Goal: Information Seeking & Learning: Learn about a topic

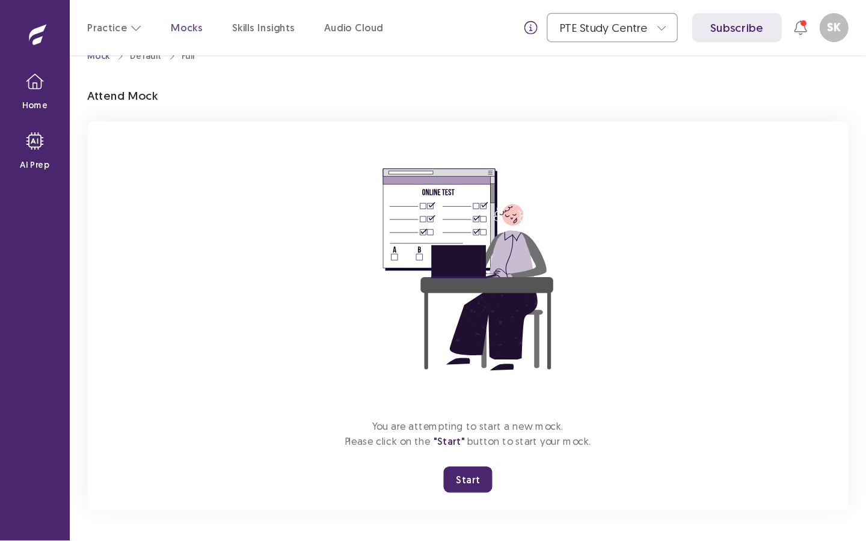
scroll to position [28, 0]
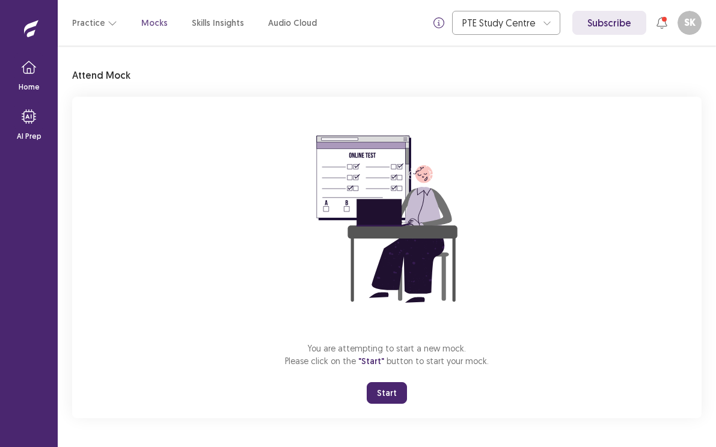
click at [382, 392] on button "Start" at bounding box center [387, 393] width 40 height 22
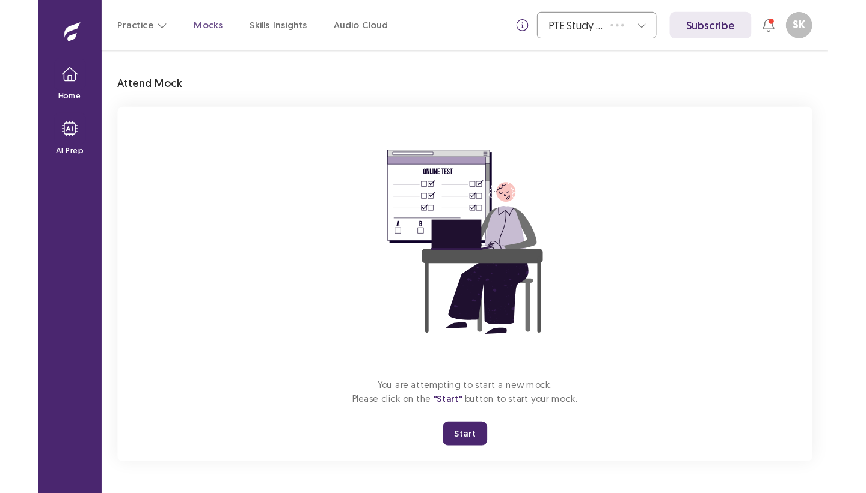
scroll to position [0, 0]
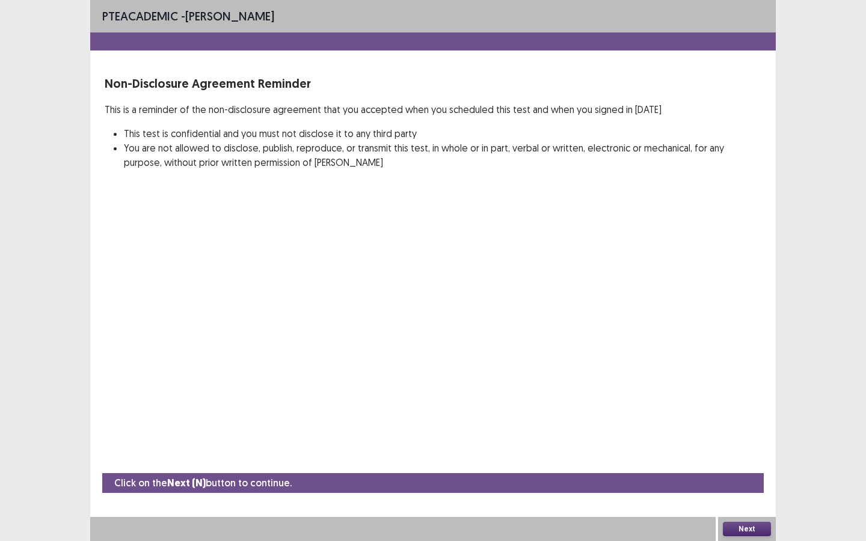
click at [715, 447] on button "Next" at bounding box center [746, 529] width 48 height 14
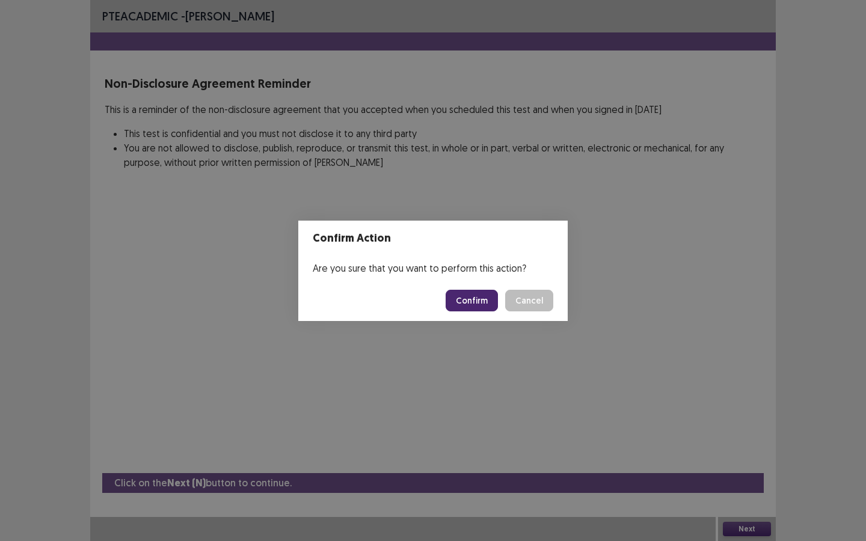
click at [480, 297] on button "Confirm" at bounding box center [471, 301] width 52 height 22
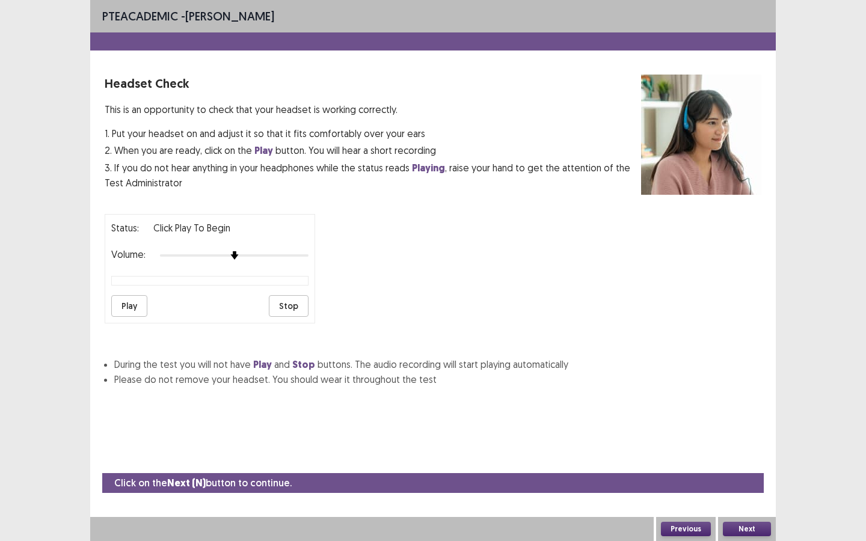
click at [130, 307] on button "Play" at bounding box center [129, 306] width 36 height 22
click at [715, 447] on button "Next" at bounding box center [746, 529] width 48 height 14
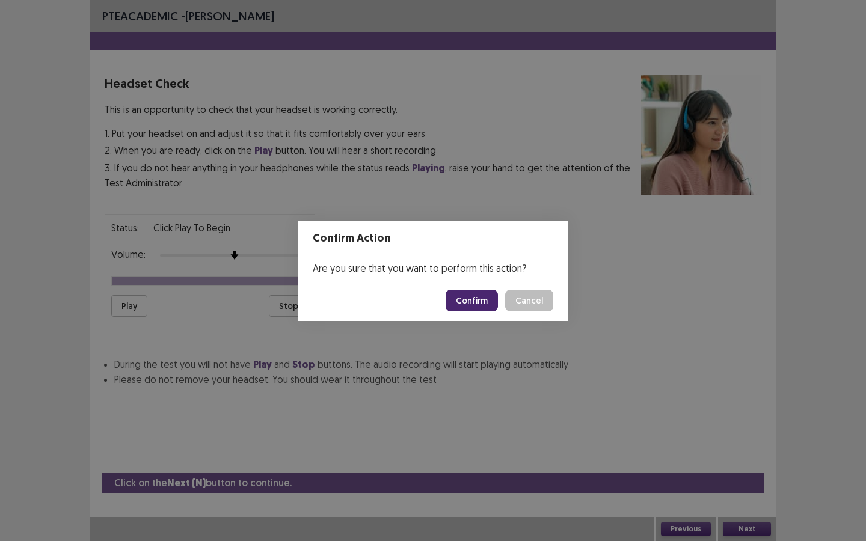
click at [478, 301] on button "Confirm" at bounding box center [471, 301] width 52 height 22
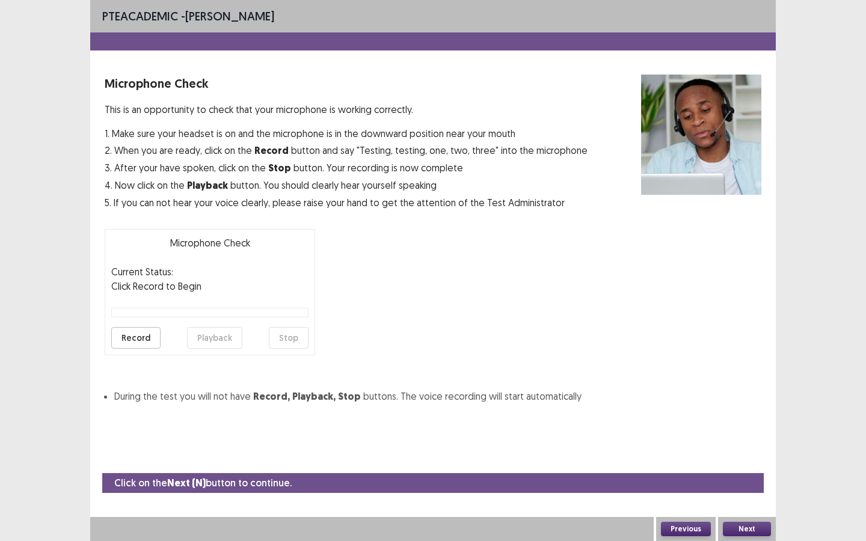
click at [135, 338] on button "Record" at bounding box center [135, 338] width 49 height 22
click at [284, 337] on button "Stop" at bounding box center [289, 338] width 40 height 22
click at [200, 337] on button "Playback" at bounding box center [214, 338] width 55 height 22
click at [715, 447] on button "Next" at bounding box center [746, 529] width 48 height 14
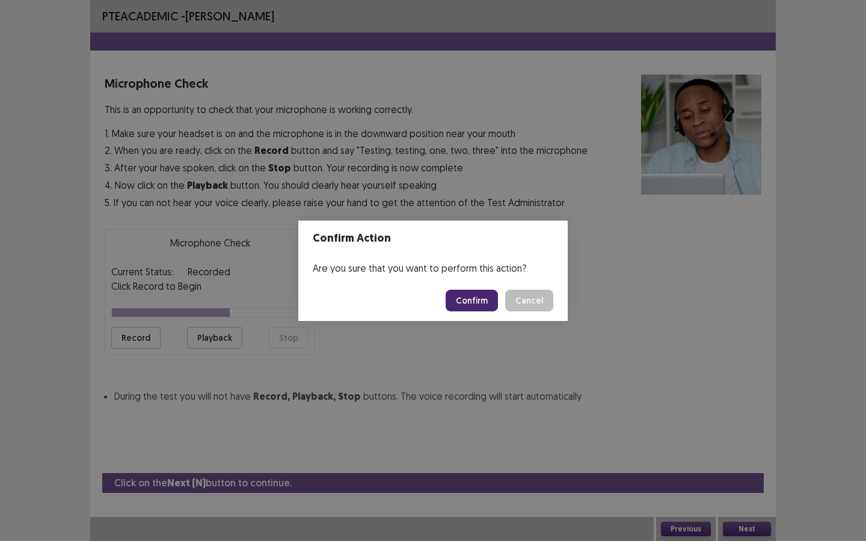
click at [480, 303] on button "Confirm" at bounding box center [471, 301] width 52 height 22
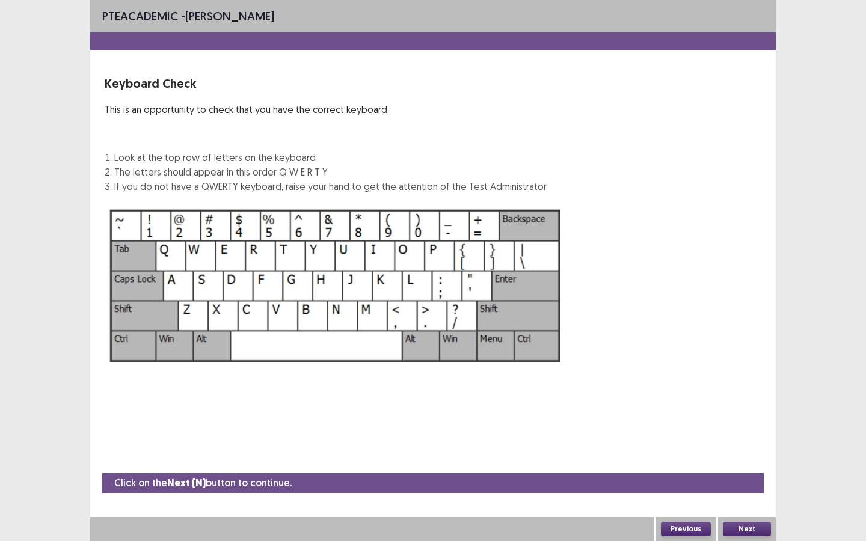
click at [715, 447] on button "Next" at bounding box center [746, 529] width 48 height 14
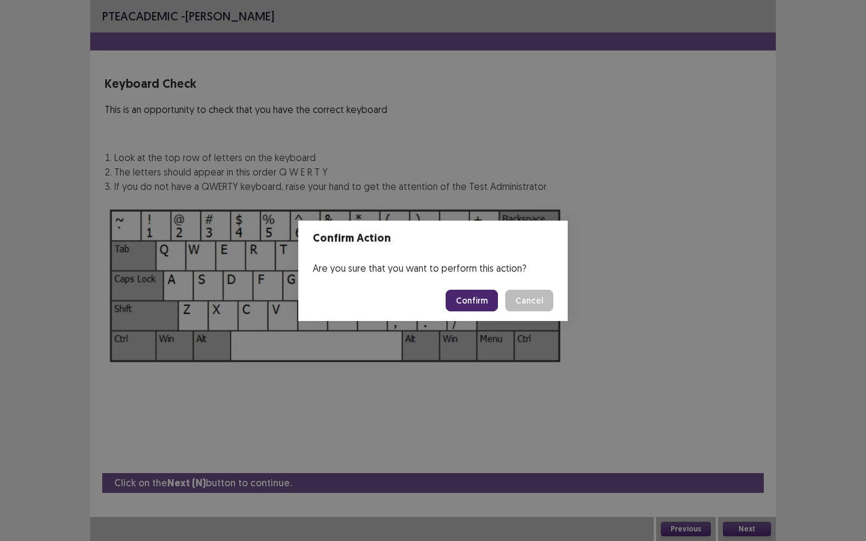
click at [472, 302] on button "Confirm" at bounding box center [471, 301] width 52 height 22
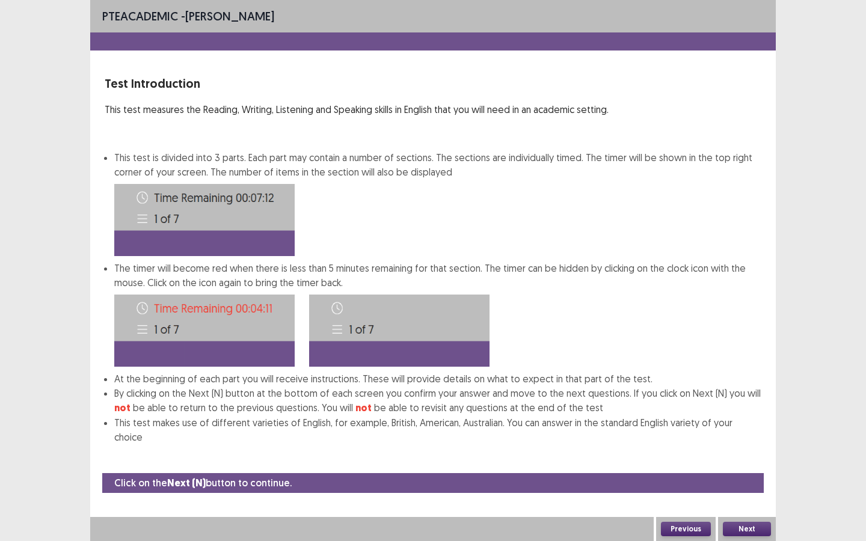
click at [715, 447] on button "Next" at bounding box center [746, 529] width 48 height 14
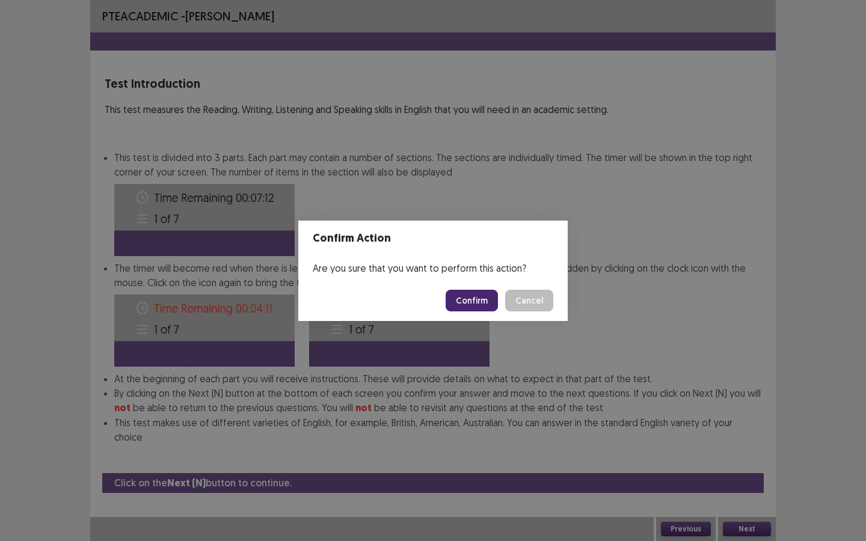
click at [466, 303] on button "Confirm" at bounding box center [471, 301] width 52 height 22
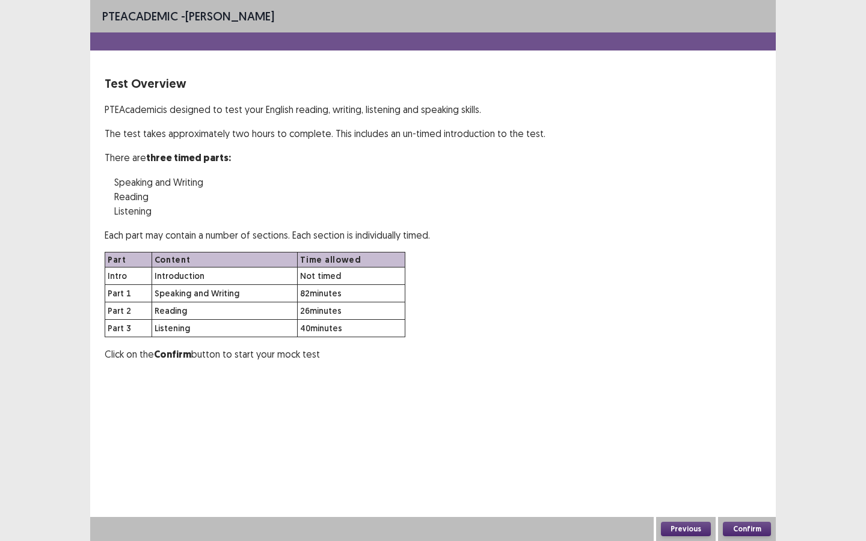
click at [715, 447] on button "Confirm" at bounding box center [746, 529] width 48 height 14
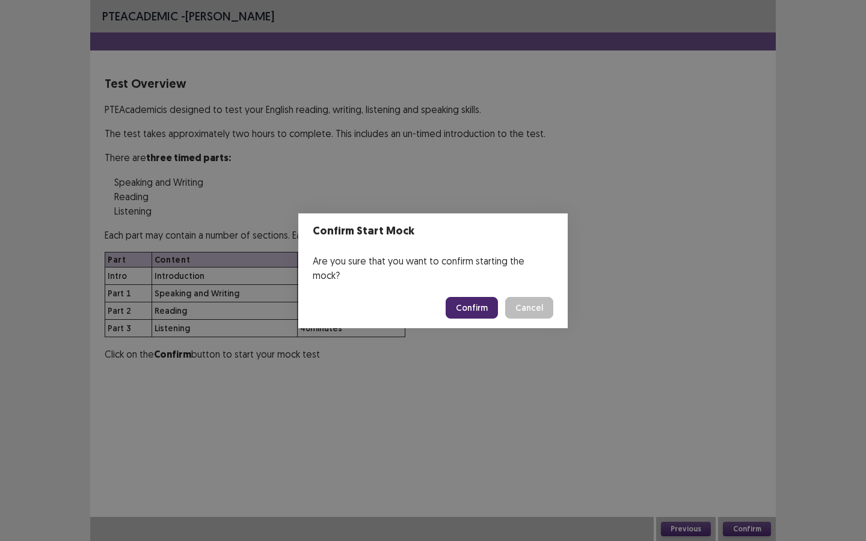
click at [473, 302] on button "Confirm" at bounding box center [471, 308] width 52 height 22
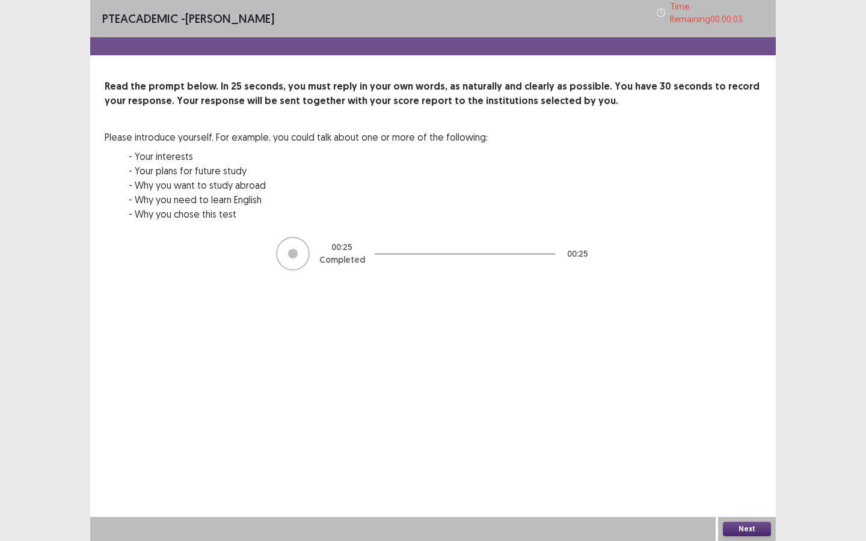
click at [715, 447] on button "Next" at bounding box center [746, 529] width 48 height 14
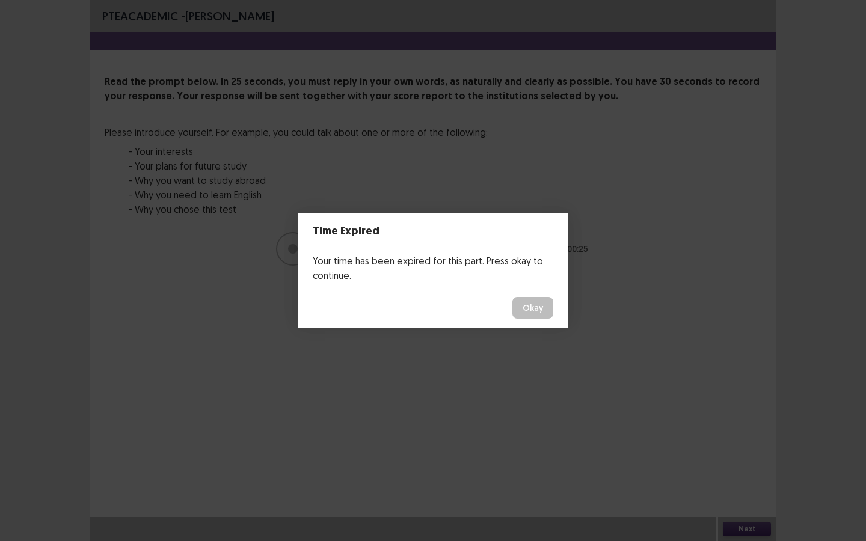
click at [536, 310] on button "Okay" at bounding box center [532, 308] width 41 height 22
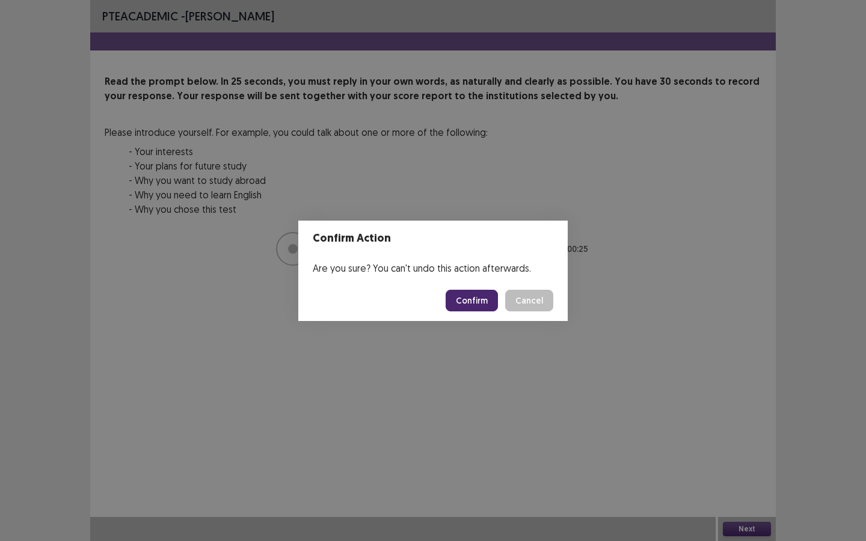
click at [474, 304] on button "Confirm" at bounding box center [471, 301] width 52 height 22
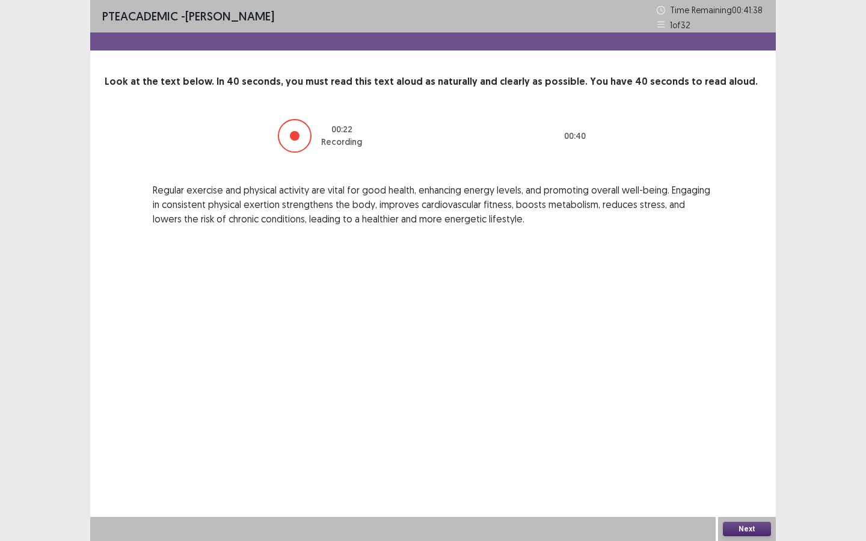
click at [715, 447] on button "Next" at bounding box center [746, 529] width 48 height 14
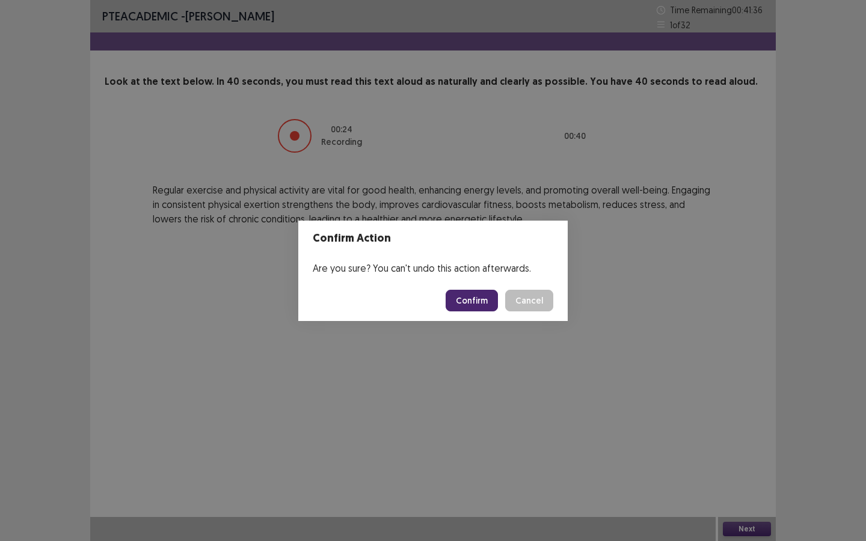
click at [489, 300] on button "Confirm" at bounding box center [471, 301] width 52 height 22
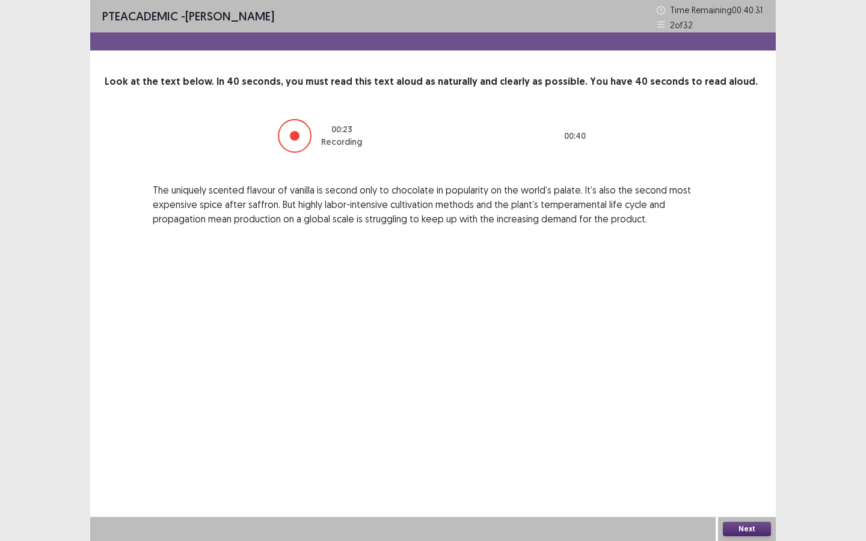
click at [715, 447] on button "Next" at bounding box center [746, 529] width 48 height 14
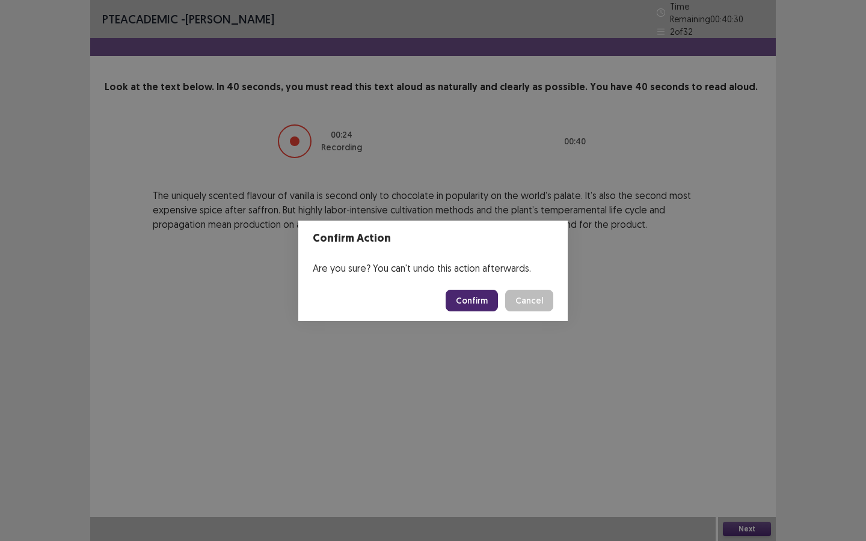
click at [471, 302] on button "Confirm" at bounding box center [471, 301] width 52 height 22
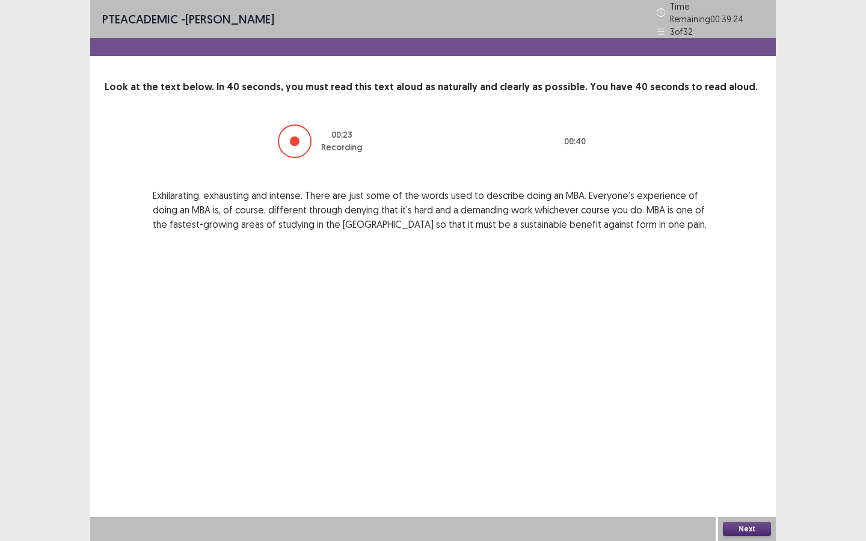
click at [715, 447] on button "Next" at bounding box center [746, 529] width 48 height 14
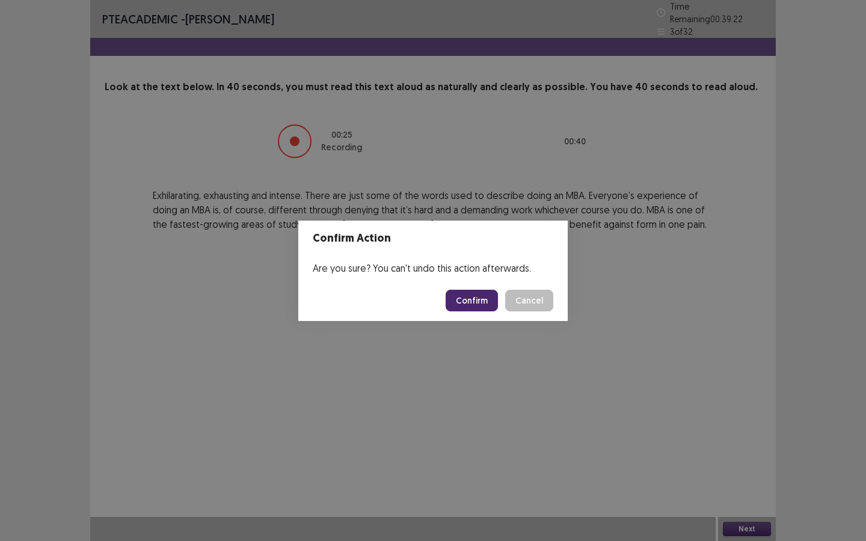
click at [480, 301] on button "Confirm" at bounding box center [471, 301] width 52 height 22
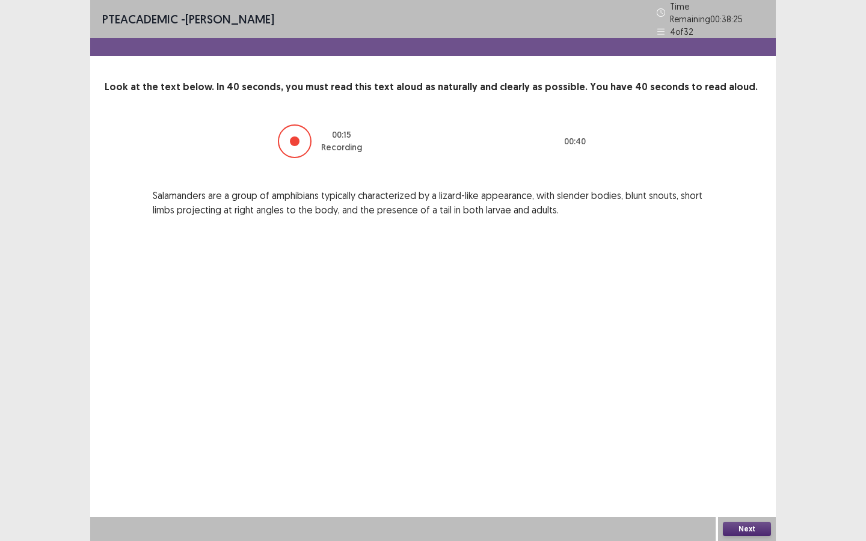
click at [715, 447] on button "Next" at bounding box center [746, 529] width 48 height 14
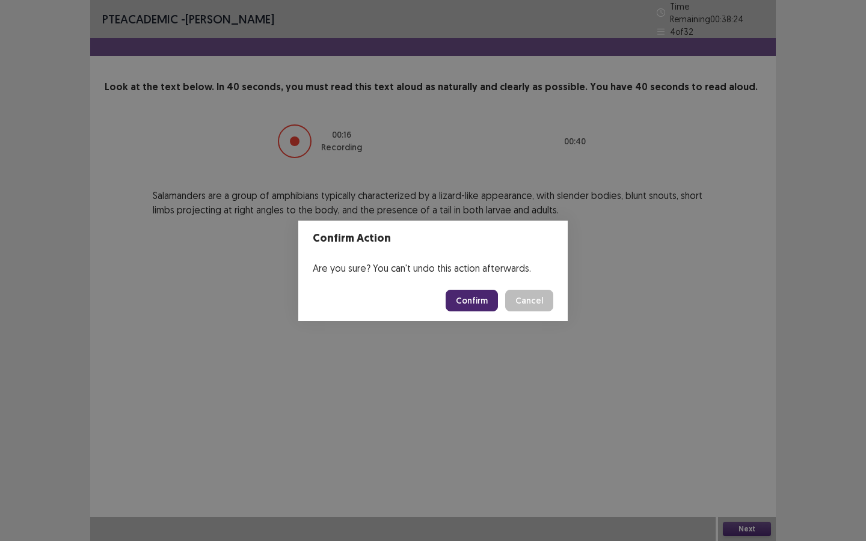
click at [480, 301] on button "Confirm" at bounding box center [471, 301] width 52 height 22
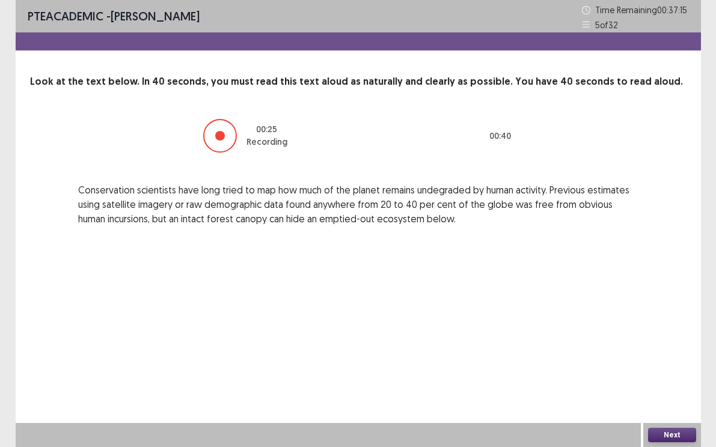
click at [656, 433] on button "Next" at bounding box center [672, 435] width 48 height 14
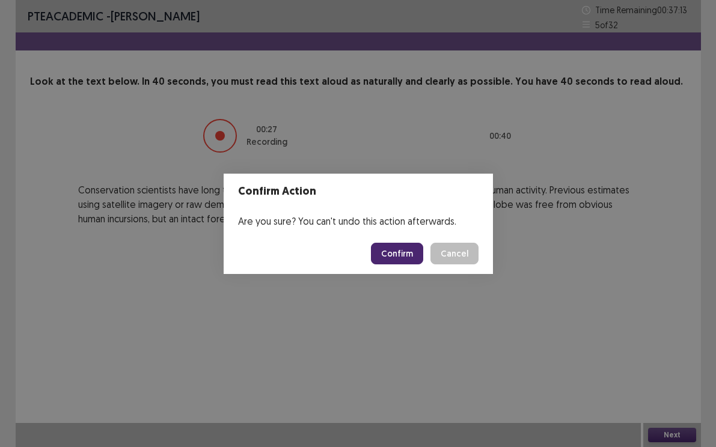
click at [403, 249] on button "Confirm" at bounding box center [397, 254] width 52 height 22
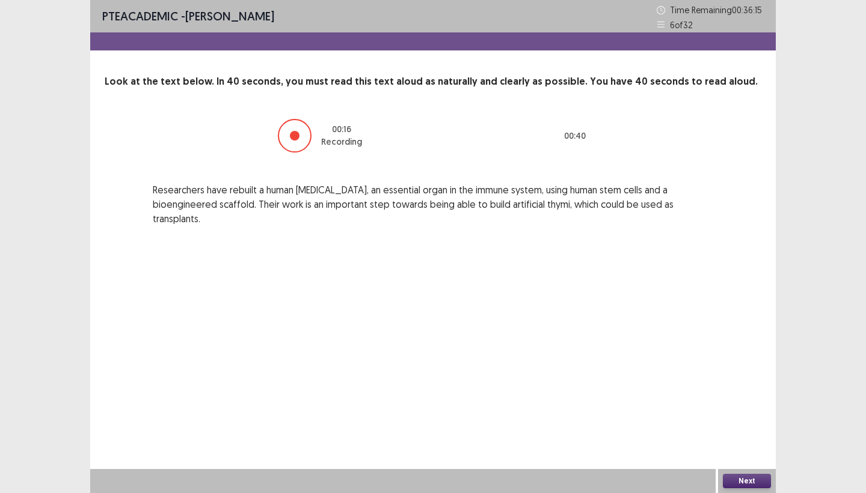
click at [715, 447] on button "Next" at bounding box center [746, 481] width 48 height 14
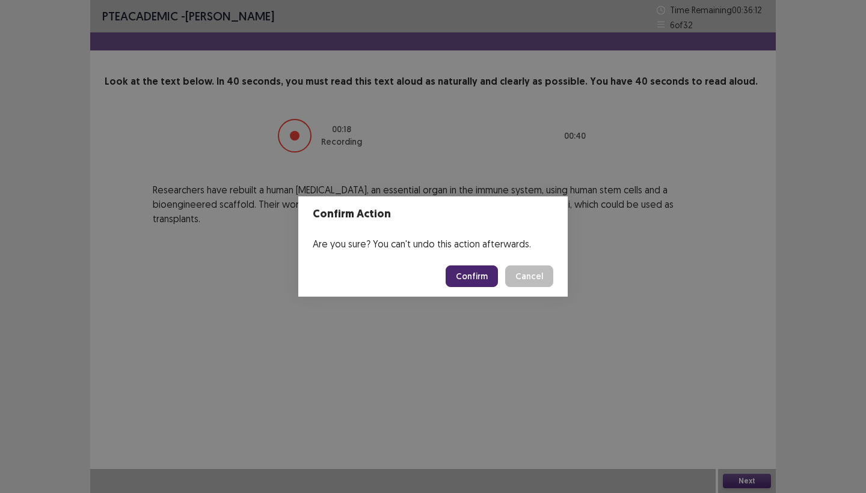
click at [465, 276] on button "Confirm" at bounding box center [471, 277] width 52 height 22
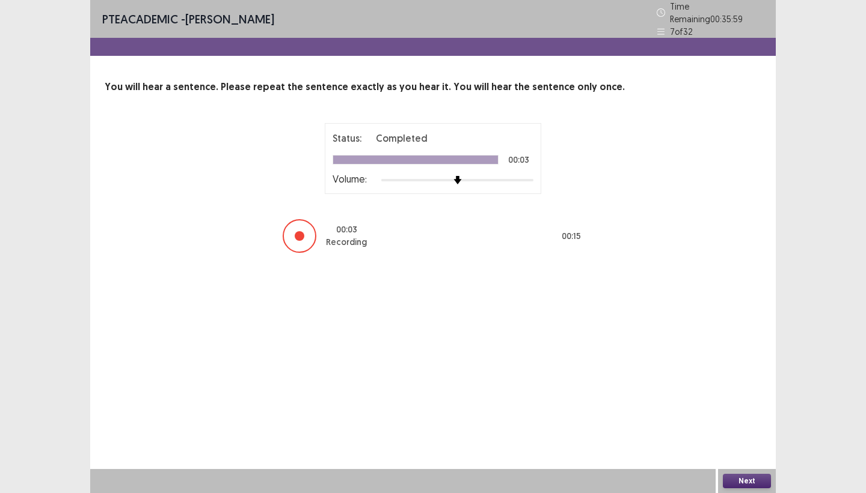
click at [715, 447] on button "Next" at bounding box center [746, 481] width 48 height 14
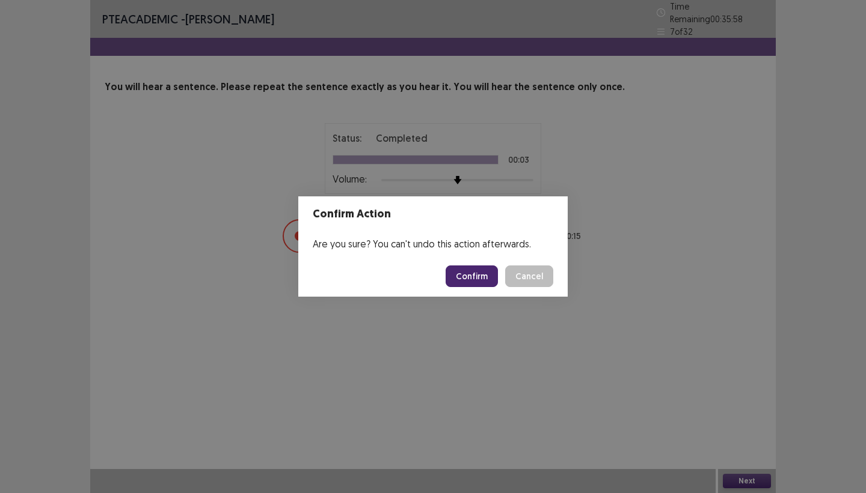
click at [463, 277] on button "Confirm" at bounding box center [471, 277] width 52 height 22
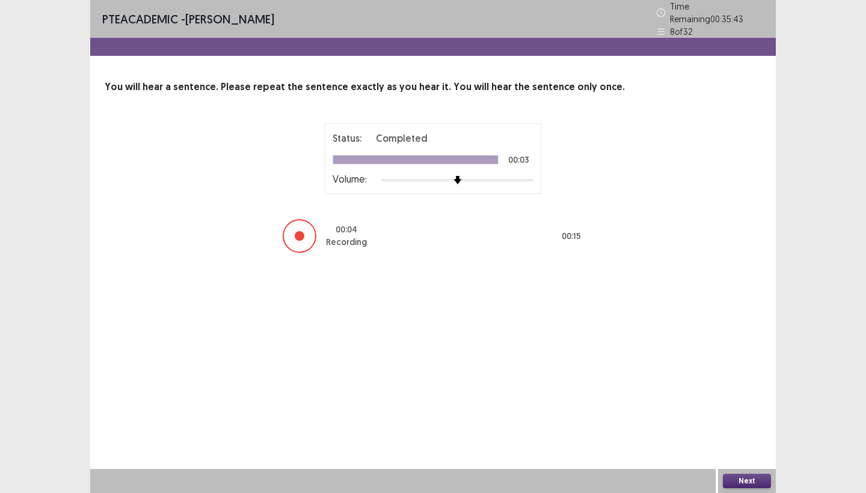
click at [715, 447] on button "Next" at bounding box center [746, 481] width 48 height 14
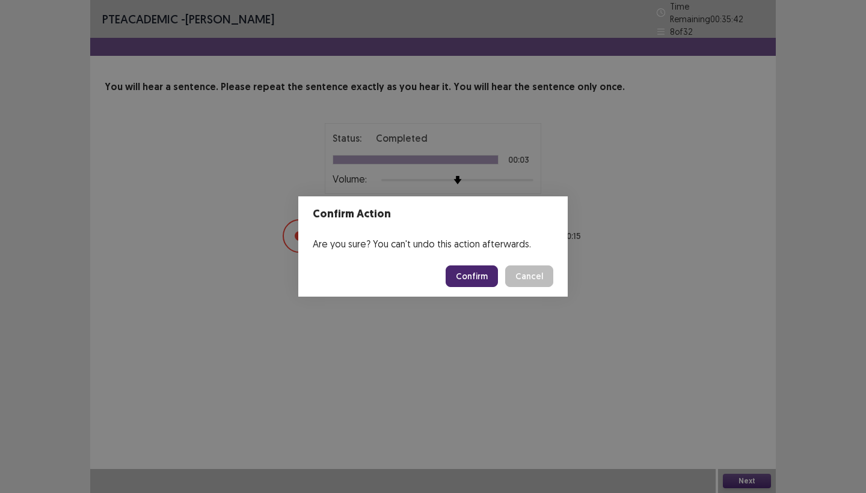
click at [475, 280] on button "Confirm" at bounding box center [471, 277] width 52 height 22
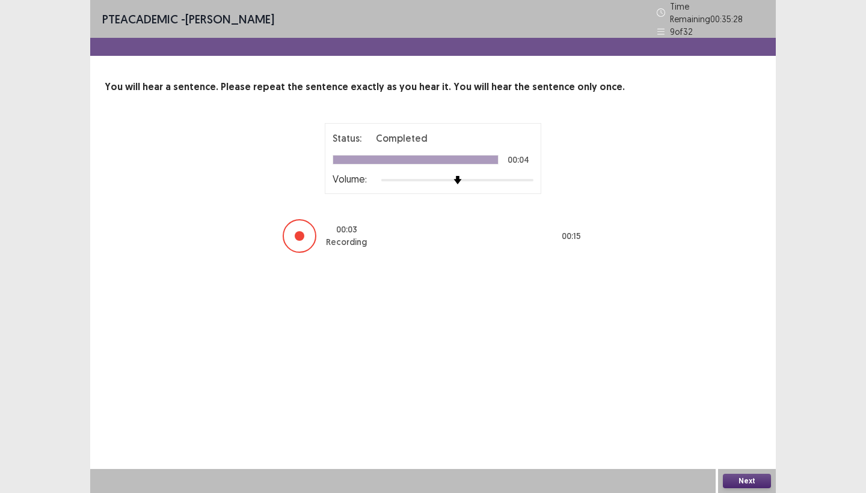
click at [715, 447] on button "Next" at bounding box center [746, 481] width 48 height 14
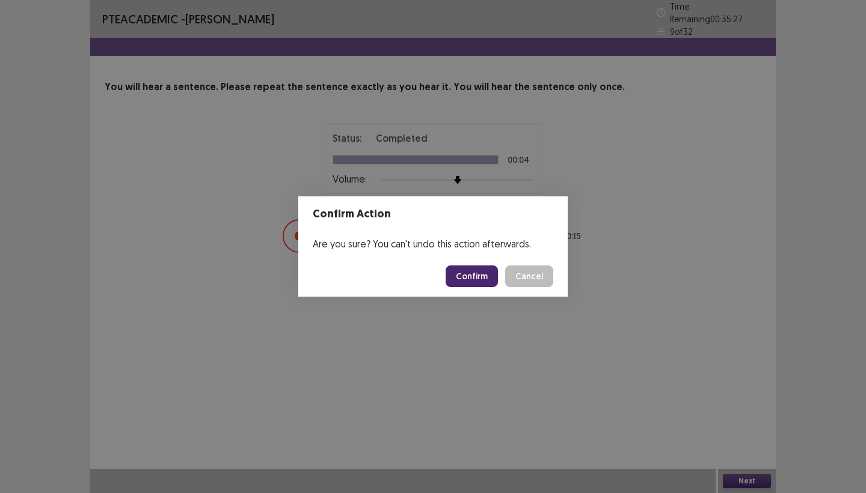
click at [457, 275] on button "Confirm" at bounding box center [471, 277] width 52 height 22
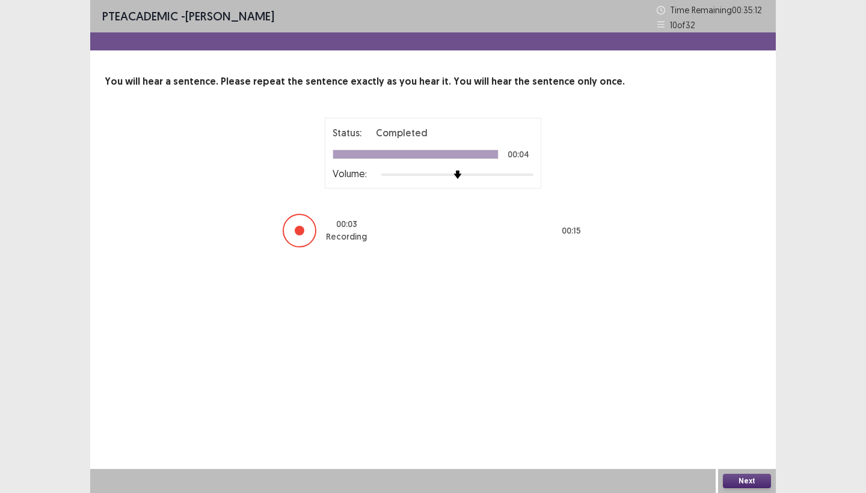
click at [715, 447] on button "Next" at bounding box center [746, 481] width 48 height 14
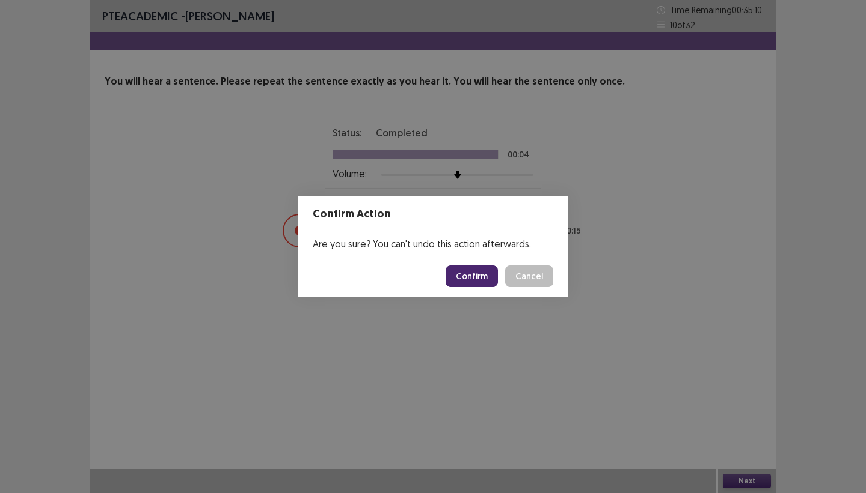
click at [480, 280] on button "Confirm" at bounding box center [471, 277] width 52 height 22
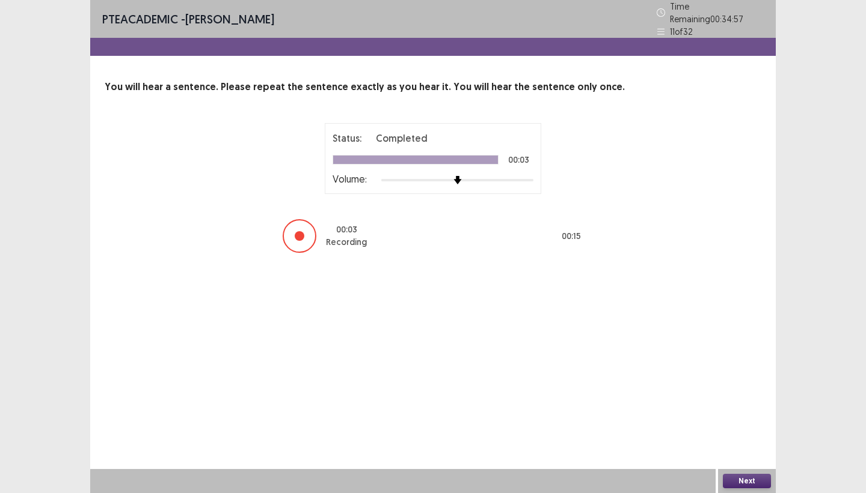
click at [715, 447] on button "Next" at bounding box center [746, 481] width 48 height 14
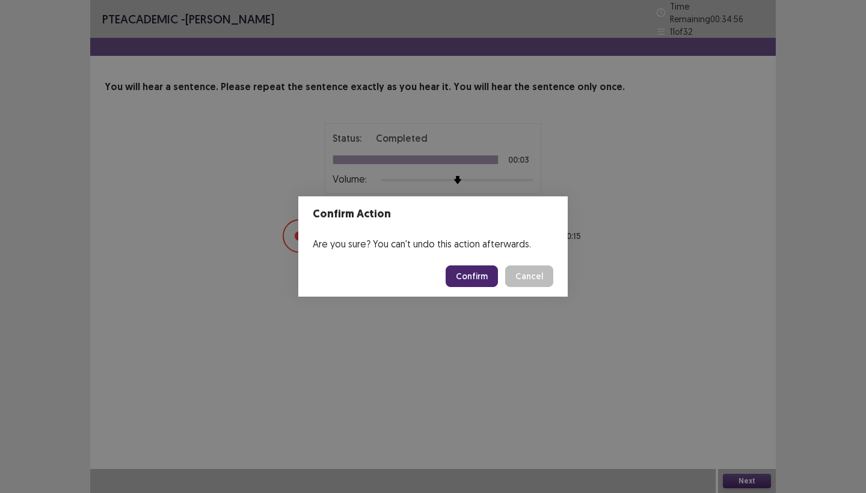
click at [469, 278] on button "Confirm" at bounding box center [471, 277] width 52 height 22
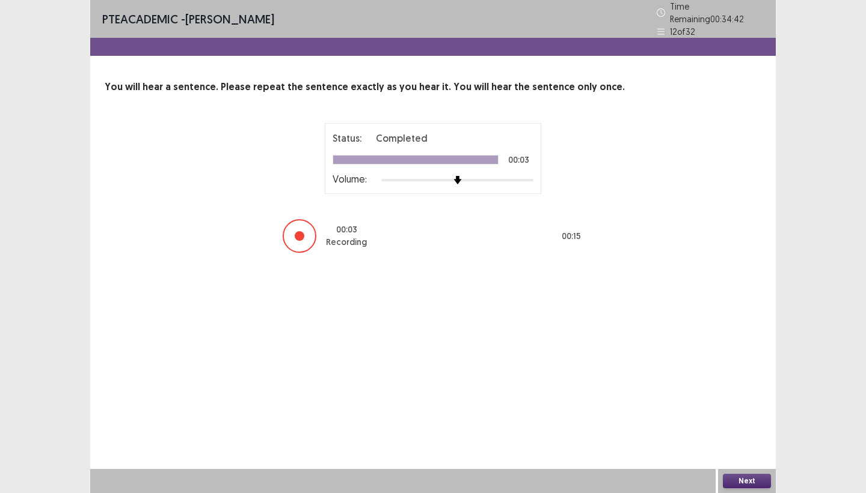
click at [715, 447] on button "Next" at bounding box center [746, 481] width 48 height 14
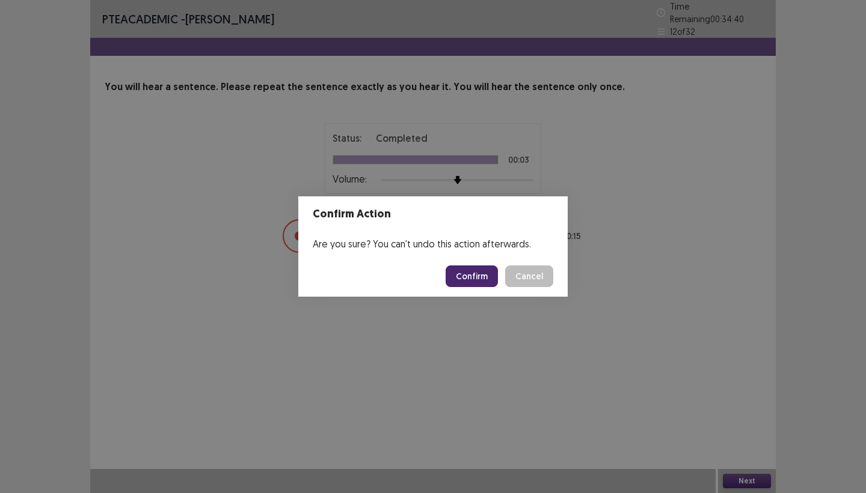
click at [468, 275] on button "Confirm" at bounding box center [471, 277] width 52 height 22
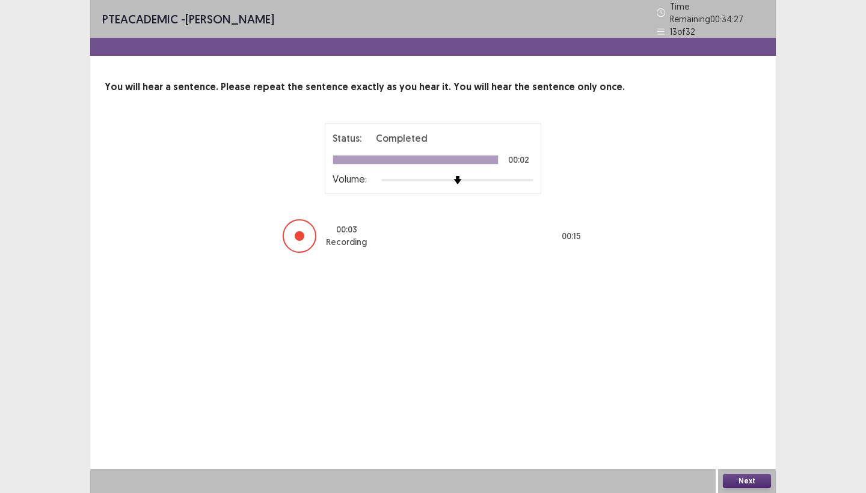
click at [715, 447] on button "Next" at bounding box center [746, 481] width 48 height 14
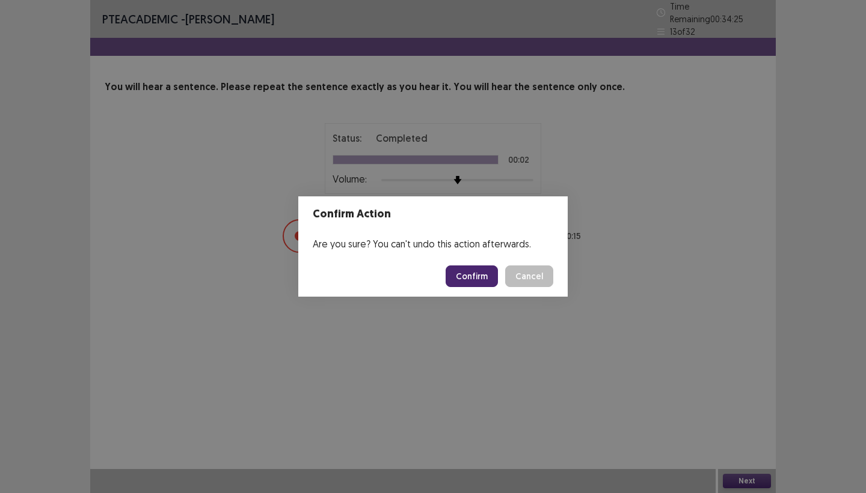
click at [477, 280] on button "Confirm" at bounding box center [471, 277] width 52 height 22
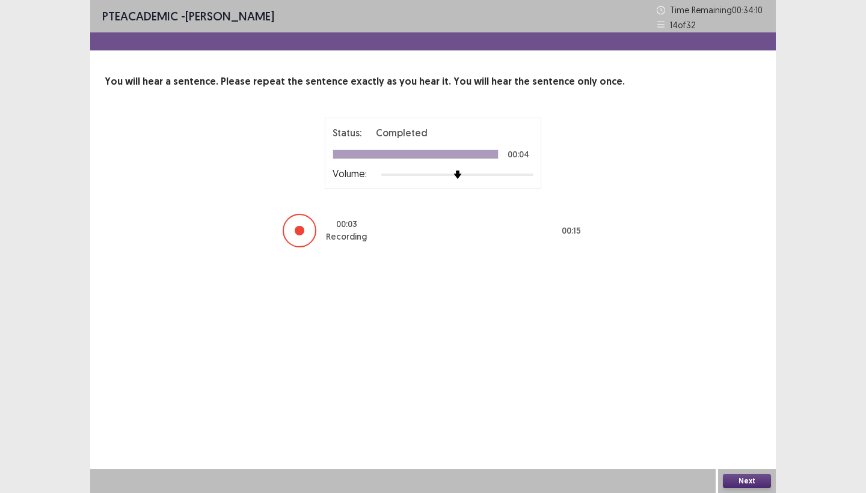
click at [715, 447] on button "Next" at bounding box center [746, 481] width 48 height 14
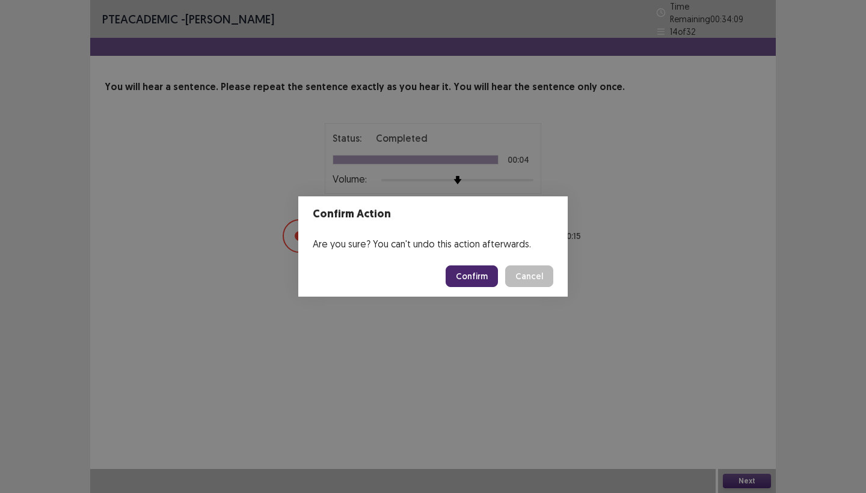
click at [476, 279] on button "Confirm" at bounding box center [471, 277] width 52 height 22
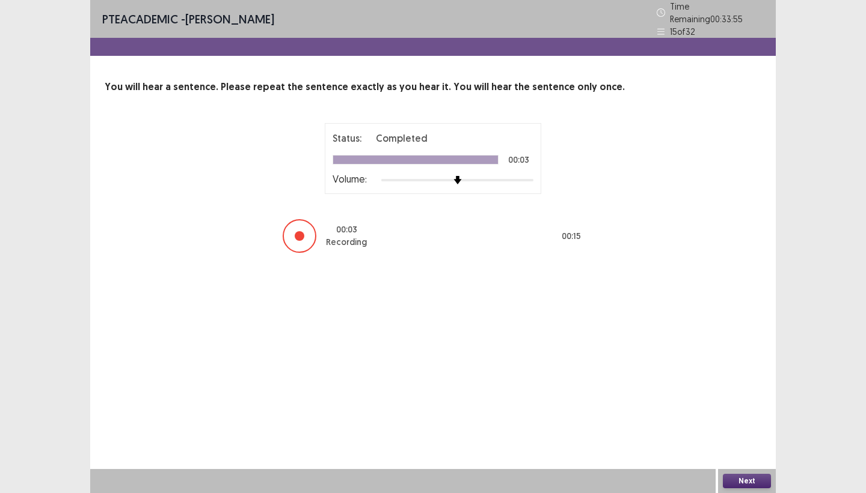
click at [715, 447] on button "Next" at bounding box center [746, 481] width 48 height 14
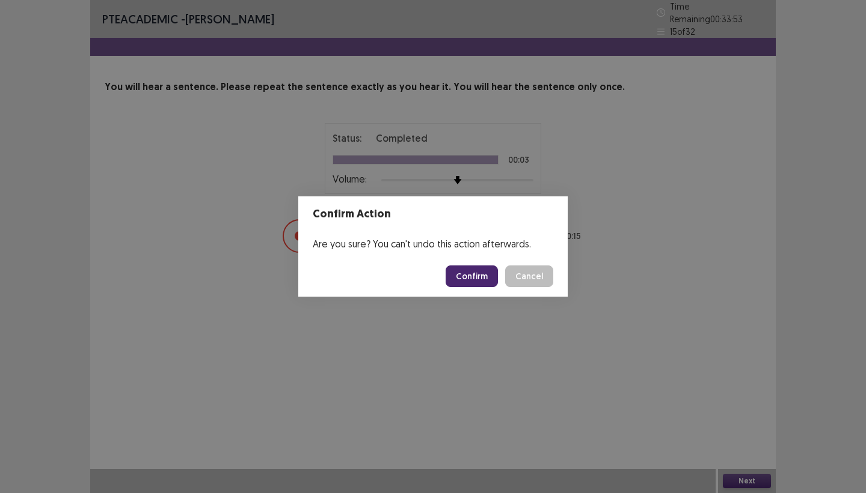
click at [465, 280] on button "Confirm" at bounding box center [471, 277] width 52 height 22
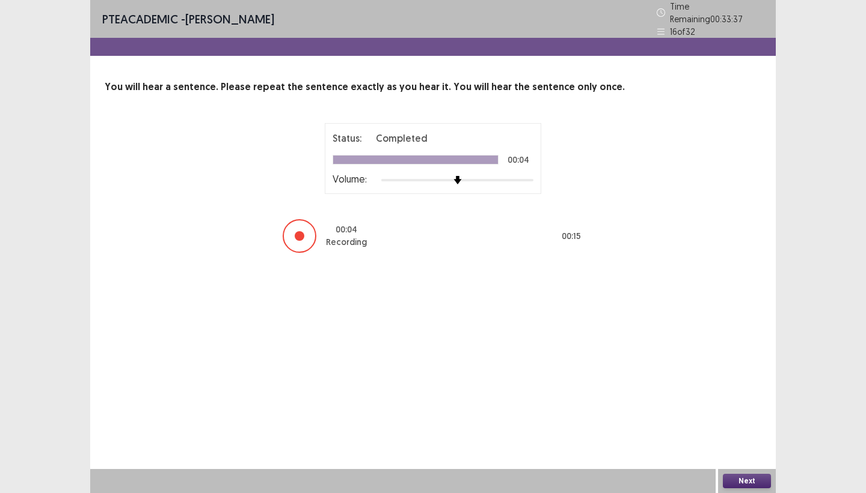
click at [715, 447] on button "Next" at bounding box center [746, 481] width 48 height 14
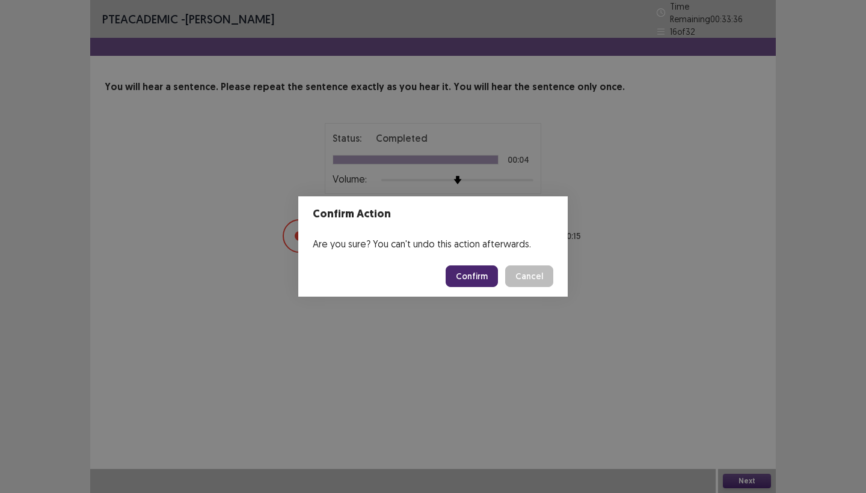
click at [477, 280] on button "Confirm" at bounding box center [471, 277] width 52 height 22
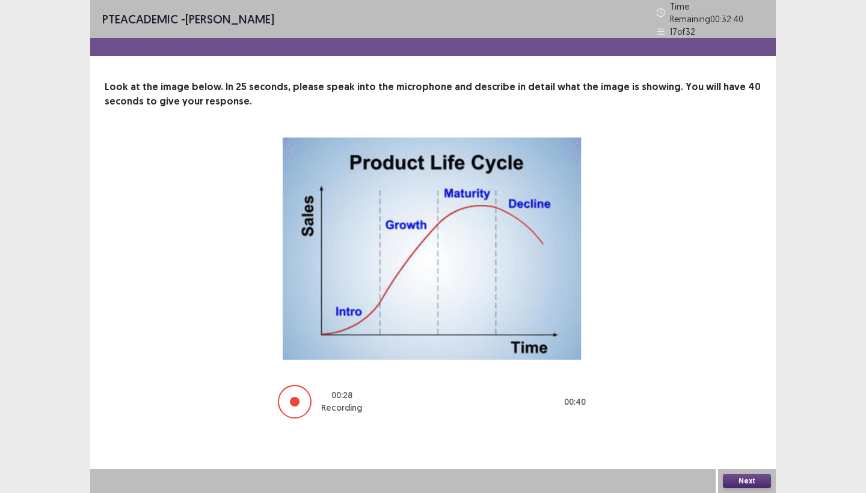
click at [715, 447] on button "Next" at bounding box center [746, 481] width 48 height 14
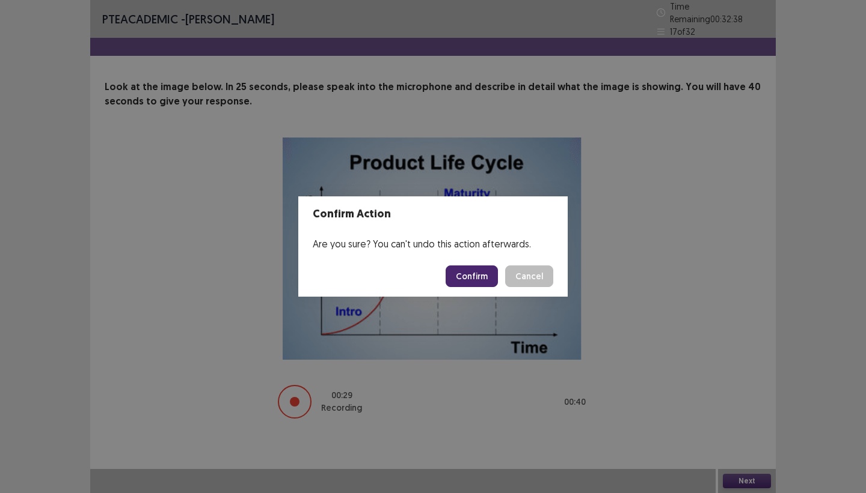
click at [480, 275] on button "Confirm" at bounding box center [471, 277] width 52 height 22
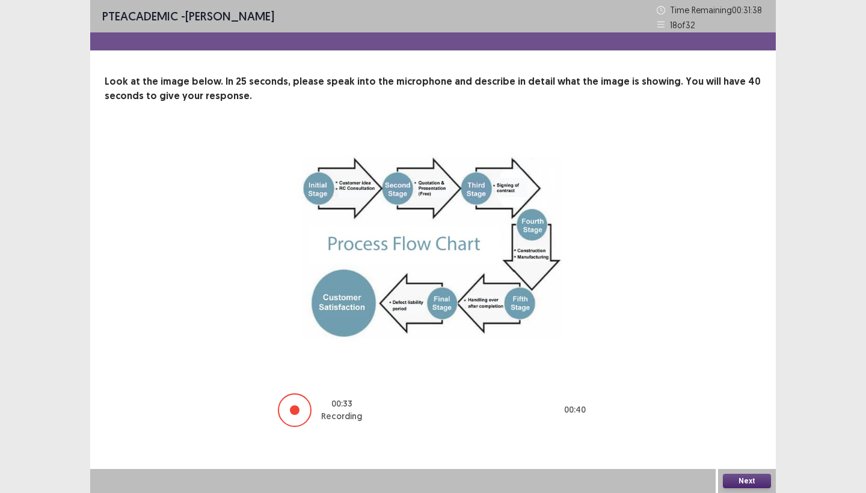
click at [715, 447] on button "Next" at bounding box center [746, 481] width 48 height 14
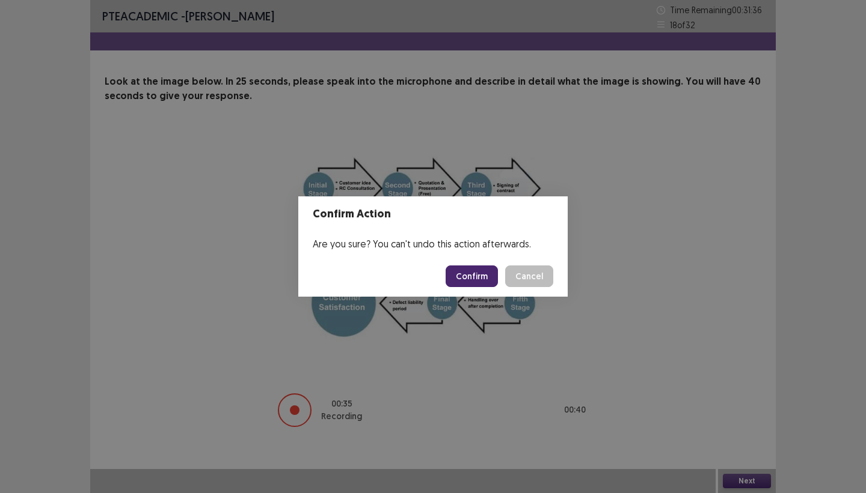
click at [489, 280] on button "Confirm" at bounding box center [471, 277] width 52 height 22
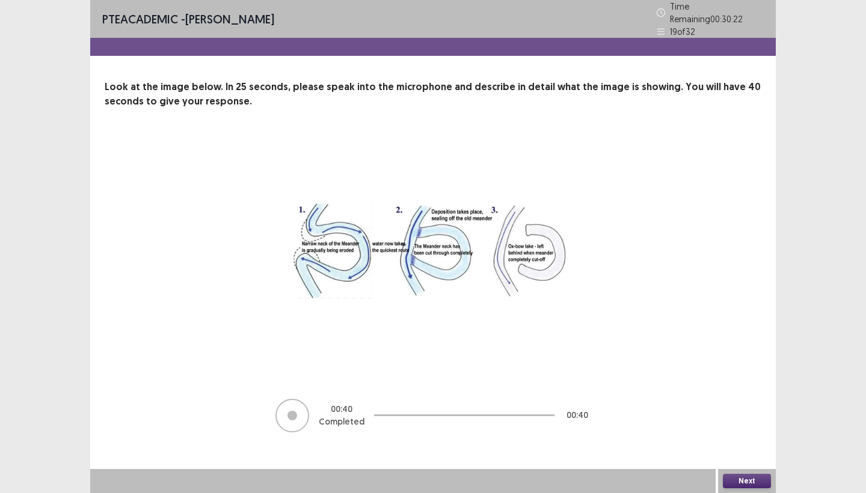
click at [715, 447] on button "Next" at bounding box center [746, 481] width 48 height 14
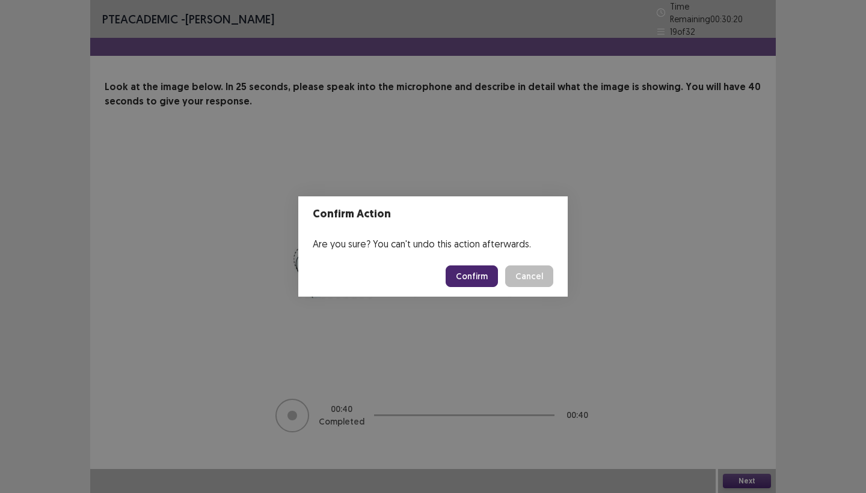
click at [478, 274] on button "Confirm" at bounding box center [471, 277] width 52 height 22
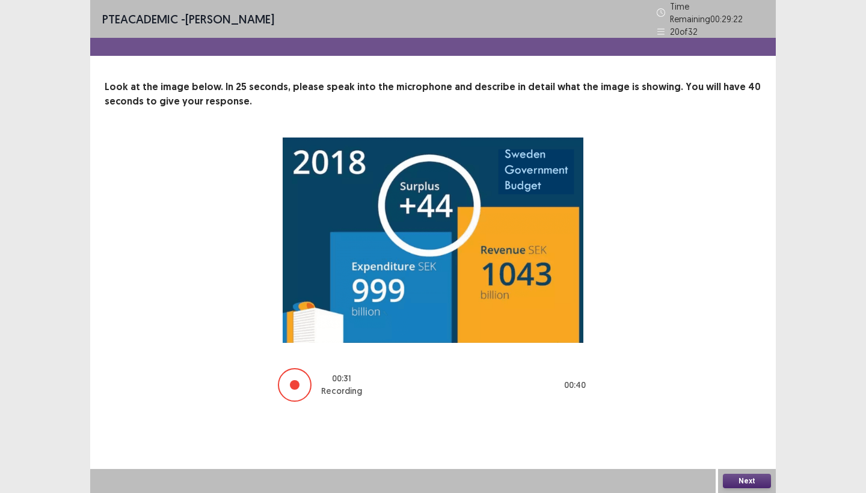
click at [715, 447] on button "Next" at bounding box center [746, 481] width 48 height 14
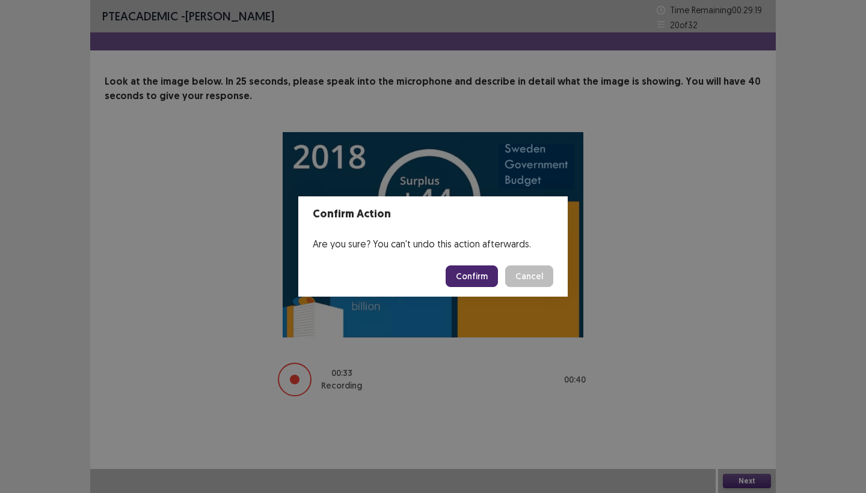
click at [485, 271] on button "Confirm" at bounding box center [471, 277] width 52 height 22
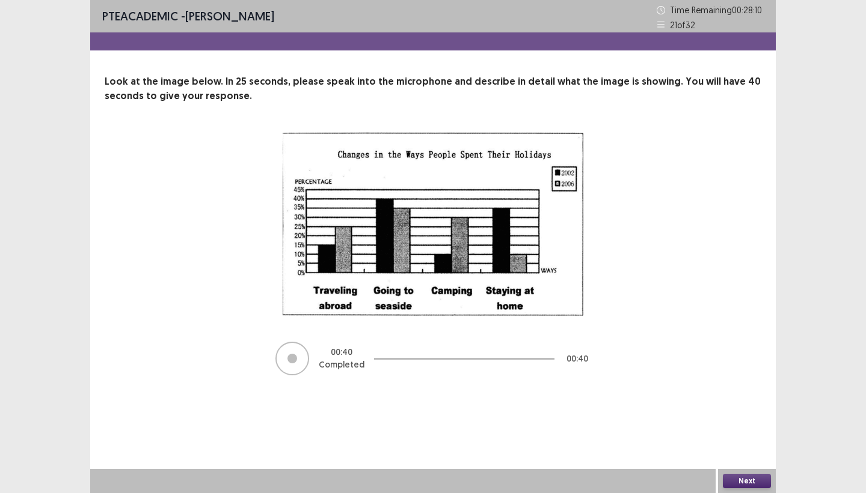
click at [715, 447] on button "Next" at bounding box center [746, 481] width 48 height 14
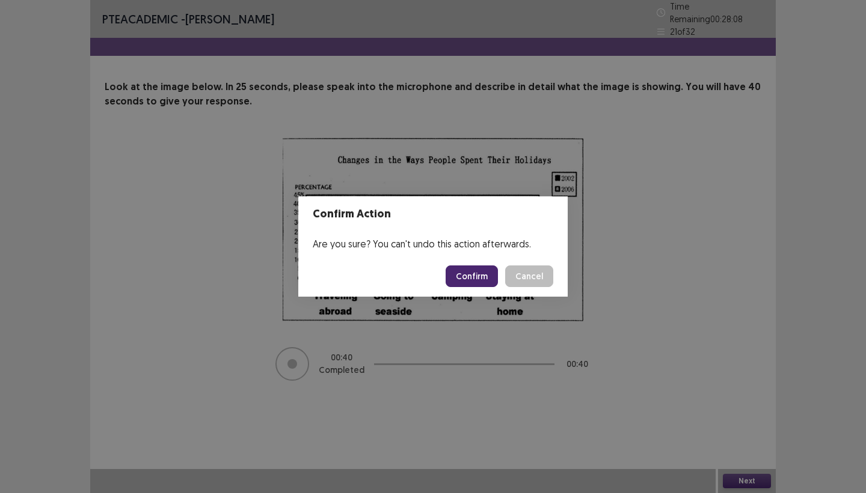
click at [468, 276] on button "Confirm" at bounding box center [471, 277] width 52 height 22
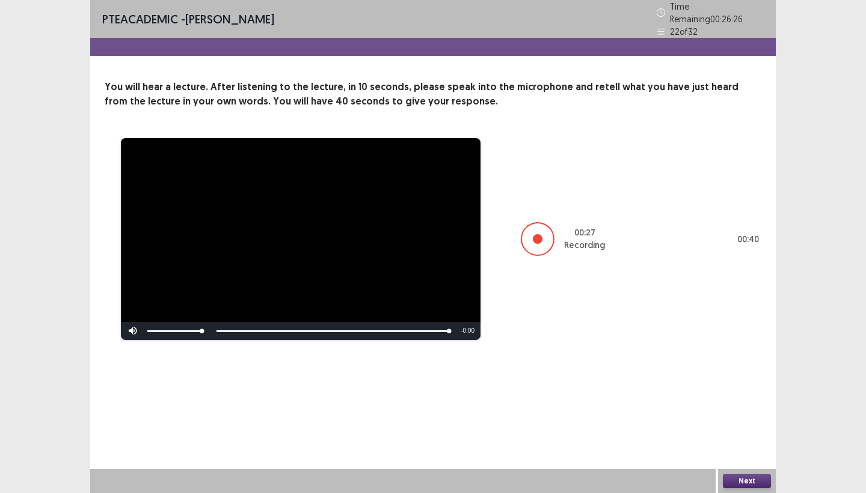
click at [715, 447] on button "Next" at bounding box center [746, 481] width 48 height 14
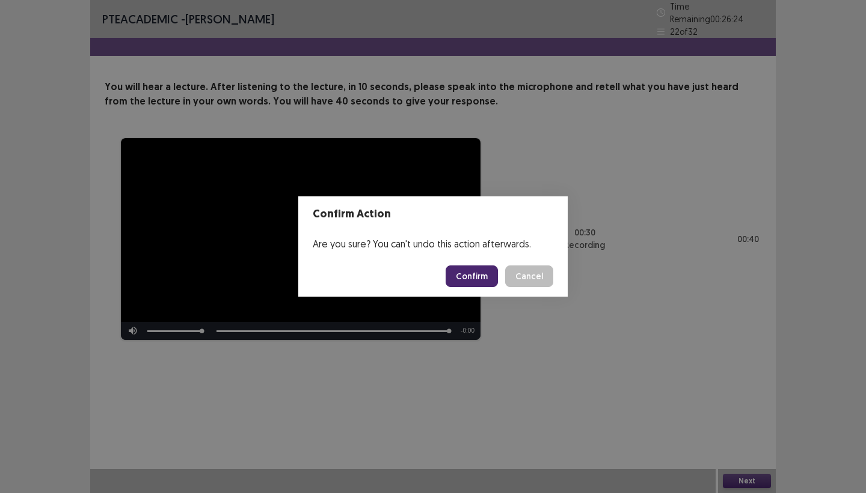
click at [484, 280] on button "Confirm" at bounding box center [471, 277] width 52 height 22
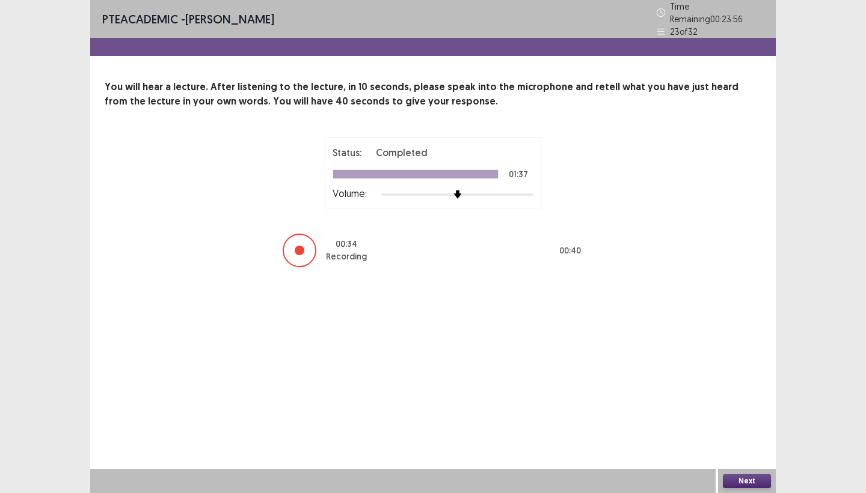
click at [715, 447] on button "Next" at bounding box center [746, 481] width 48 height 14
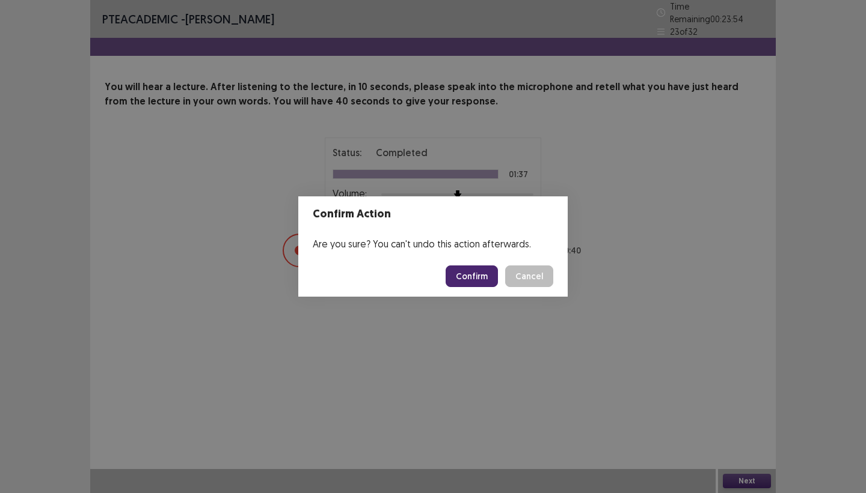
click at [484, 278] on button "Confirm" at bounding box center [471, 277] width 52 height 22
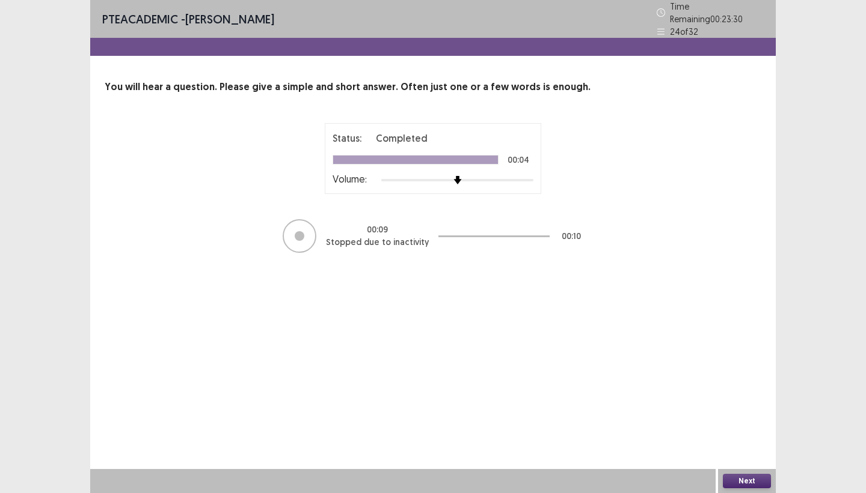
click at [715, 447] on button "Next" at bounding box center [746, 481] width 48 height 14
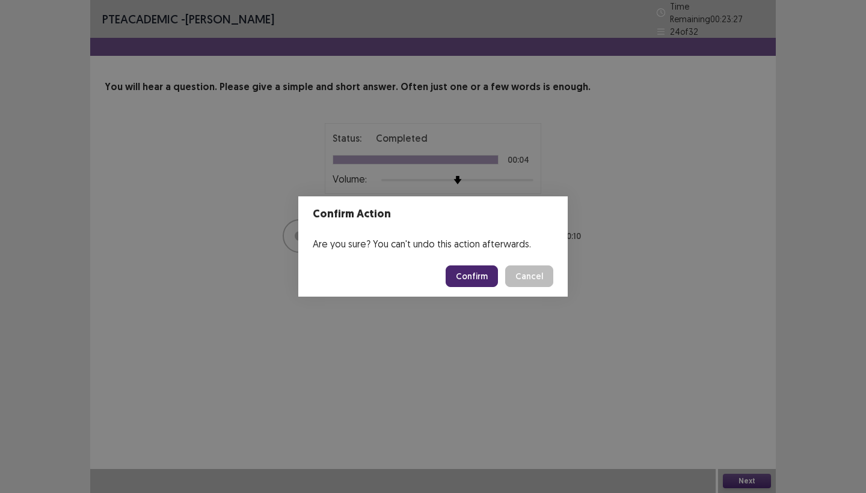
click at [472, 278] on button "Confirm" at bounding box center [471, 277] width 52 height 22
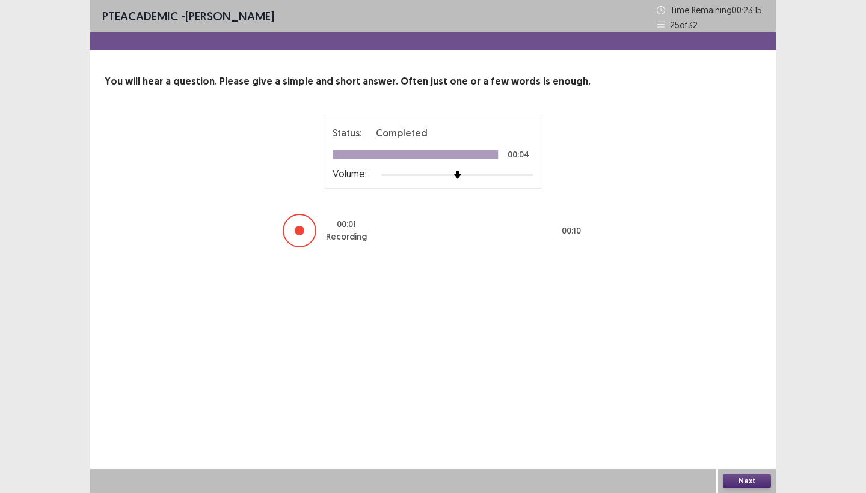
click at [715, 447] on button "Next" at bounding box center [746, 481] width 48 height 14
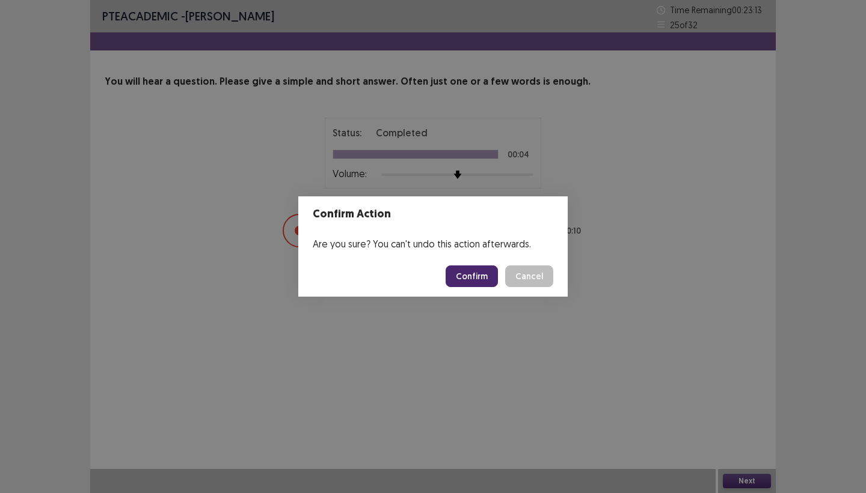
click at [461, 276] on button "Confirm" at bounding box center [471, 277] width 52 height 22
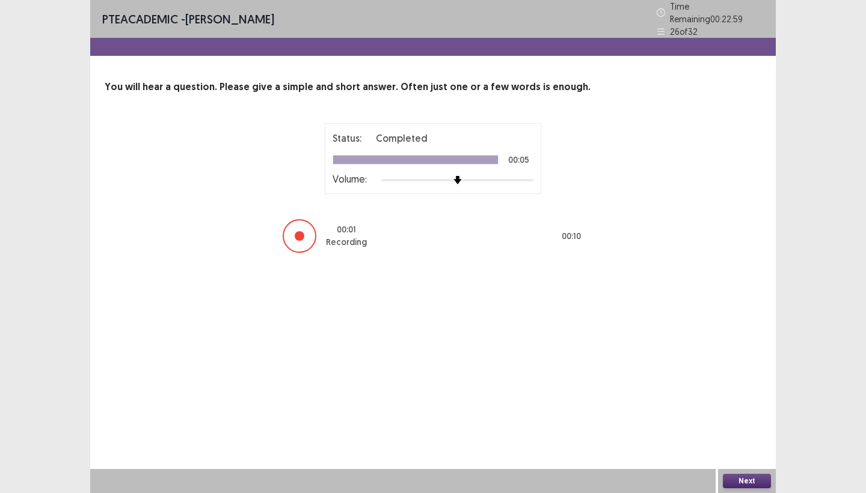
click at [715, 447] on button "Next" at bounding box center [746, 481] width 48 height 14
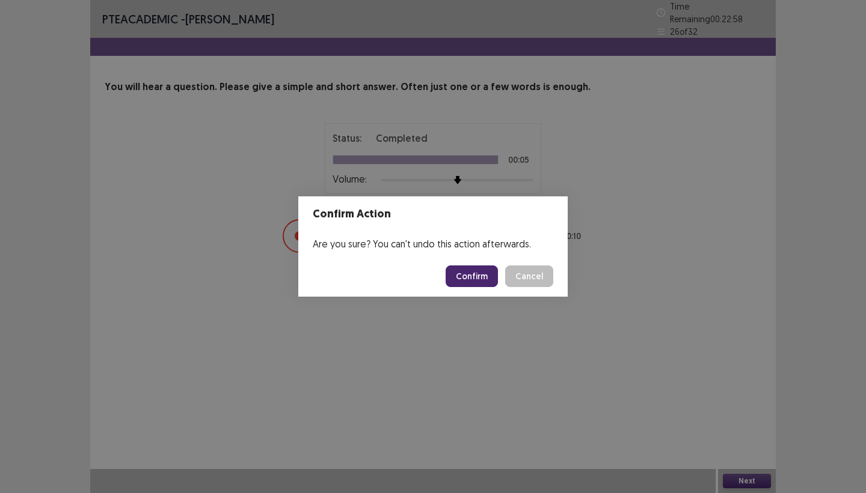
click at [483, 278] on button "Confirm" at bounding box center [471, 277] width 52 height 22
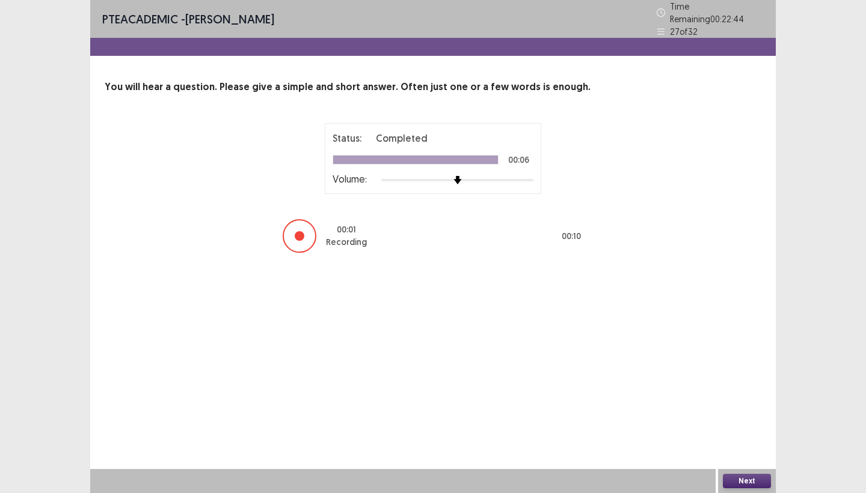
click at [715, 447] on button "Next" at bounding box center [746, 481] width 48 height 14
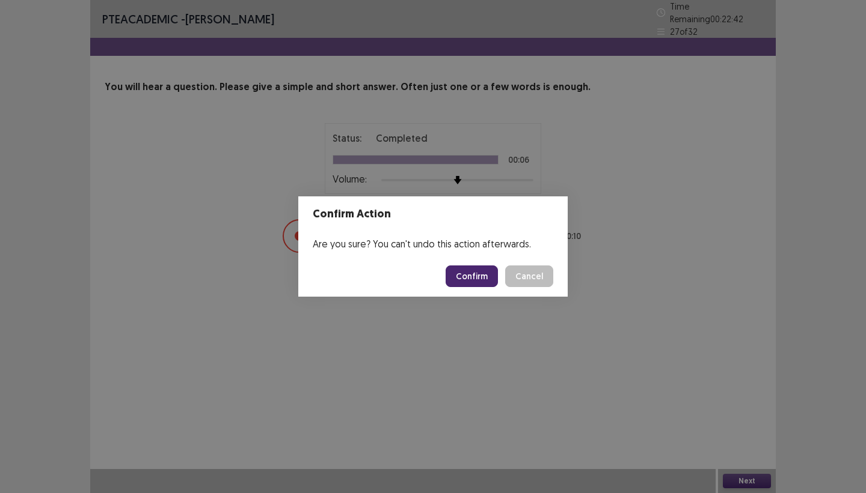
click at [464, 283] on button "Confirm" at bounding box center [471, 277] width 52 height 22
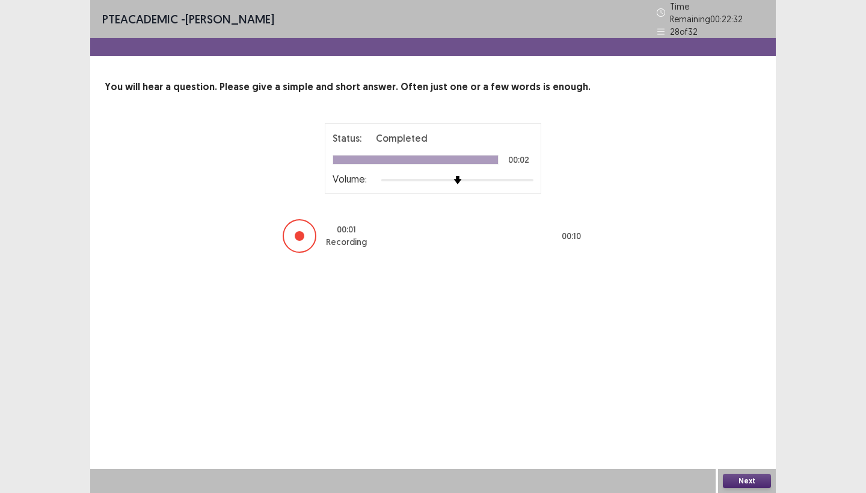
click at [715, 447] on button "Next" at bounding box center [746, 481] width 48 height 14
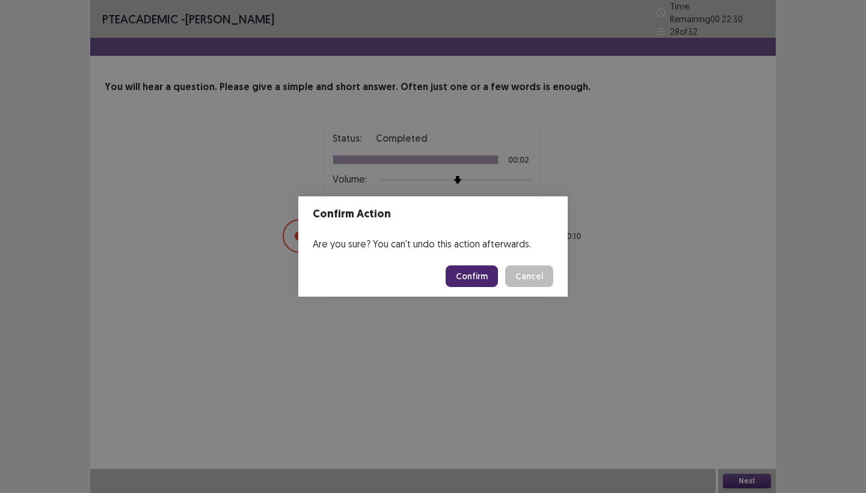
click at [472, 280] on button "Confirm" at bounding box center [471, 277] width 52 height 22
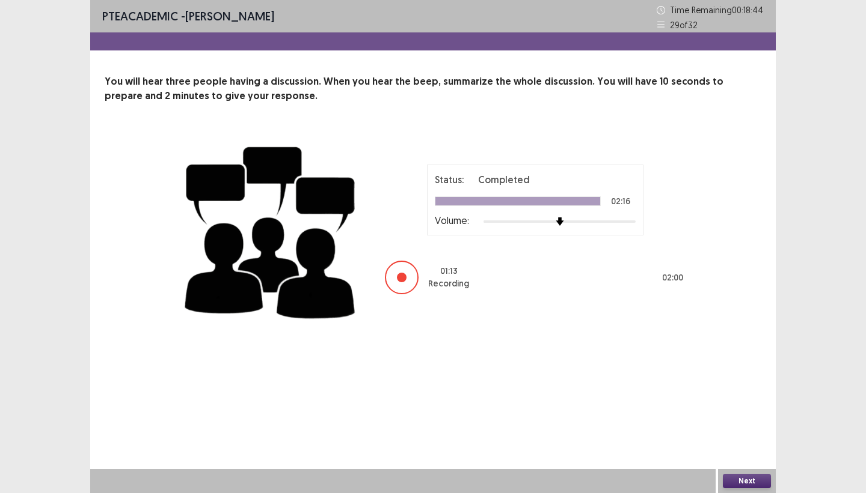
click at [715, 447] on button "Next" at bounding box center [746, 481] width 48 height 14
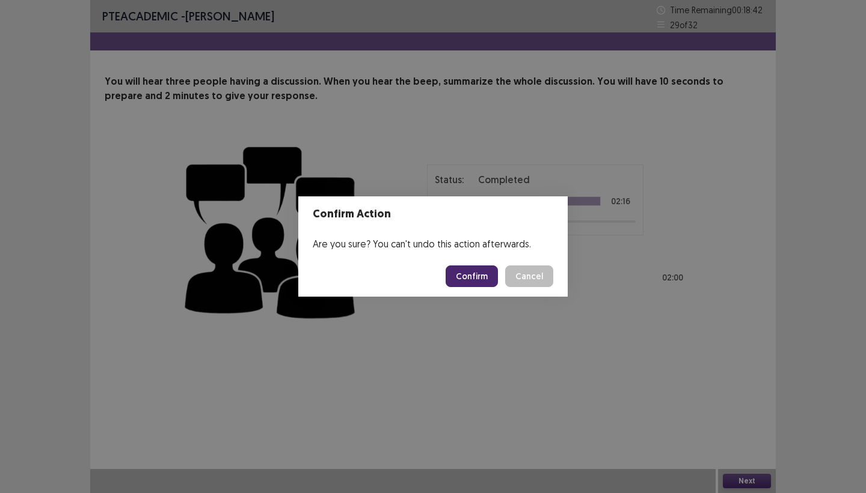
click at [469, 277] on button "Confirm" at bounding box center [471, 277] width 52 height 22
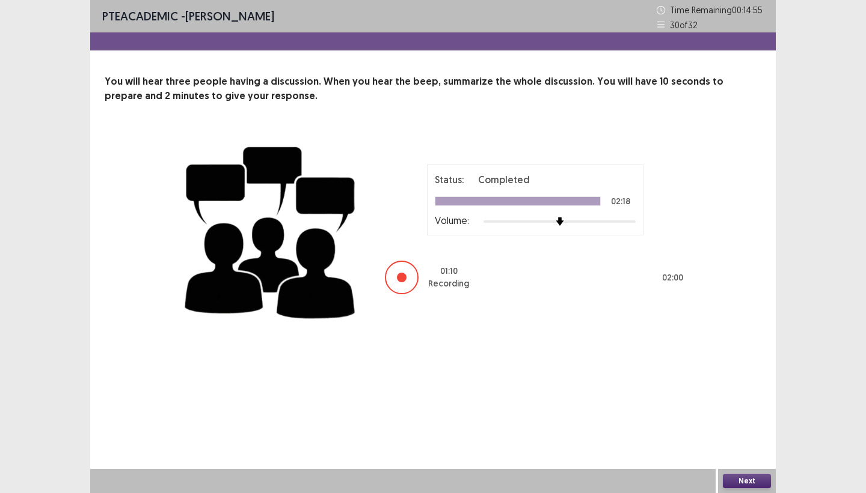
click at [715, 447] on button "Next" at bounding box center [746, 481] width 48 height 14
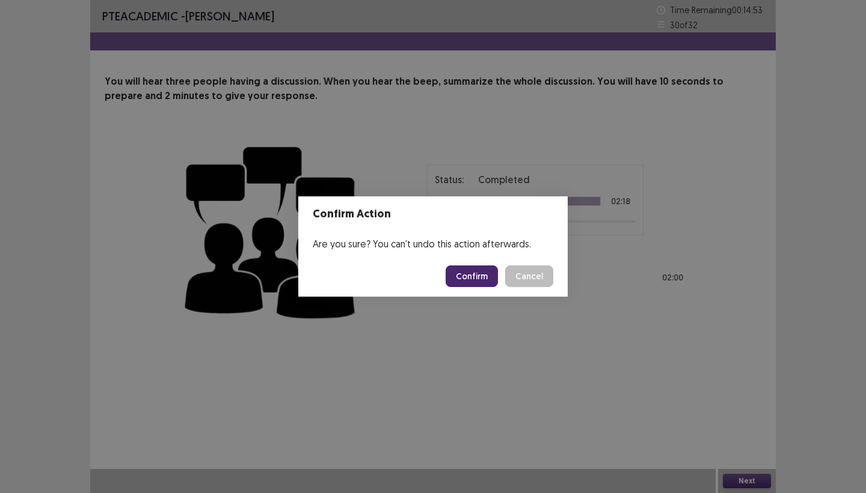
click at [457, 282] on button "Confirm" at bounding box center [471, 277] width 52 height 22
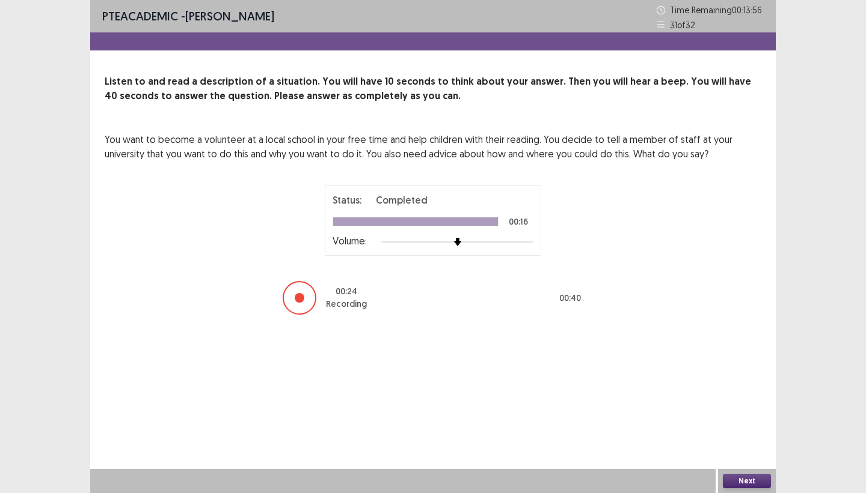
click at [715, 447] on button "Next" at bounding box center [746, 481] width 48 height 14
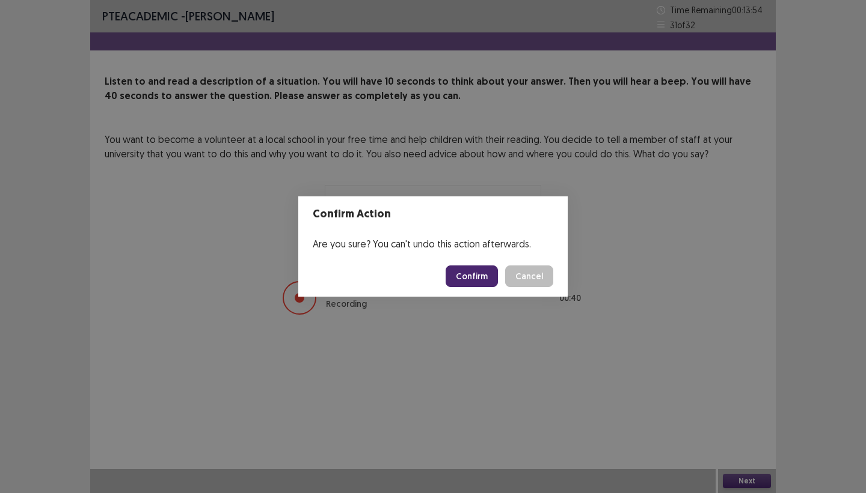
click at [470, 273] on button "Confirm" at bounding box center [471, 277] width 52 height 22
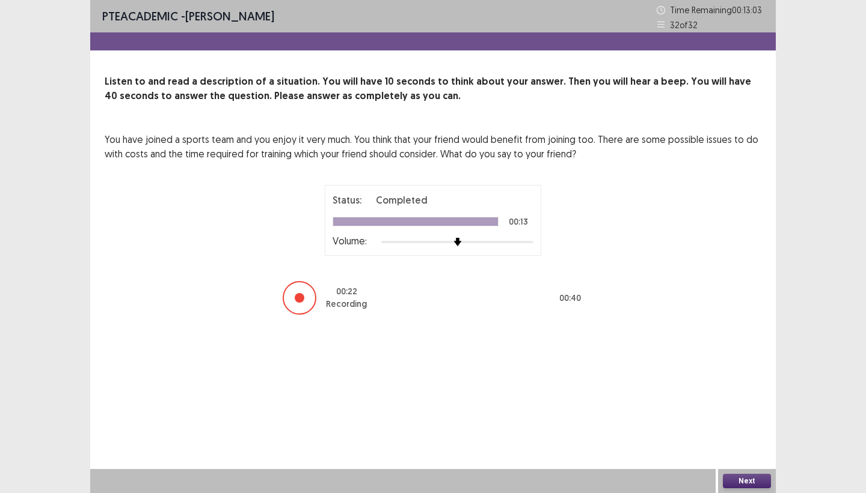
click at [715, 447] on button "Next" at bounding box center [746, 481] width 48 height 14
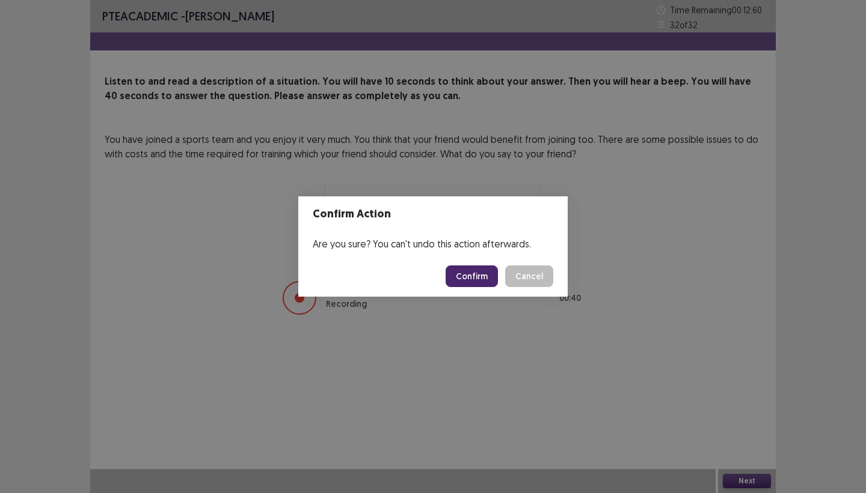
click at [478, 270] on button "Confirm" at bounding box center [471, 277] width 52 height 22
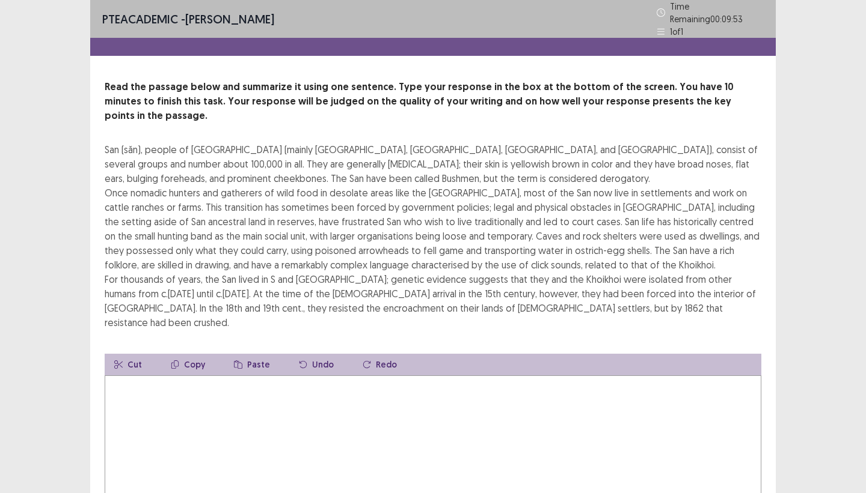
click at [135, 376] on textarea at bounding box center [433, 442] width 656 height 132
click at [127, 376] on textarea at bounding box center [433, 442] width 656 height 132
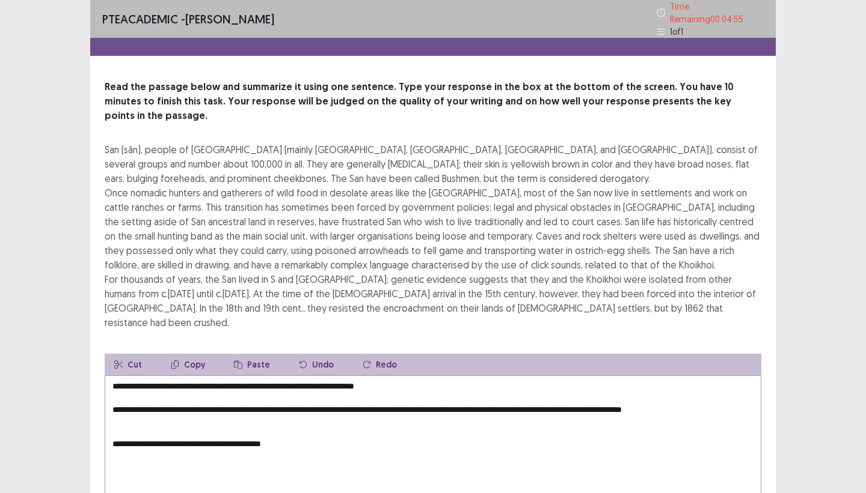
click at [290, 411] on textarea "**********" at bounding box center [433, 442] width 656 height 132
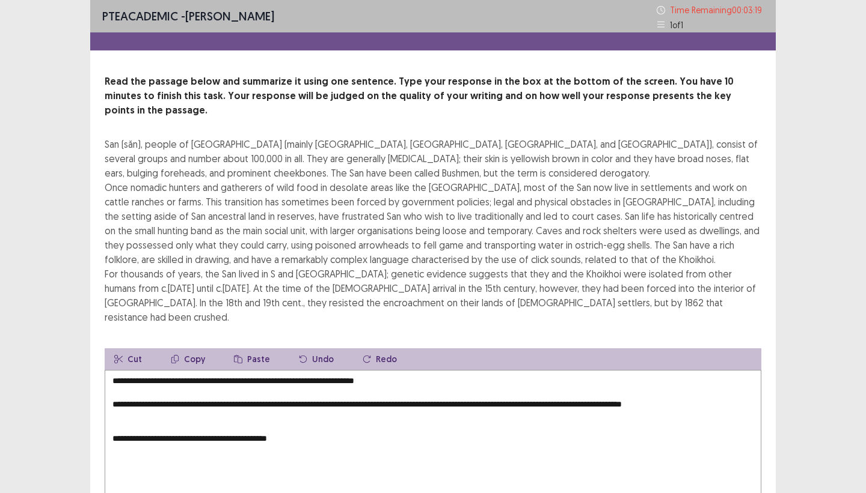
click at [112, 377] on textarea "**********" at bounding box center [433, 436] width 656 height 132
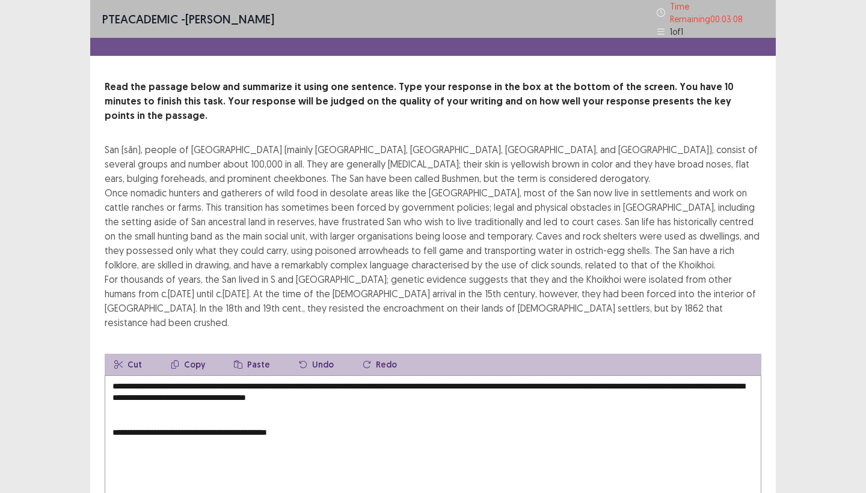
click at [112, 401] on textarea "**********" at bounding box center [433, 442] width 656 height 132
click at [605, 376] on textarea "**********" at bounding box center [433, 442] width 656 height 132
click at [324, 376] on textarea "**********" at bounding box center [433, 442] width 656 height 132
click at [669, 376] on textarea "**********" at bounding box center [433, 442] width 656 height 132
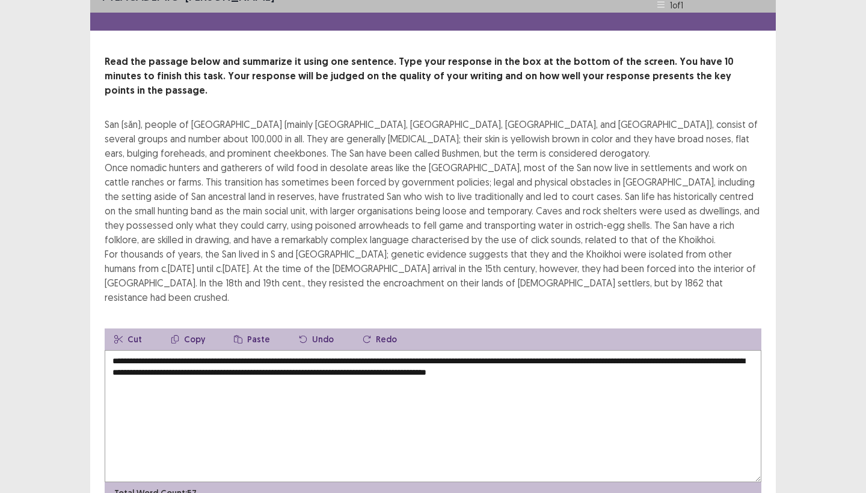
scroll to position [55, 0]
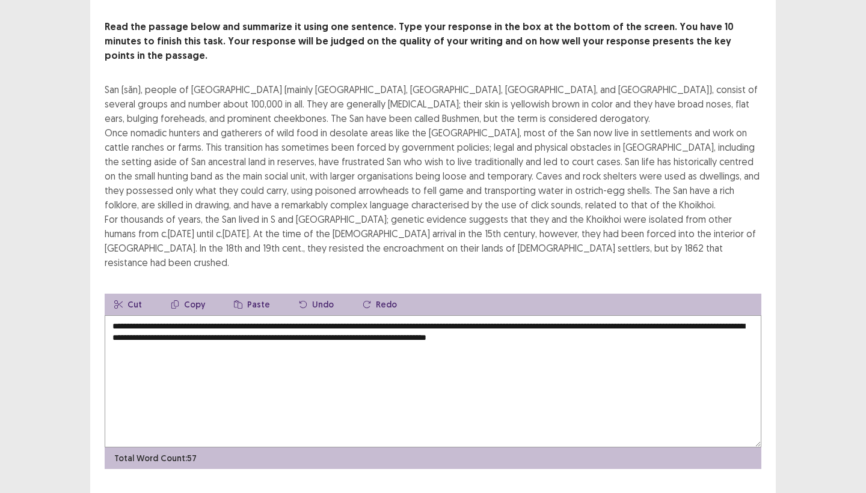
type textarea "**********"
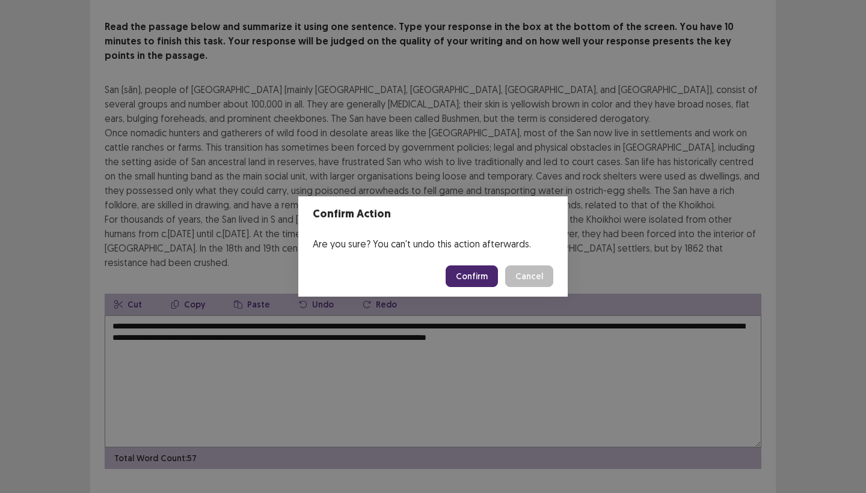
click at [481, 278] on button "Confirm" at bounding box center [471, 277] width 52 height 22
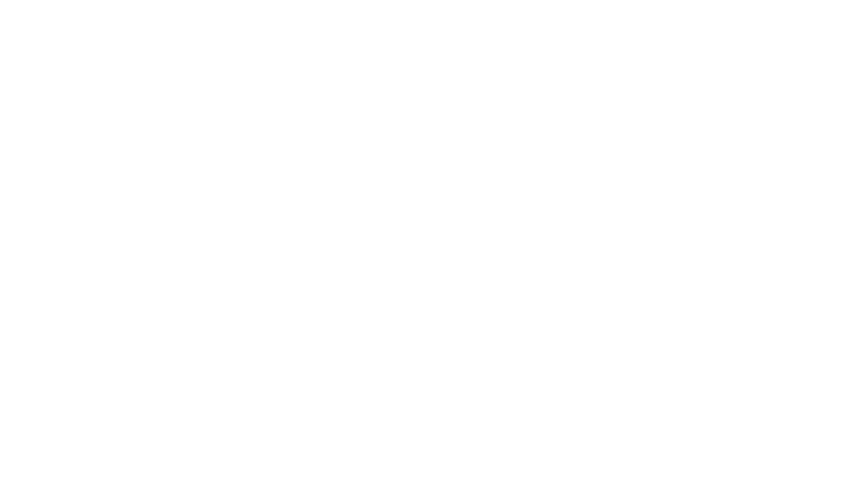
scroll to position [0, 0]
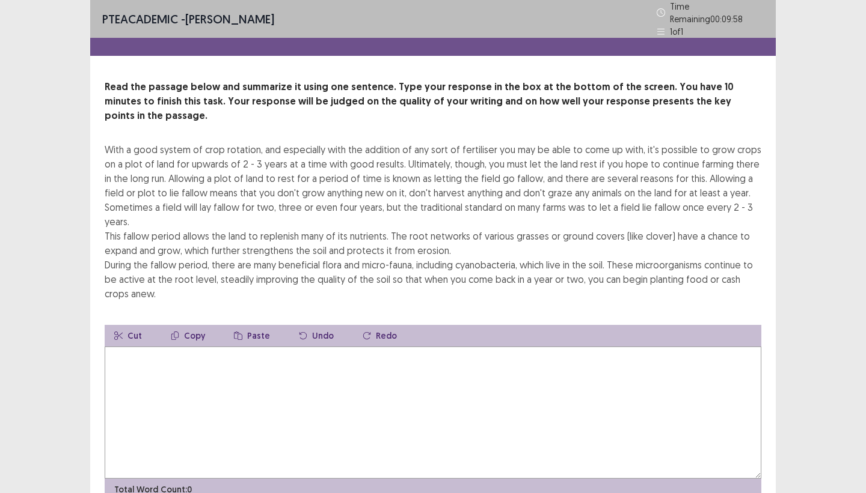
click at [123, 347] on textarea at bounding box center [433, 413] width 656 height 132
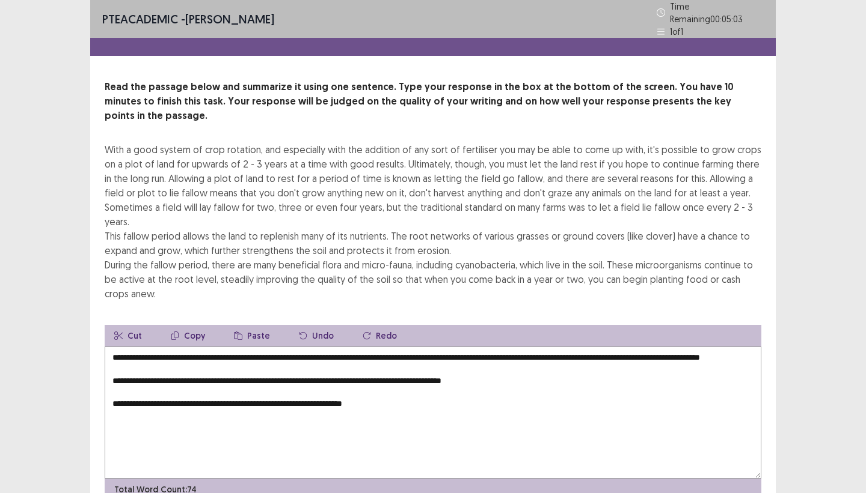
click at [113, 375] on textarea "**********" at bounding box center [433, 413] width 656 height 132
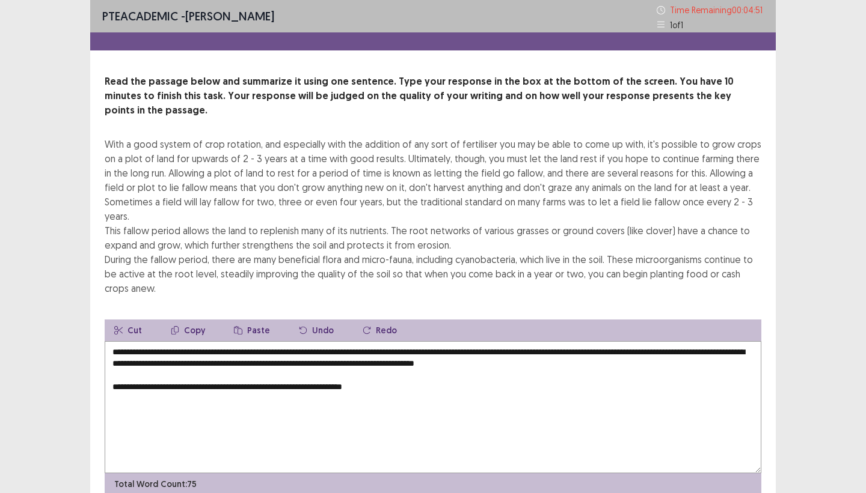
click at [113, 374] on textarea "**********" at bounding box center [433, 407] width 656 height 132
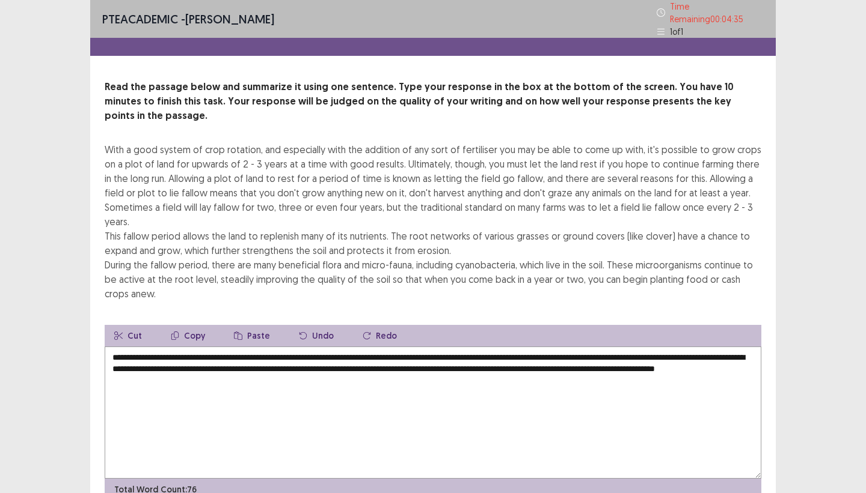
click at [245, 362] on textarea "**********" at bounding box center [433, 413] width 656 height 132
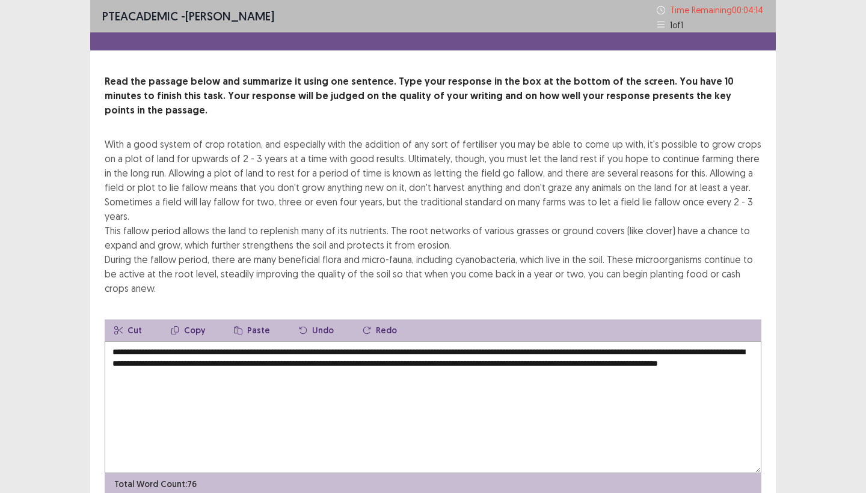
click at [696, 341] on textarea "**********" at bounding box center [433, 407] width 656 height 132
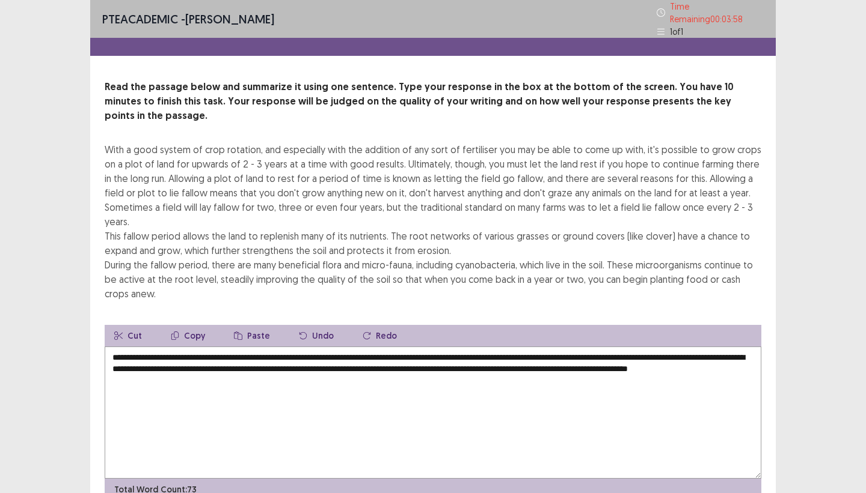
click at [237, 350] on textarea "**********" at bounding box center [433, 413] width 656 height 132
click at [481, 351] on textarea "**********" at bounding box center [433, 413] width 656 height 132
click at [188, 362] on textarea "**********" at bounding box center [433, 413] width 656 height 132
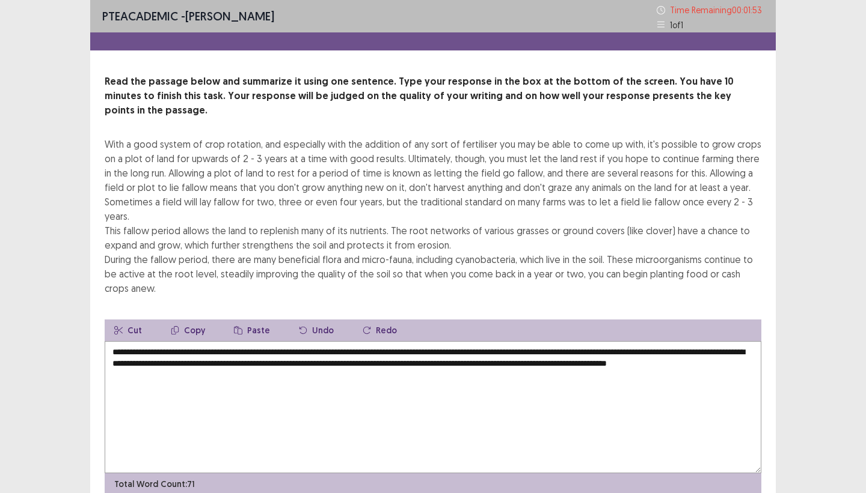
scroll to position [40, 0]
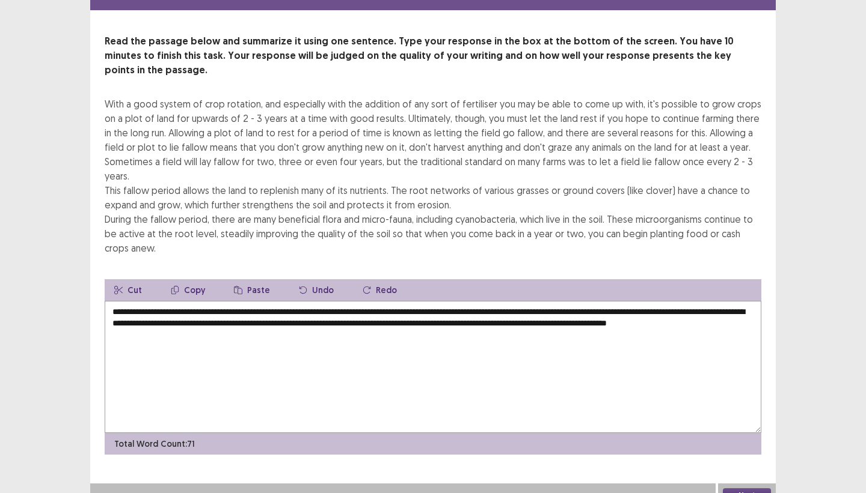
type textarea "**********"
click at [715, 447] on button "Next" at bounding box center [746, 496] width 48 height 14
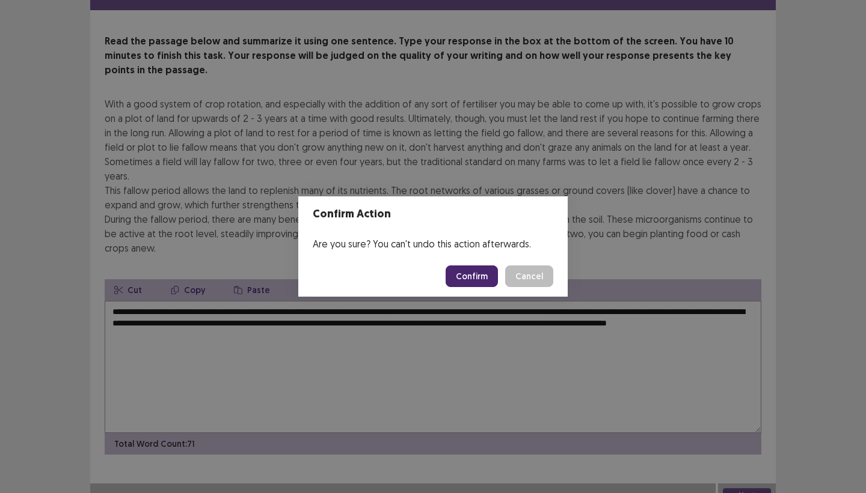
click at [478, 274] on button "Confirm" at bounding box center [471, 277] width 52 height 22
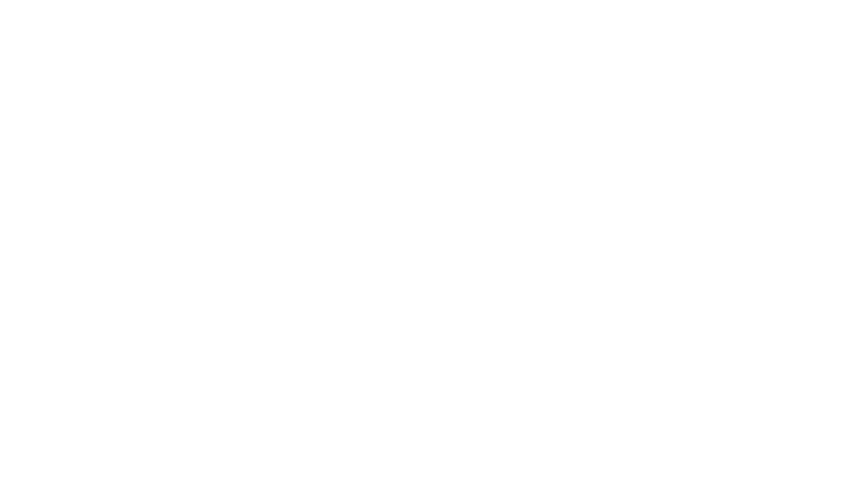
scroll to position [0, 0]
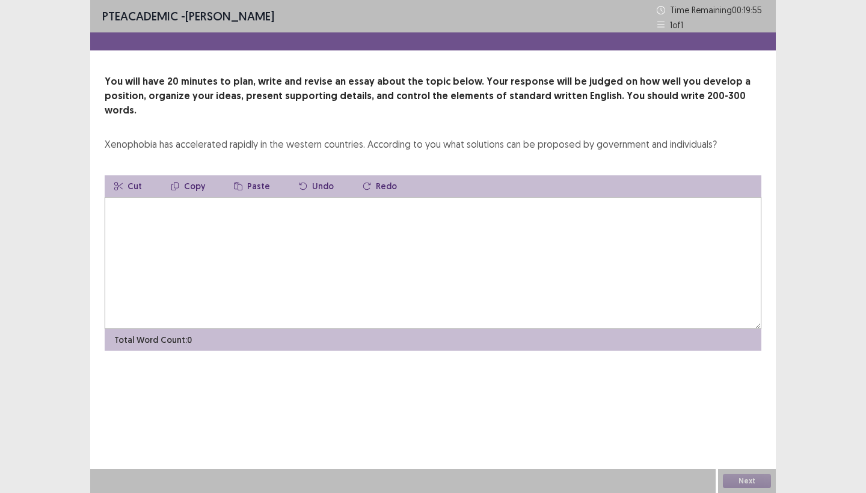
click at [112, 198] on textarea at bounding box center [433, 263] width 656 height 132
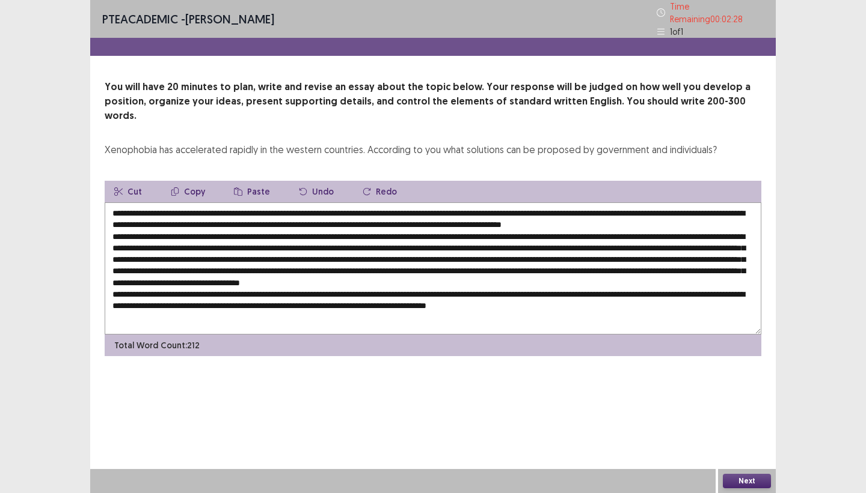
click at [115, 203] on textarea at bounding box center [433, 269] width 656 height 132
click at [121, 207] on textarea at bounding box center [433, 269] width 656 height 132
click at [619, 255] on textarea at bounding box center [433, 269] width 656 height 132
type textarea "**********"
click at [715, 447] on button "Next" at bounding box center [746, 481] width 48 height 14
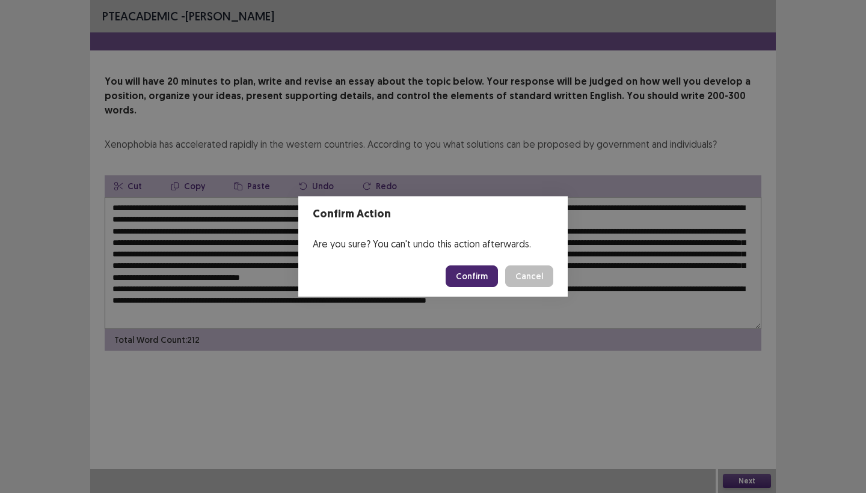
click at [466, 278] on footer "Okay" at bounding box center [433, 283] width 269 height 41
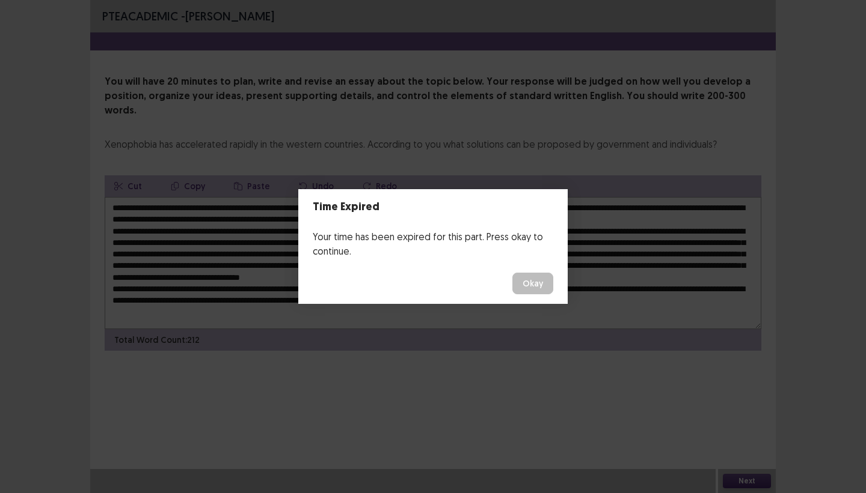
click at [522, 282] on button "Okay" at bounding box center [532, 284] width 41 height 22
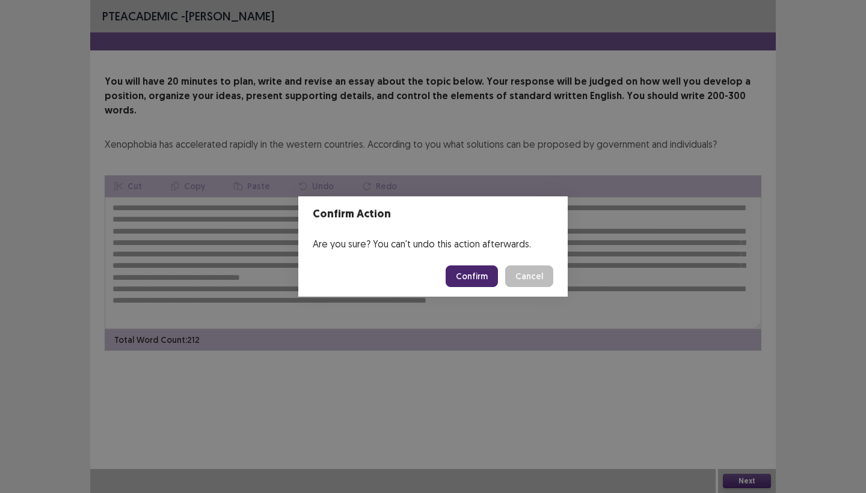
click at [477, 277] on button "Confirm" at bounding box center [471, 277] width 52 height 22
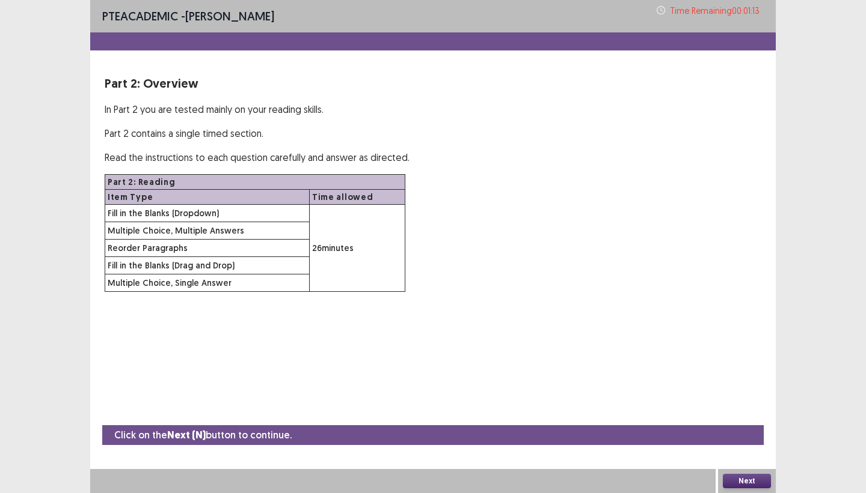
click at [715, 447] on button "Next" at bounding box center [746, 481] width 48 height 14
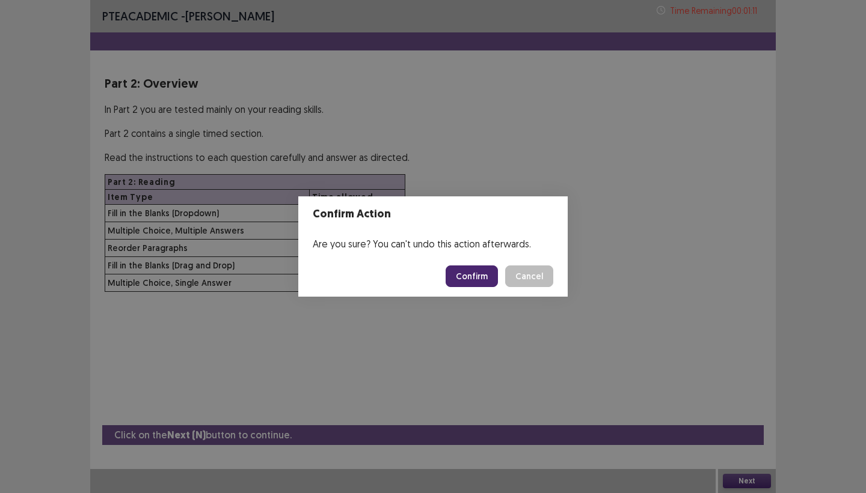
click at [471, 276] on button "Confirm" at bounding box center [471, 277] width 52 height 22
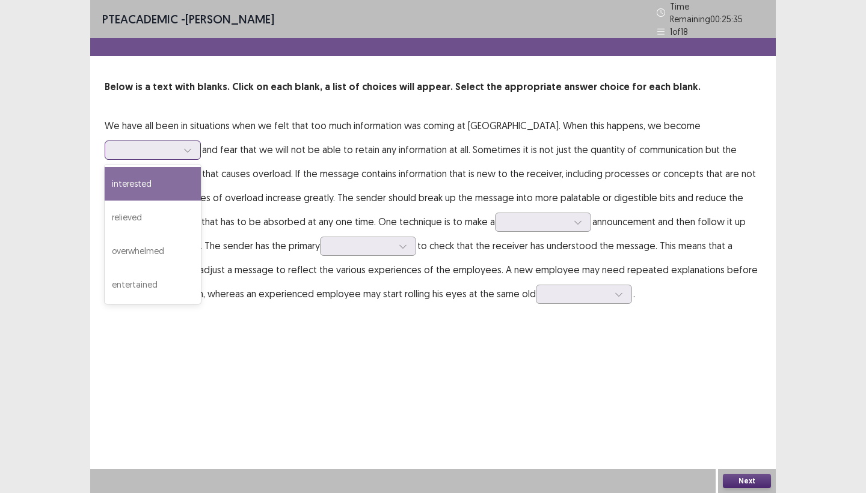
click at [177, 144] on div at bounding box center [146, 149] width 63 height 11
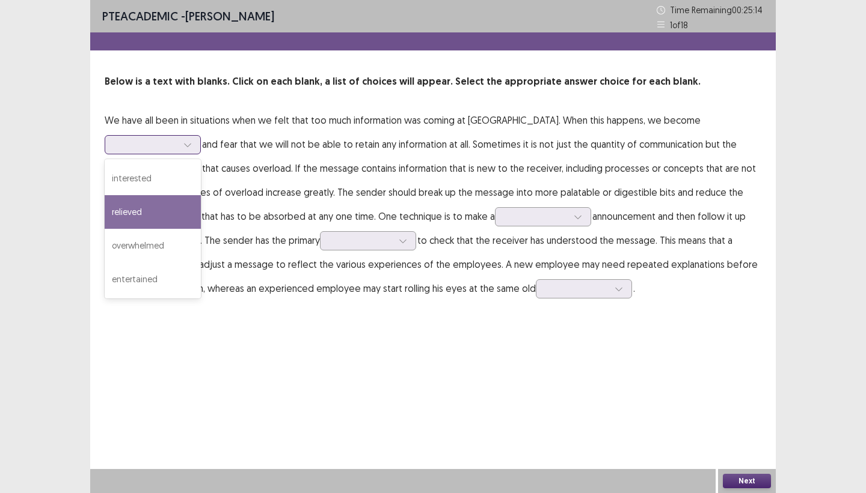
click at [201, 195] on div "relieved" at bounding box center [153, 212] width 96 height 34
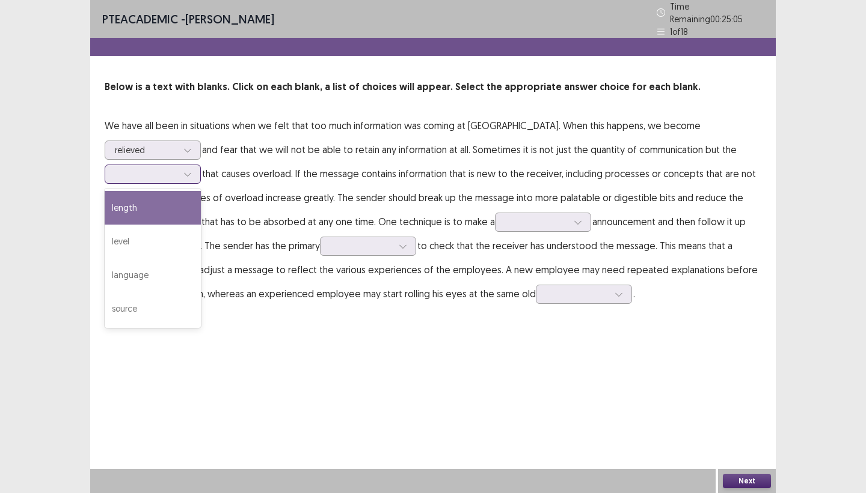
click at [177, 168] on div at bounding box center [146, 173] width 63 height 11
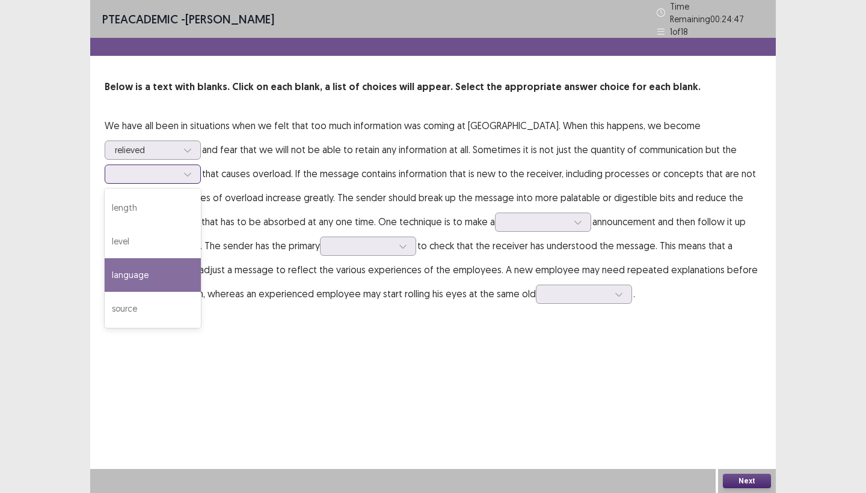
click at [201, 258] on div "language" at bounding box center [153, 275] width 96 height 34
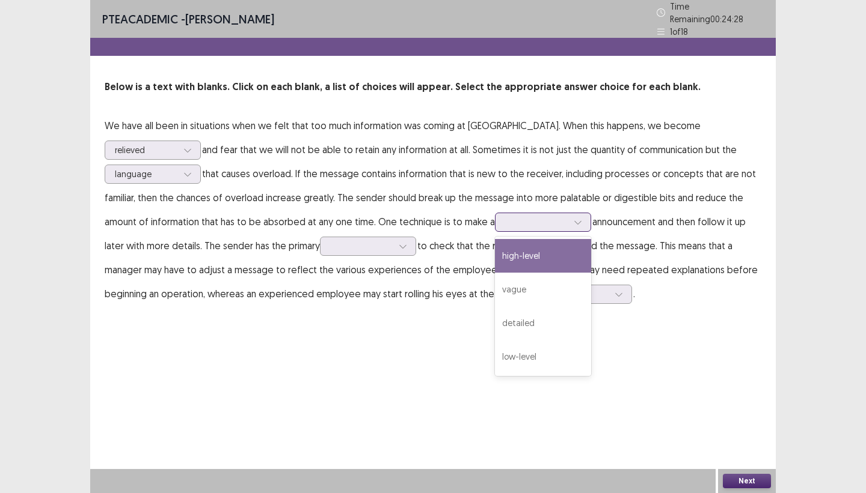
click at [569, 214] on div at bounding box center [578, 222] width 18 height 18
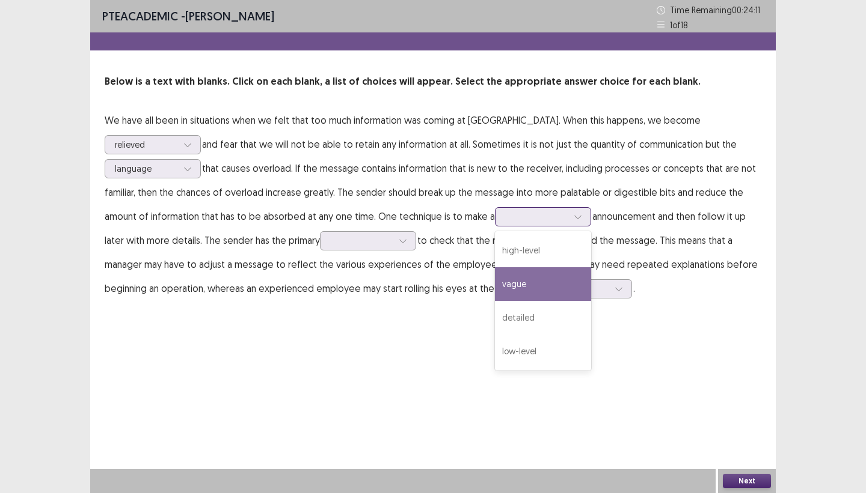
click at [495, 281] on div "vague" at bounding box center [543, 284] width 96 height 34
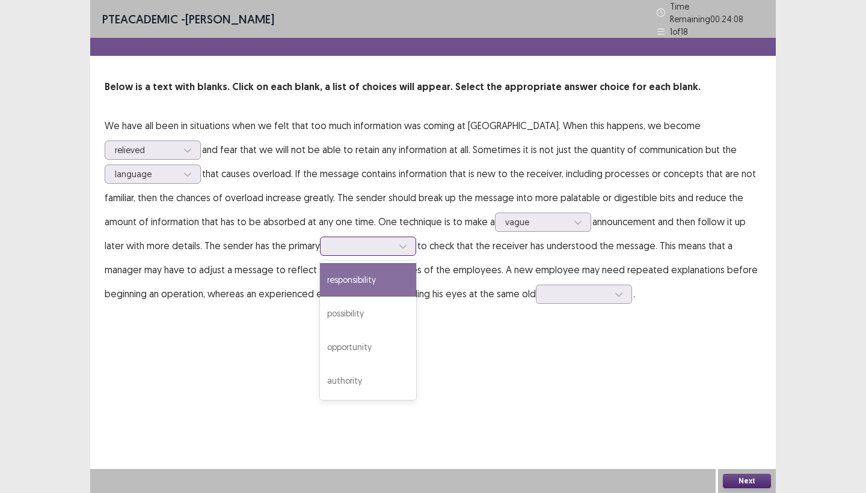
click at [399, 242] on icon at bounding box center [403, 246] width 8 height 8
click at [320, 275] on div "responsibility" at bounding box center [368, 280] width 96 height 34
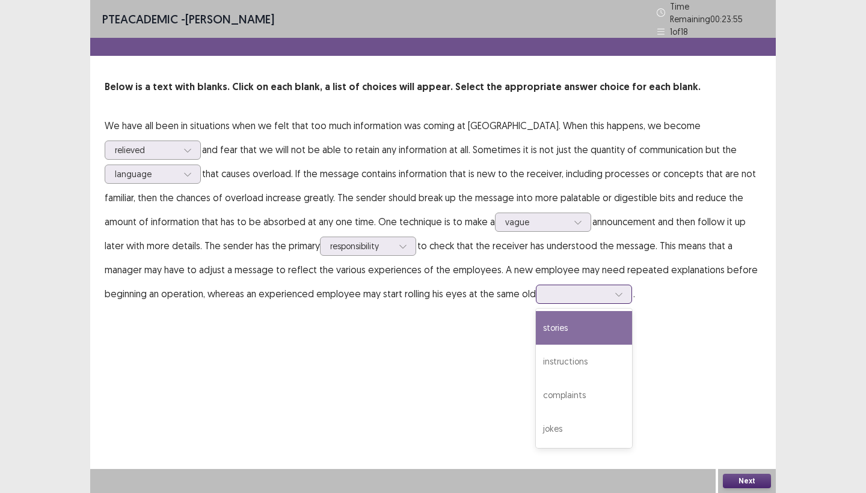
click at [546, 291] on div at bounding box center [577, 294] width 63 height 11
click at [536, 326] on div "stories" at bounding box center [584, 328] width 96 height 34
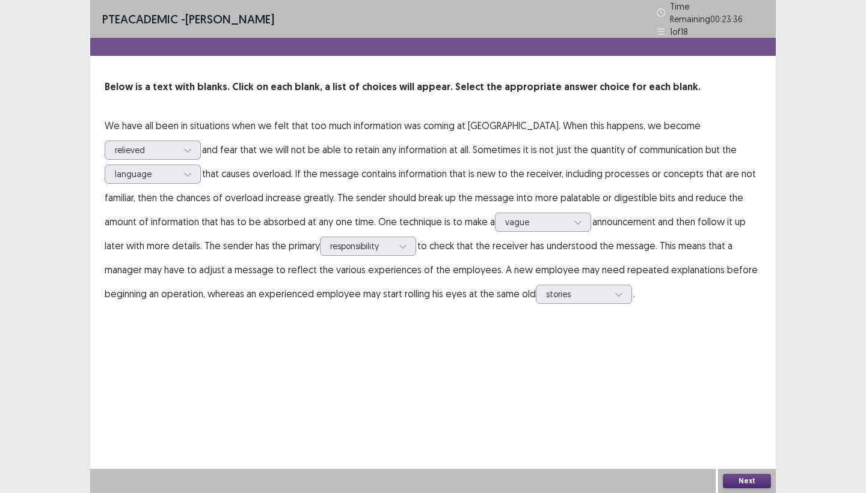
click at [715, 447] on button "Next" at bounding box center [746, 481] width 48 height 14
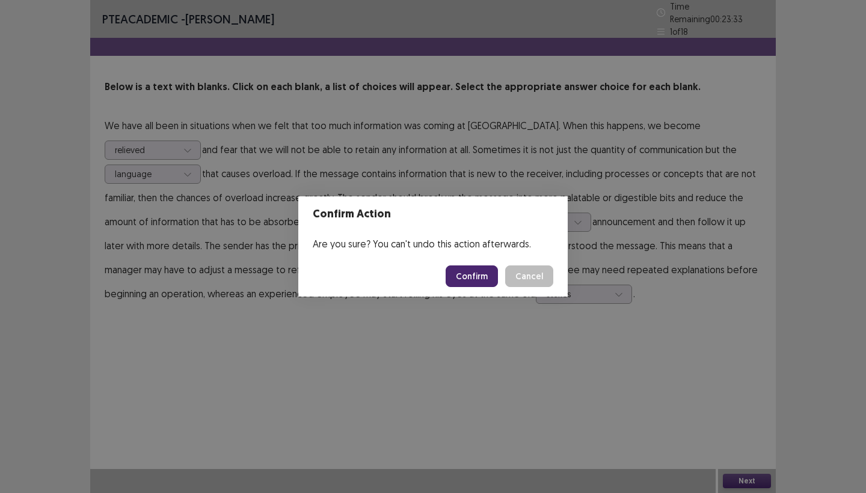
click at [478, 278] on button "Confirm" at bounding box center [471, 277] width 52 height 22
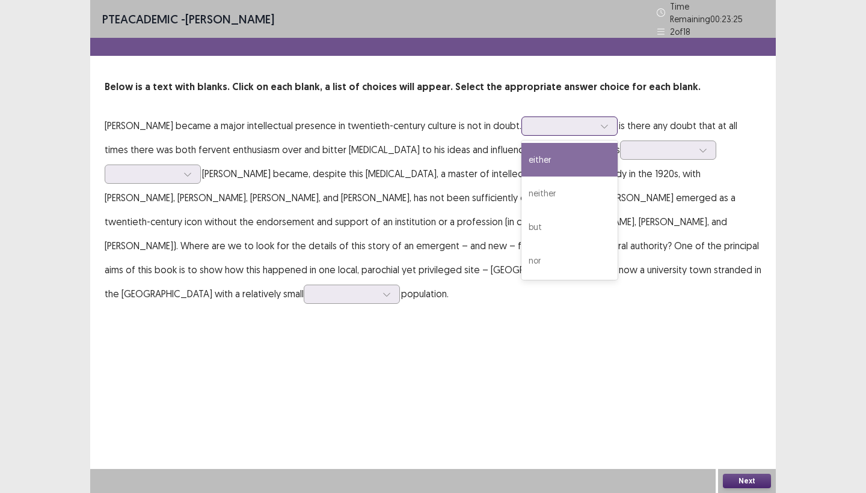
click at [595, 122] on div at bounding box center [604, 126] width 18 height 18
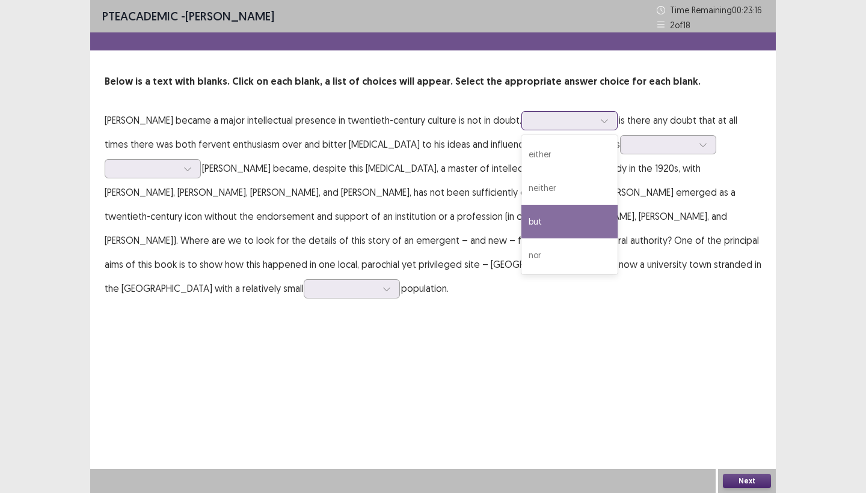
click at [552, 221] on div "but" at bounding box center [569, 222] width 96 height 34
click at [595, 122] on div at bounding box center [604, 121] width 18 height 18
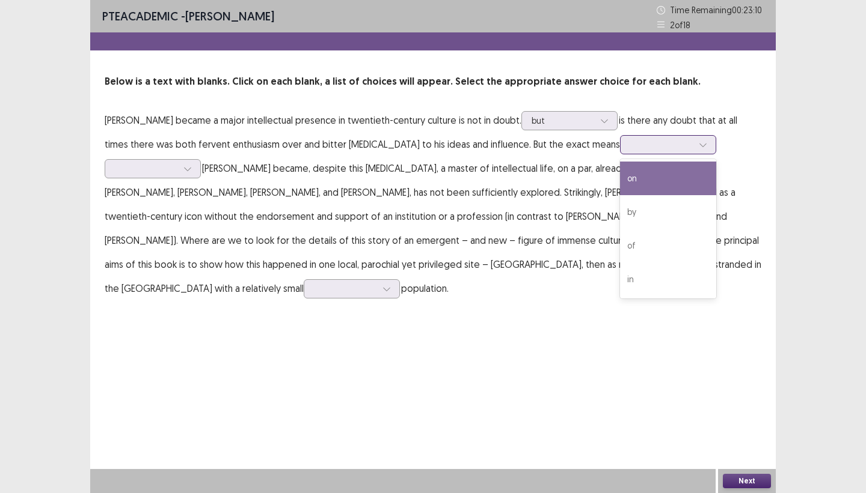
click at [698, 146] on icon at bounding box center [702, 145] width 8 height 8
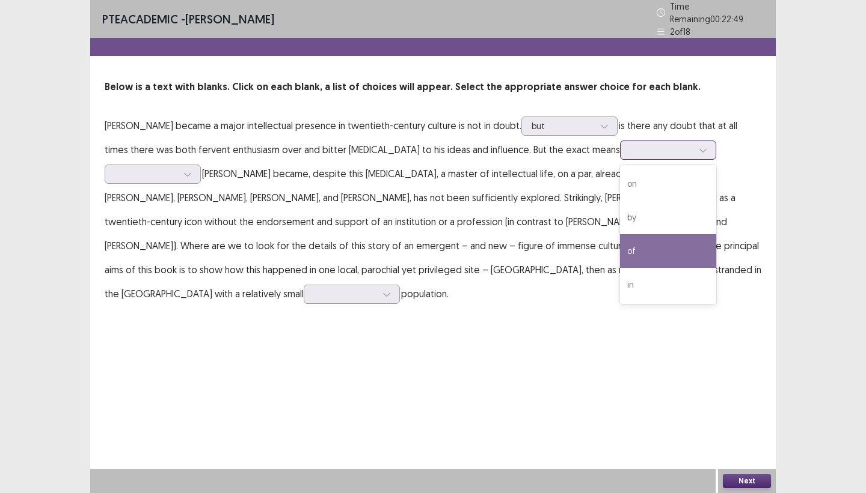
click at [620, 249] on div "of" at bounding box center [668, 251] width 96 height 34
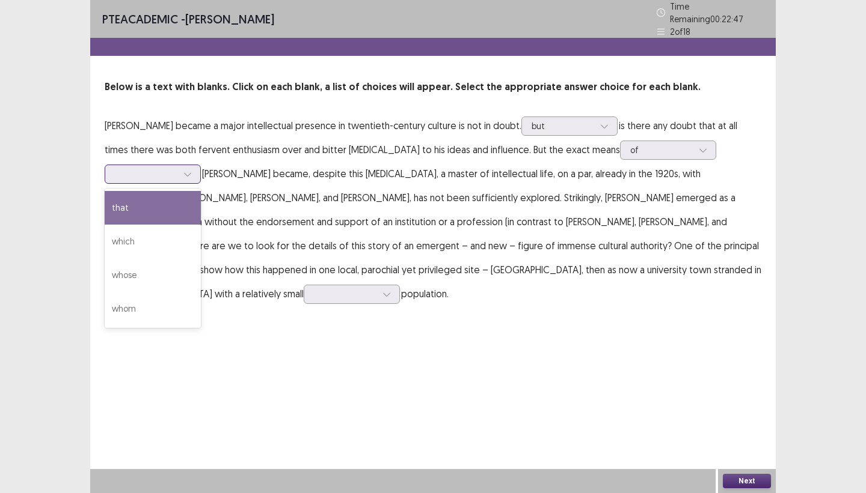
click at [177, 168] on div at bounding box center [146, 173] width 63 height 11
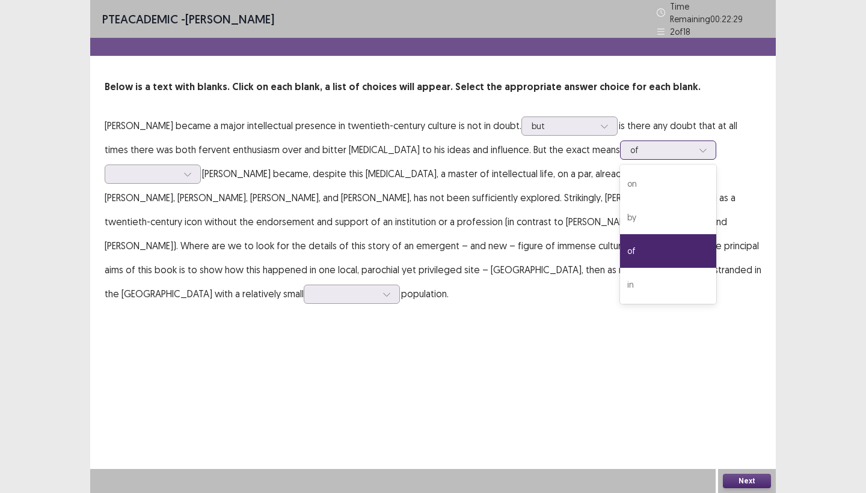
click at [694, 149] on div at bounding box center [703, 150] width 18 height 18
click at [177, 168] on div at bounding box center [146, 173] width 63 height 11
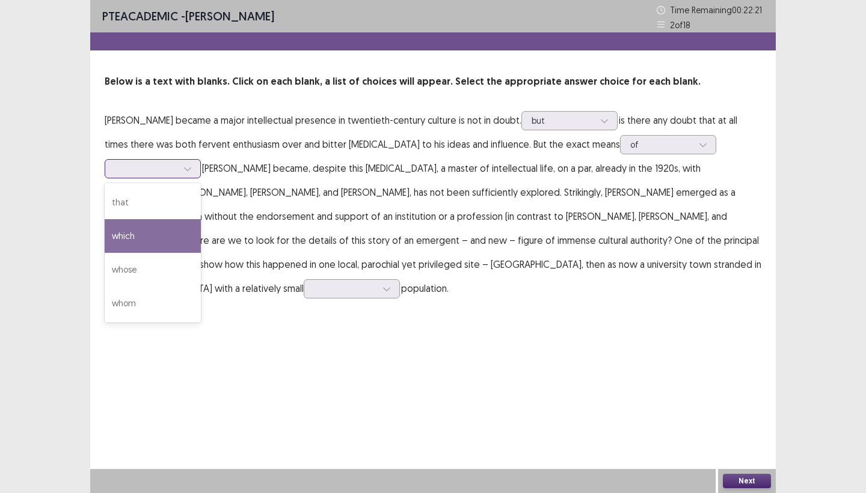
click at [201, 219] on div "which" at bounding box center [153, 236] width 96 height 34
click at [177, 163] on div at bounding box center [146, 168] width 63 height 11
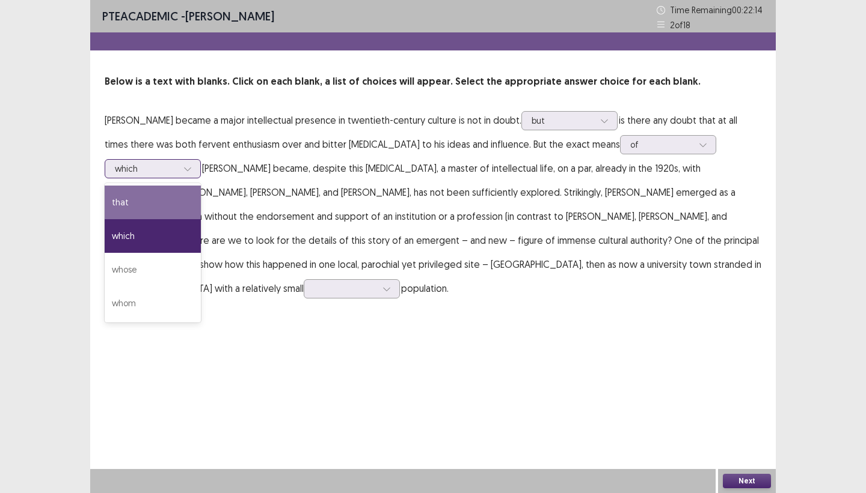
click at [201, 186] on div "that" at bounding box center [153, 203] width 96 height 34
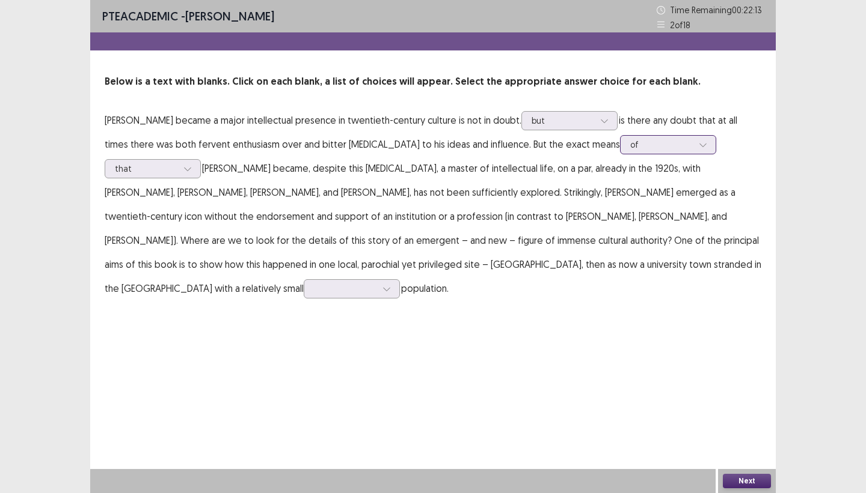
click at [694, 146] on div at bounding box center [703, 145] width 18 height 18
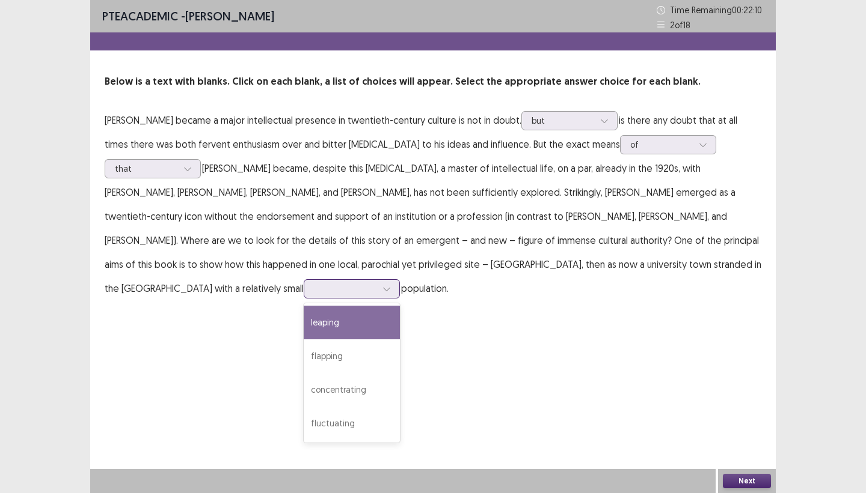
click at [391, 285] on icon at bounding box center [386, 289] width 8 height 8
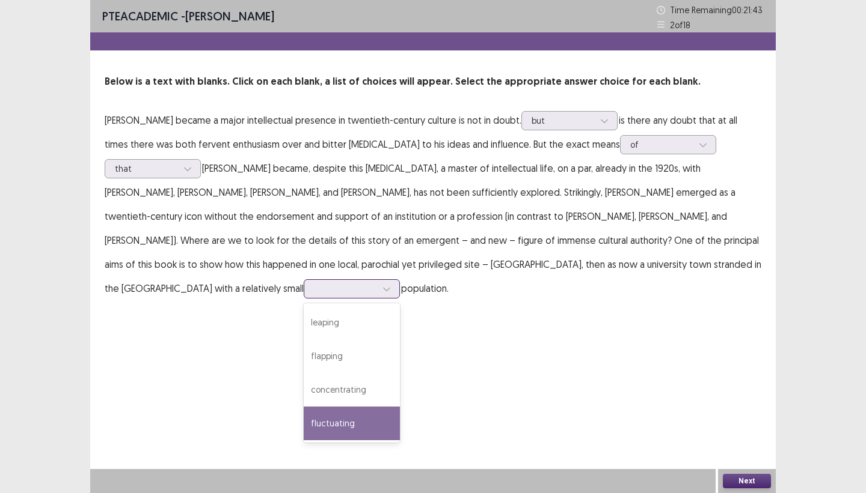
click at [400, 407] on div "fluctuating" at bounding box center [352, 424] width 96 height 34
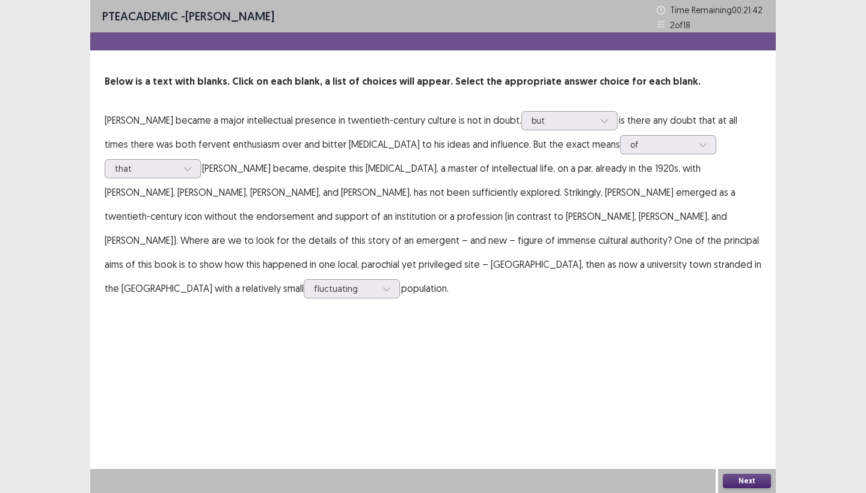
click at [715, 447] on button "Next" at bounding box center [746, 481] width 48 height 14
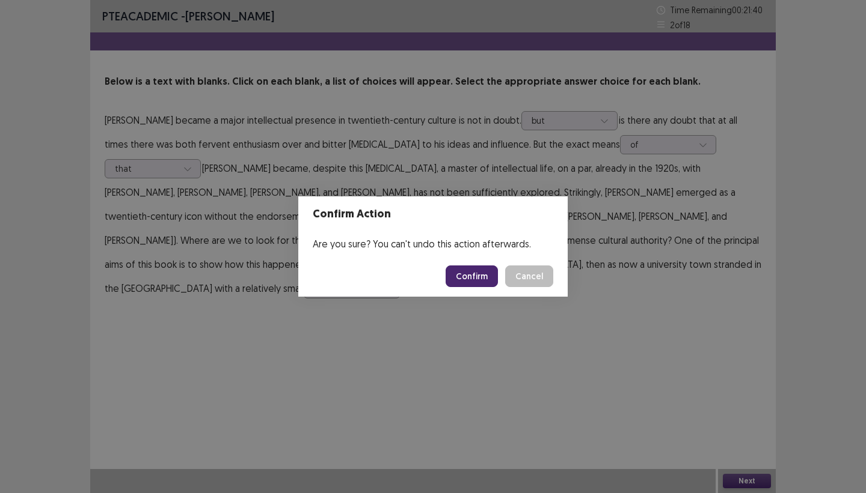
click at [485, 280] on button "Confirm" at bounding box center [471, 277] width 52 height 22
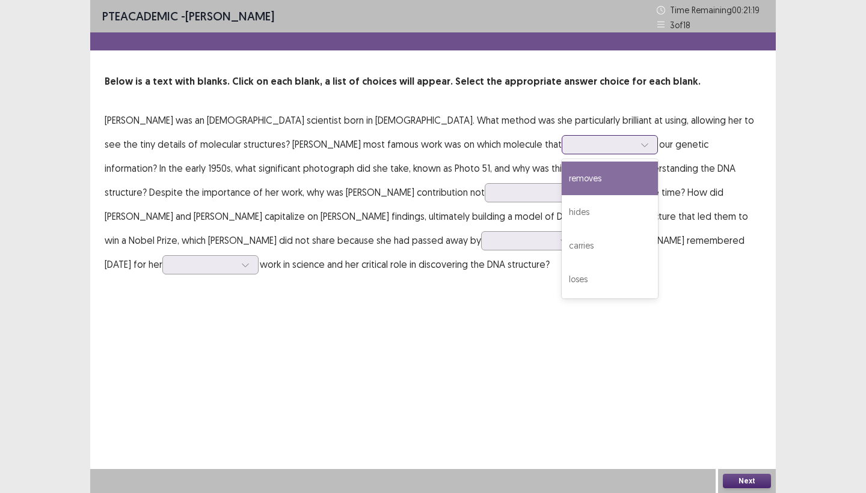
click at [572, 147] on div at bounding box center [603, 144] width 63 height 11
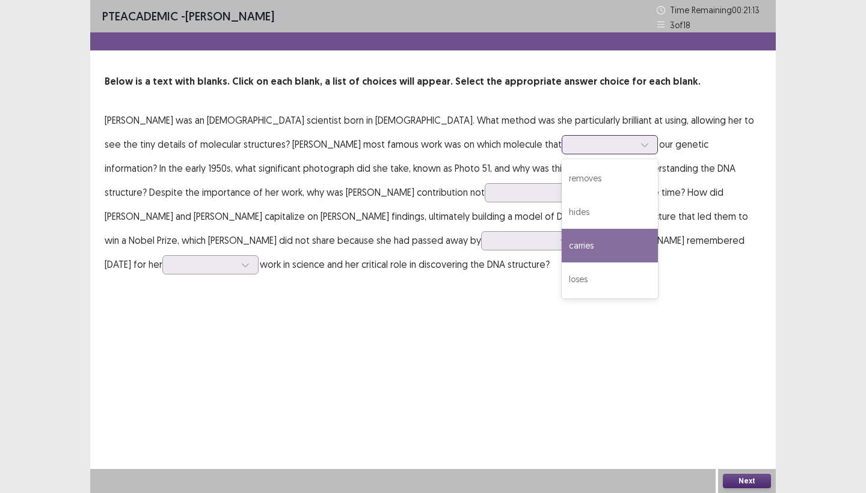
click at [561, 239] on div "carries" at bounding box center [609, 246] width 96 height 34
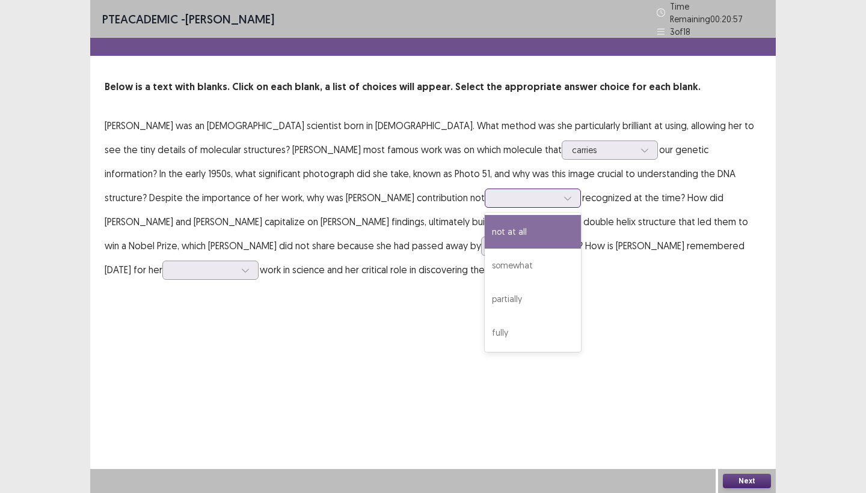
click at [563, 197] on icon at bounding box center [567, 198] width 8 height 8
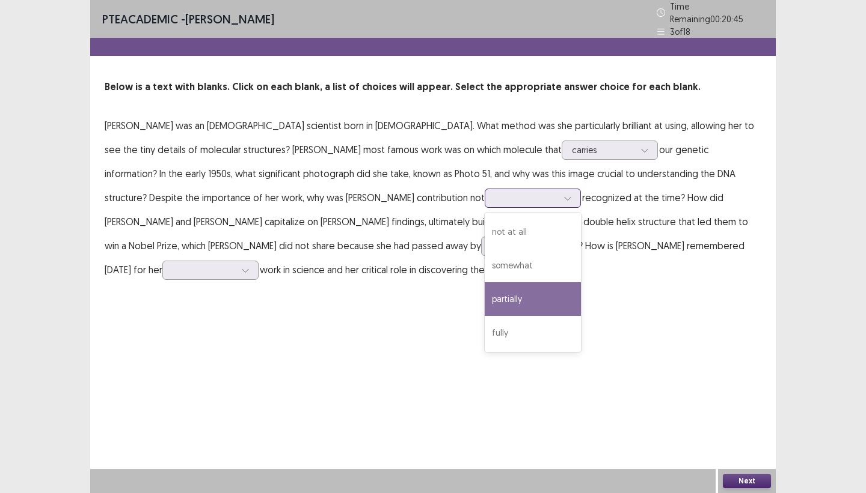
click at [484, 296] on div "partially" at bounding box center [532, 300] width 96 height 34
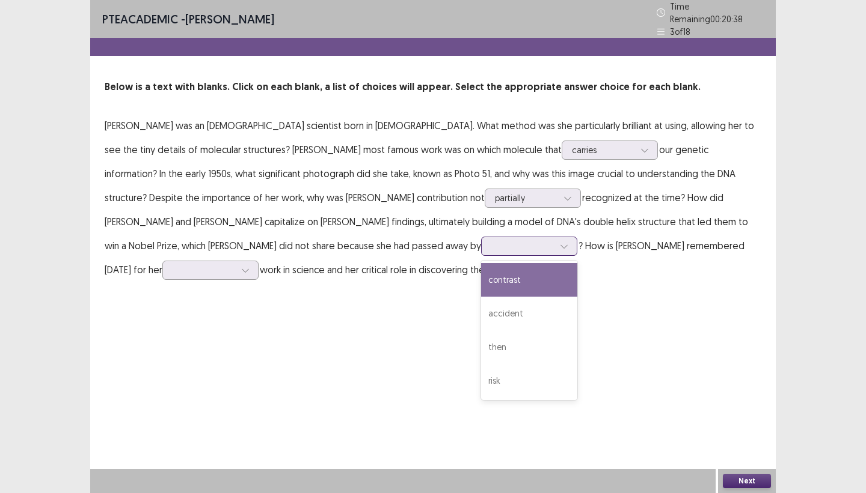
click at [560, 243] on icon at bounding box center [564, 246] width 8 height 8
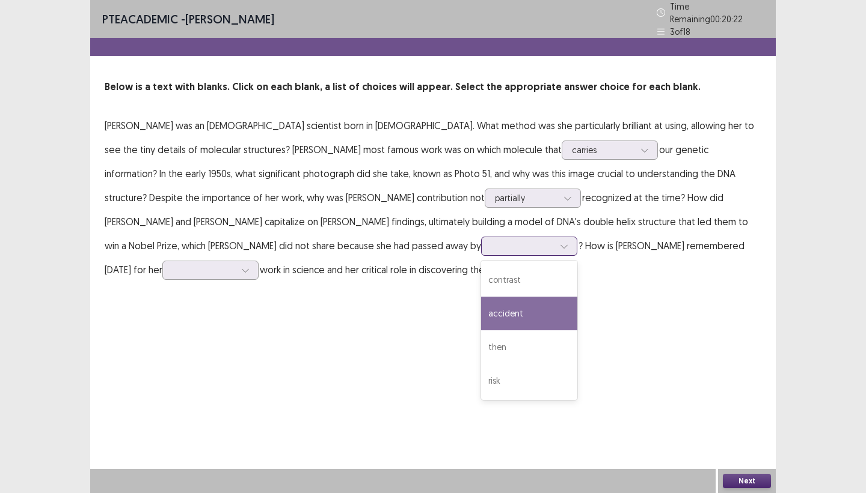
click at [481, 308] on div "accident" at bounding box center [529, 314] width 96 height 34
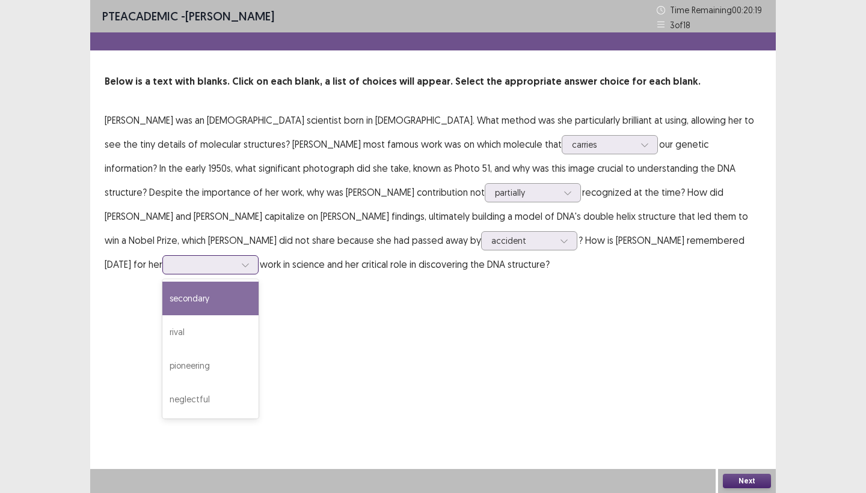
click at [235, 259] on div at bounding box center [204, 264] width 63 height 11
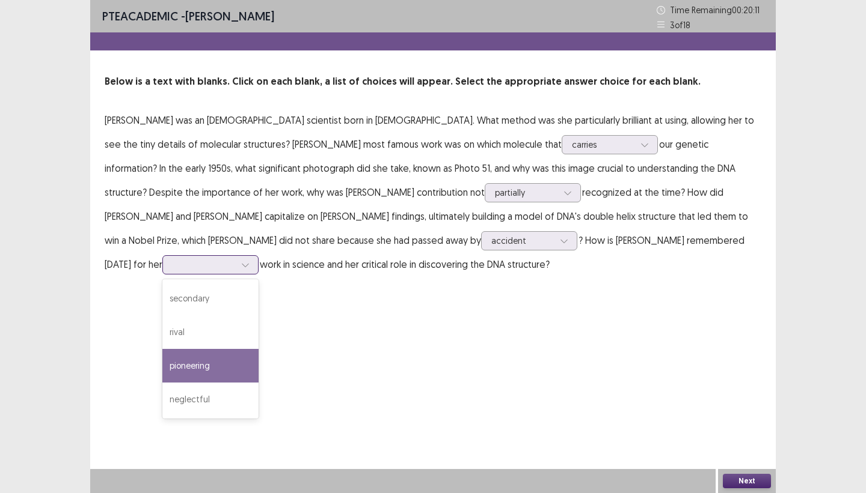
click at [258, 349] on div "pioneering" at bounding box center [210, 366] width 96 height 34
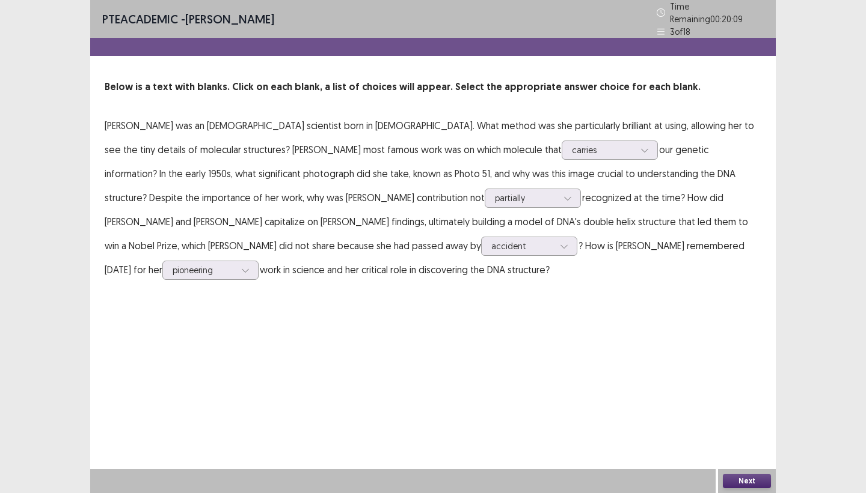
click at [715, 447] on button "Next" at bounding box center [746, 481] width 48 height 14
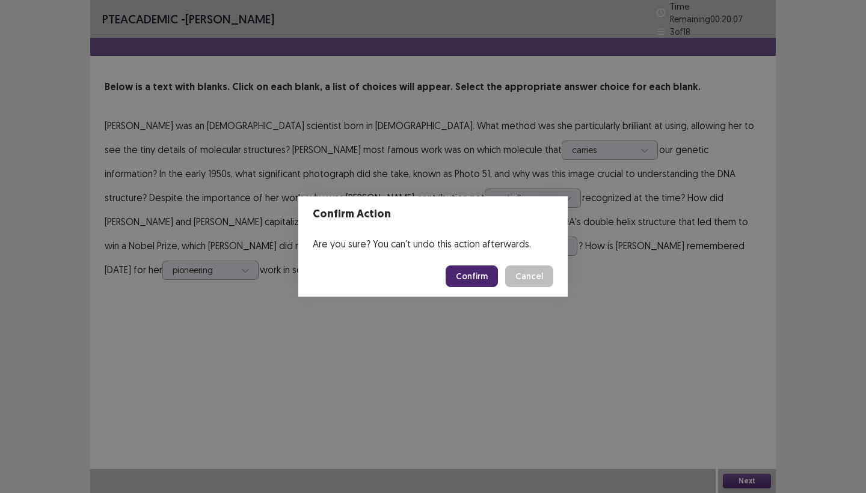
click at [467, 276] on button "Confirm" at bounding box center [471, 277] width 52 height 22
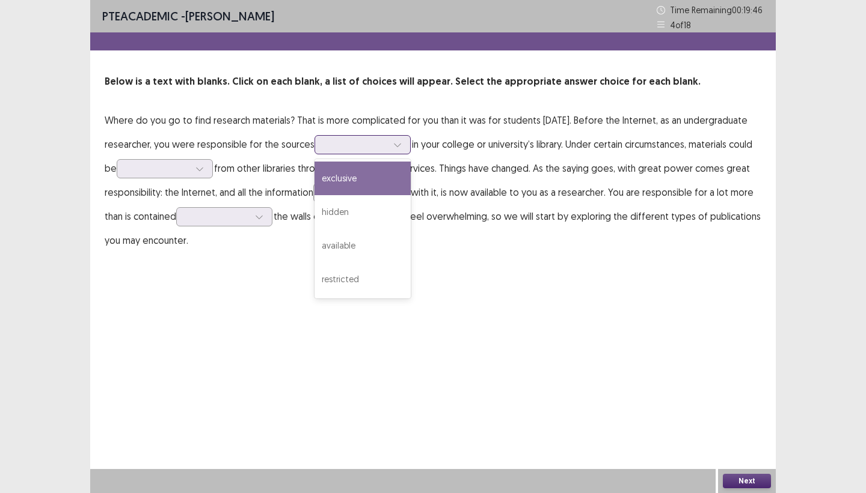
click at [387, 147] on div at bounding box center [356, 144] width 63 height 11
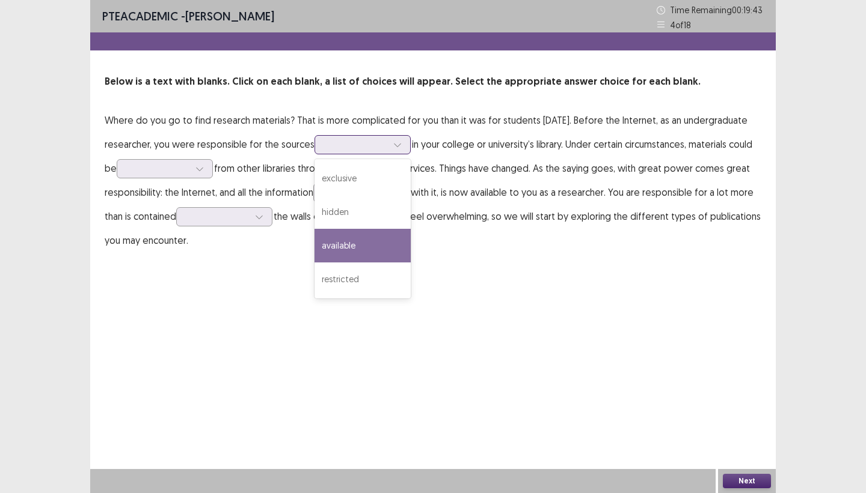
click at [411, 251] on div "available" at bounding box center [362, 246] width 96 height 34
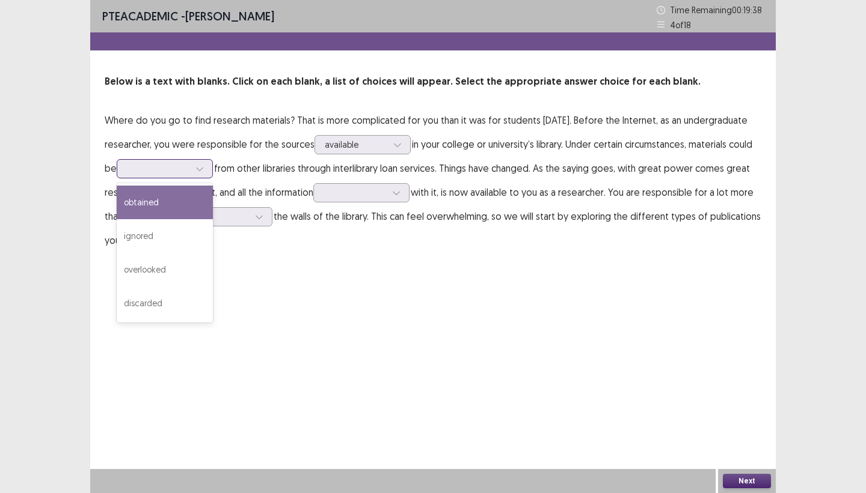
click at [189, 173] on div at bounding box center [158, 168] width 63 height 11
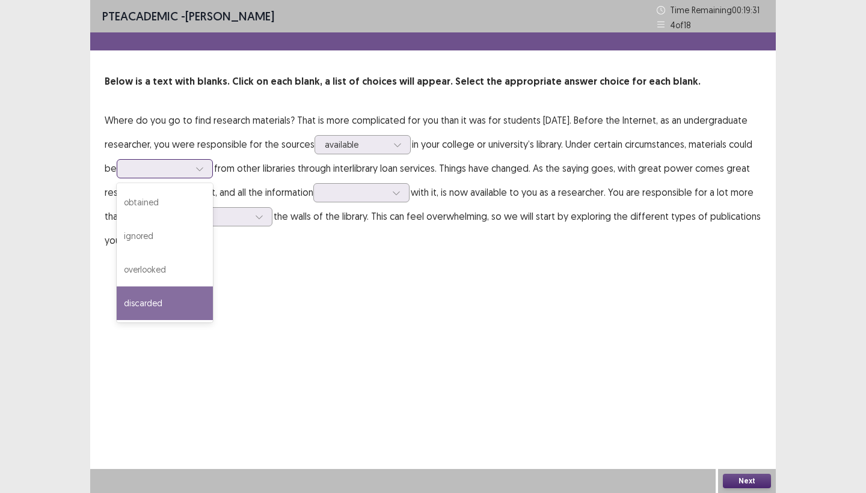
click at [213, 311] on div "discarded" at bounding box center [165, 304] width 96 height 34
click at [191, 170] on div "discarded" at bounding box center [158, 169] width 65 height 18
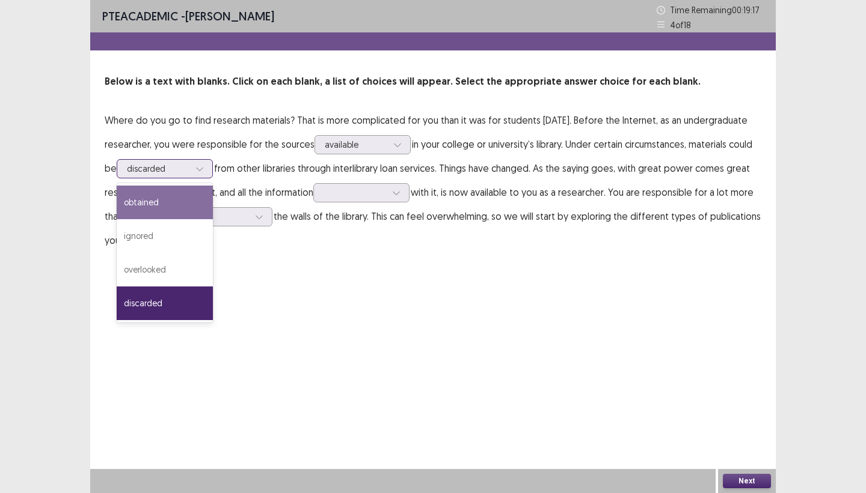
click at [213, 201] on div "obtained" at bounding box center [165, 203] width 96 height 34
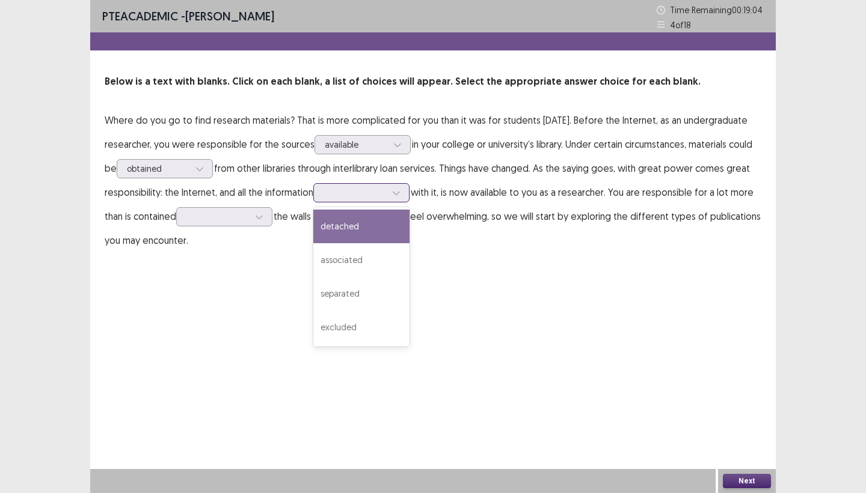
click at [405, 192] on div at bounding box center [396, 193] width 18 height 18
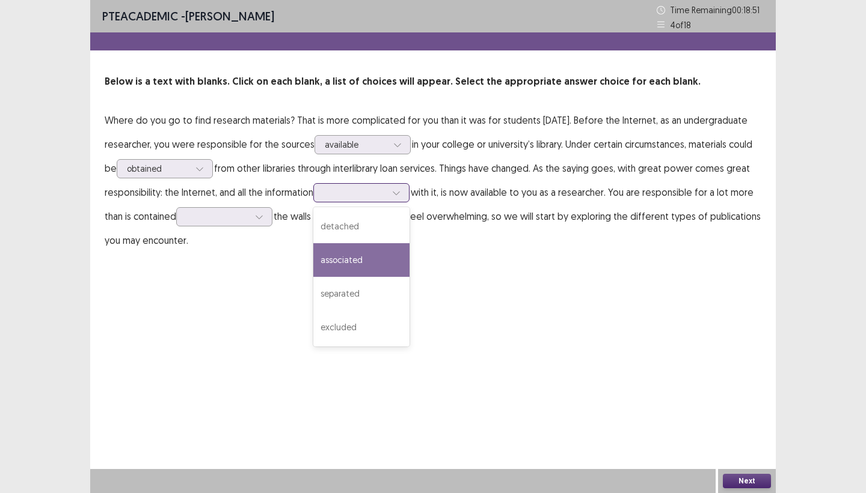
click at [405, 259] on div "associated" at bounding box center [361, 260] width 96 height 34
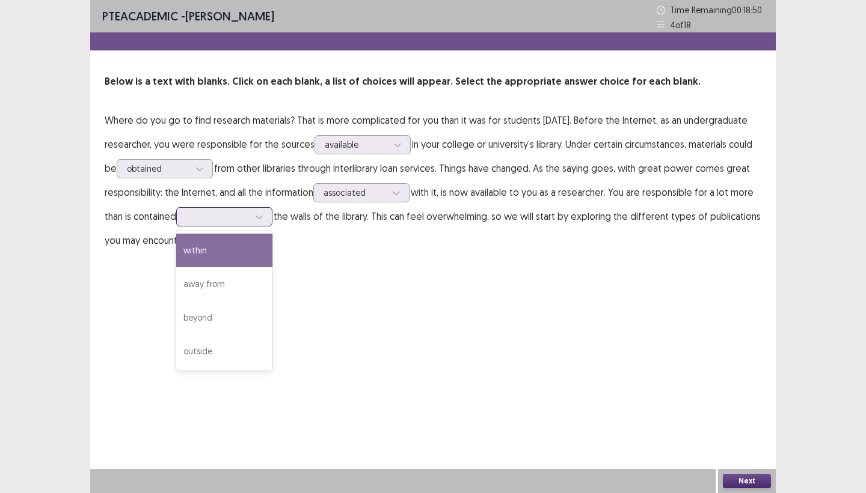
click at [263, 219] on icon at bounding box center [259, 217] width 8 height 8
click at [272, 255] on div "within" at bounding box center [224, 251] width 96 height 34
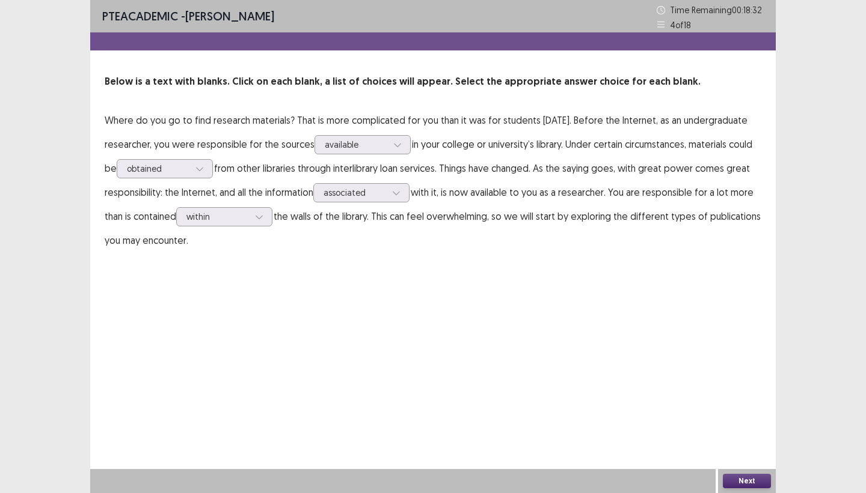
click at [715, 447] on button "Next" at bounding box center [746, 481] width 48 height 14
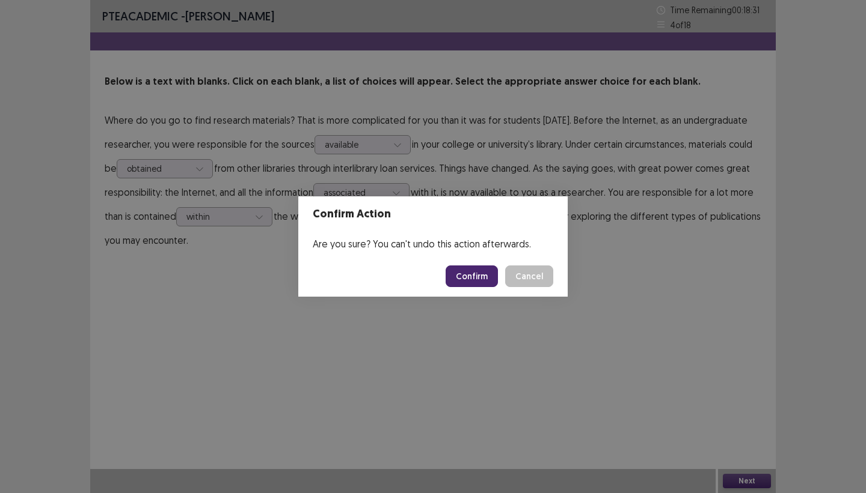
click at [483, 281] on button "Confirm" at bounding box center [471, 277] width 52 height 22
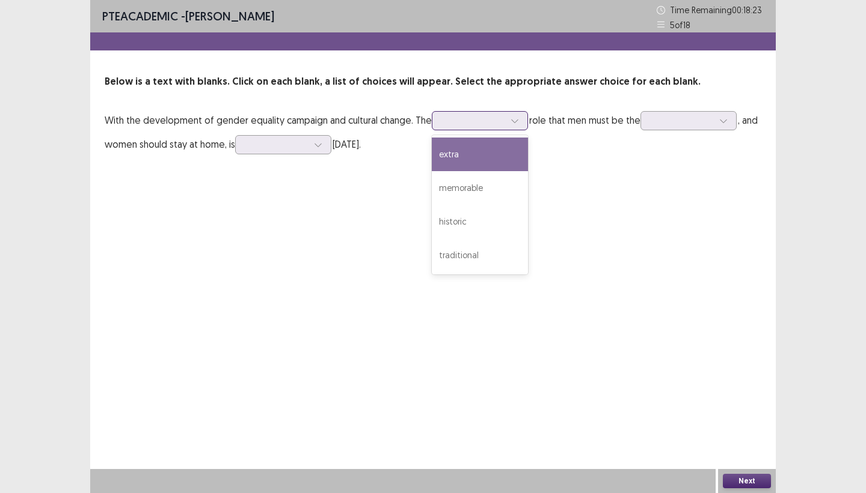
click at [489, 126] on div at bounding box center [473, 120] width 63 height 11
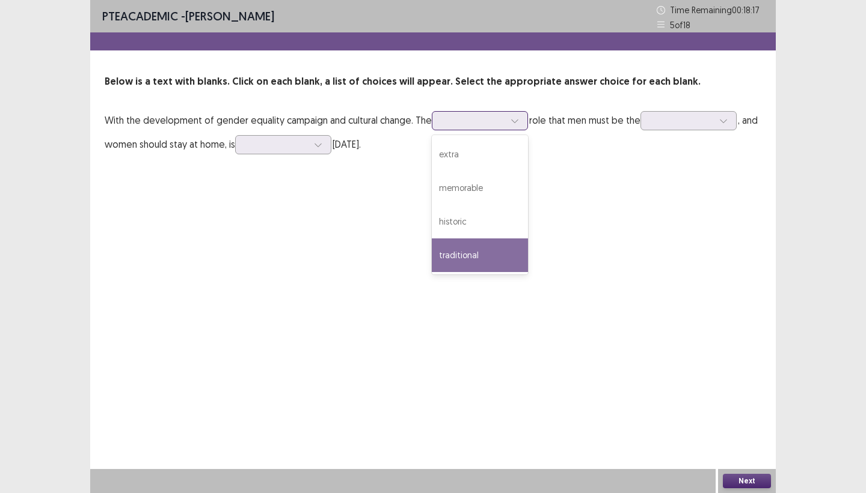
click at [483, 260] on div "traditional" at bounding box center [480, 256] width 96 height 34
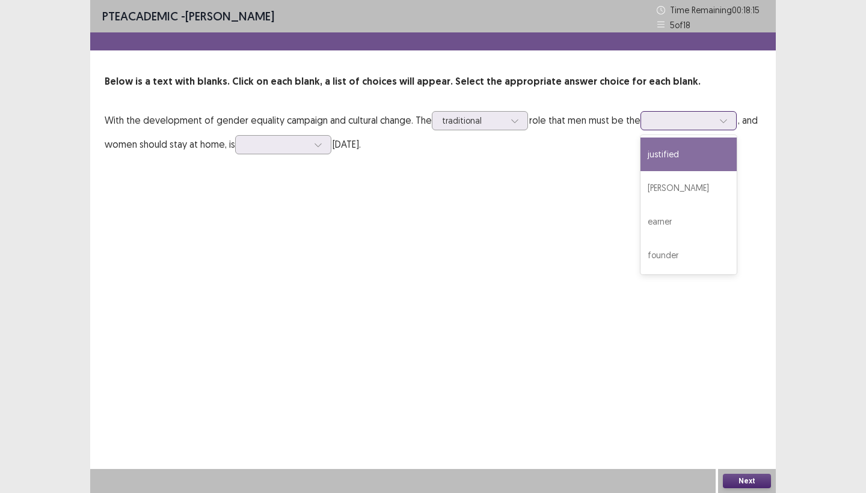
click at [673, 122] on div at bounding box center [681, 120] width 63 height 11
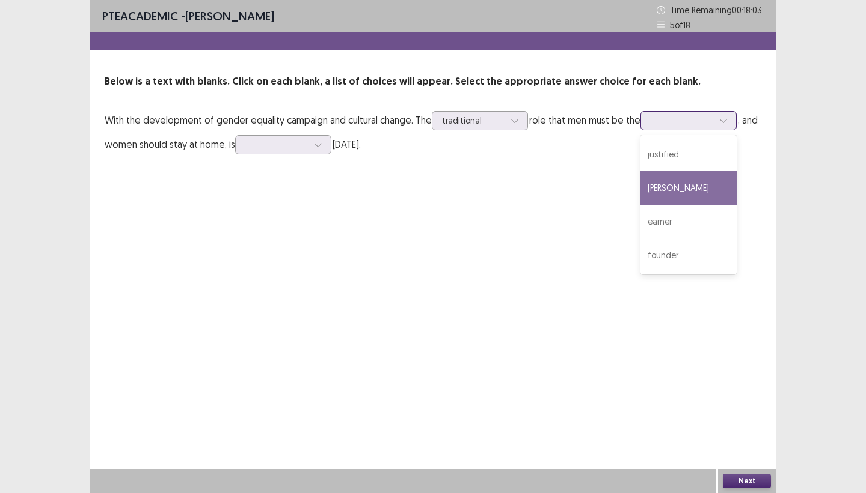
click at [665, 194] on div "[PERSON_NAME]" at bounding box center [688, 188] width 96 height 34
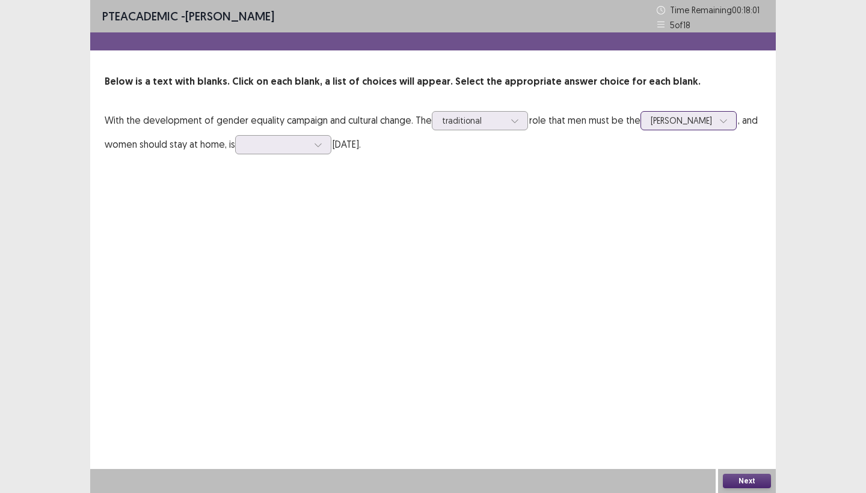
click at [713, 121] on div at bounding box center [681, 120] width 63 height 11
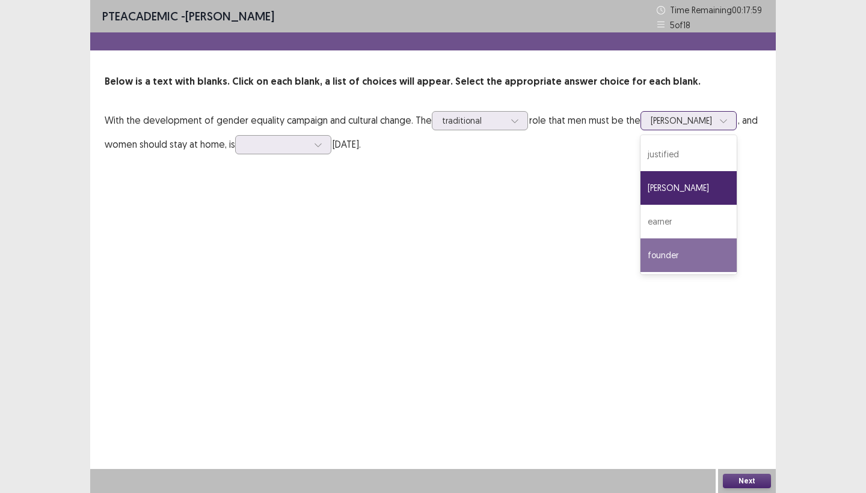
click at [691, 258] on div "founder" at bounding box center [688, 256] width 96 height 34
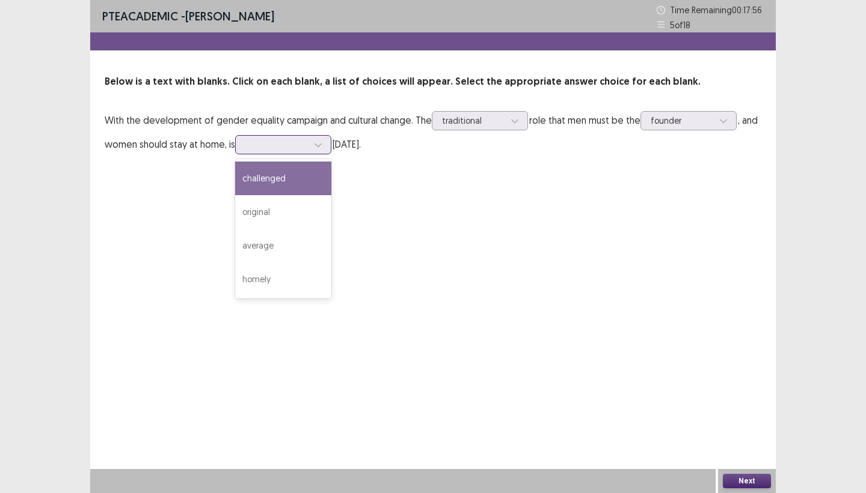
click at [331, 147] on div at bounding box center [283, 144] width 96 height 19
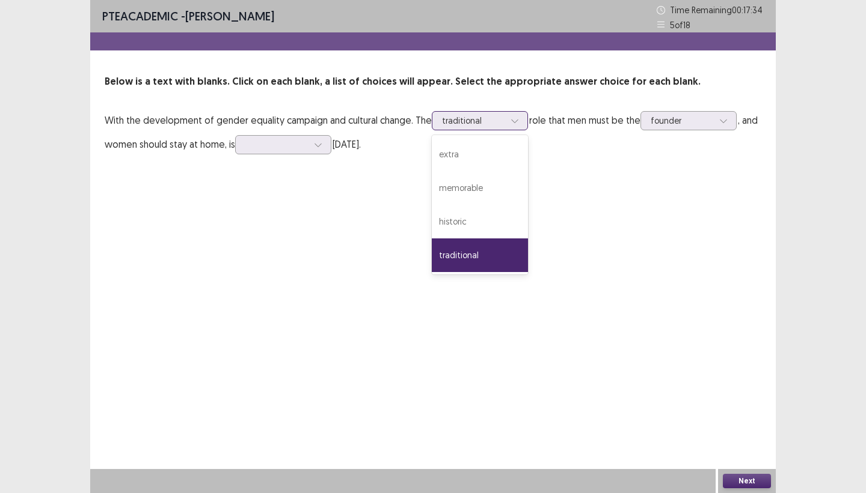
click at [504, 125] on div at bounding box center [473, 120] width 63 height 11
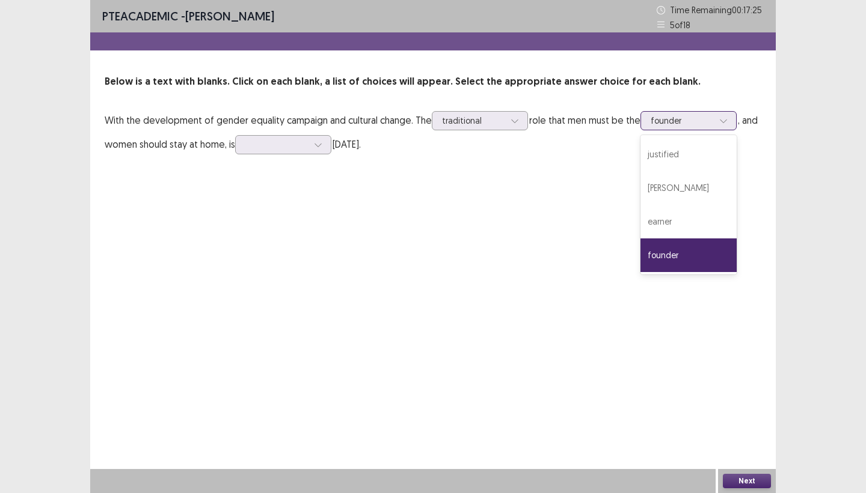
click at [694, 123] on div at bounding box center [681, 120] width 63 height 11
click at [673, 224] on div "earner" at bounding box center [688, 222] width 96 height 34
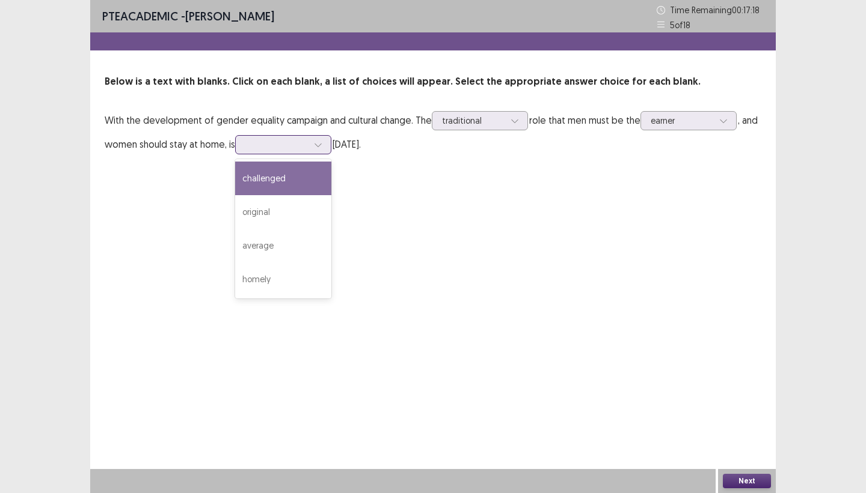
click at [308, 145] on div at bounding box center [276, 144] width 63 height 11
click at [272, 180] on div "challenged" at bounding box center [283, 179] width 96 height 34
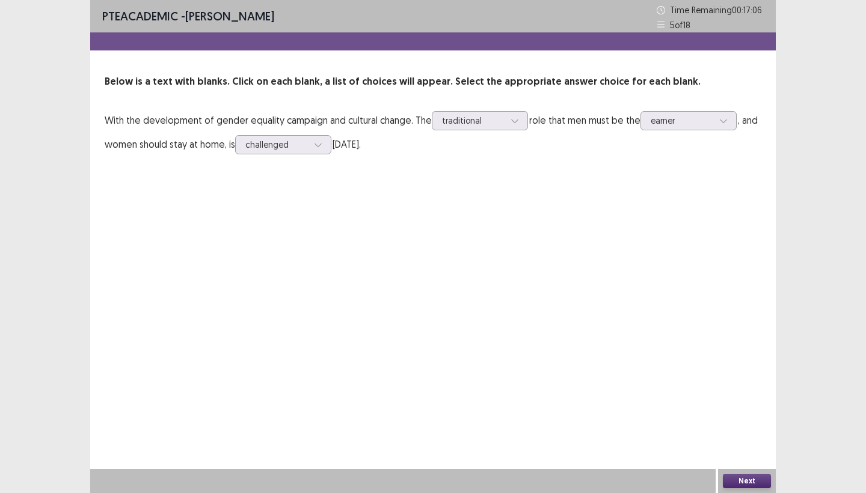
click at [715, 447] on button "Next" at bounding box center [746, 481] width 48 height 14
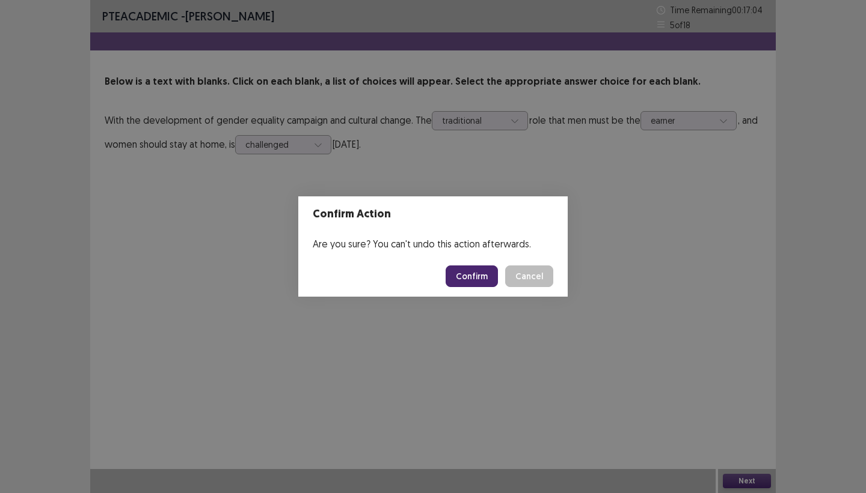
click at [484, 276] on button "Confirm" at bounding box center [471, 277] width 52 height 22
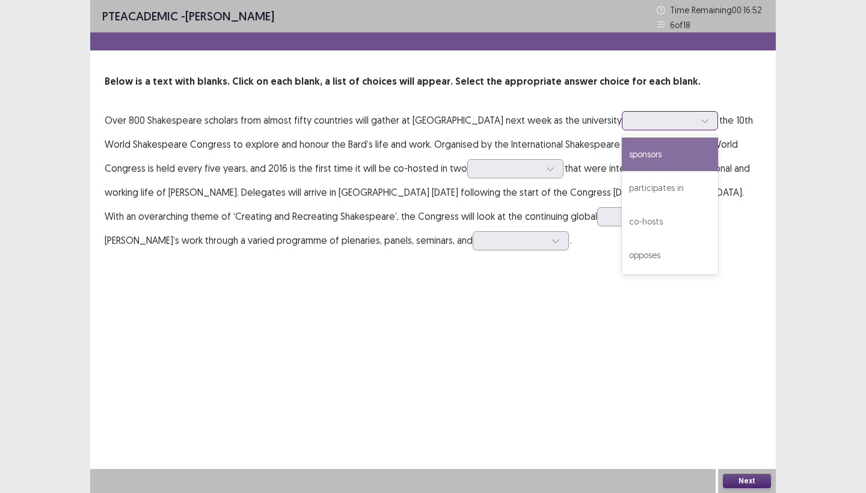
click at [679, 117] on div at bounding box center [663, 120] width 63 height 11
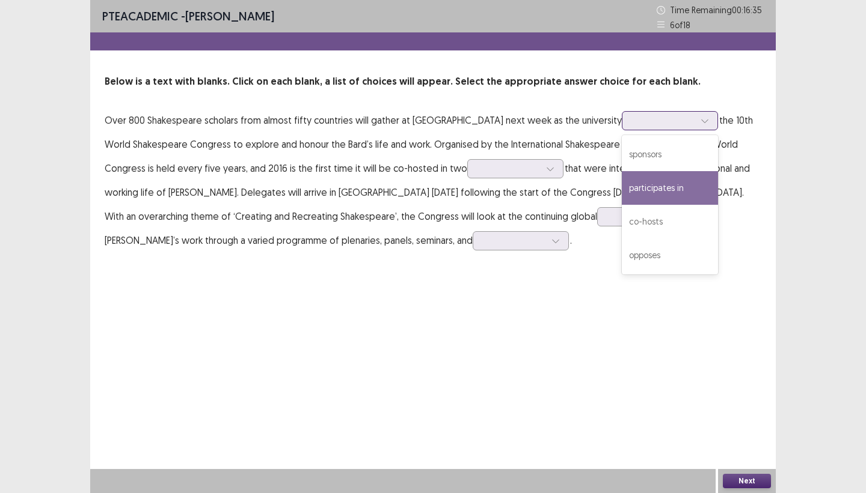
click at [654, 192] on div "participates in" at bounding box center [670, 188] width 96 height 34
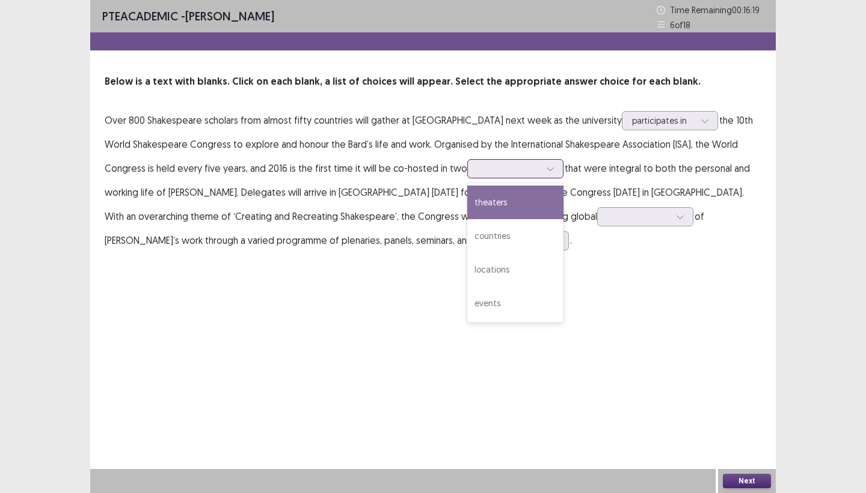
click at [529, 174] on div at bounding box center [508, 168] width 63 height 11
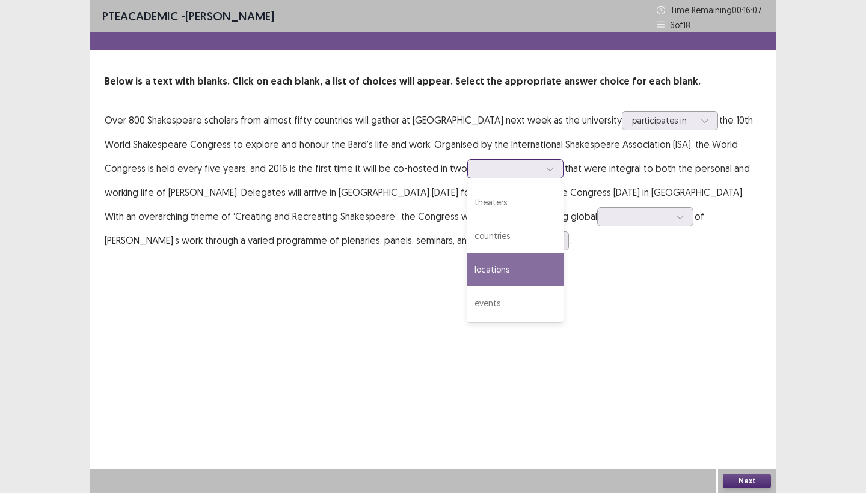
click at [503, 271] on div "locations" at bounding box center [515, 270] width 96 height 34
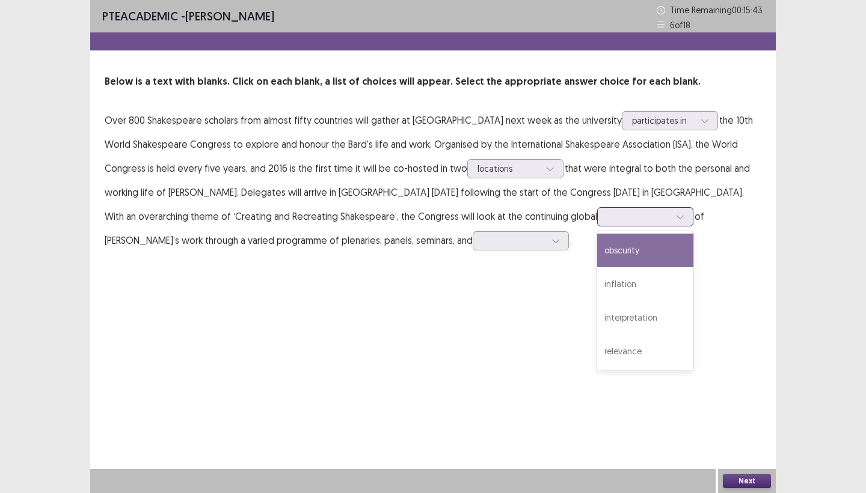
click at [676, 216] on icon at bounding box center [680, 217] width 8 height 8
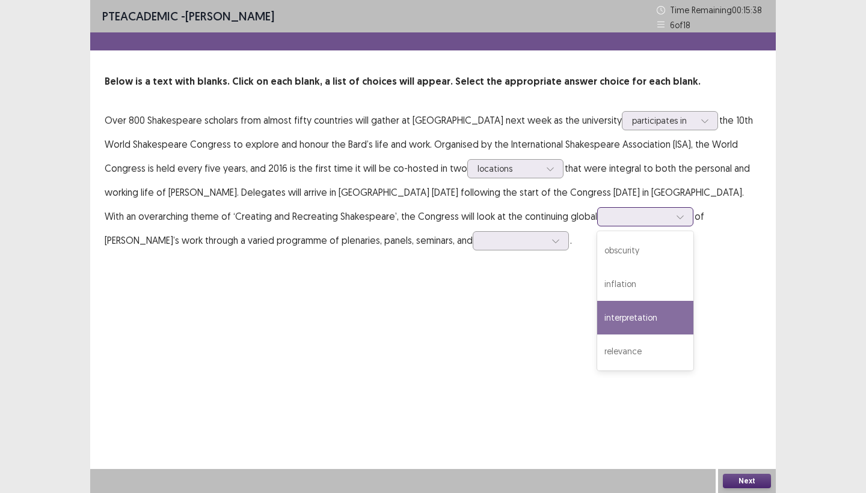
click at [620, 323] on div "interpretation" at bounding box center [645, 318] width 96 height 34
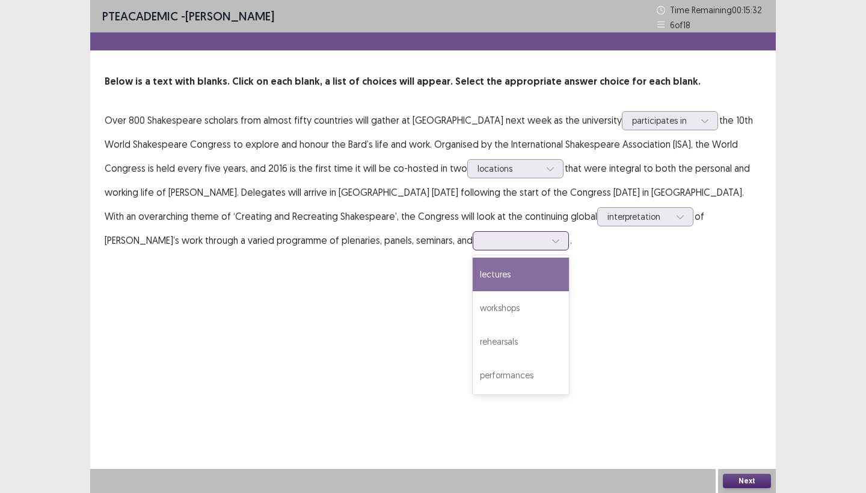
click at [551, 244] on icon at bounding box center [555, 241] width 8 height 8
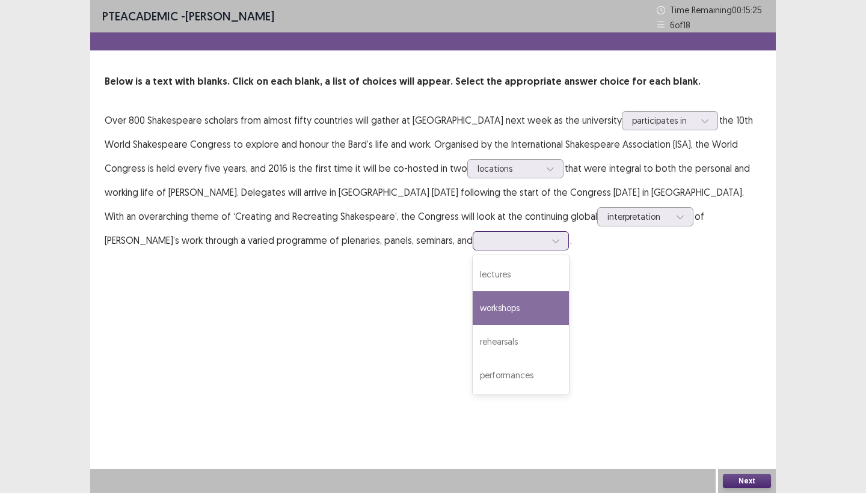
click at [472, 305] on div "workshops" at bounding box center [520, 309] width 96 height 34
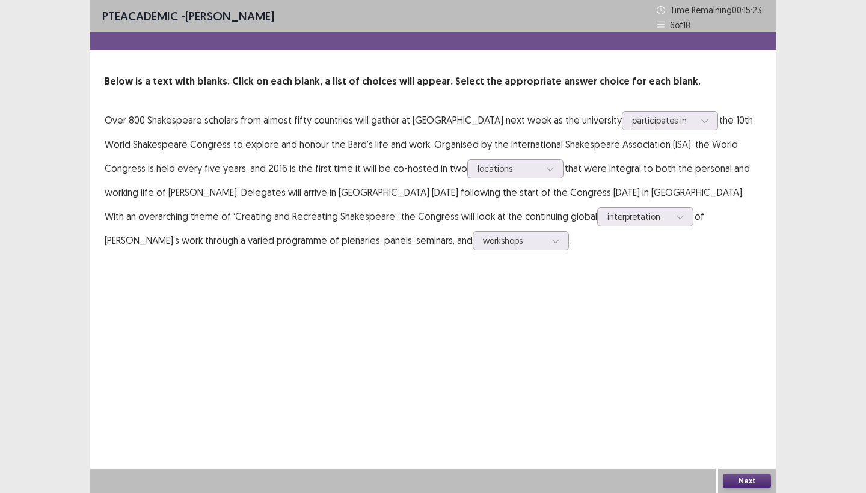
click at [715, 447] on button "Next" at bounding box center [746, 481] width 48 height 14
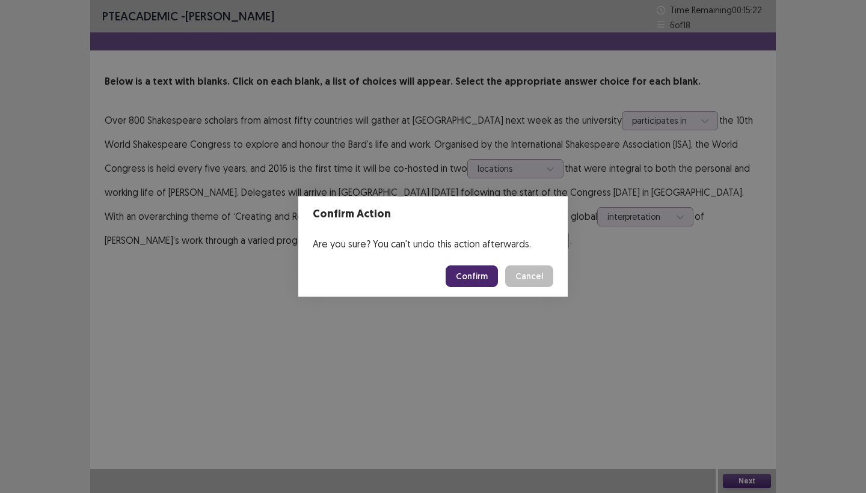
click at [466, 281] on button "Confirm" at bounding box center [471, 277] width 52 height 22
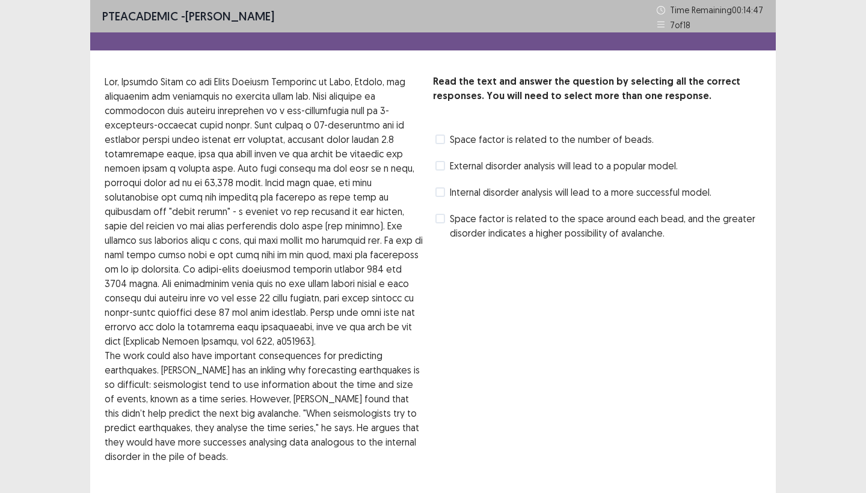
click at [442, 192] on span at bounding box center [440, 193] width 10 height 10
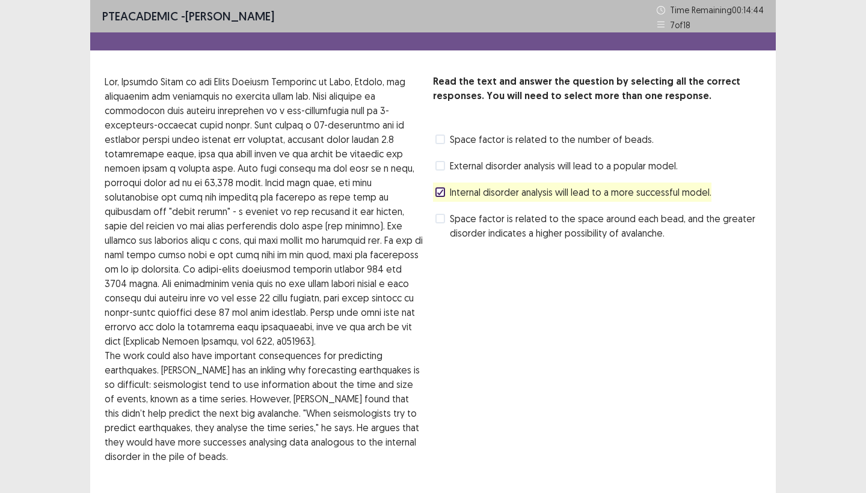
scroll to position [97, 0]
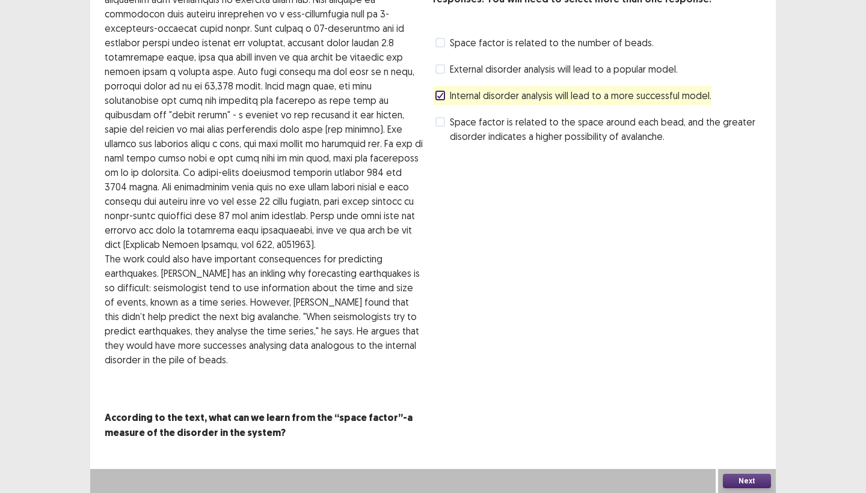
click at [715, 447] on button "Next" at bounding box center [746, 481] width 48 height 14
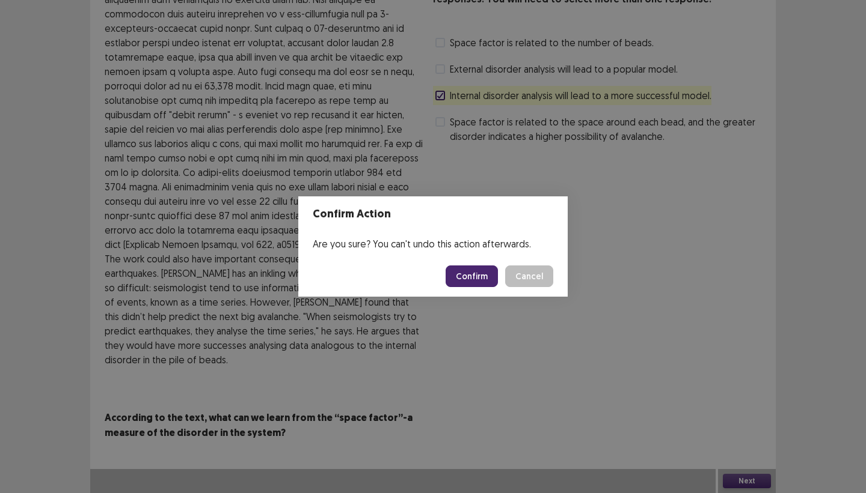
click at [477, 278] on button "Confirm" at bounding box center [471, 277] width 52 height 22
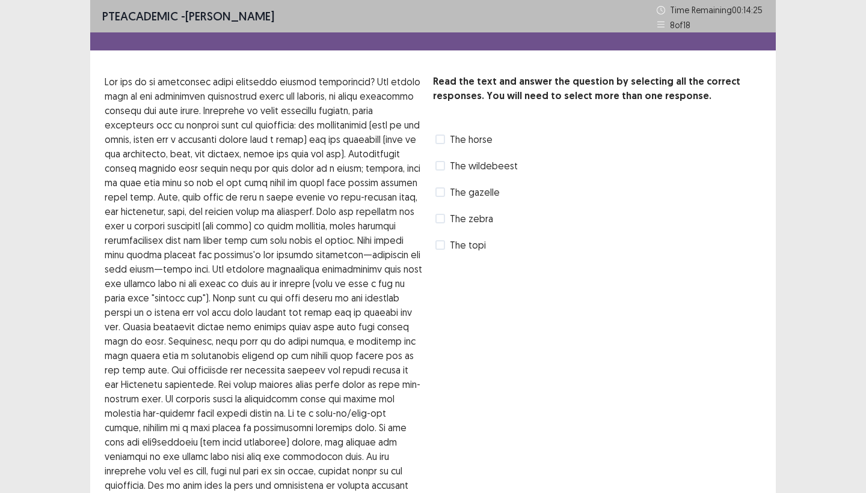
click at [441, 221] on span at bounding box center [440, 219] width 10 height 10
click at [448, 141] on label "The horse" at bounding box center [463, 139] width 57 height 14
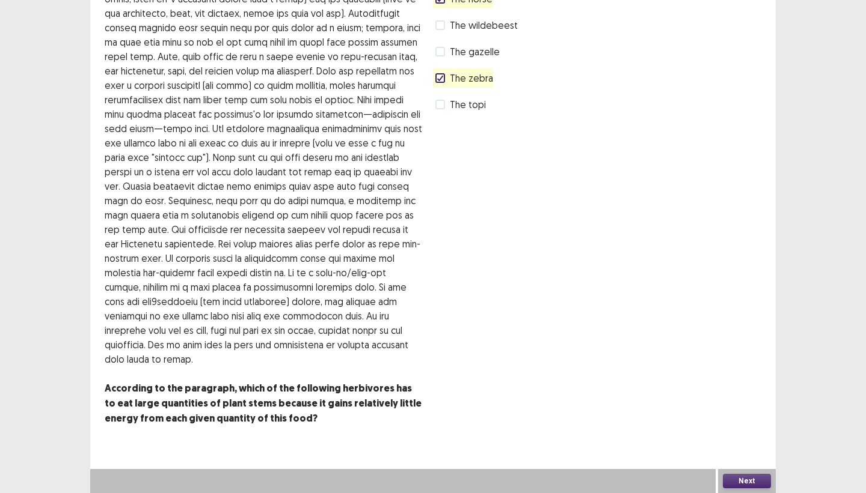
click at [715, 447] on button "Next" at bounding box center [746, 481] width 48 height 14
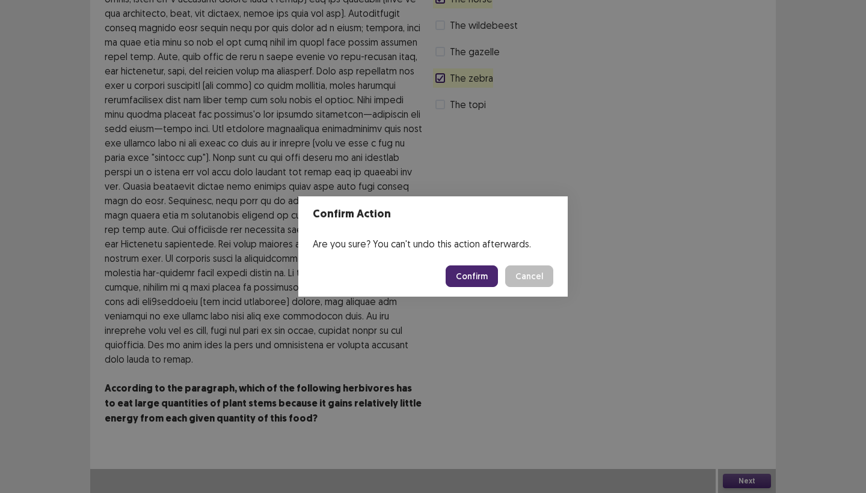
click at [483, 274] on button "Confirm" at bounding box center [471, 277] width 52 height 22
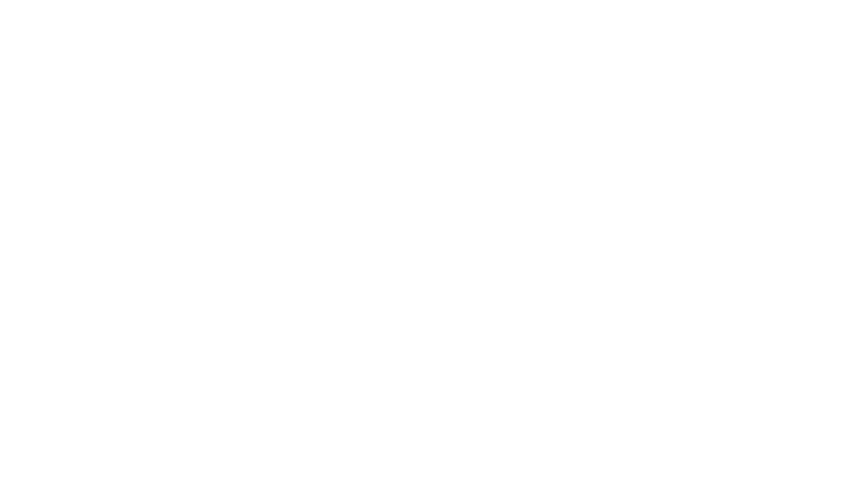
scroll to position [0, 0]
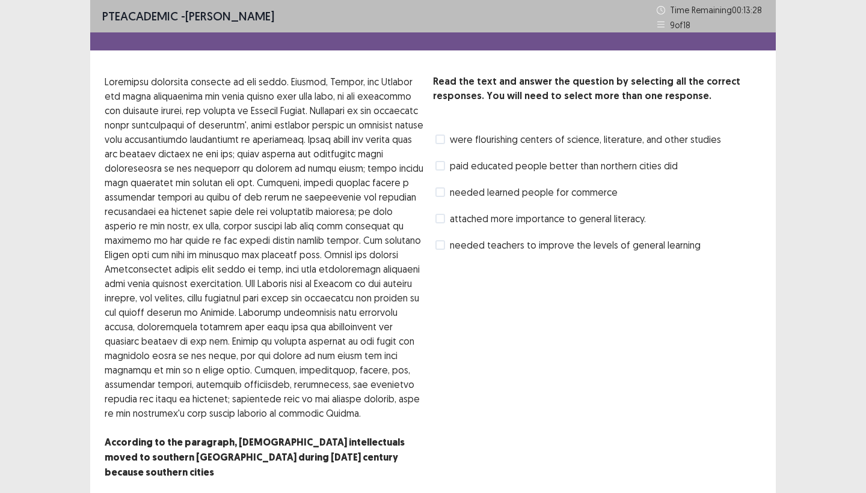
click at [447, 218] on label "attached more importance to general literacy." at bounding box center [540, 219] width 210 height 14
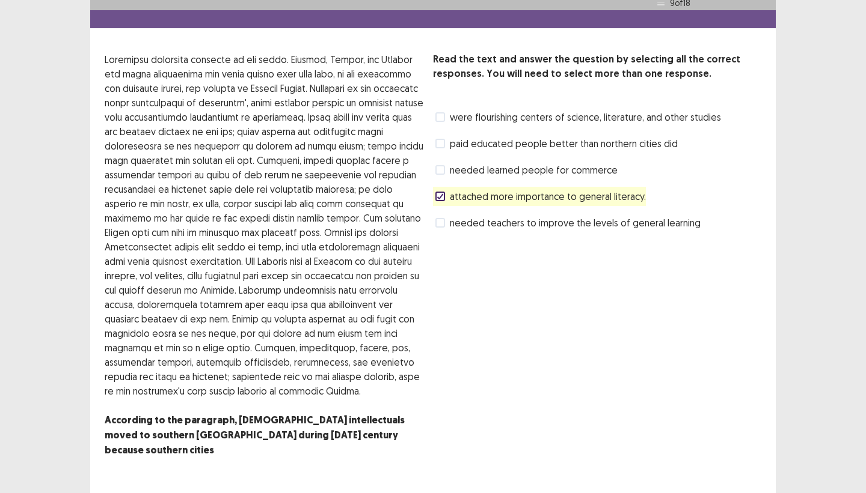
scroll to position [39, 0]
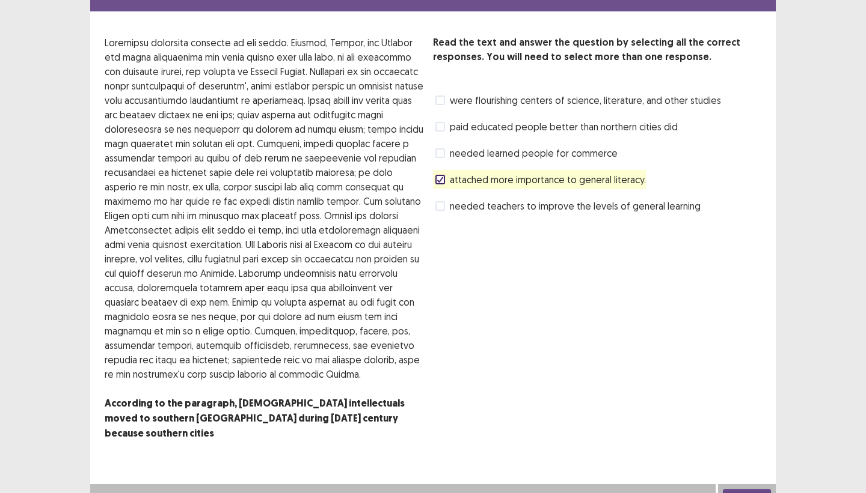
click at [715, 447] on button "Next" at bounding box center [746, 496] width 48 height 14
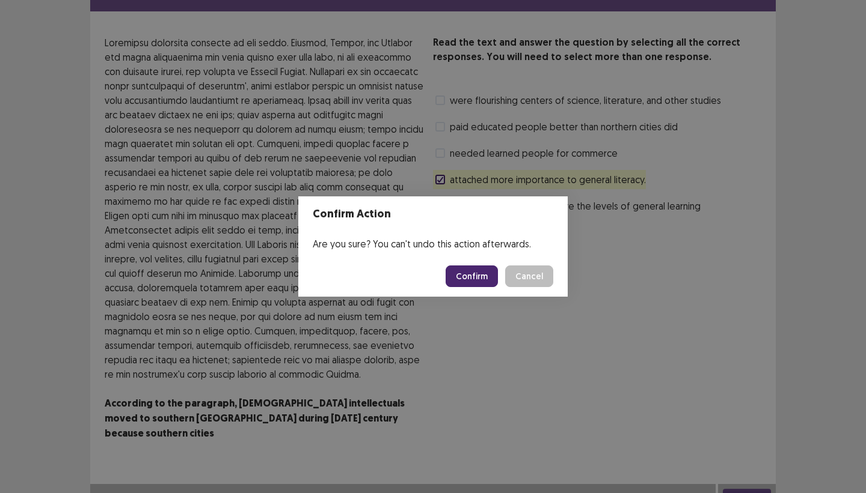
click at [469, 276] on button "Confirm" at bounding box center [471, 277] width 52 height 22
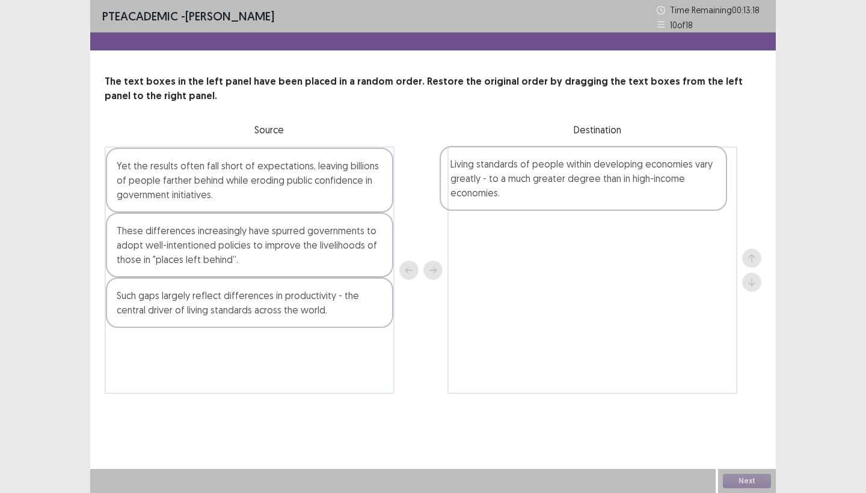
drag, startPoint x: 292, startPoint y: 358, endPoint x: 632, endPoint y: 179, distance: 383.7
click at [632, 179] on div "Yet the results often fall short of expectations, leaving billions of people fa…" at bounding box center [433, 271] width 656 height 248
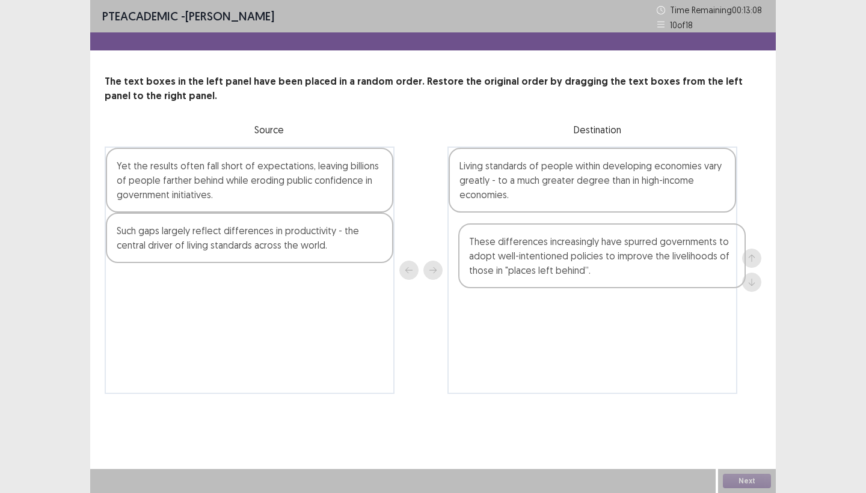
drag, startPoint x: 246, startPoint y: 246, endPoint x: 604, endPoint y: 261, distance: 358.5
click at [604, 261] on div "Yet the results often fall short of expectations, leaving billions of people fa…" at bounding box center [433, 271] width 656 height 248
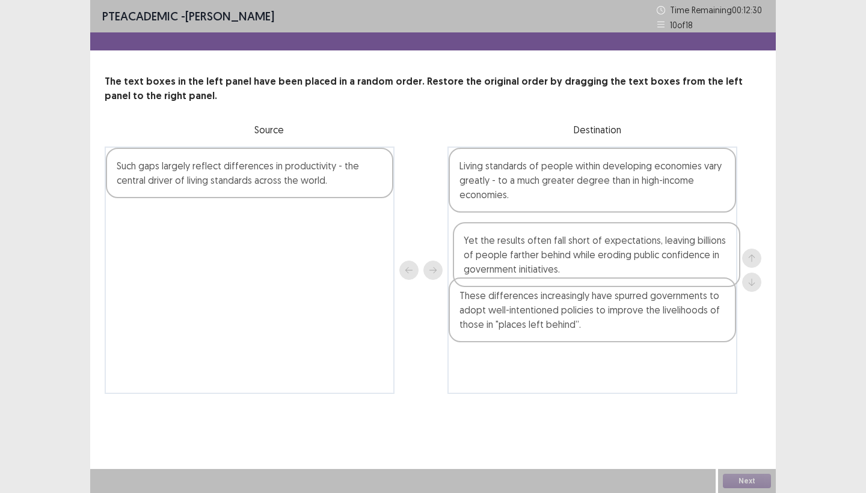
drag, startPoint x: 284, startPoint y: 200, endPoint x: 643, endPoint y: 278, distance: 367.8
click at [643, 278] on div "Yet the results often fall short of expectations, leaving billions of people fa…" at bounding box center [433, 271] width 656 height 248
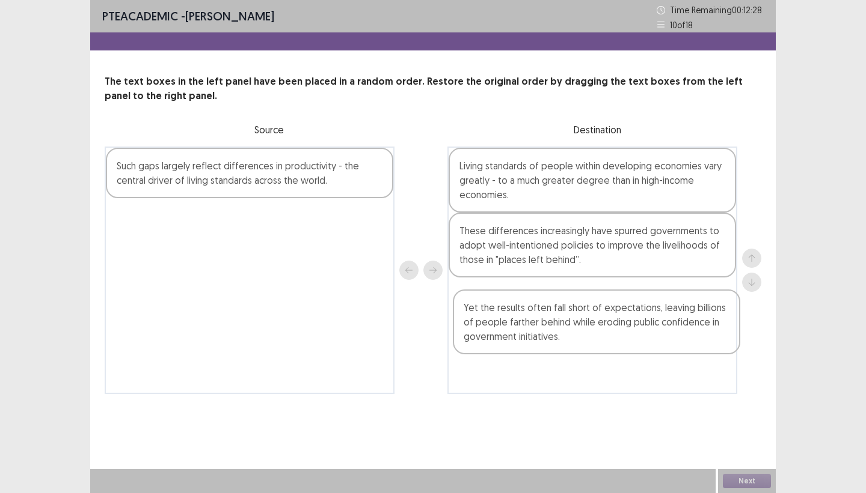
drag, startPoint x: 506, startPoint y: 257, endPoint x: 507, endPoint y: 338, distance: 80.6
click at [511, 341] on div "Living standards of people within developing economies vary greatly - to a much…" at bounding box center [592, 271] width 290 height 248
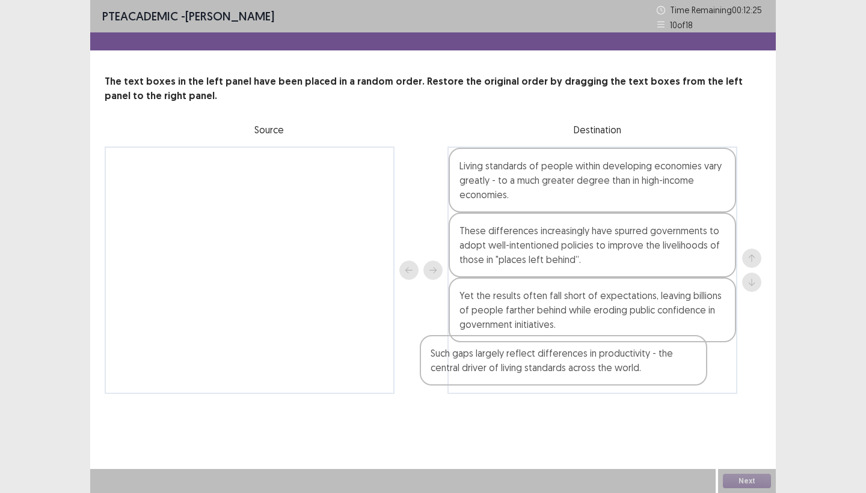
drag, startPoint x: 209, startPoint y: 185, endPoint x: 525, endPoint y: 376, distance: 369.7
click at [525, 376] on div "Such gaps largely reflect differences in productivity - the central driver of l…" at bounding box center [433, 271] width 656 height 248
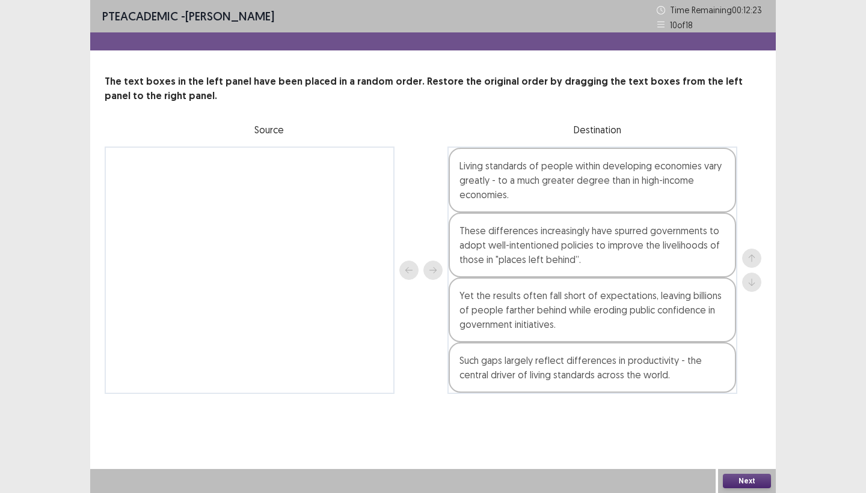
click at [715, 447] on button "Next" at bounding box center [746, 481] width 48 height 14
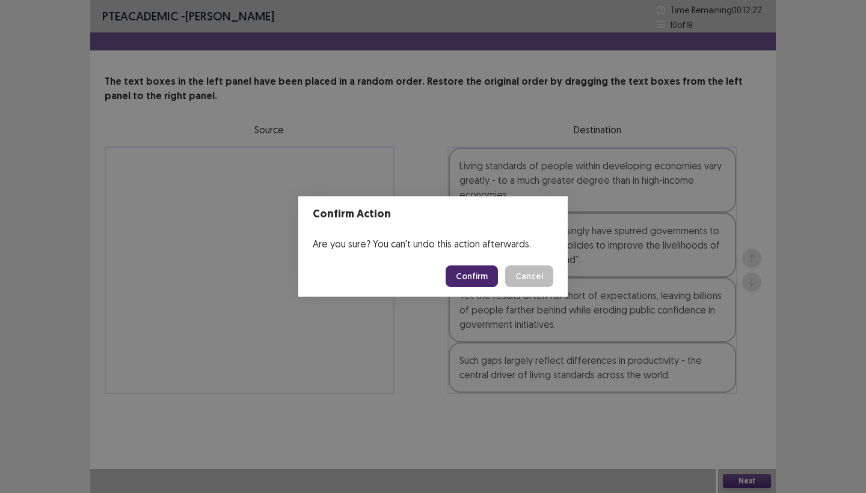
click at [456, 274] on button "Confirm" at bounding box center [471, 277] width 52 height 22
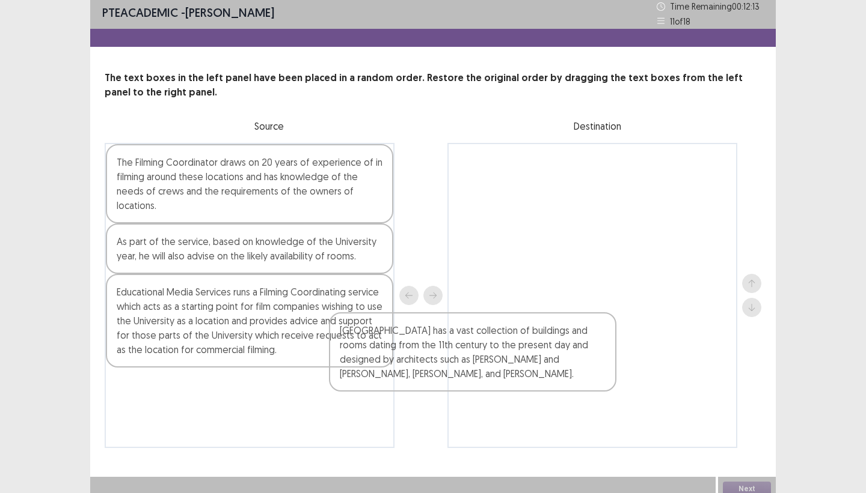
scroll to position [7, 0]
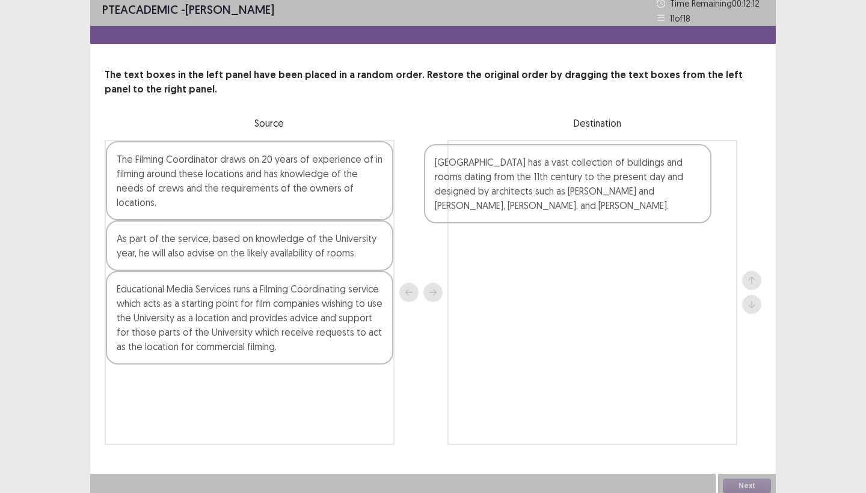
drag, startPoint x: 248, startPoint y: 422, endPoint x: 573, endPoint y: 195, distance: 396.2
click at [573, 195] on div "The Filming Coordinator draws on 20 years of experience of in filming around th…" at bounding box center [433, 292] width 656 height 305
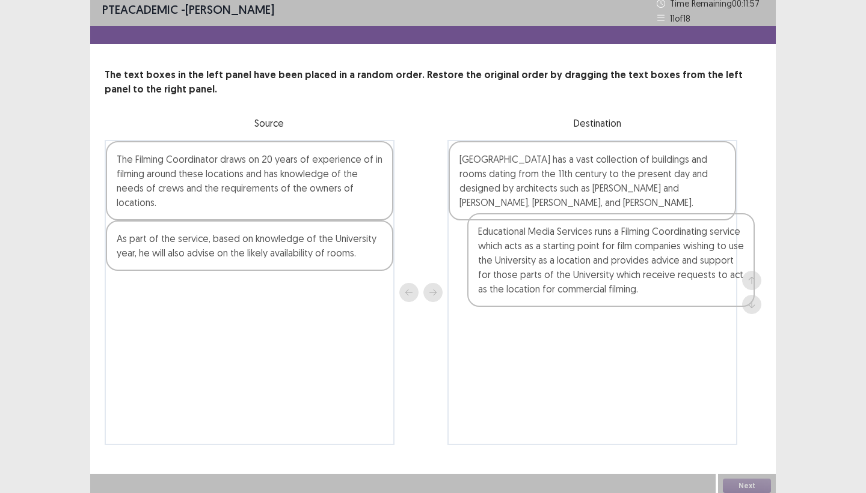
drag, startPoint x: 218, startPoint y: 347, endPoint x: 584, endPoint y: 290, distance: 370.6
click at [584, 290] on div "The Filming Coordinator draws on 20 years of experience of in filming around th…" at bounding box center [433, 292] width 656 height 305
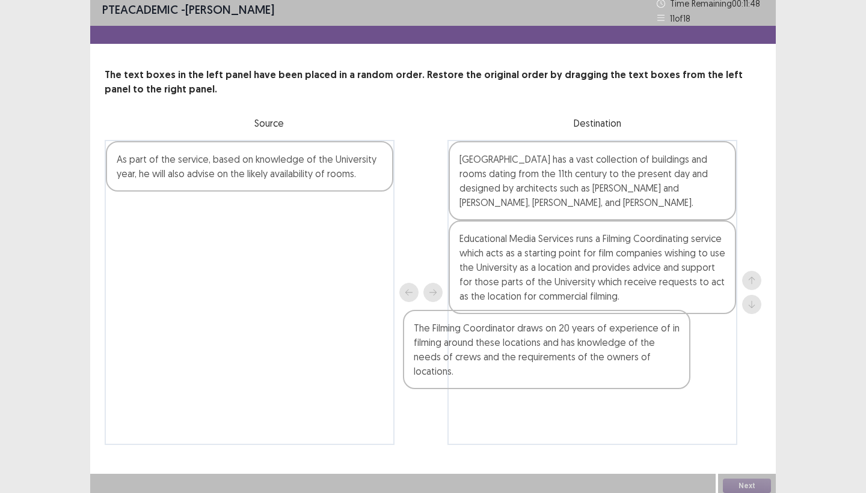
drag, startPoint x: 351, startPoint y: 194, endPoint x: 652, endPoint y: 364, distance: 345.6
click at [652, 364] on div "The Filming Coordinator draws on 20 years of experience of in filming around th…" at bounding box center [433, 292] width 656 height 305
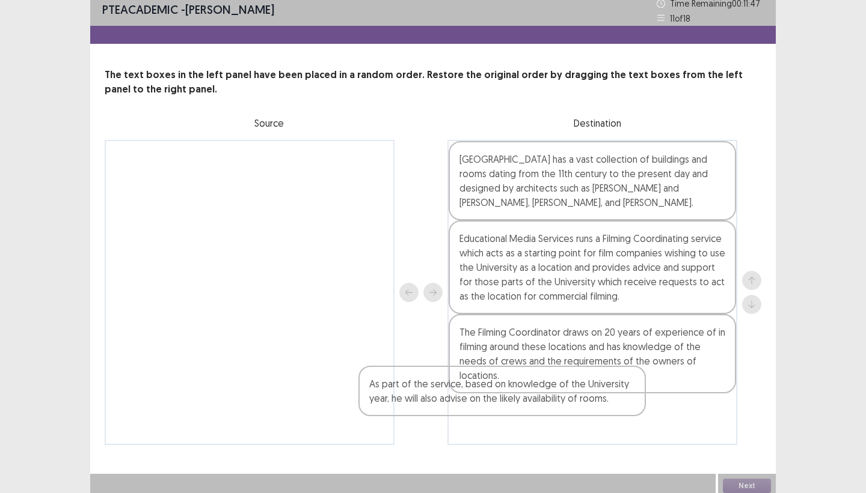
scroll to position [11, 0]
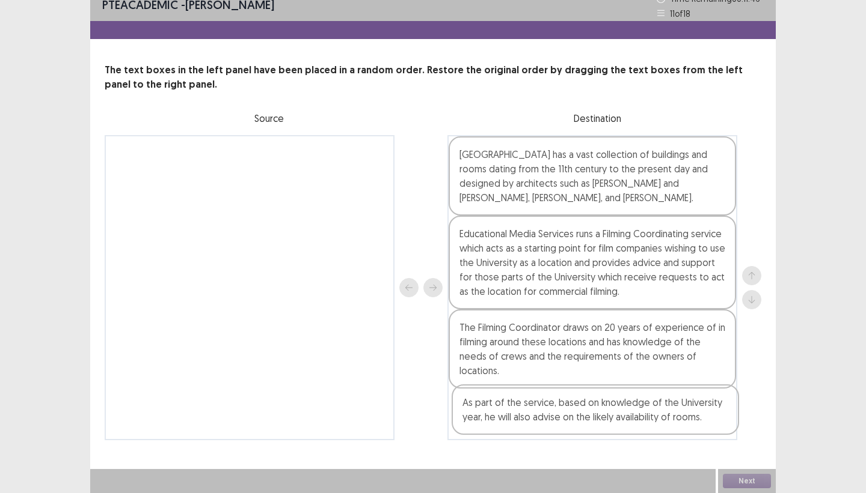
drag, startPoint x: 171, startPoint y: 168, endPoint x: 523, endPoint y: 413, distance: 428.7
click at [523, 413] on div "As part of the service, based on knowledge of the University year, he will also…" at bounding box center [433, 287] width 656 height 305
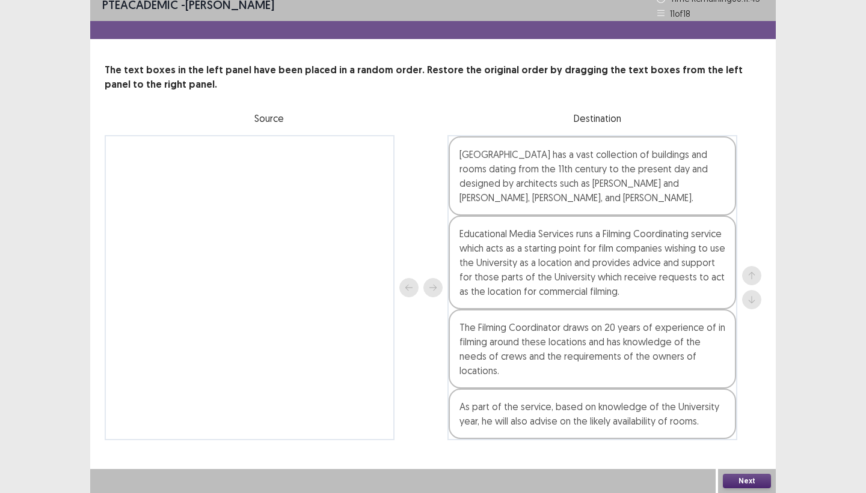
click at [715, 447] on button "Next" at bounding box center [746, 481] width 48 height 14
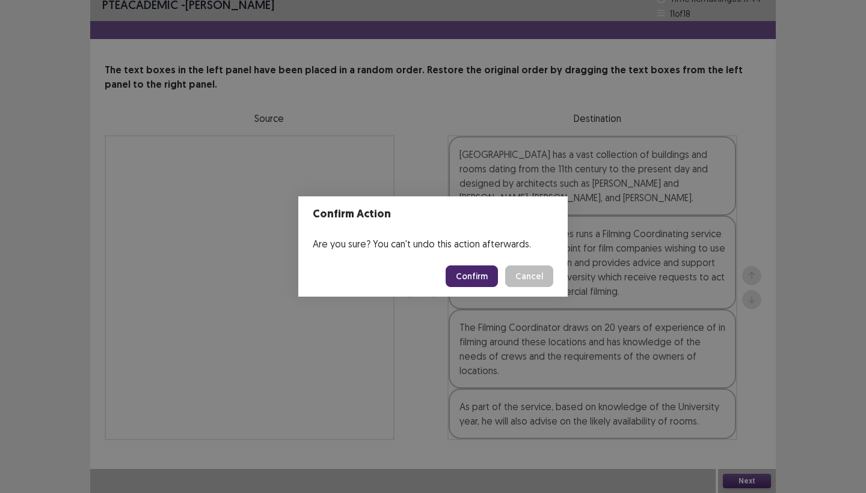
click at [464, 275] on button "Confirm" at bounding box center [471, 277] width 52 height 22
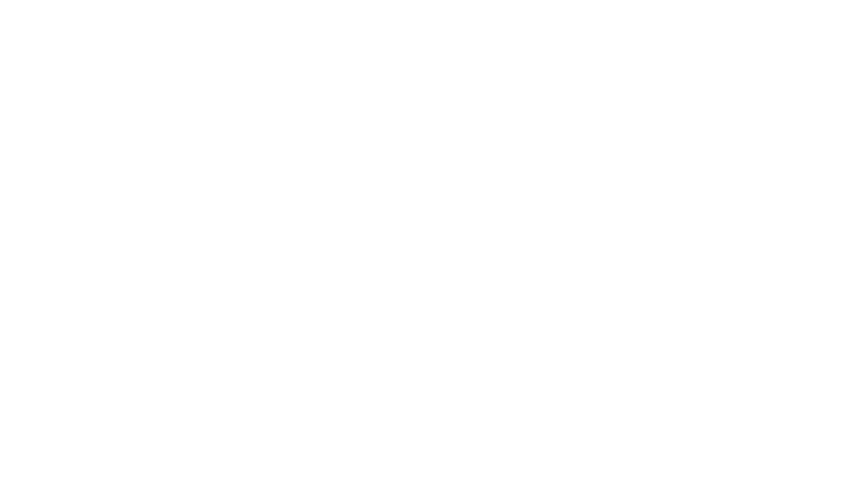
scroll to position [0, 0]
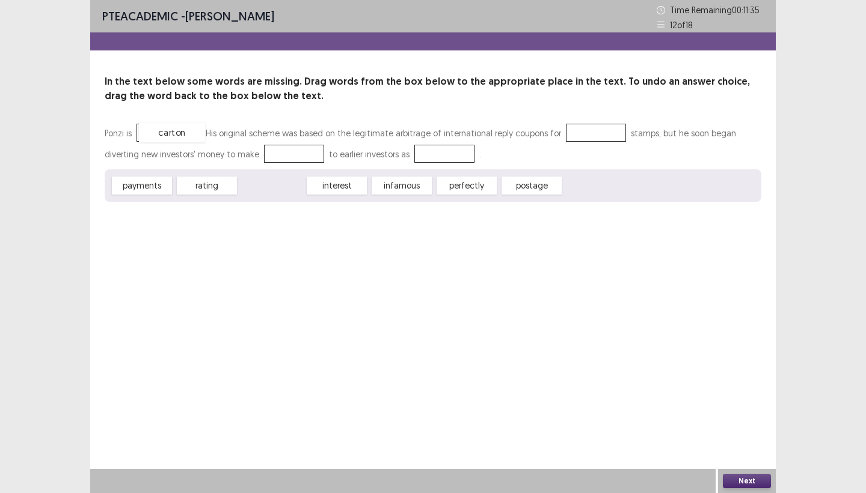
drag, startPoint x: 254, startPoint y: 190, endPoint x: 154, endPoint y: 137, distance: 112.9
drag, startPoint x: 153, startPoint y: 191, endPoint x: 269, endPoint y: 159, distance: 120.7
drag, startPoint x: 225, startPoint y: 189, endPoint x: 424, endPoint y: 157, distance: 200.9
drag, startPoint x: 149, startPoint y: 188, endPoint x: 594, endPoint y: 142, distance: 447.2
click at [715, 447] on button "Next" at bounding box center [746, 481] width 48 height 14
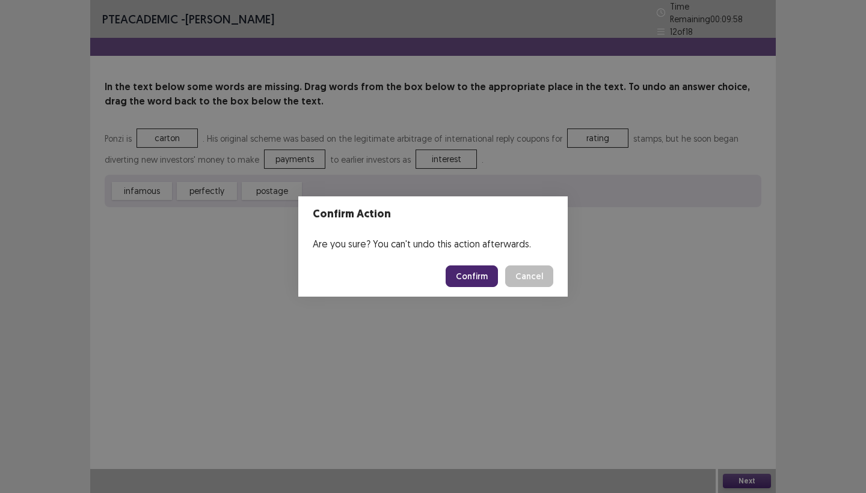
click at [475, 271] on button "Confirm" at bounding box center [471, 277] width 52 height 22
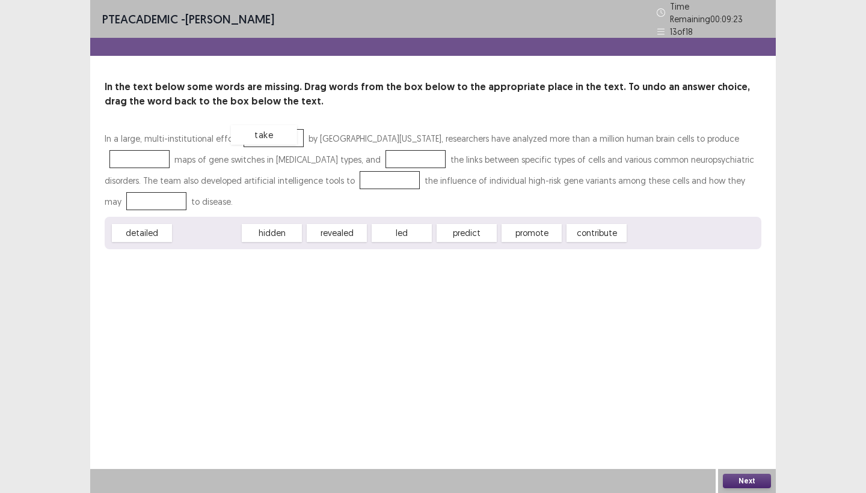
drag, startPoint x: 208, startPoint y: 233, endPoint x: 265, endPoint y: 135, distance: 113.4
drag, startPoint x: 414, startPoint y: 232, endPoint x: 391, endPoint y: 158, distance: 77.4
drag, startPoint x: 389, startPoint y: 232, endPoint x: 329, endPoint y: 180, distance: 80.1
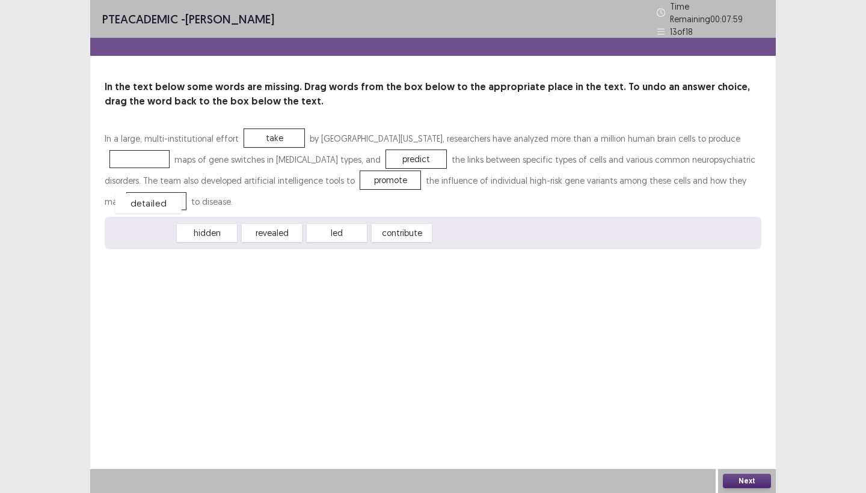
drag, startPoint x: 138, startPoint y: 232, endPoint x: 144, endPoint y: 202, distance: 30.8
drag, startPoint x: 145, startPoint y: 201, endPoint x: 151, endPoint y: 159, distance: 42.4
drag, startPoint x: 273, startPoint y: 232, endPoint x: 164, endPoint y: 213, distance: 111.1
click at [157, 209] on div "In a large, multi-institutional effort take by University of [US_STATE] San Die…" at bounding box center [433, 188] width 656 height 121
drag, startPoint x: 264, startPoint y: 227, endPoint x: 123, endPoint y: 194, distance: 144.5
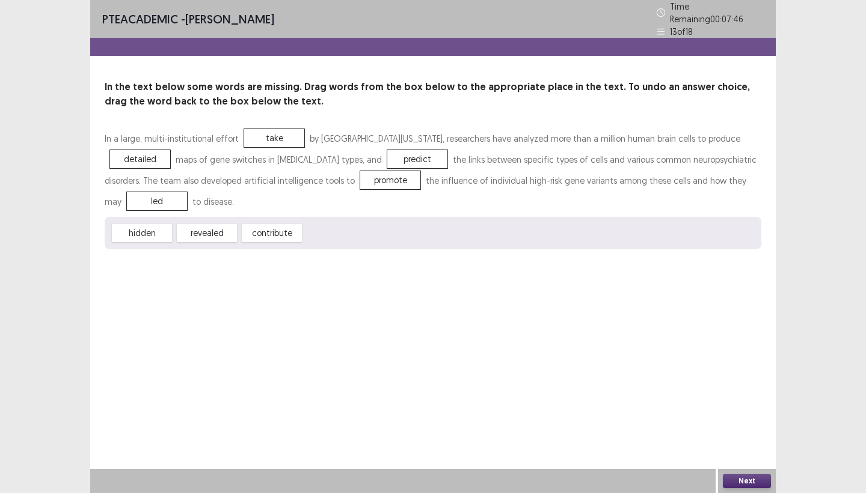
click at [715, 447] on button "Next" at bounding box center [746, 481] width 48 height 14
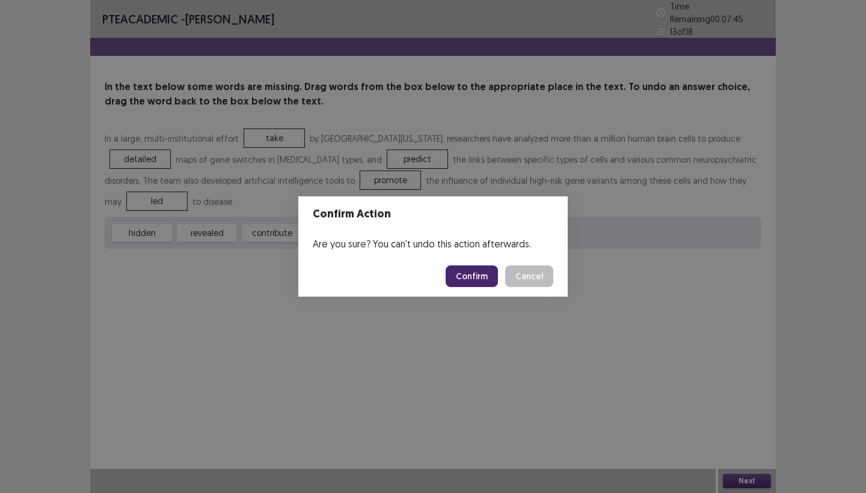
click at [459, 277] on button "Confirm" at bounding box center [471, 277] width 52 height 22
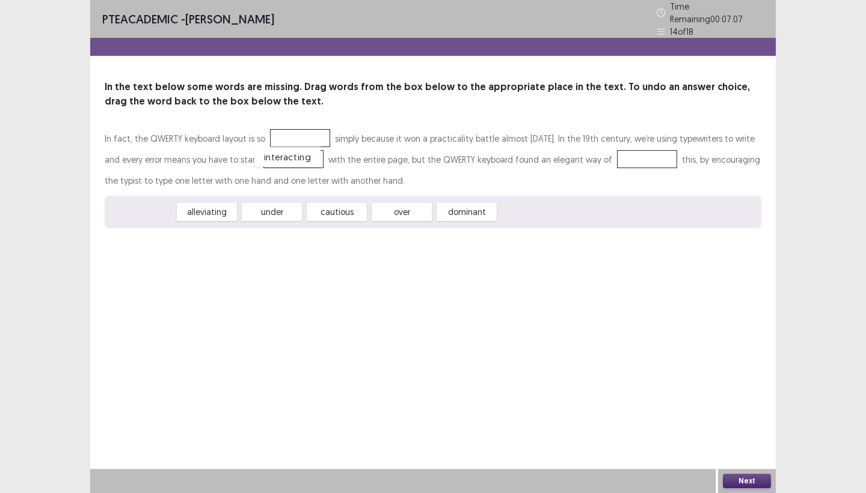
drag, startPoint x: 160, startPoint y: 211, endPoint x: 305, endPoint y: 156, distance: 155.6
drag, startPoint x: 208, startPoint y: 207, endPoint x: 630, endPoint y: 153, distance: 425.3
drag, startPoint x: 320, startPoint y: 210, endPoint x: 276, endPoint y: 144, distance: 79.7
click at [715, 447] on button "Next" at bounding box center [746, 481] width 48 height 14
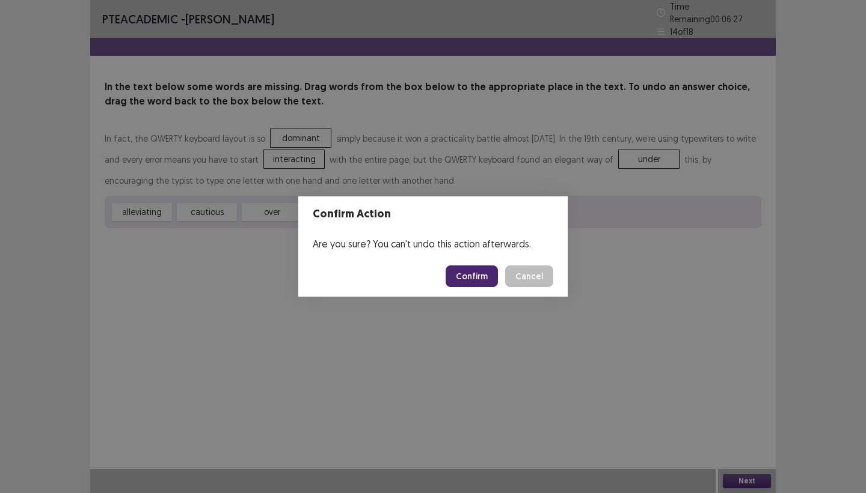
click at [477, 278] on button "Confirm" at bounding box center [471, 277] width 52 height 22
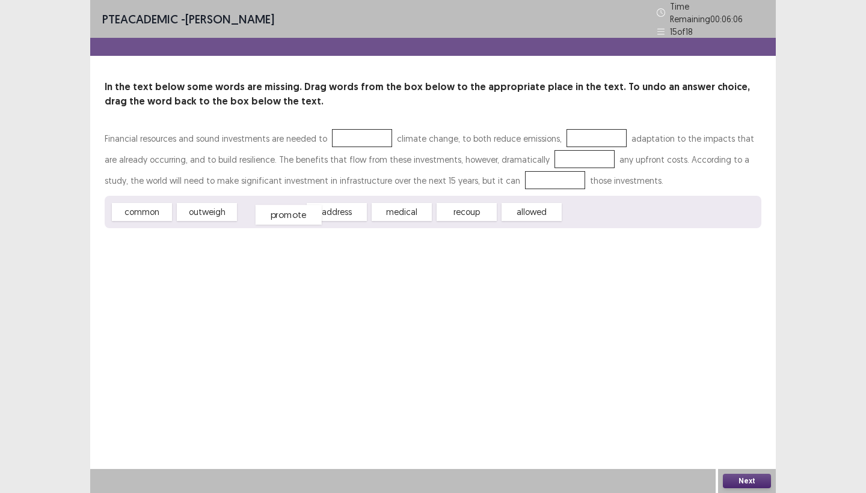
drag, startPoint x: 275, startPoint y: 207, endPoint x: 292, endPoint y: 210, distance: 17.1
click at [292, 210] on div "promote" at bounding box center [288, 215] width 66 height 20
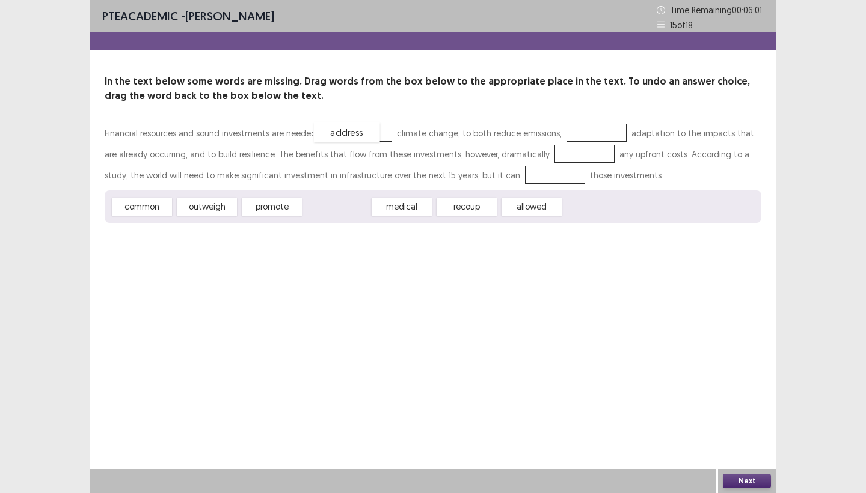
click at [349, 135] on div "address" at bounding box center [347, 133] width 66 height 20
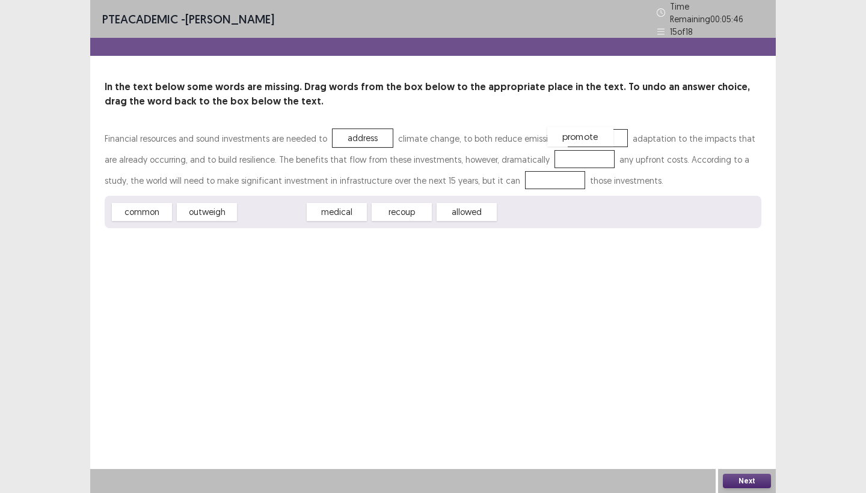
drag, startPoint x: 283, startPoint y: 209, endPoint x: 591, endPoint y: 133, distance: 318.1
drag, startPoint x: 403, startPoint y: 209, endPoint x: 554, endPoint y: 162, distance: 158.0
click at [198, 204] on div "outweigh" at bounding box center [209, 210] width 66 height 20
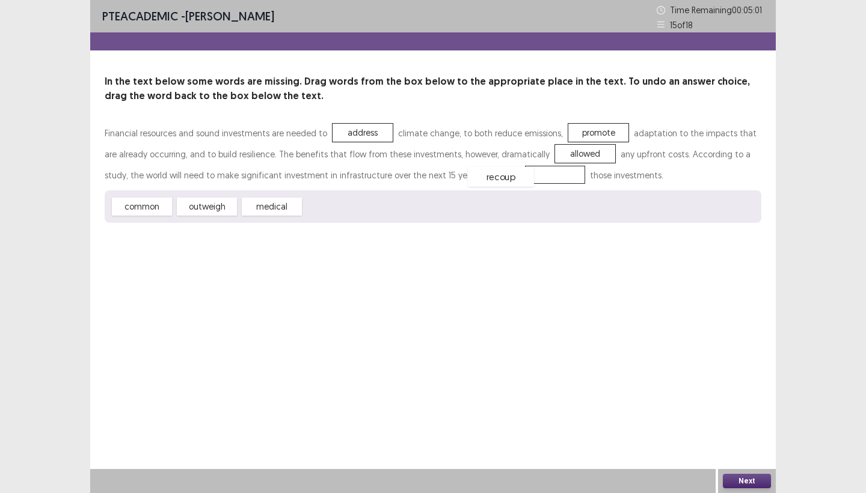
drag, startPoint x: 336, startPoint y: 209, endPoint x: 500, endPoint y: 180, distance: 166.7
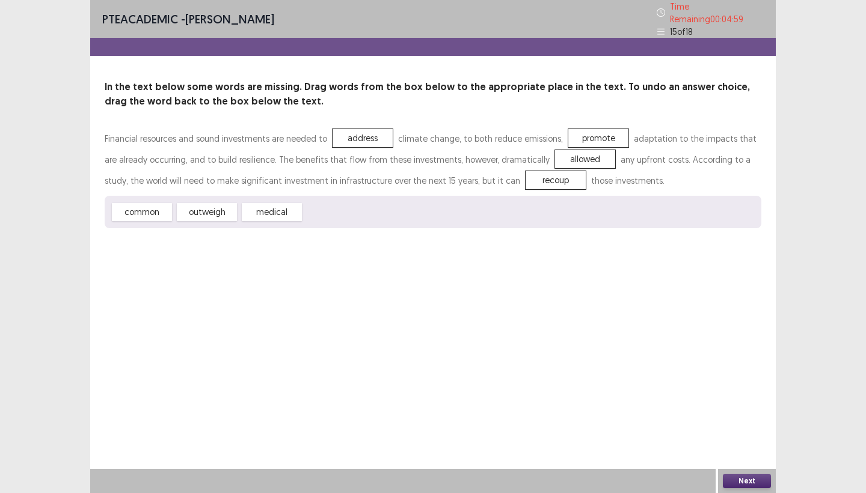
click at [715, 447] on button "Next" at bounding box center [746, 481] width 48 height 14
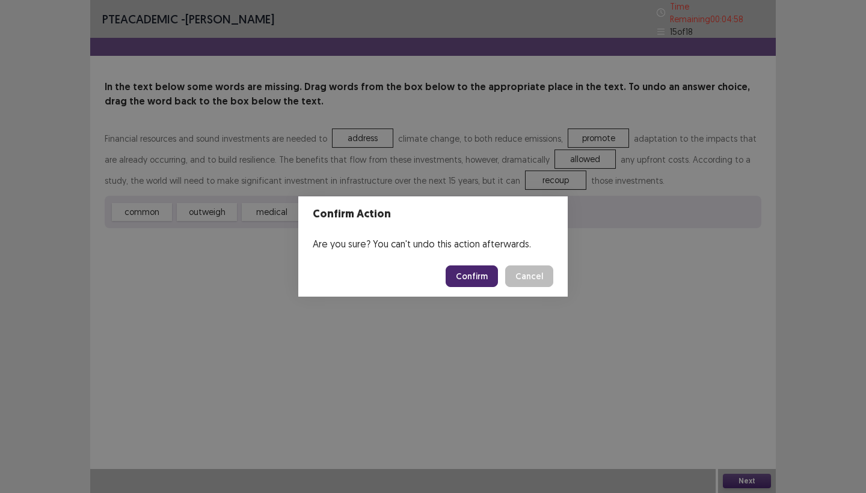
click at [469, 278] on button "Confirm" at bounding box center [471, 277] width 52 height 22
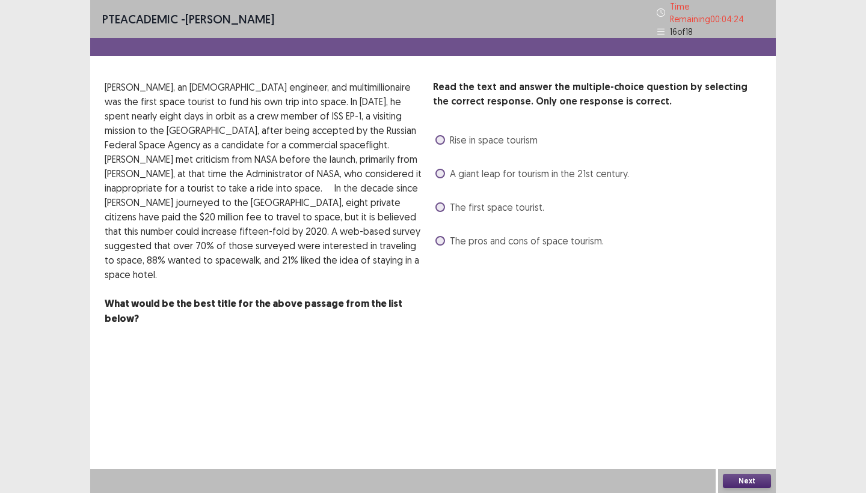
click at [440, 203] on span at bounding box center [440, 208] width 10 height 10
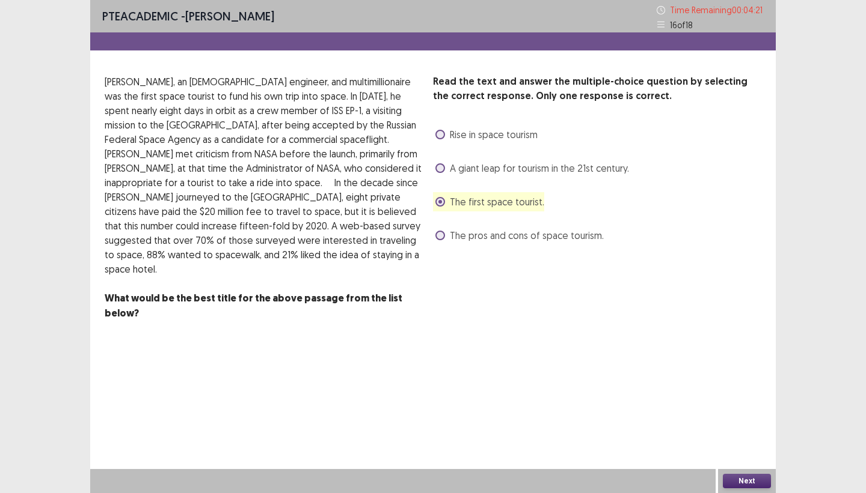
click at [715, 447] on button "Next" at bounding box center [746, 481] width 48 height 14
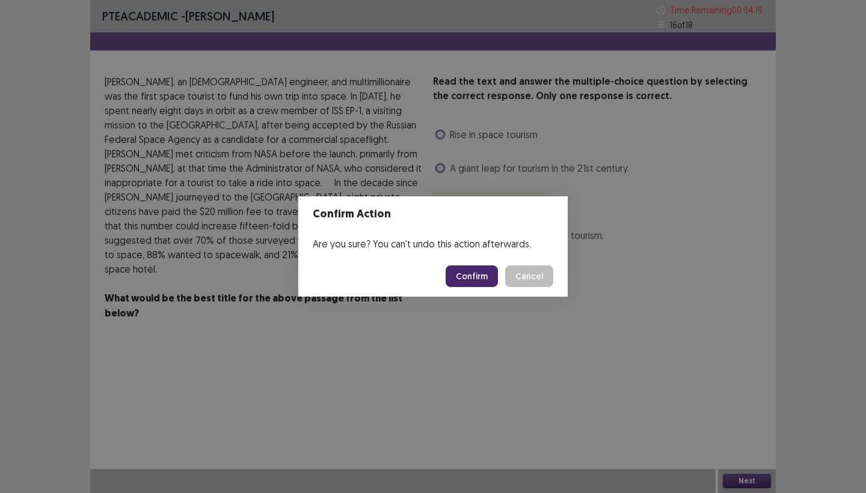
click at [456, 272] on button "Confirm" at bounding box center [471, 277] width 52 height 22
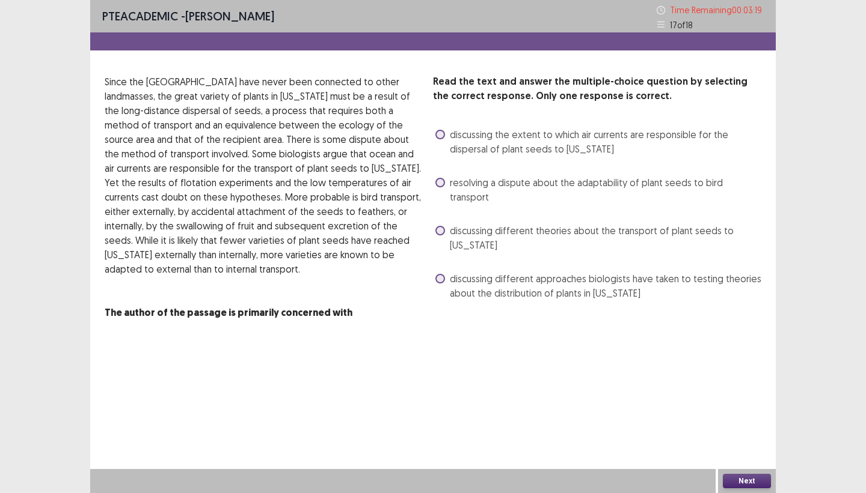
click at [437, 274] on span at bounding box center [440, 279] width 10 height 10
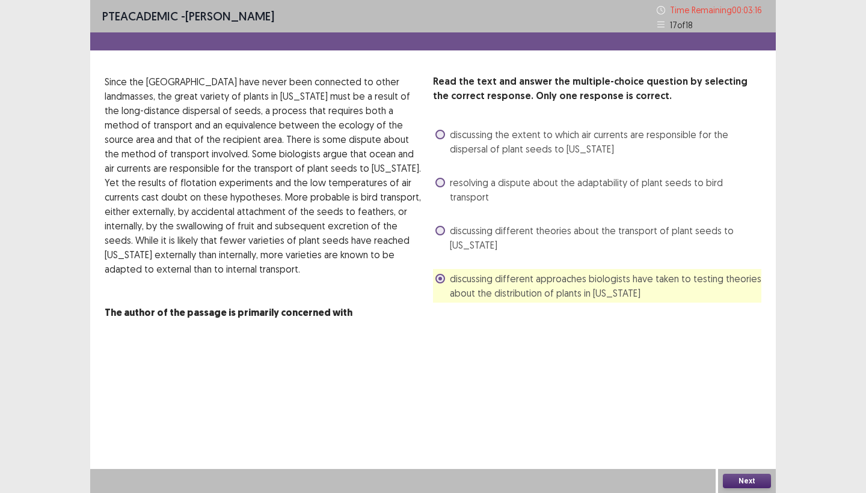
click at [715, 447] on button "Next" at bounding box center [746, 481] width 48 height 14
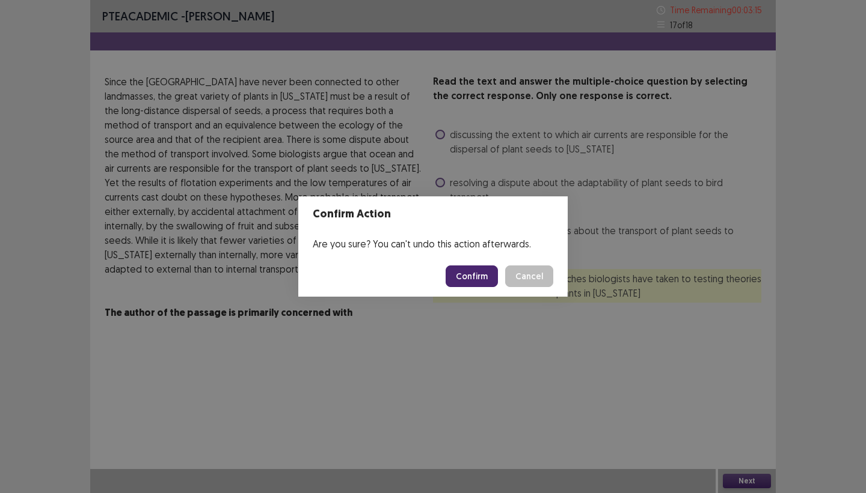
click at [472, 274] on button "Confirm" at bounding box center [471, 277] width 52 height 22
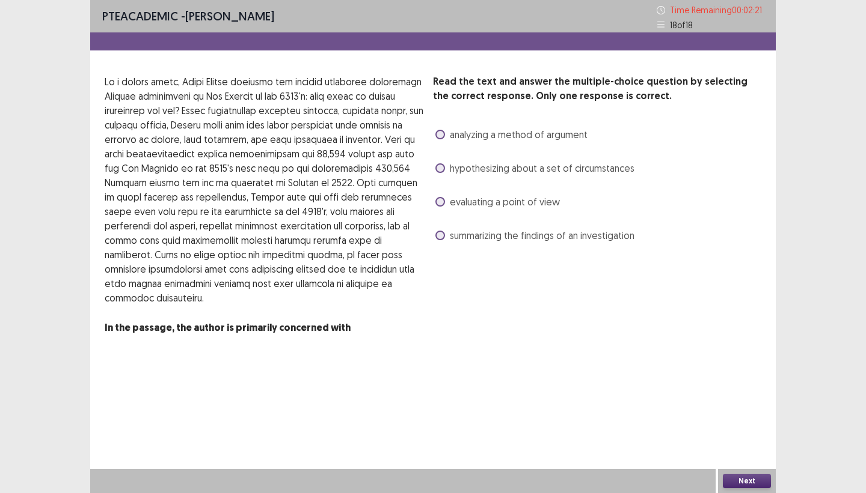
click at [443, 200] on span at bounding box center [440, 202] width 10 height 10
click at [715, 447] on button "Next" at bounding box center [746, 481] width 48 height 14
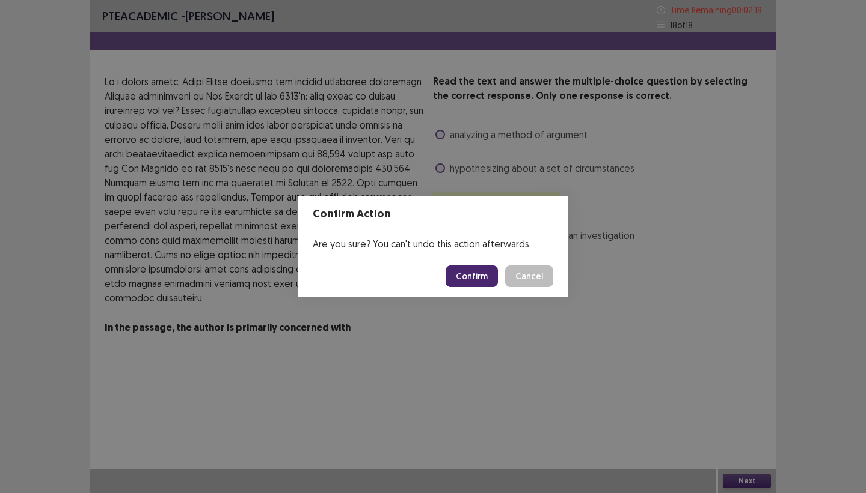
click at [474, 273] on button "Confirm" at bounding box center [471, 277] width 52 height 22
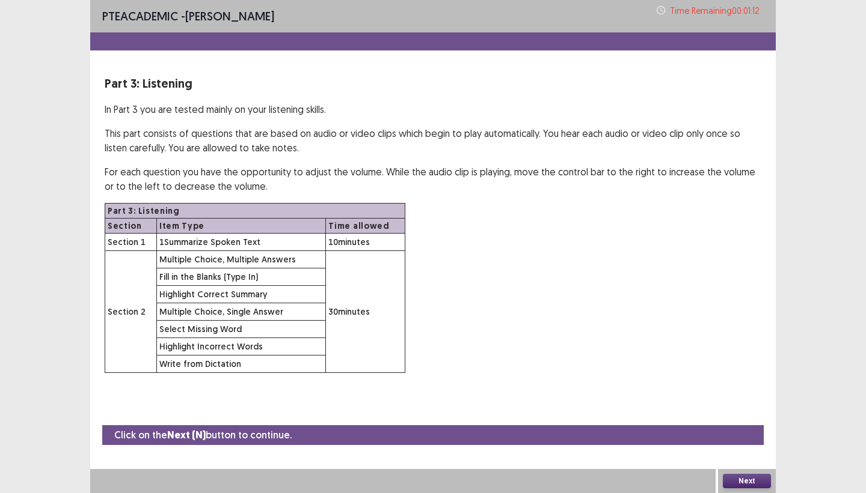
click at [715, 447] on button "Next" at bounding box center [746, 481] width 48 height 14
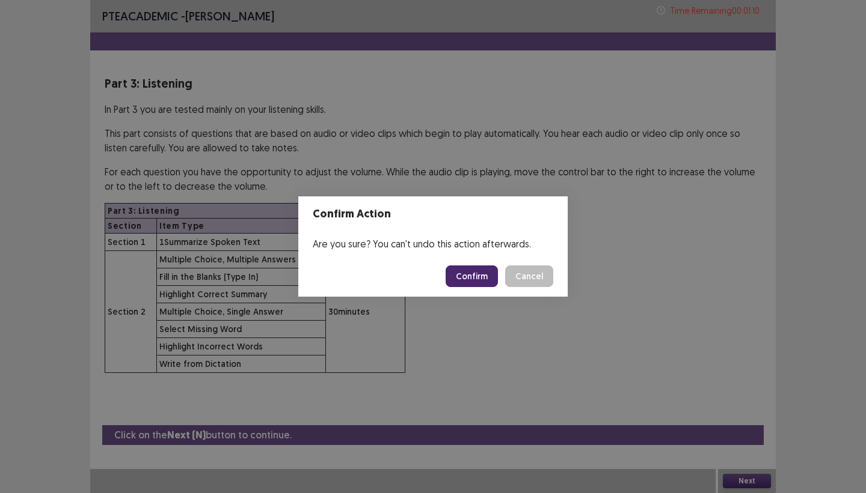
click at [457, 279] on button "Confirm" at bounding box center [471, 277] width 52 height 22
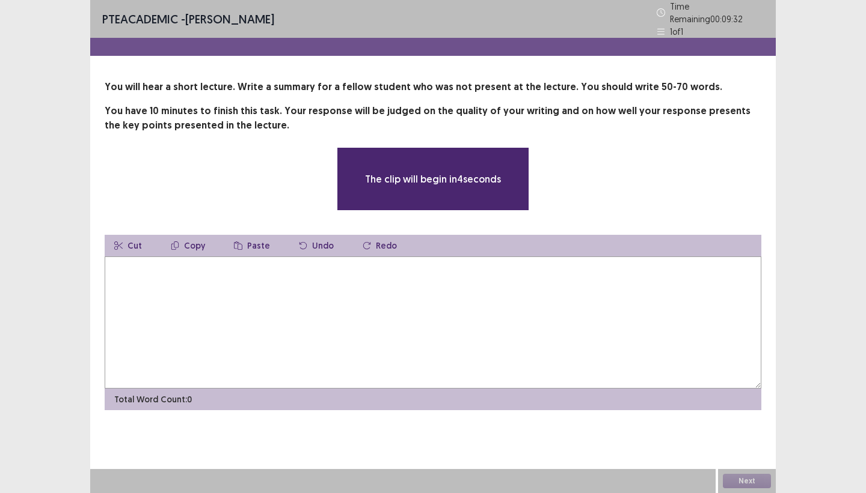
click at [118, 278] on textarea at bounding box center [433, 323] width 656 height 132
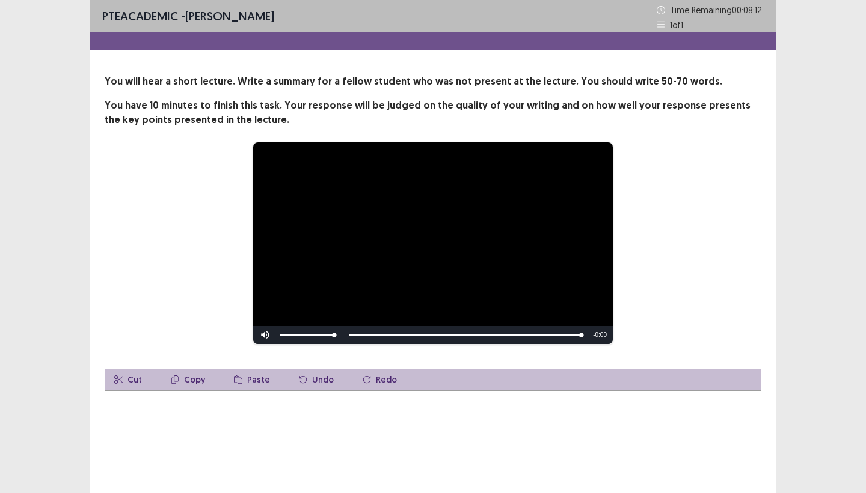
click at [115, 402] on textarea at bounding box center [433, 457] width 656 height 132
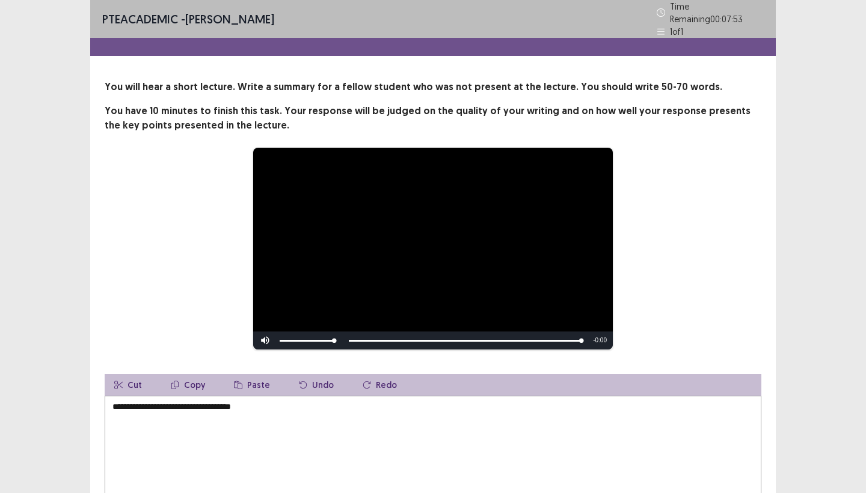
click at [210, 403] on textarea "**********" at bounding box center [433, 462] width 656 height 132
click at [266, 403] on textarea "**********" at bounding box center [433, 462] width 656 height 132
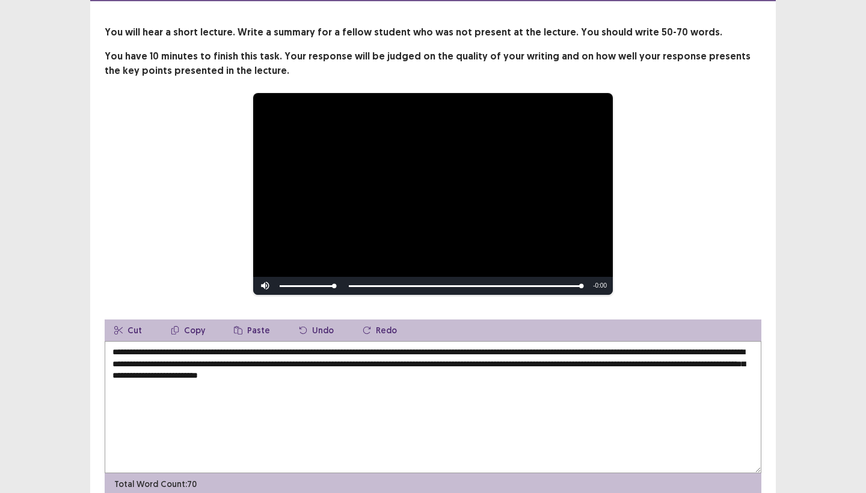
scroll to position [55, 0]
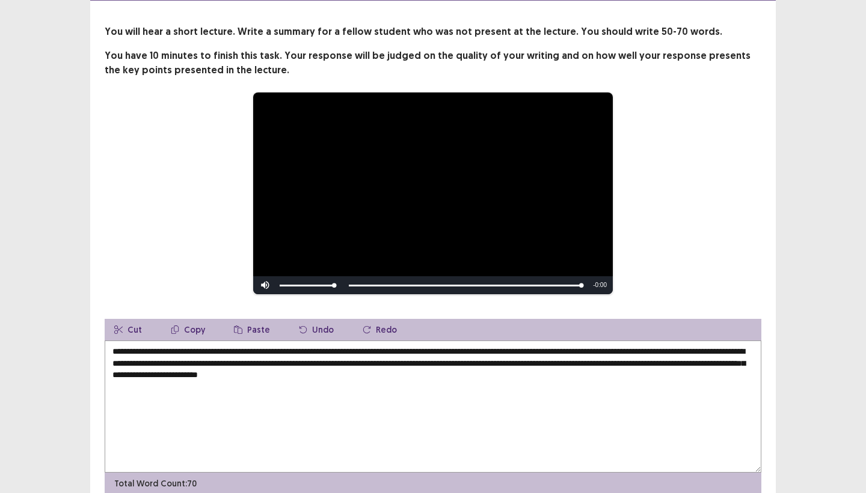
click at [119, 347] on textarea "**********" at bounding box center [433, 407] width 656 height 132
click at [272, 358] on textarea "**********" at bounding box center [433, 407] width 656 height 132
click at [232, 371] on textarea "**********" at bounding box center [433, 407] width 656 height 132
click at [250, 371] on textarea "**********" at bounding box center [433, 407] width 656 height 132
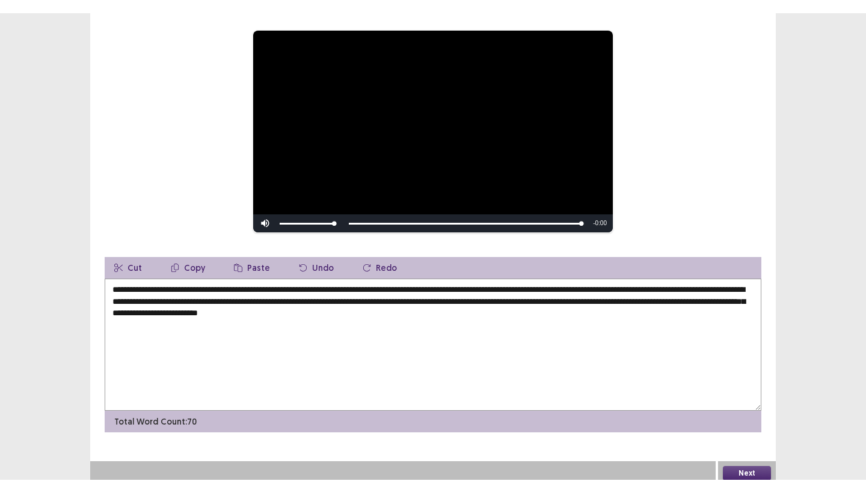
scroll to position [104, 0]
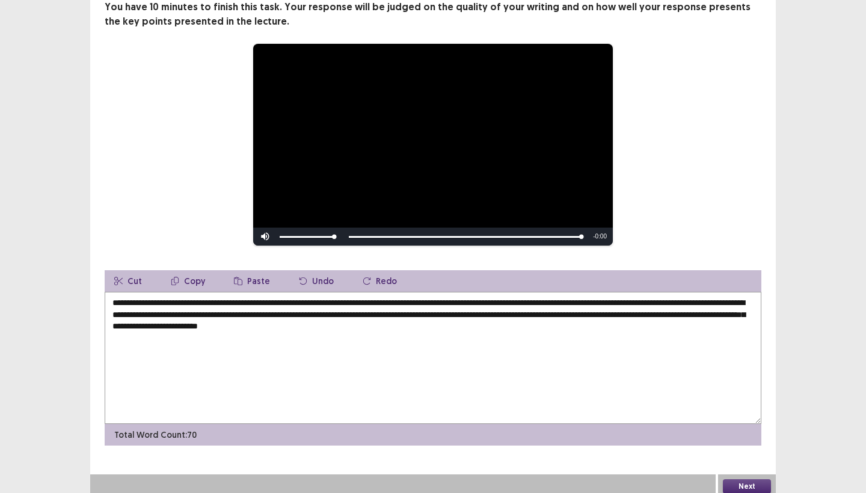
type textarea "**********"
click at [715, 447] on button "Next" at bounding box center [746, 487] width 48 height 14
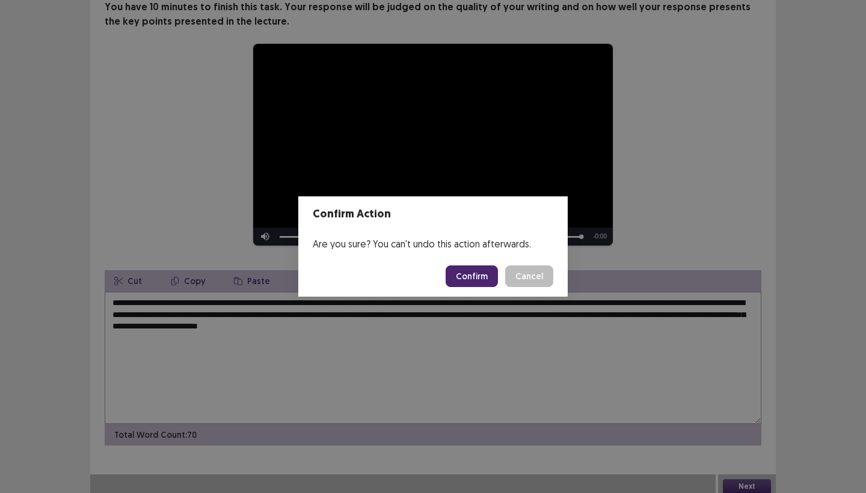
click at [482, 283] on button "Confirm" at bounding box center [471, 277] width 52 height 22
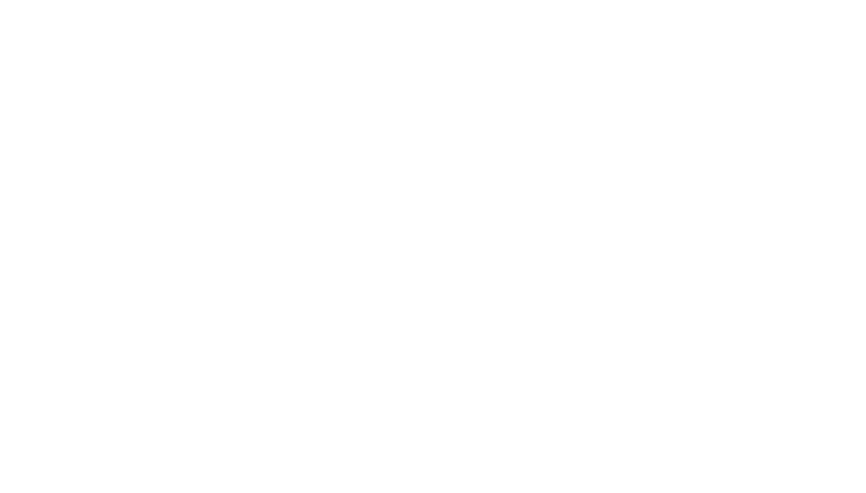
scroll to position [0, 0]
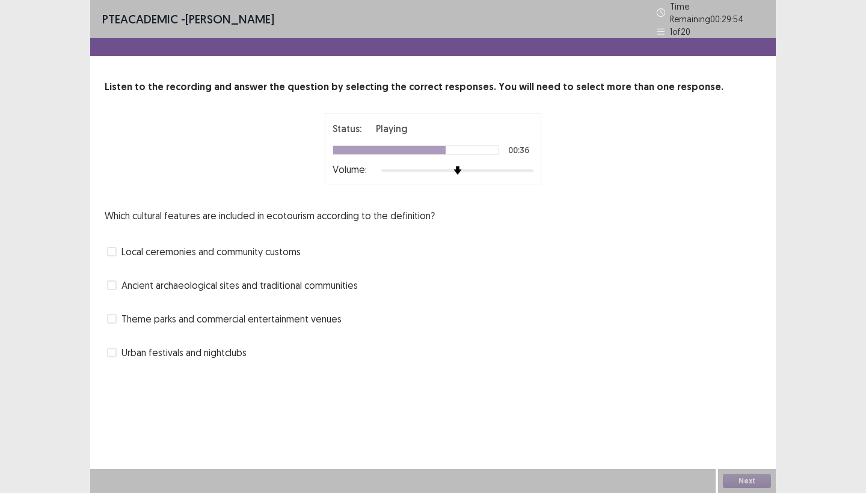
click at [113, 281] on span at bounding box center [112, 286] width 10 height 10
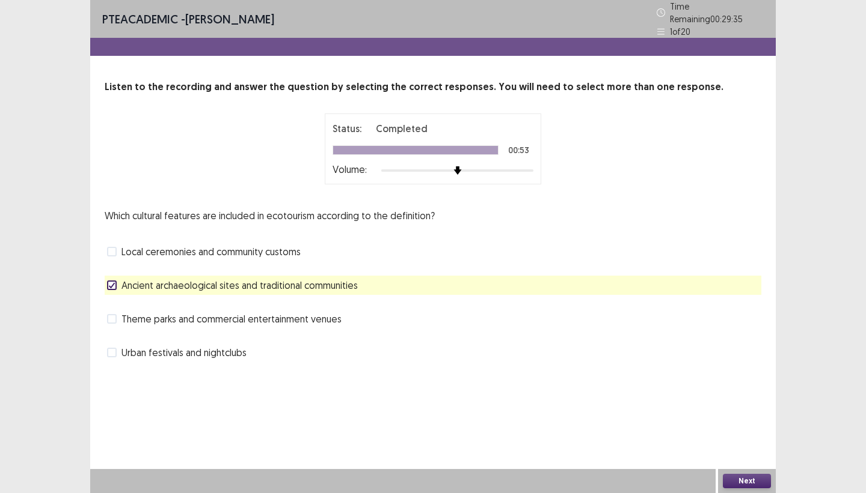
click at [715, 447] on button "Next" at bounding box center [746, 481] width 48 height 14
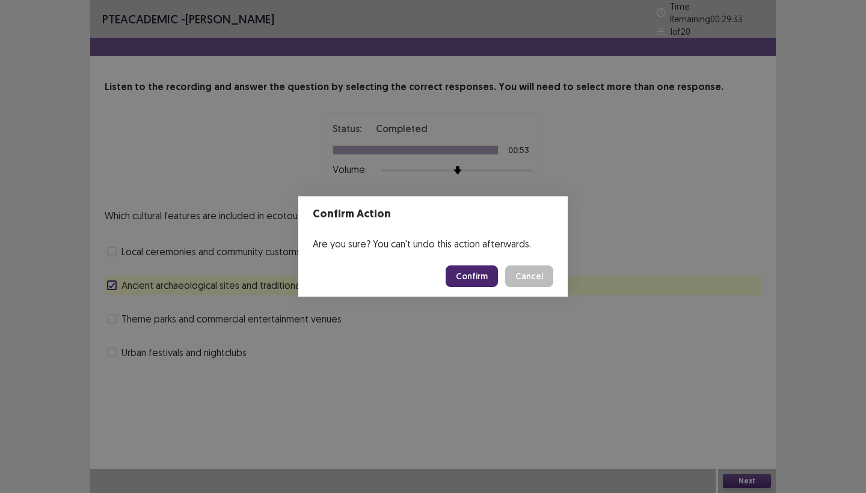
click at [458, 275] on button "Confirm" at bounding box center [471, 277] width 52 height 22
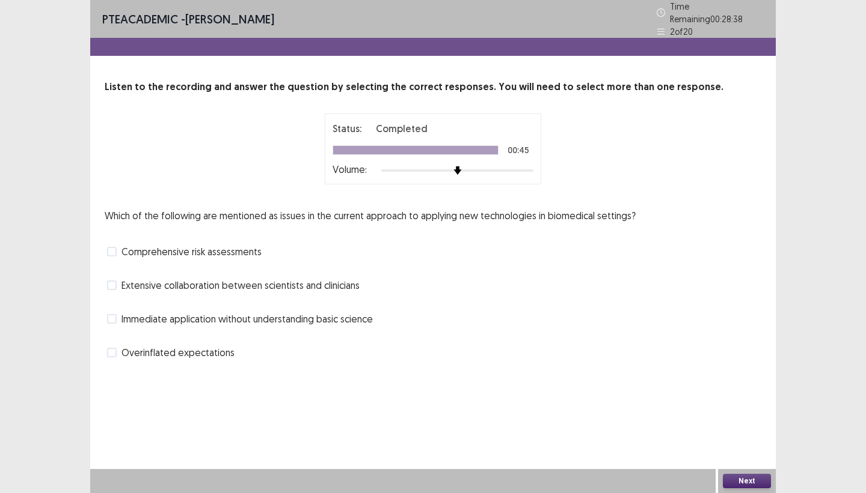
click at [116, 247] on span at bounding box center [112, 252] width 10 height 10
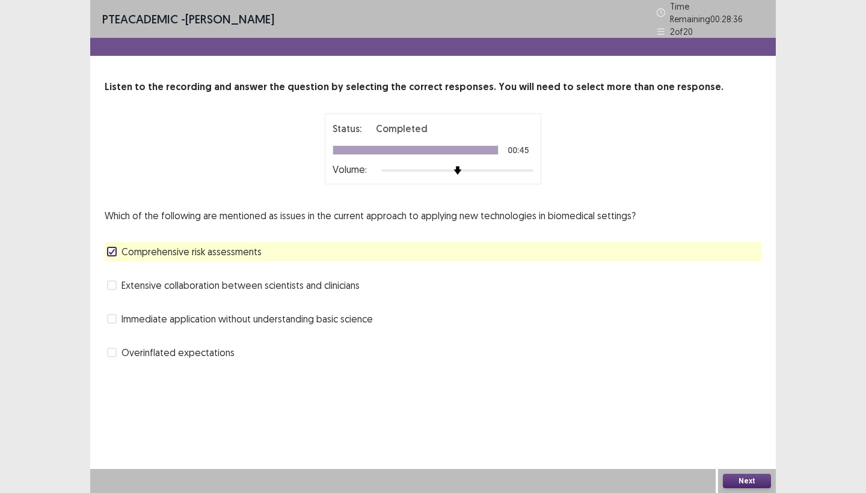
click at [715, 447] on button "Next" at bounding box center [746, 481] width 48 height 14
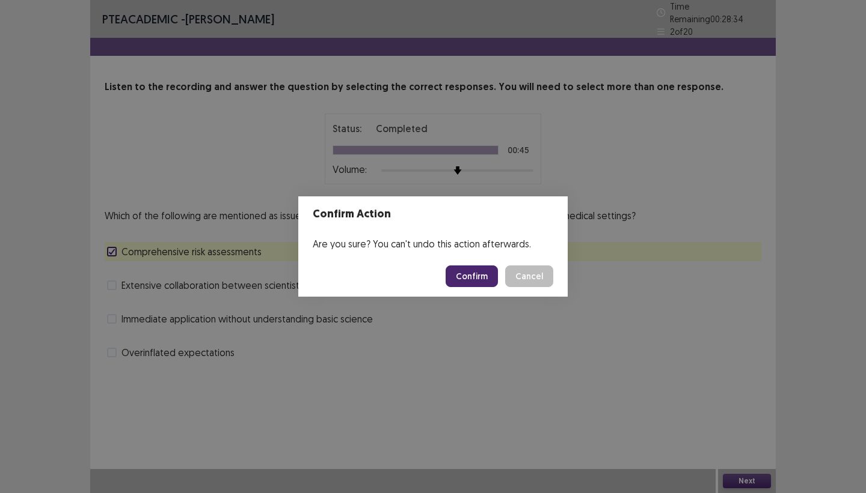
click at [474, 276] on button "Confirm" at bounding box center [471, 277] width 52 height 22
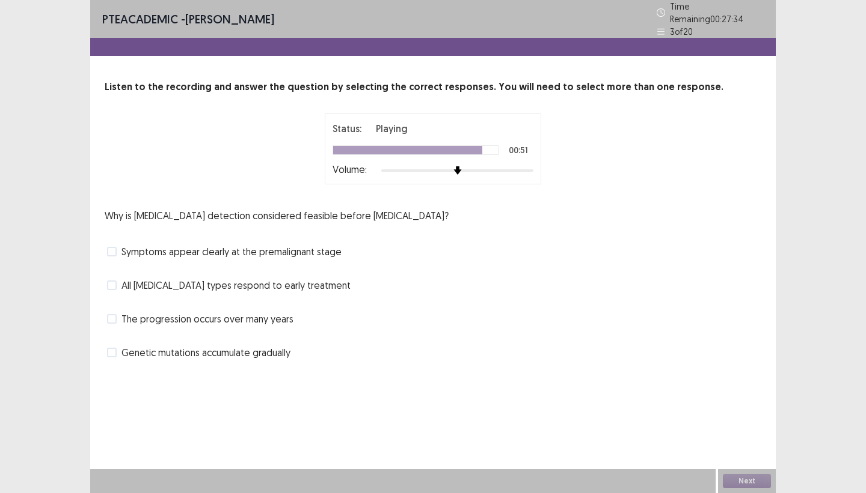
click at [111, 314] on span at bounding box center [112, 319] width 10 height 10
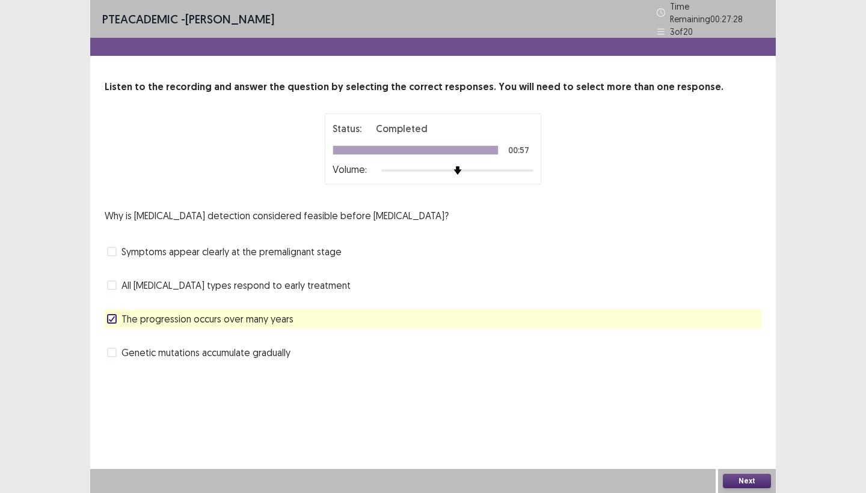
click at [715, 447] on button "Next" at bounding box center [746, 481] width 48 height 14
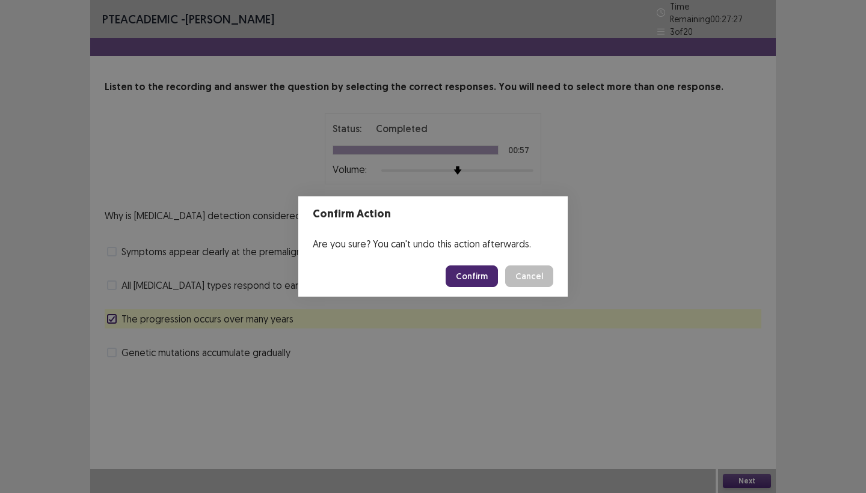
click at [480, 280] on button "Confirm" at bounding box center [471, 277] width 52 height 22
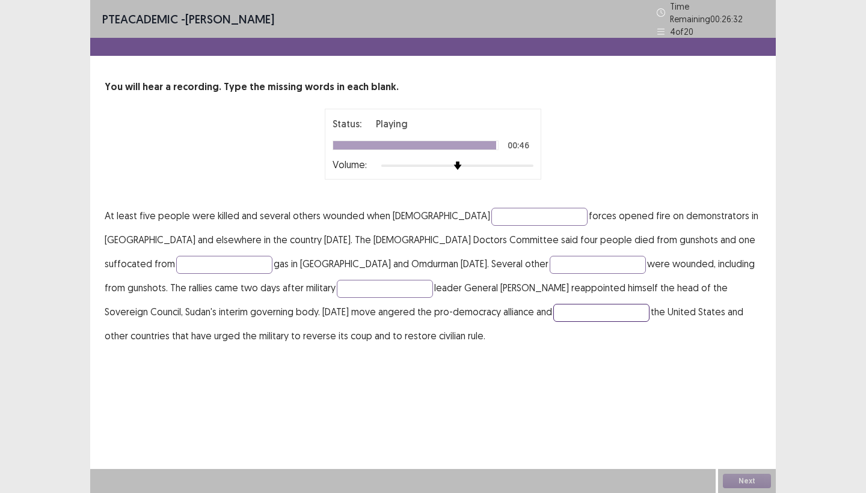
click at [553, 307] on input "text" at bounding box center [601, 313] width 96 height 18
type input "*********"
click at [337, 285] on input "text" at bounding box center [385, 289] width 96 height 18
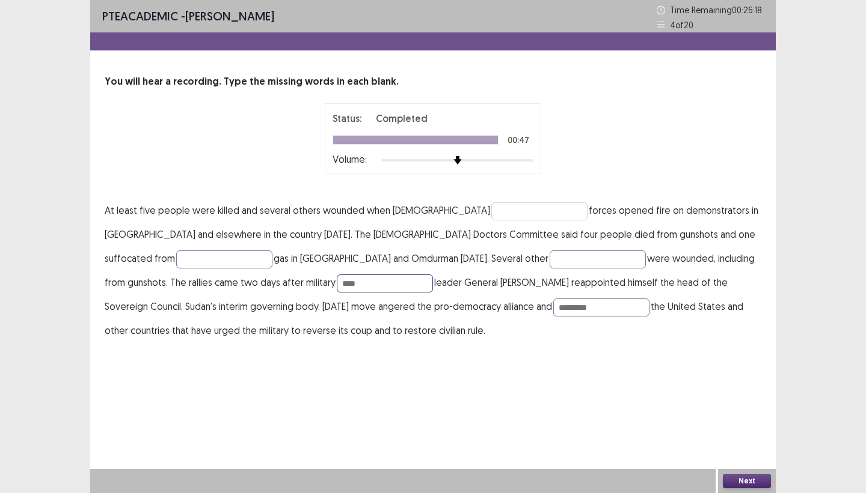
type input "****"
click at [491, 210] on input "text" at bounding box center [539, 212] width 96 height 18
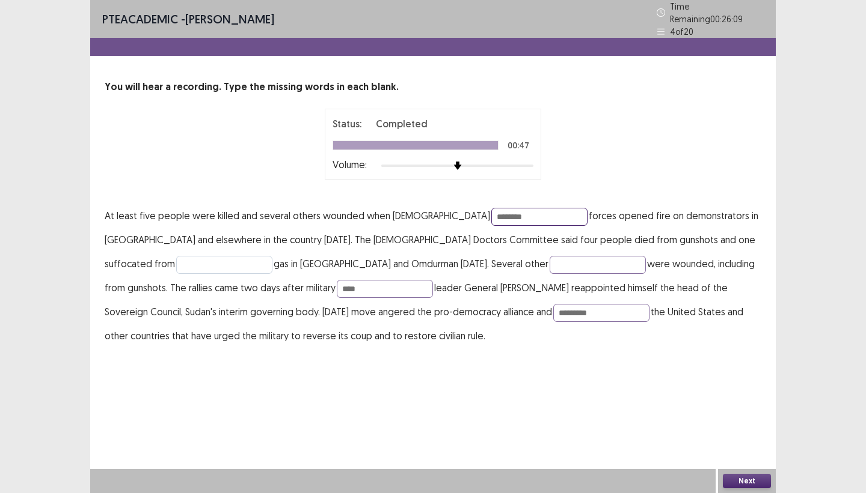
type input "********"
click at [272, 256] on input "text" at bounding box center [224, 265] width 96 height 18
type input "****"
click at [549, 259] on input "text" at bounding box center [597, 265] width 96 height 18
type input "**********"
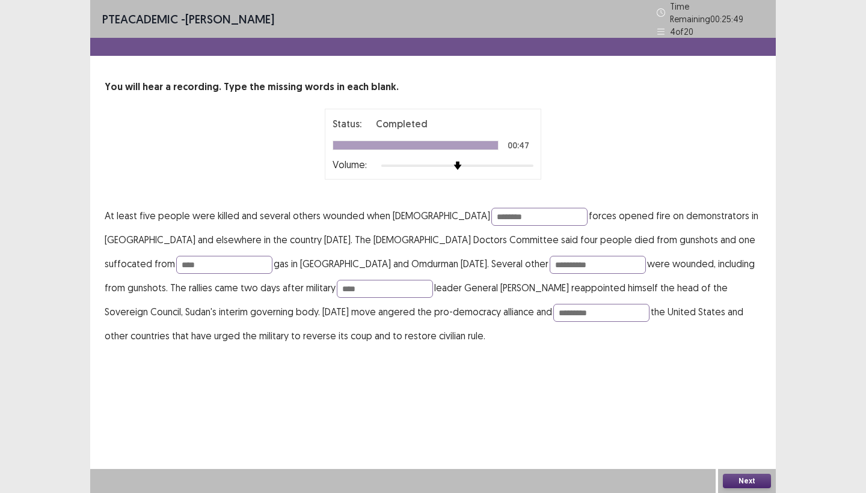
click at [715, 447] on button "Next" at bounding box center [746, 481] width 48 height 14
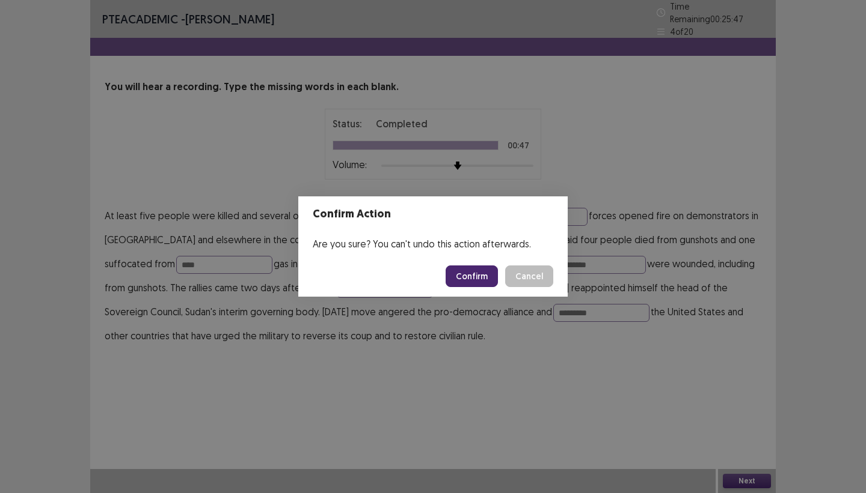
click at [485, 273] on button "Confirm" at bounding box center [471, 277] width 52 height 22
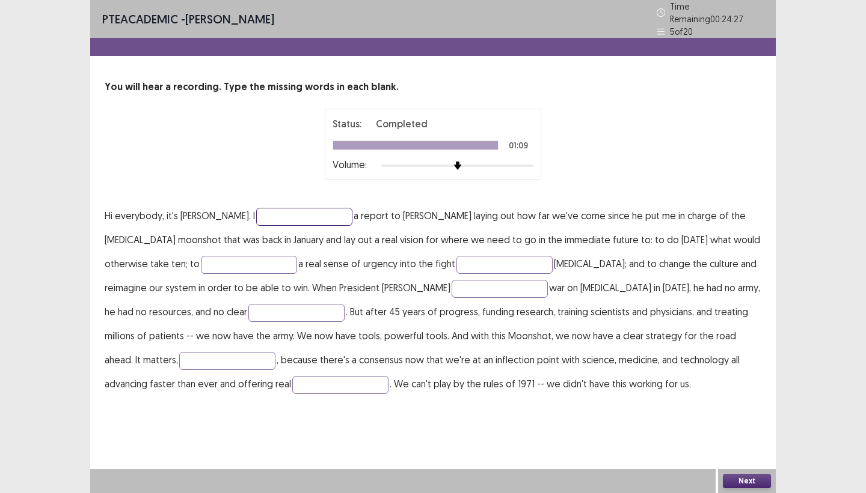
click at [256, 212] on input "text" at bounding box center [304, 217] width 96 height 18
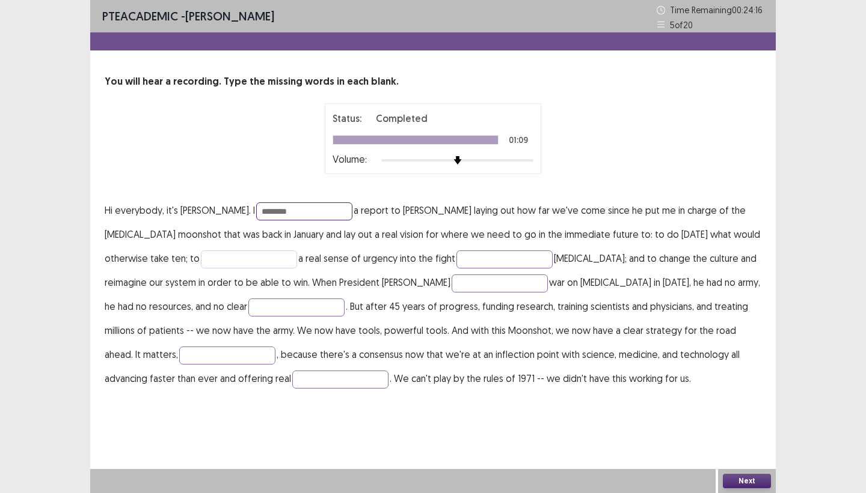
type input "********"
click at [201, 254] on input "text" at bounding box center [249, 260] width 96 height 18
type input "******"
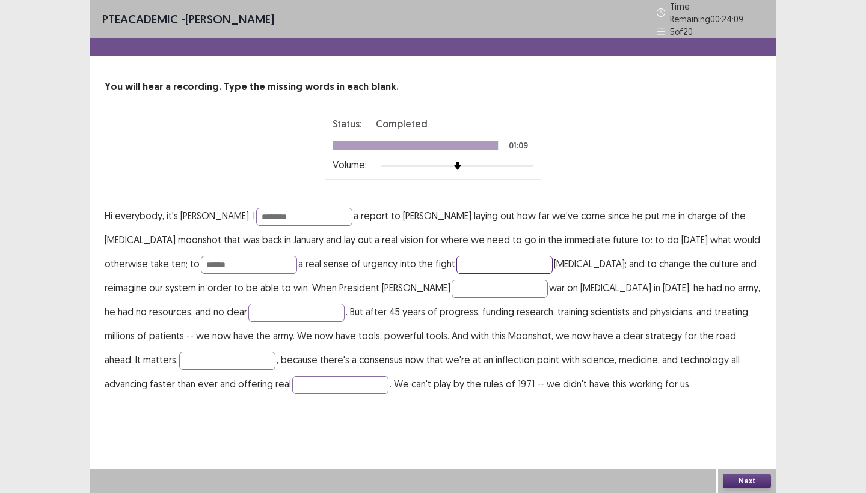
click at [456, 261] on input "text" at bounding box center [504, 265] width 96 height 18
type input "*******"
click at [451, 283] on input "text" at bounding box center [499, 289] width 96 height 18
type input "*******"
click at [248, 307] on input "text" at bounding box center [296, 313] width 96 height 18
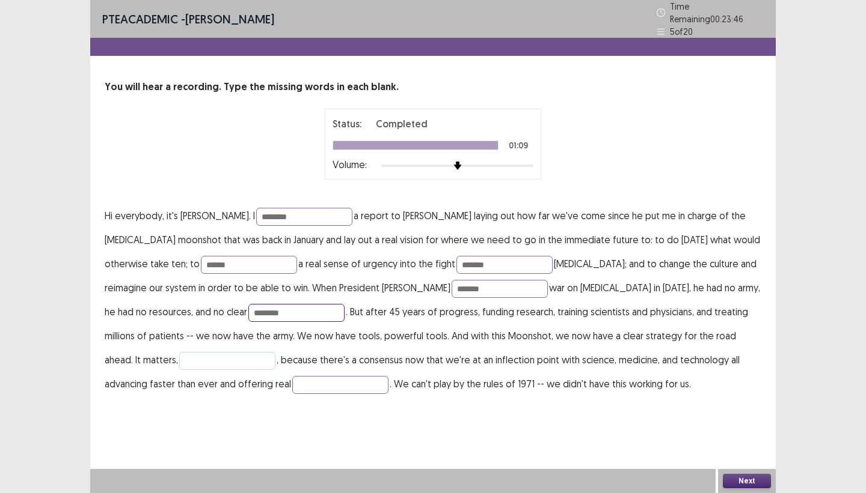
type input "********"
drag, startPoint x: 669, startPoint y: 329, endPoint x: 663, endPoint y: 320, distance: 10.8
click at [275, 352] on input "text" at bounding box center [227, 361] width 96 height 18
type input "******"
click at [292, 380] on input "text" at bounding box center [340, 385] width 96 height 18
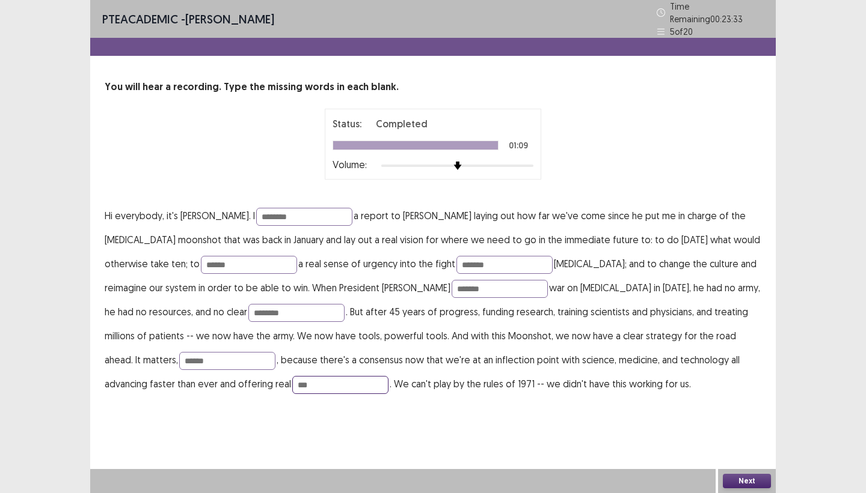
type input "***"
click at [715, 447] on button "Next" at bounding box center [746, 481] width 48 height 14
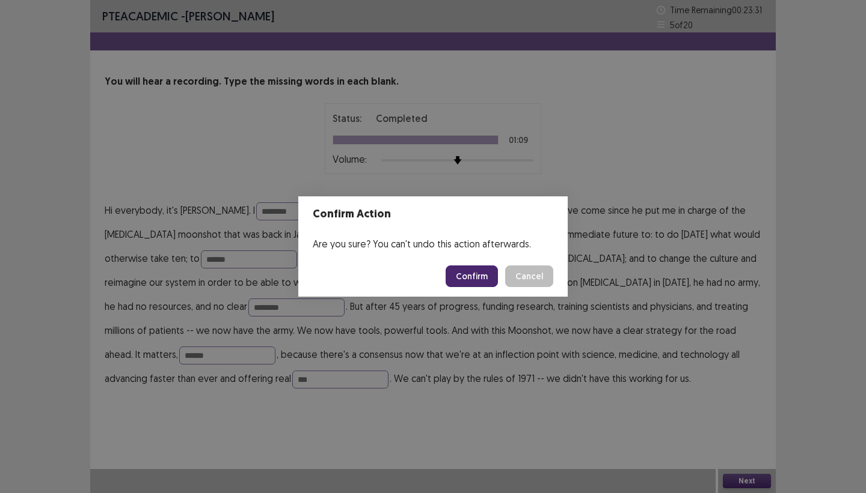
click at [486, 277] on button "Confirm" at bounding box center [471, 277] width 52 height 22
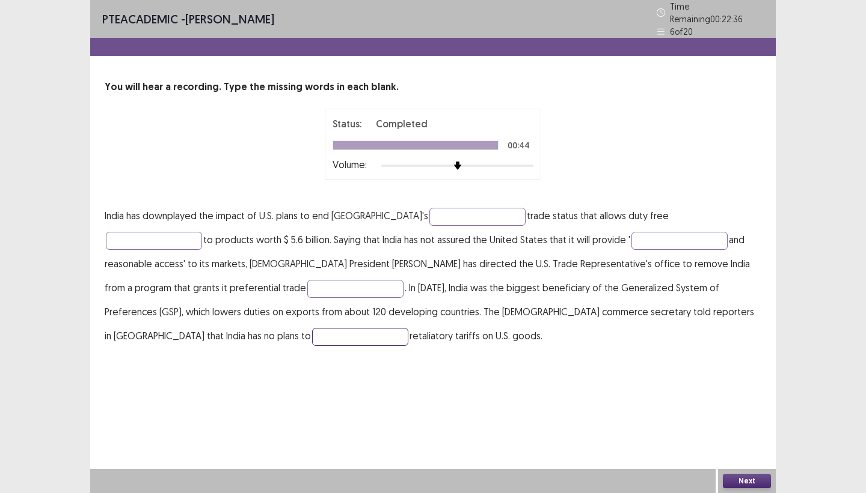
drag, startPoint x: 619, startPoint y: 308, endPoint x: 614, endPoint y: 292, distance: 17.1
click at [408, 328] on input "text" at bounding box center [360, 337] width 96 height 18
type input "******"
click at [429, 213] on input "text" at bounding box center [477, 217] width 96 height 18
type input "**********"
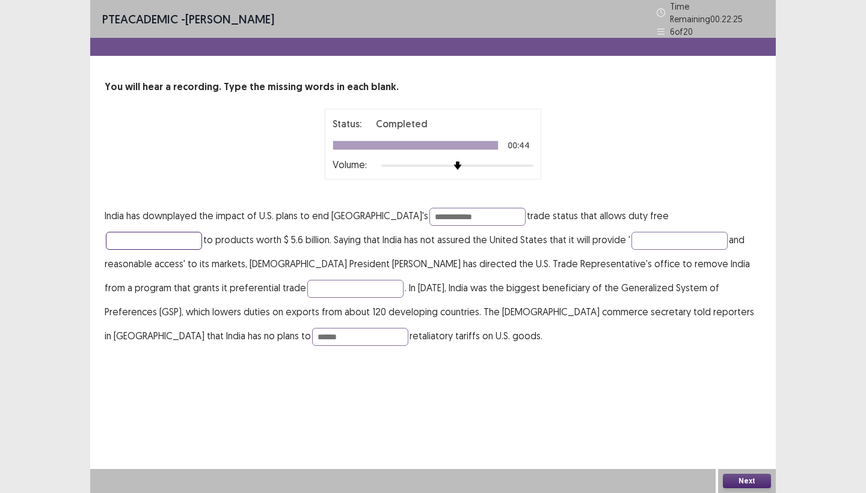
drag, startPoint x: 644, startPoint y: 210, endPoint x: 646, endPoint y: 201, distance: 9.1
click at [202, 232] on input "text" at bounding box center [154, 241] width 96 height 18
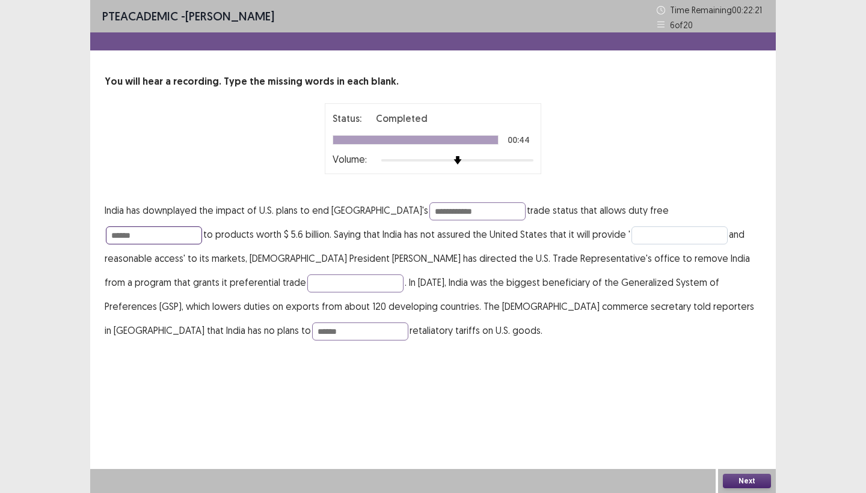
type input "******"
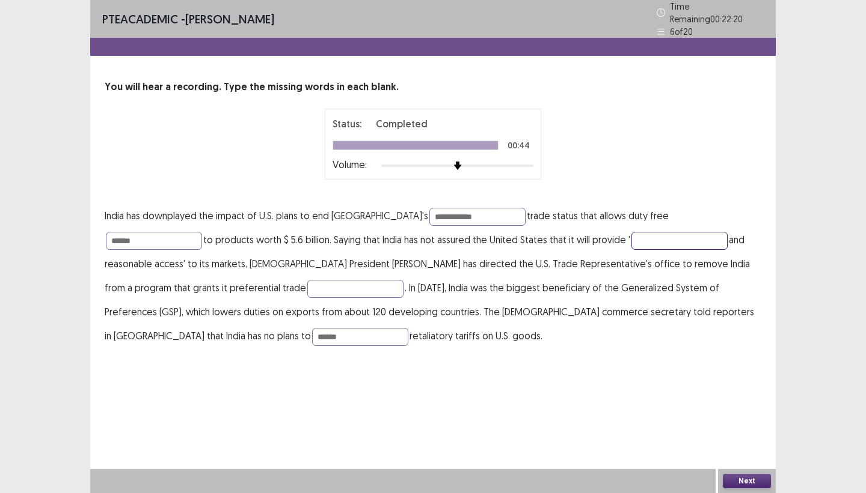
click at [631, 234] on input "text" at bounding box center [679, 241] width 96 height 18
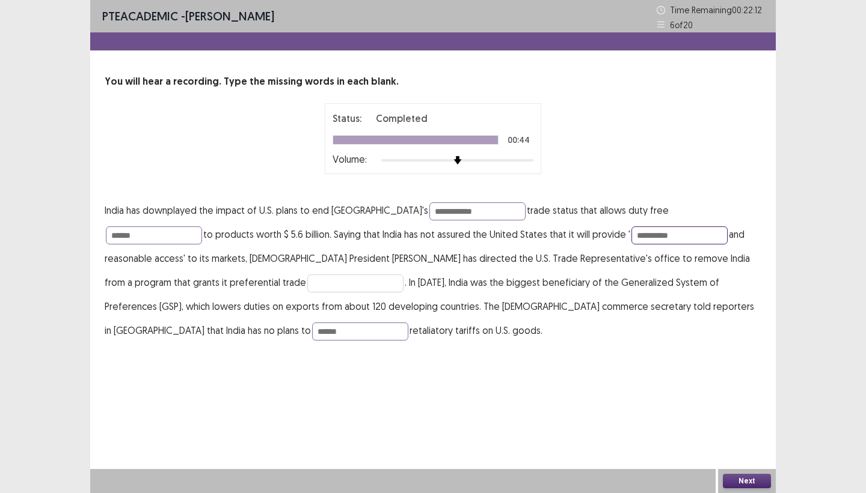
type input "**********"
click at [307, 284] on input "text" at bounding box center [355, 284] width 96 height 18
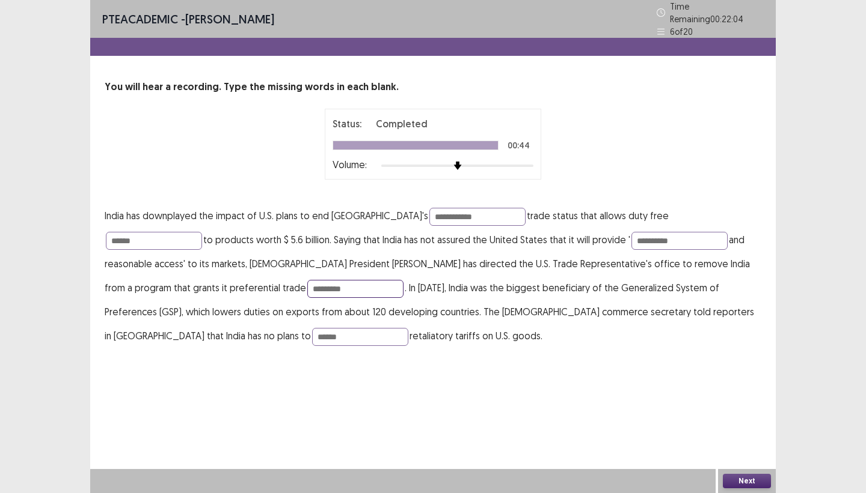
type input "*********"
click at [715, 447] on button "Next" at bounding box center [746, 481] width 48 height 14
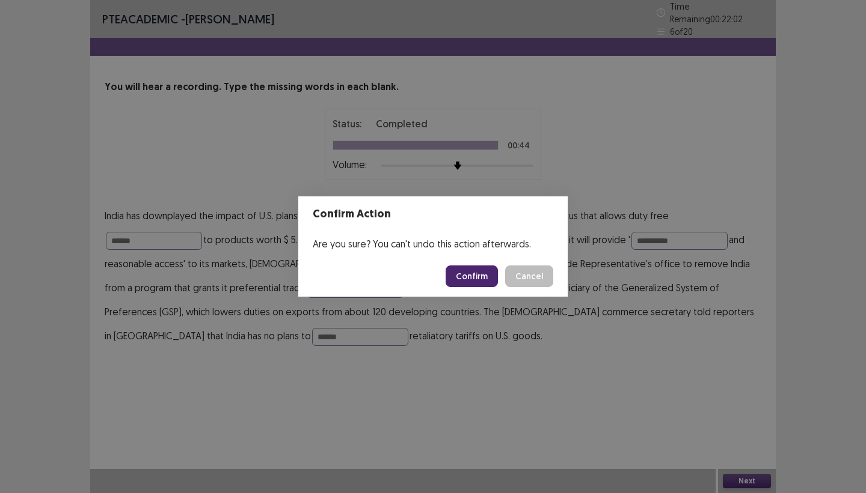
click at [460, 279] on button "Confirm" at bounding box center [471, 277] width 52 height 22
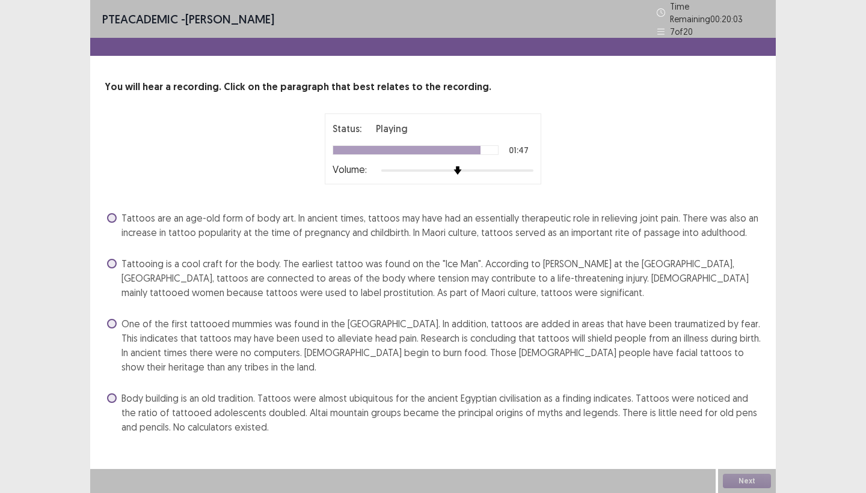
click at [116, 213] on span at bounding box center [112, 218] width 10 height 10
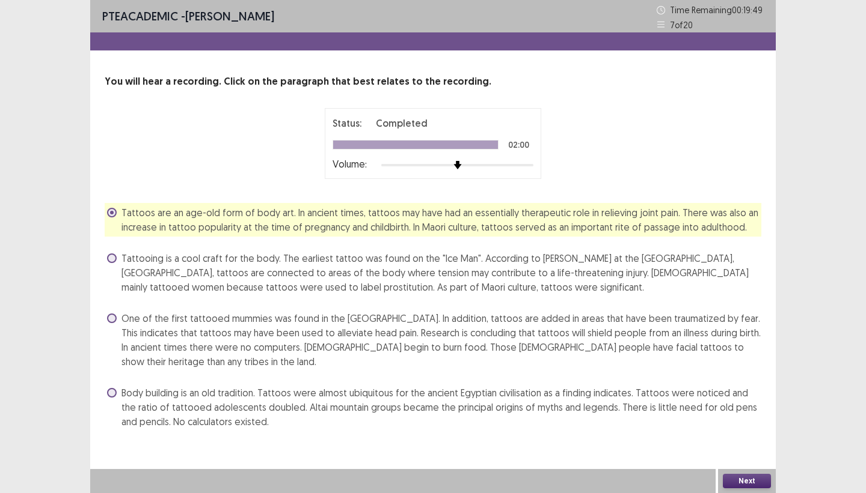
click at [715, 447] on button "Next" at bounding box center [746, 481] width 48 height 14
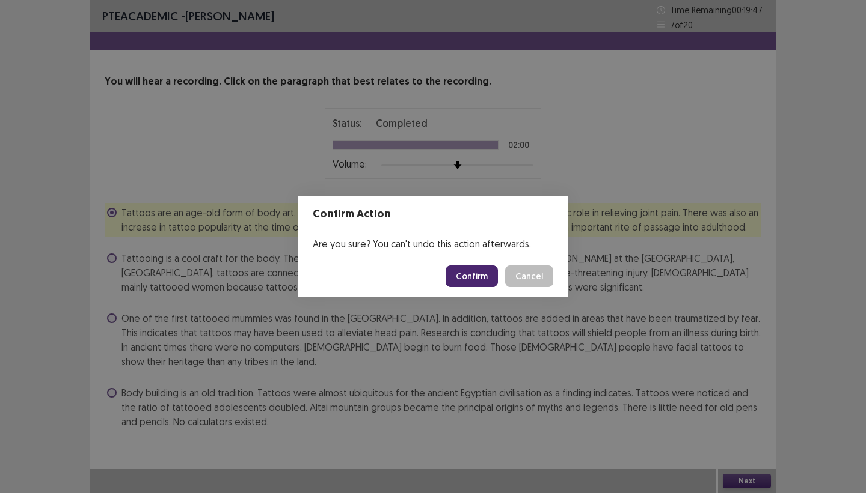
click at [478, 276] on button "Confirm" at bounding box center [471, 277] width 52 height 22
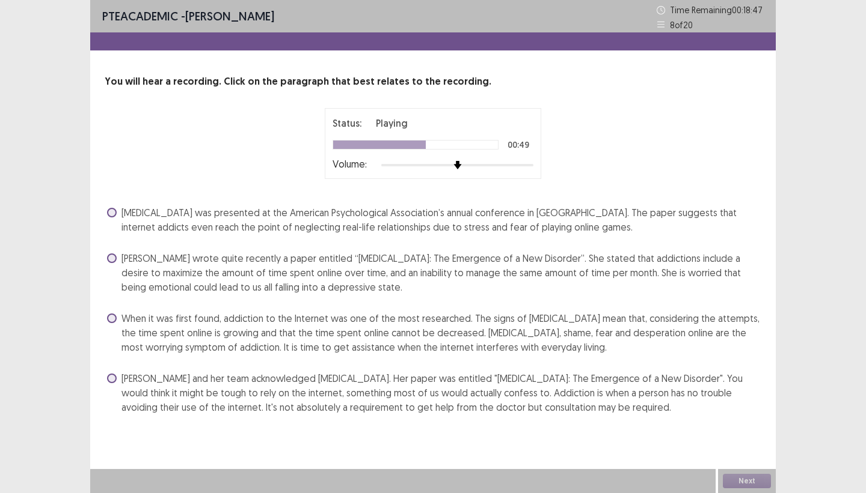
click at [107, 320] on span at bounding box center [112, 319] width 10 height 10
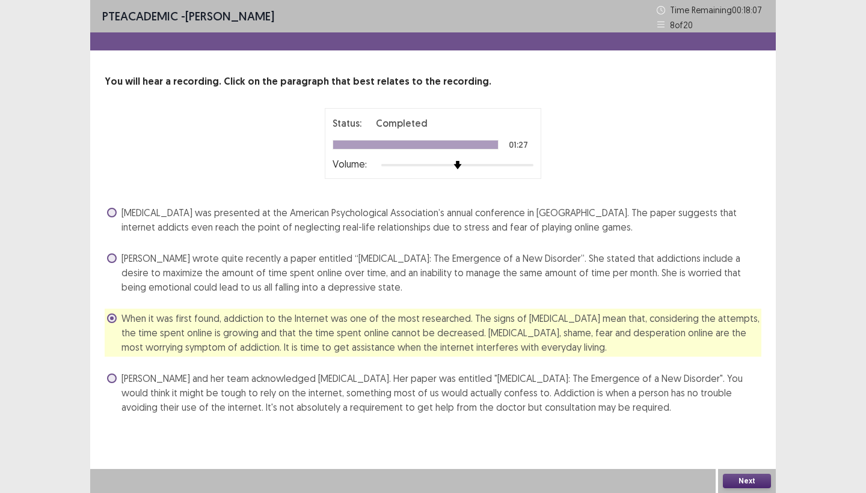
click at [715, 447] on button "Next" at bounding box center [746, 481] width 48 height 14
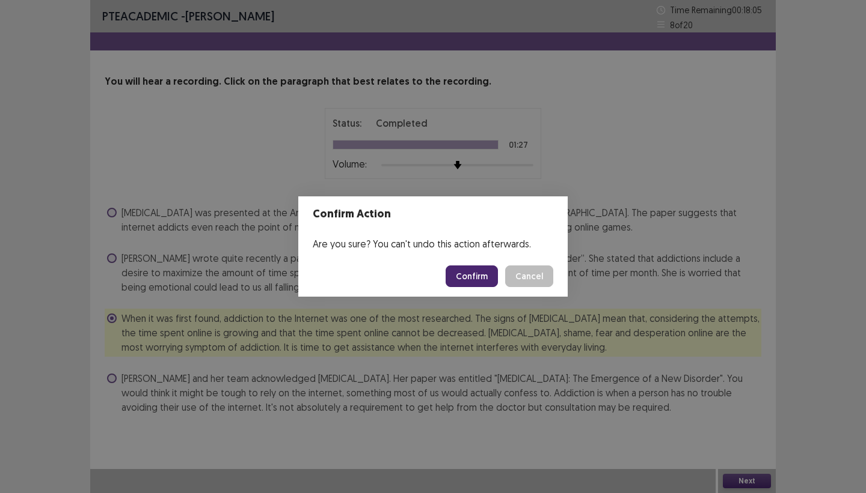
click at [485, 275] on button "Confirm" at bounding box center [471, 277] width 52 height 22
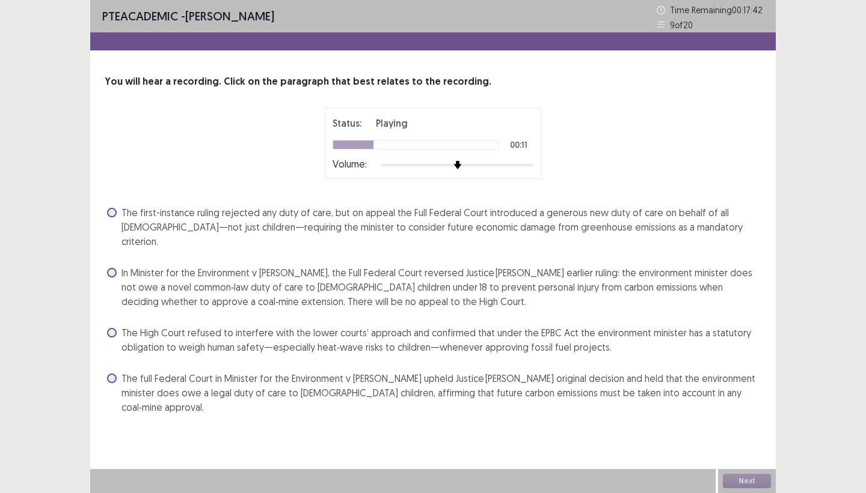
click at [112, 268] on span at bounding box center [112, 273] width 10 height 10
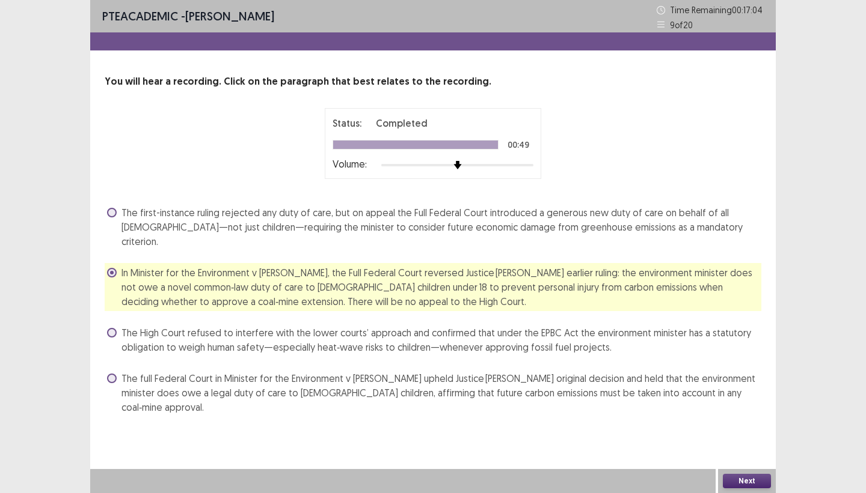
click at [715, 447] on button "Next" at bounding box center [746, 481] width 48 height 14
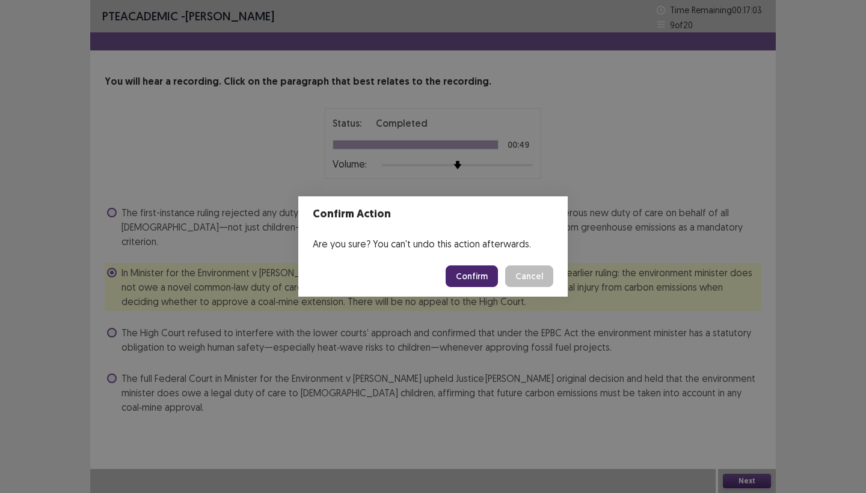
click at [472, 280] on button "Confirm" at bounding box center [471, 277] width 52 height 22
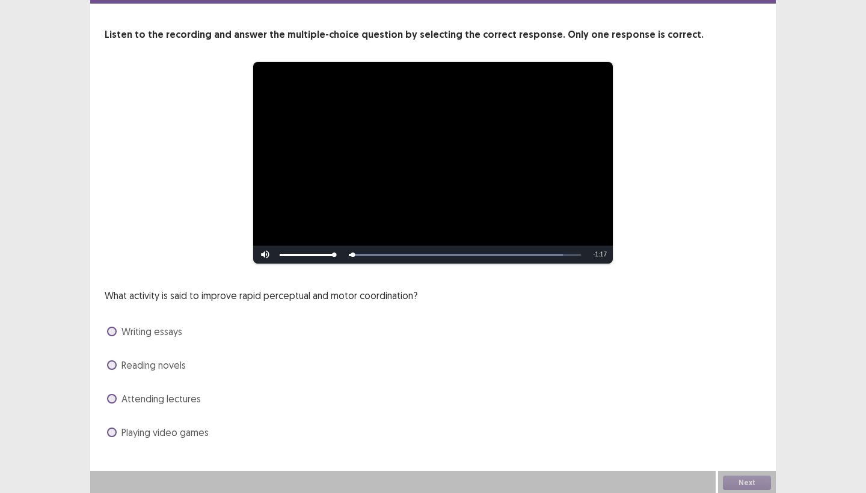
scroll to position [49, 0]
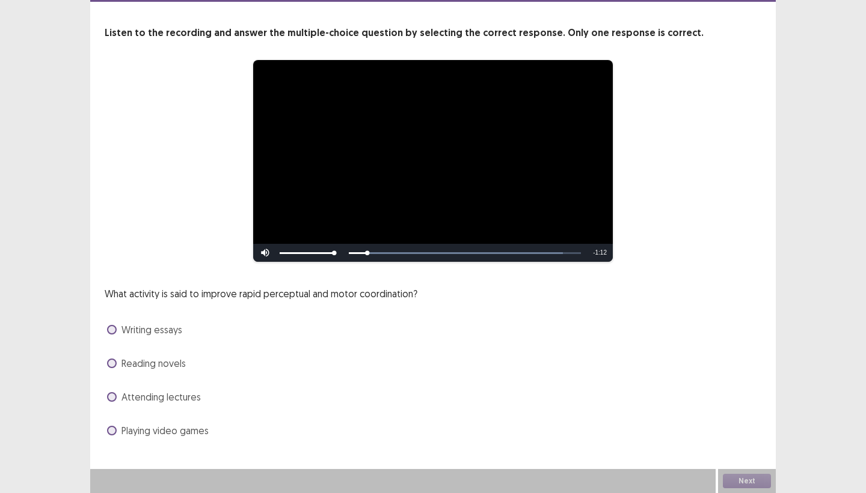
click at [111, 432] on span at bounding box center [112, 431] width 10 height 10
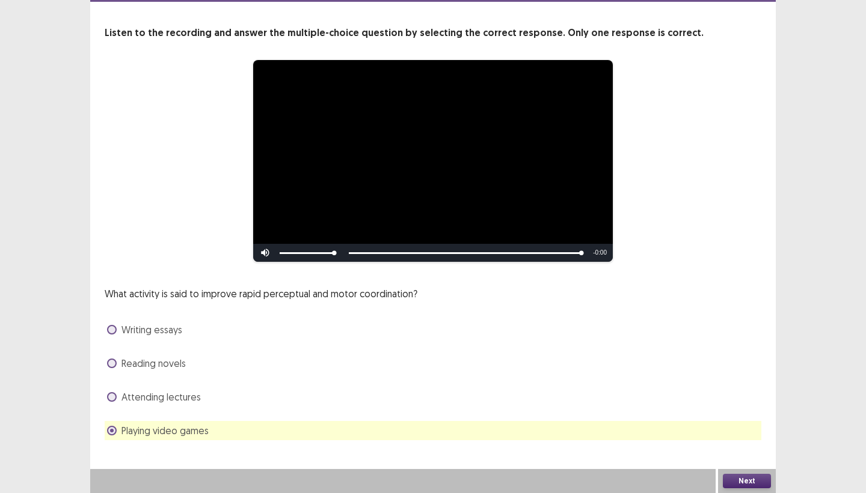
click at [715, 447] on button "Next" at bounding box center [746, 481] width 48 height 14
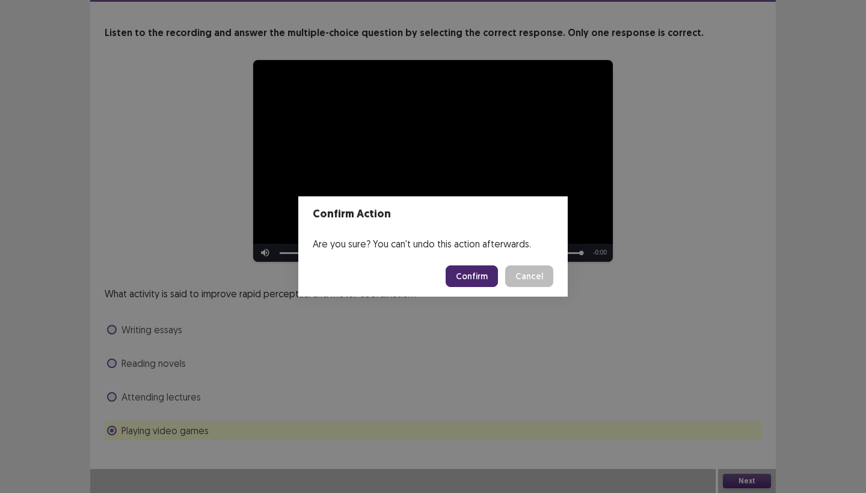
click at [479, 277] on button "Confirm" at bounding box center [471, 277] width 52 height 22
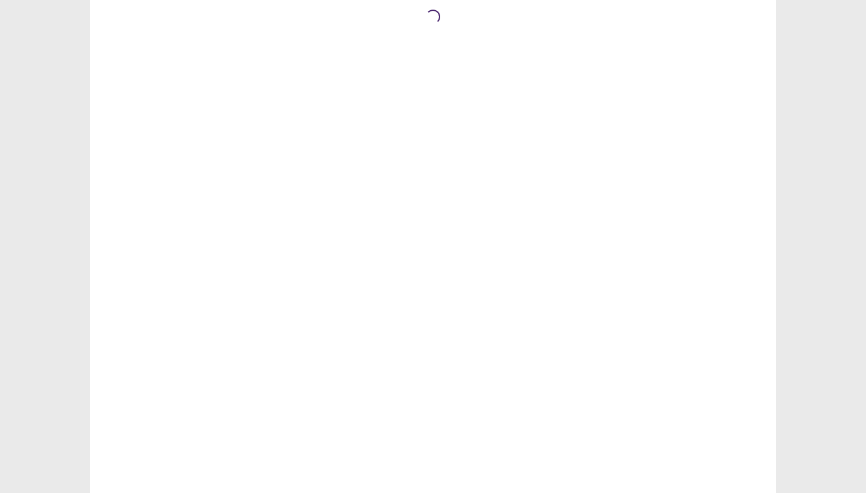
scroll to position [0, 0]
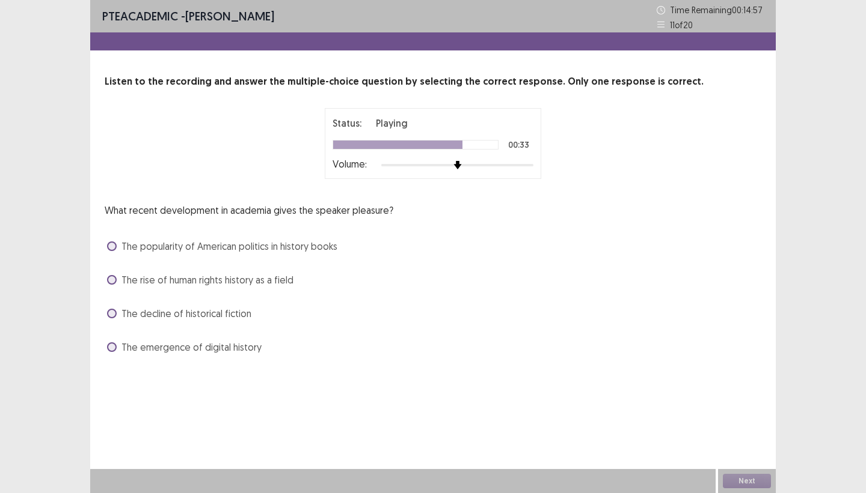
click at [112, 280] on span at bounding box center [112, 280] width 10 height 10
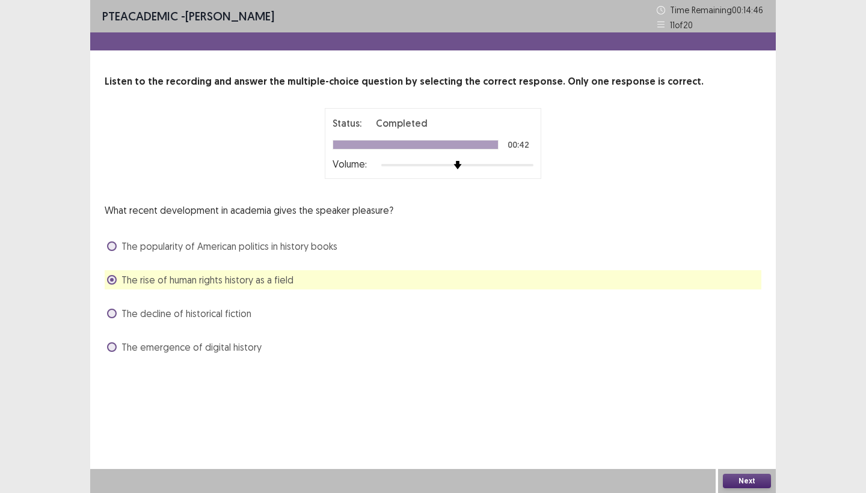
click at [715, 447] on button "Next" at bounding box center [746, 481] width 48 height 14
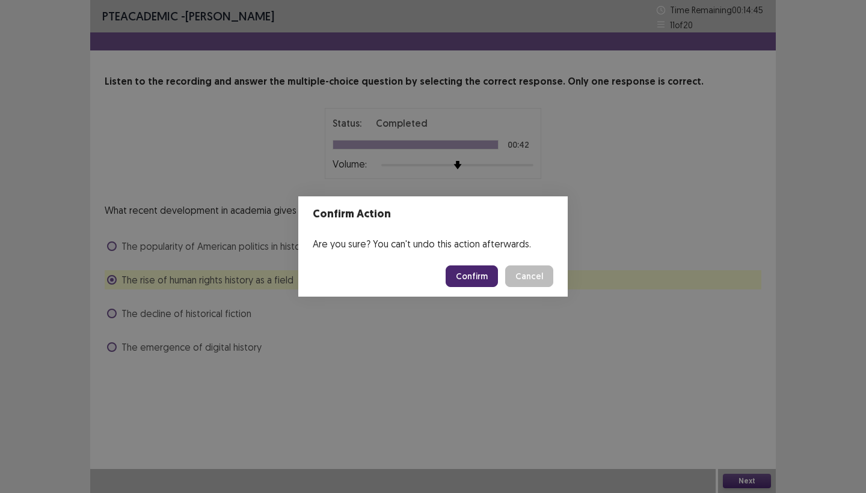
click at [480, 277] on button "Confirm" at bounding box center [471, 277] width 52 height 22
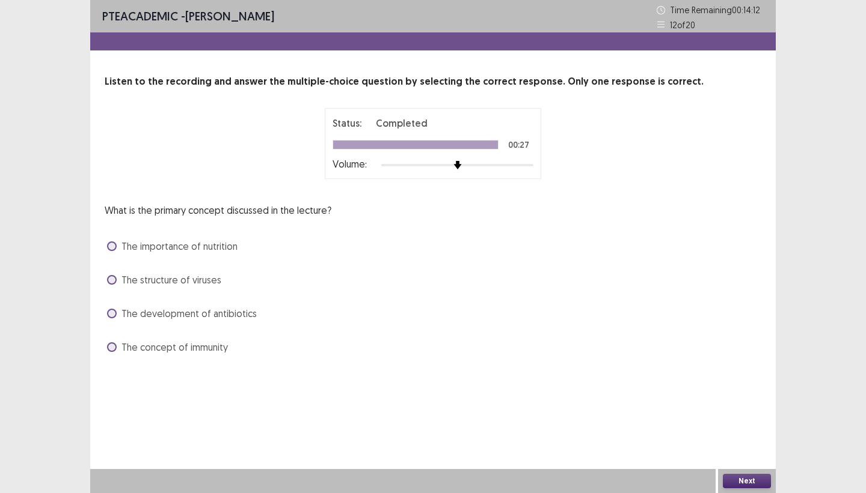
click at [111, 284] on span at bounding box center [112, 280] width 10 height 10
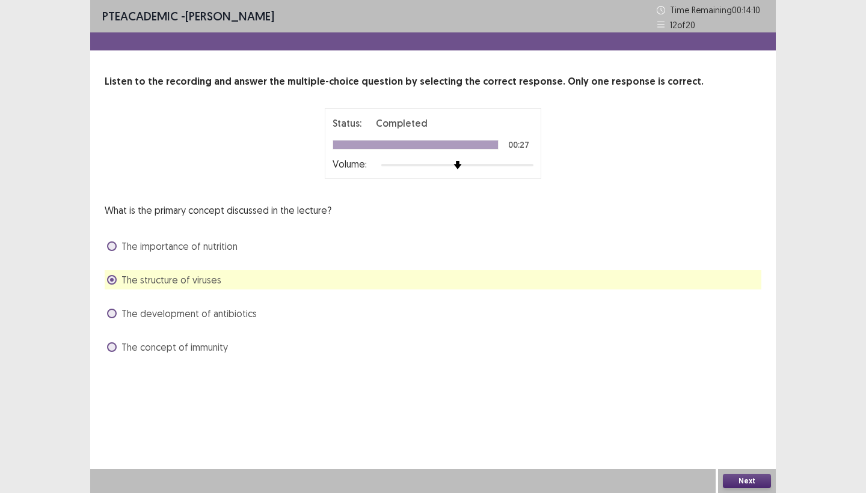
click at [715, 447] on button "Next" at bounding box center [746, 481] width 48 height 14
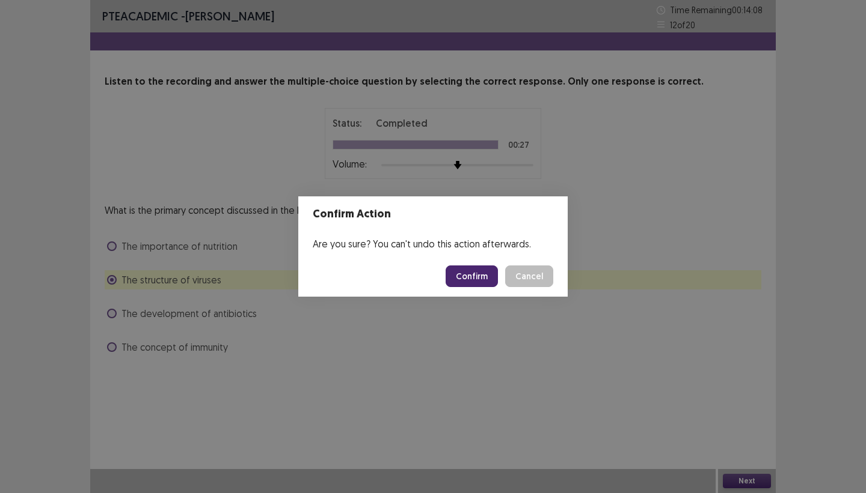
click at [471, 280] on button "Confirm" at bounding box center [471, 277] width 52 height 22
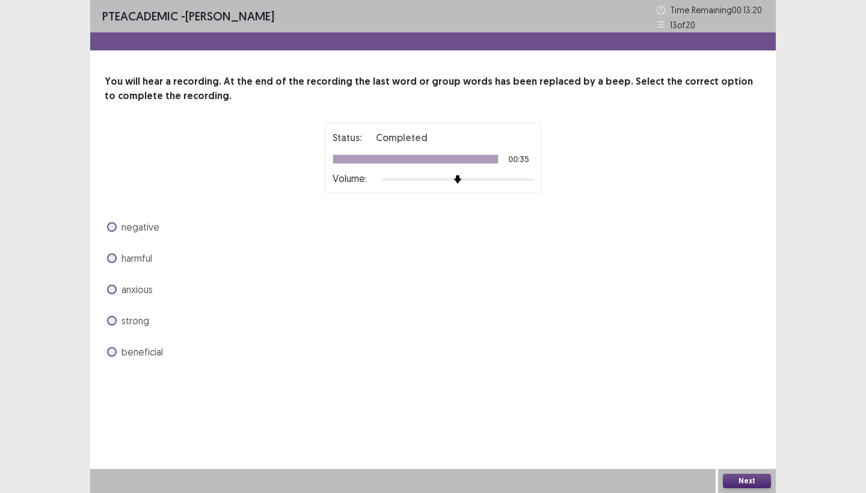
click at [114, 352] on span at bounding box center [112, 352] width 10 height 10
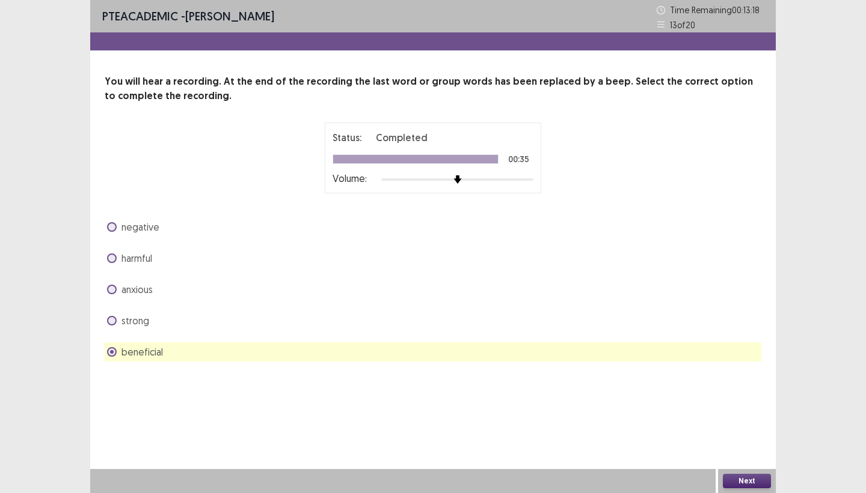
click at [715, 447] on button "Next" at bounding box center [746, 481] width 48 height 14
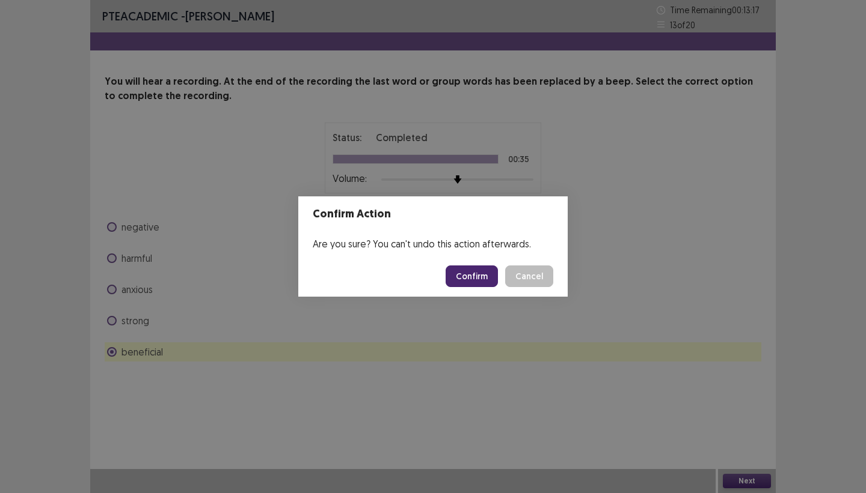
click at [487, 275] on button "Confirm" at bounding box center [471, 277] width 52 height 22
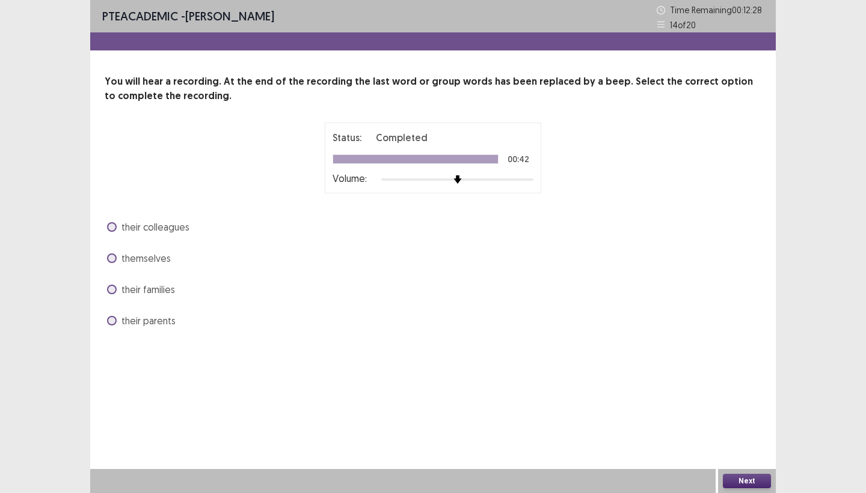
click at [114, 258] on span at bounding box center [112, 259] width 10 height 10
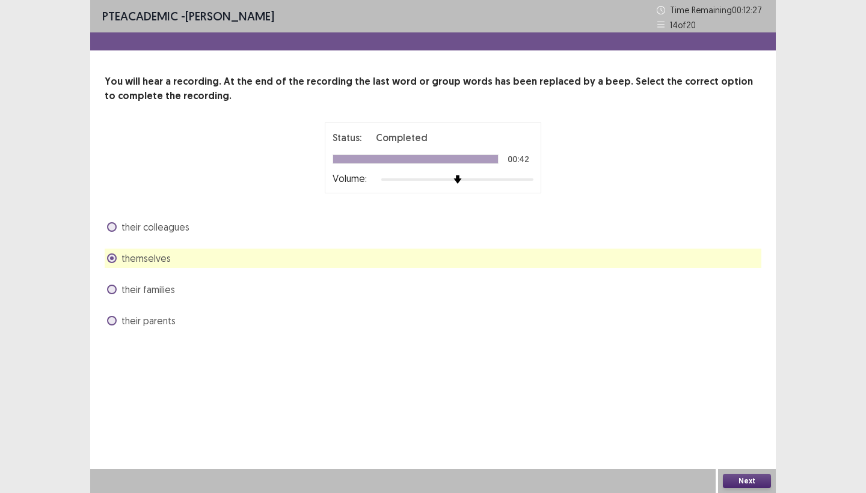
click at [715, 447] on button "Next" at bounding box center [746, 481] width 48 height 14
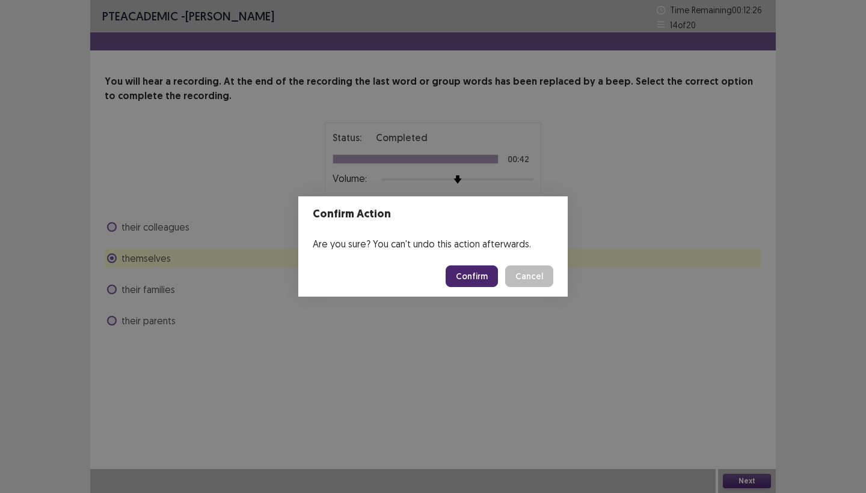
click at [481, 273] on button "Confirm" at bounding box center [471, 277] width 52 height 22
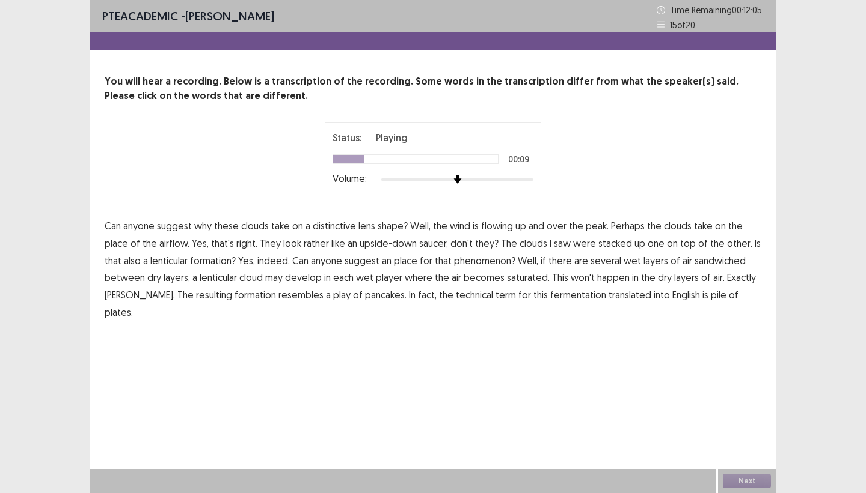
click at [118, 246] on span "place" at bounding box center [116, 243] width 23 height 14
click at [405, 260] on span "place" at bounding box center [405, 261] width 23 height 14
click at [393, 280] on span "player" at bounding box center [389, 277] width 26 height 14
click at [234, 298] on span "formation" at bounding box center [254, 295] width 41 height 14
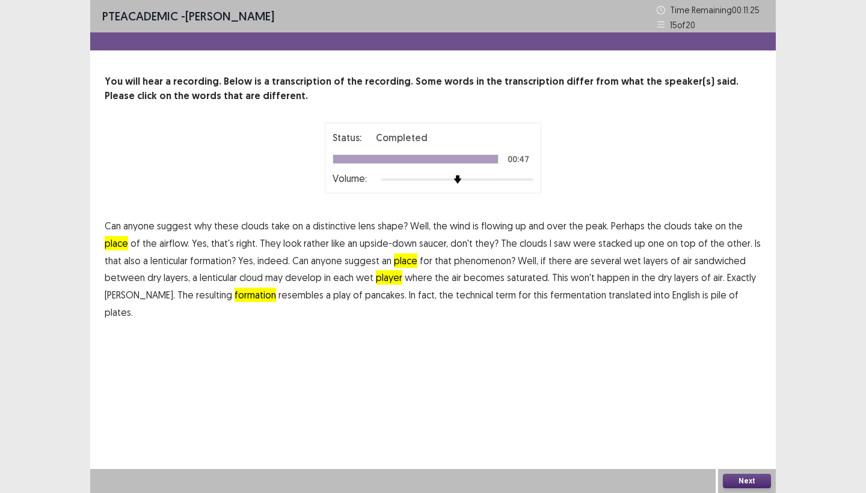
click at [715, 447] on button "Next" at bounding box center [746, 481] width 48 height 14
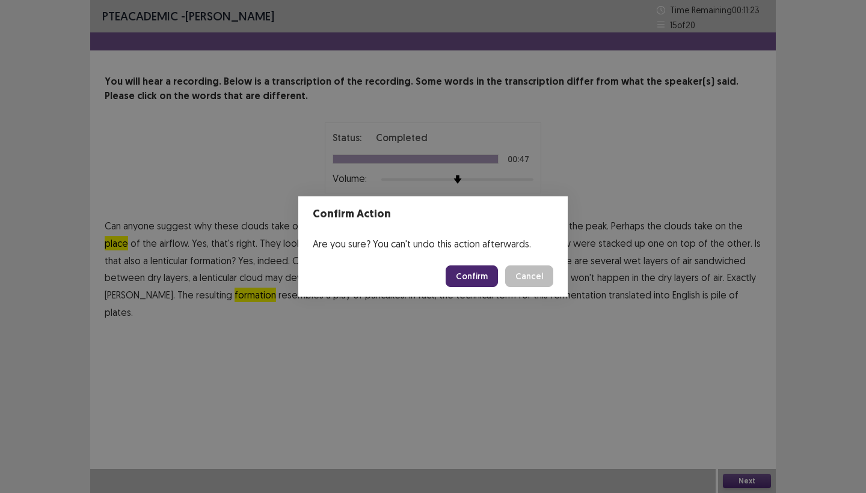
click at [471, 278] on button "Confirm" at bounding box center [471, 277] width 52 height 22
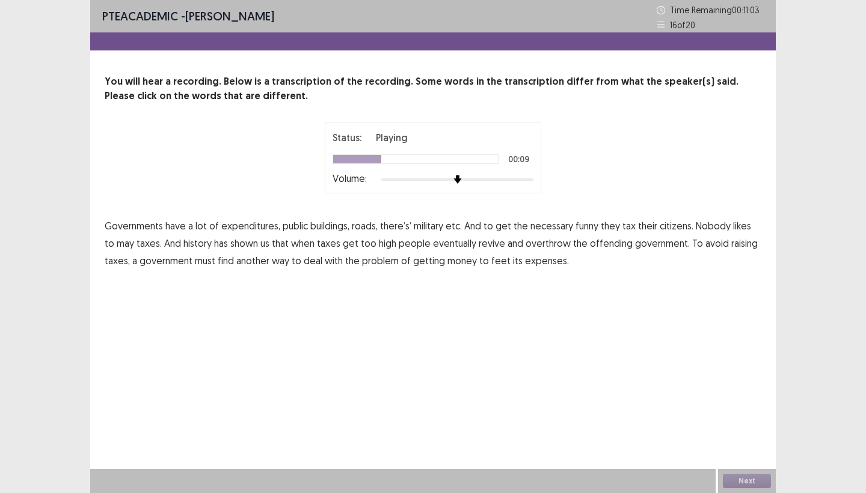
click at [582, 228] on span "funny" at bounding box center [586, 226] width 23 height 14
click at [481, 245] on span "revive" at bounding box center [491, 243] width 26 height 14
click at [493, 259] on span "feet" at bounding box center [500, 261] width 19 height 14
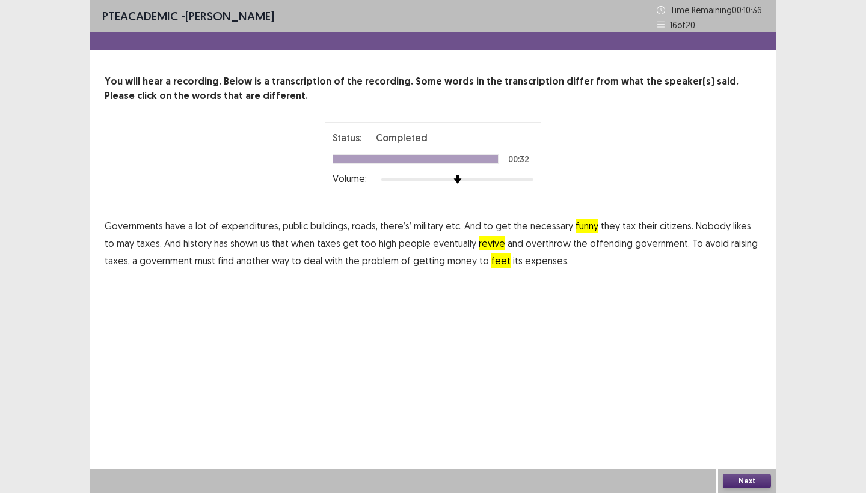
click at [715, 447] on button "Next" at bounding box center [746, 481] width 48 height 14
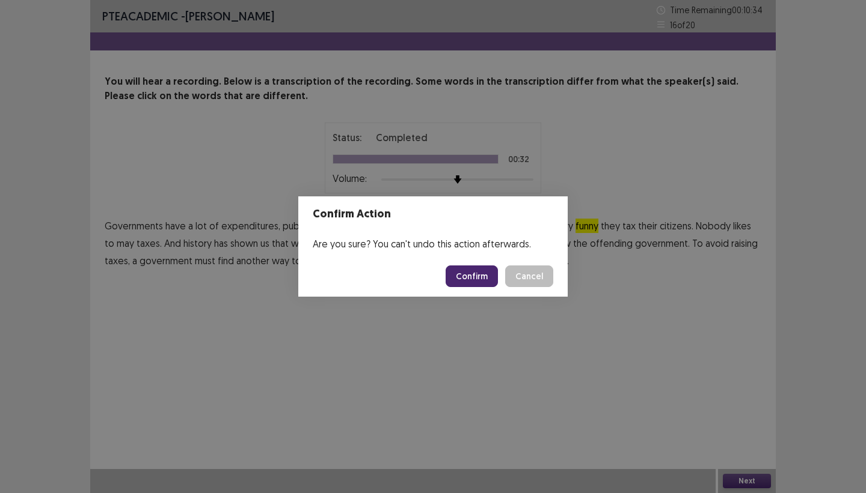
click at [480, 276] on button "Confirm" at bounding box center [471, 277] width 52 height 22
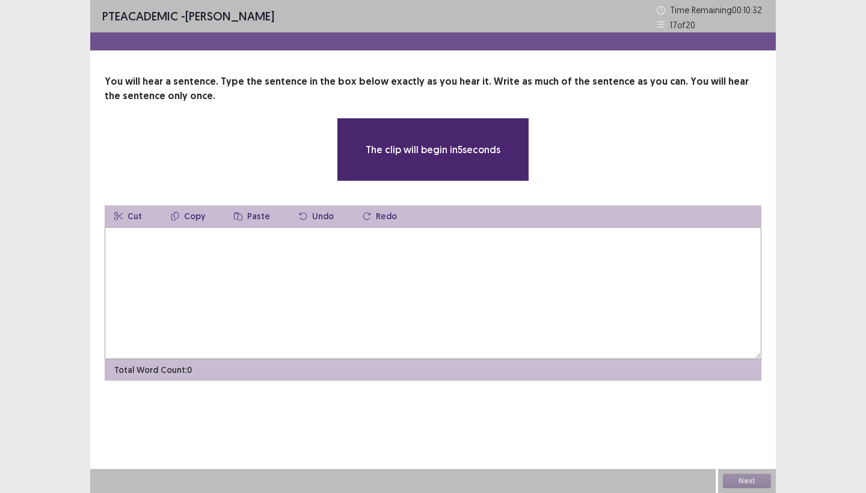
click at [114, 239] on textarea at bounding box center [433, 293] width 656 height 132
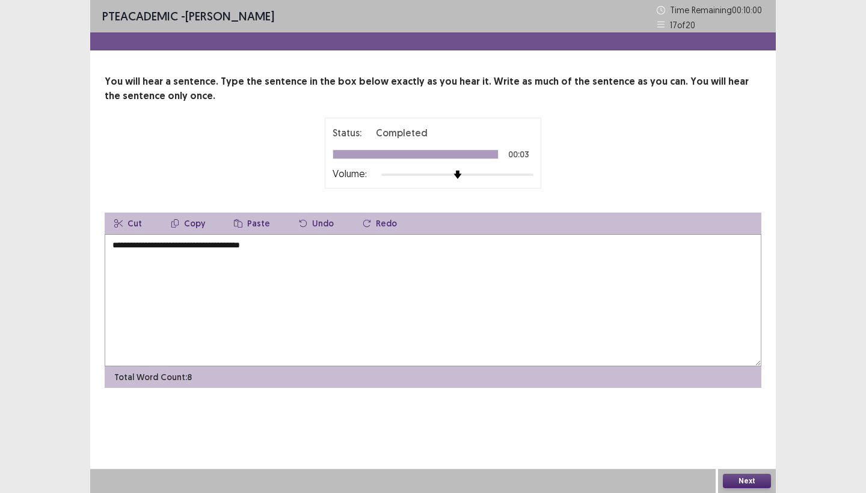
type textarea "**********"
click at [715, 447] on button "Next" at bounding box center [746, 481] width 48 height 14
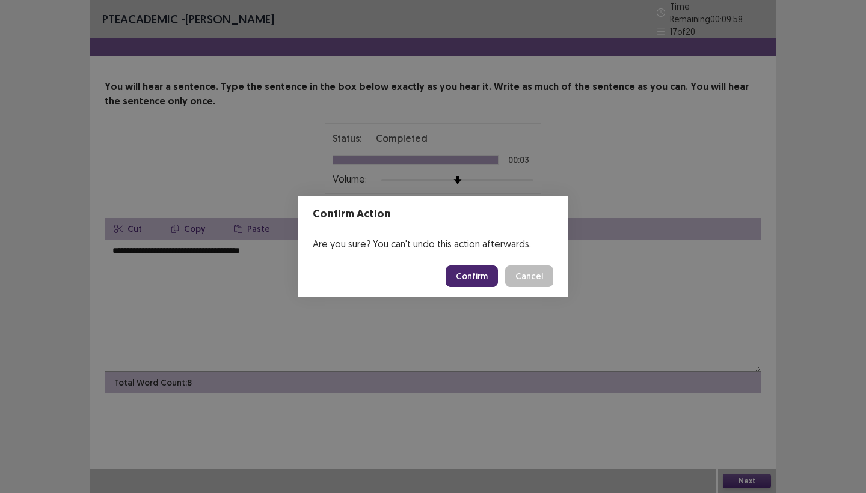
click at [475, 275] on button "Confirm" at bounding box center [471, 277] width 52 height 22
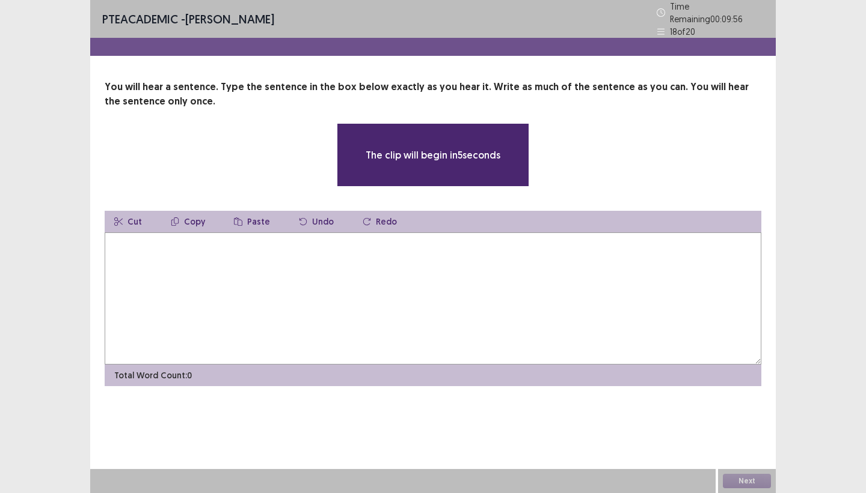
click at [218, 257] on textarea at bounding box center [433, 299] width 656 height 132
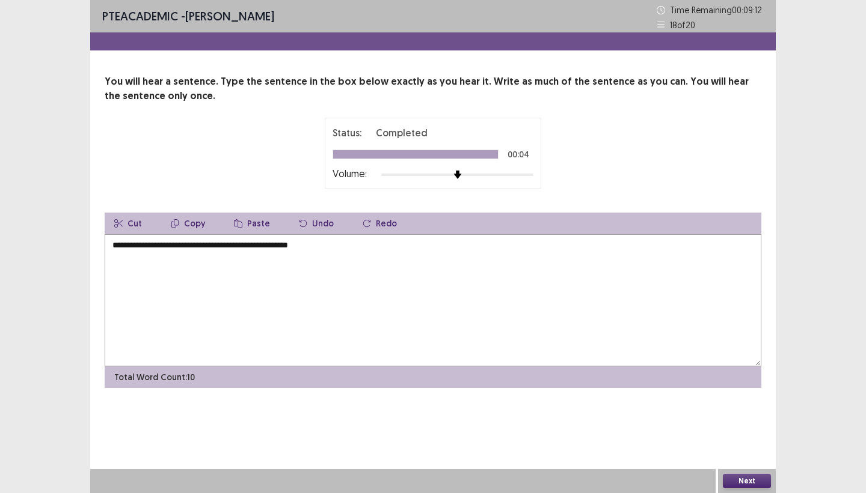
type textarea "**********"
click at [715, 447] on button "Next" at bounding box center [746, 481] width 48 height 14
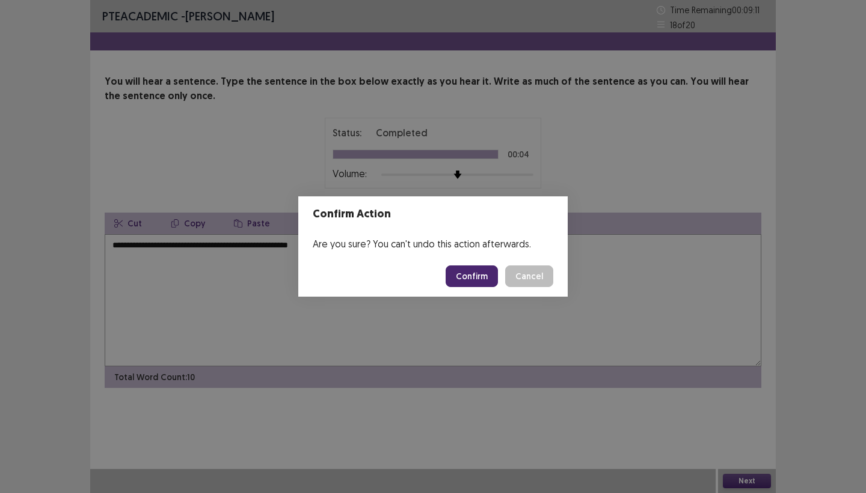
click at [492, 276] on button "Confirm" at bounding box center [471, 277] width 52 height 22
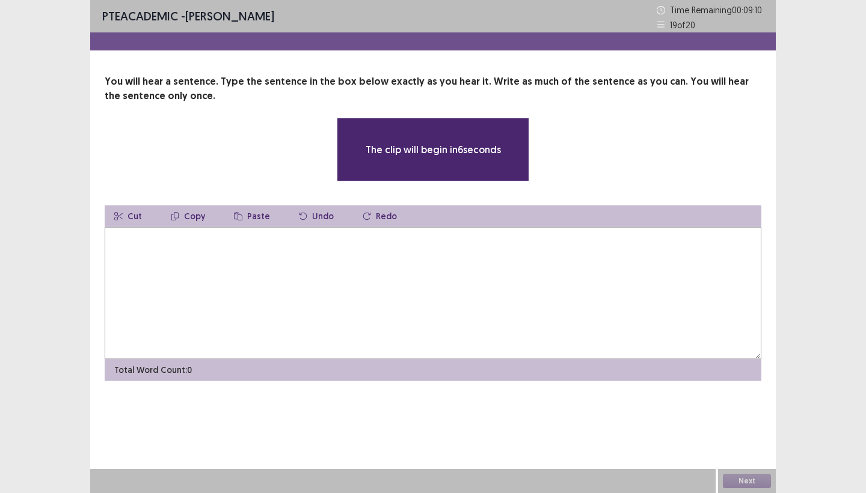
click at [125, 238] on textarea at bounding box center [433, 293] width 656 height 132
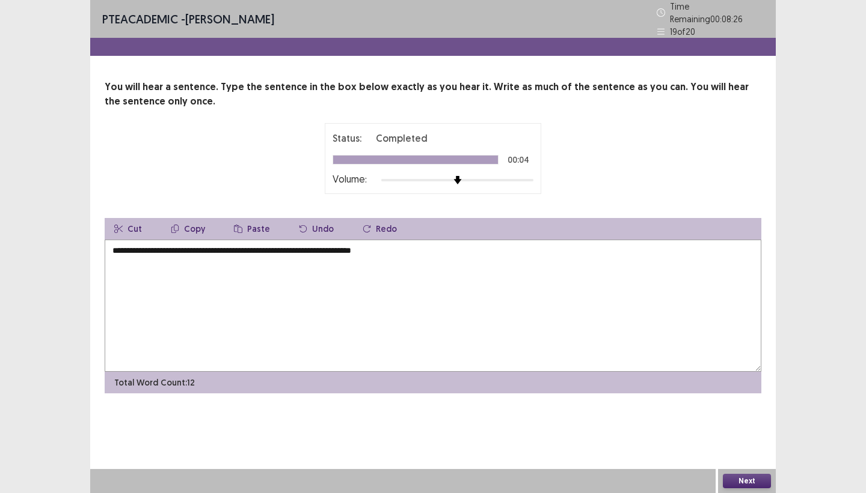
click at [118, 248] on textarea "**********" at bounding box center [433, 306] width 656 height 132
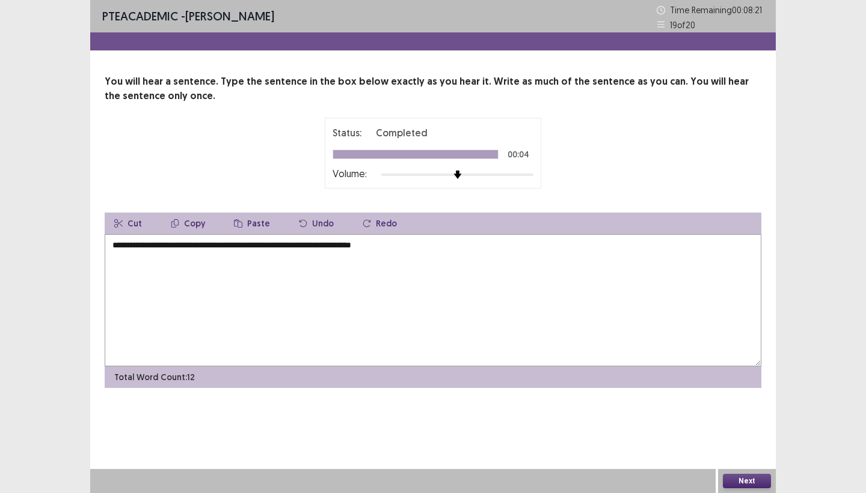
click at [173, 246] on textarea "**********" at bounding box center [433, 300] width 656 height 132
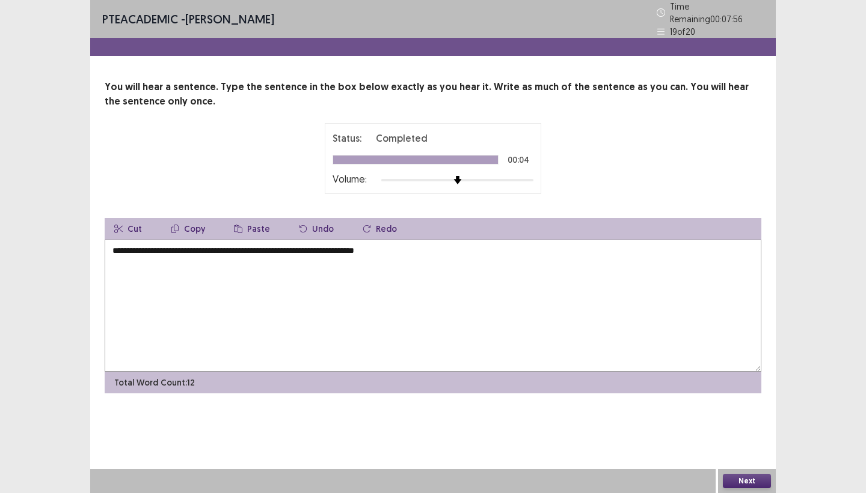
click at [392, 248] on textarea "**********" at bounding box center [433, 306] width 656 height 132
type textarea "**********"
click at [715, 447] on button "Next" at bounding box center [746, 481] width 48 height 14
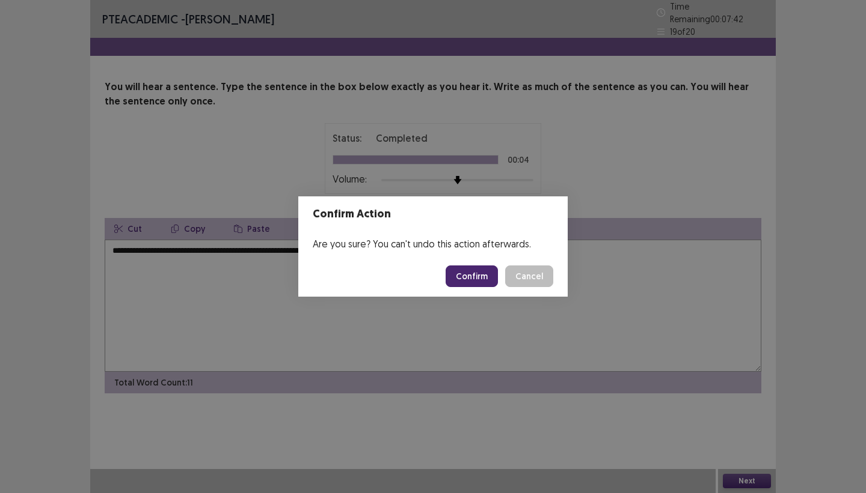
click at [487, 279] on button "Confirm" at bounding box center [471, 277] width 52 height 22
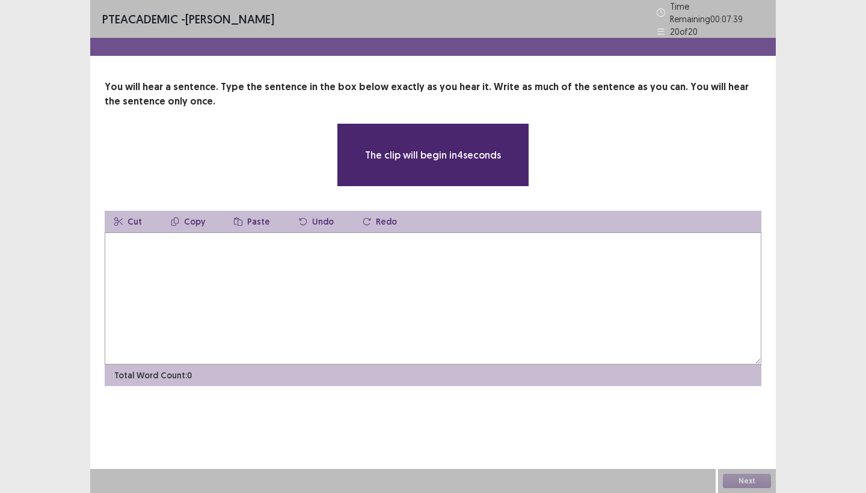
click at [173, 239] on textarea at bounding box center [433, 299] width 656 height 132
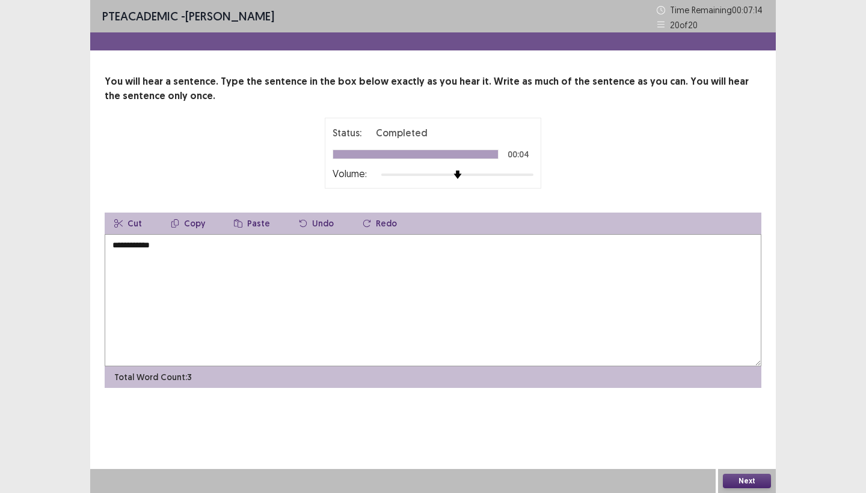
click at [117, 246] on textarea "**********" at bounding box center [433, 300] width 656 height 132
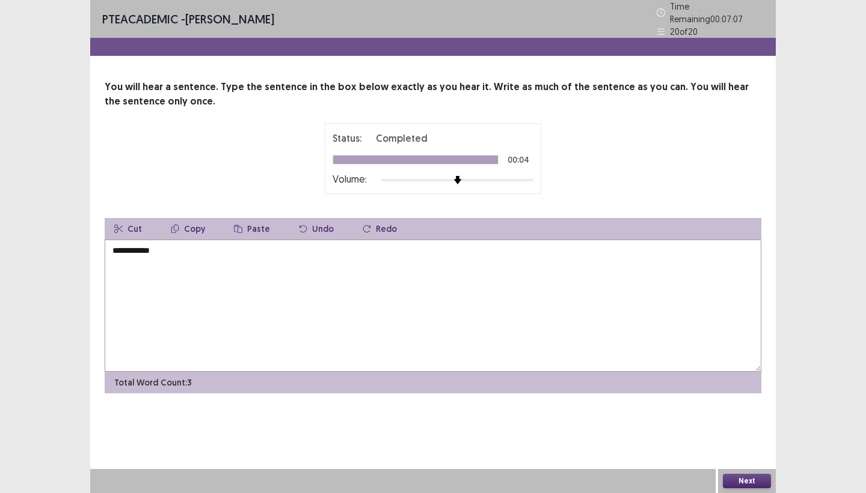
type textarea "**********"
click at [715, 447] on button "Next" at bounding box center [746, 481] width 48 height 14
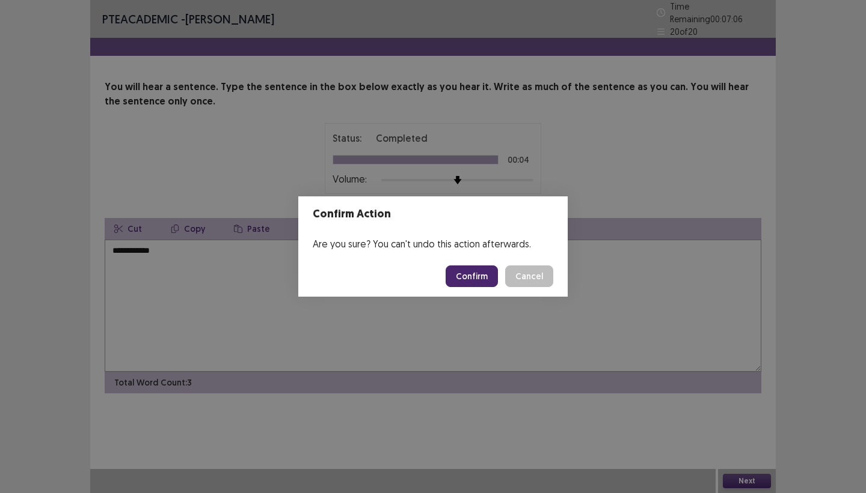
click at [484, 280] on button "Confirm" at bounding box center [471, 277] width 52 height 22
